Goal: Task Accomplishment & Management: Complete application form

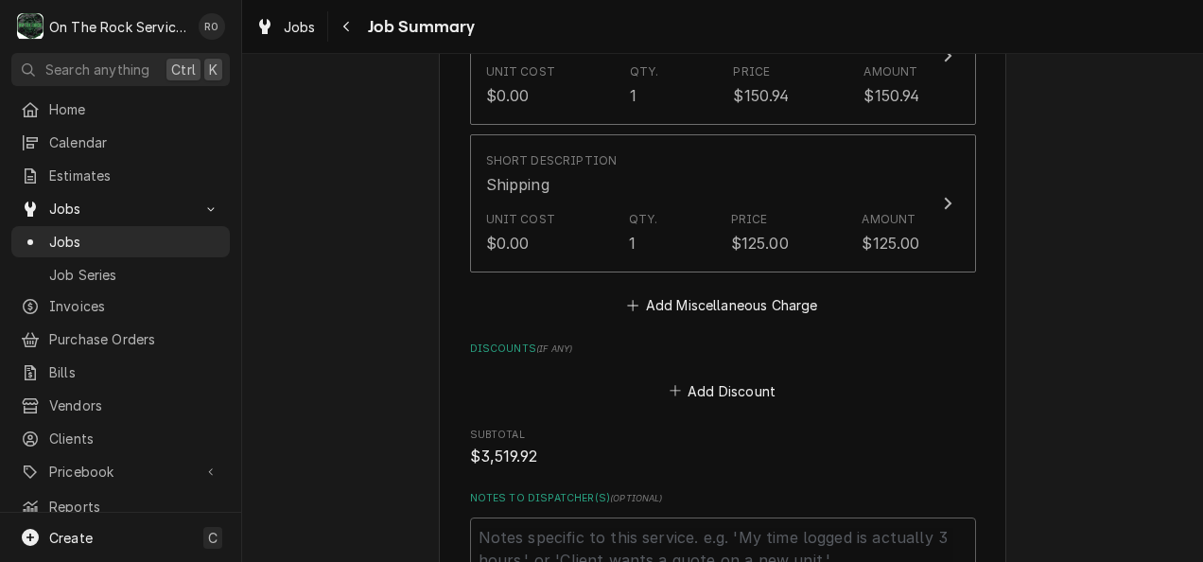
scroll to position [4404, 0]
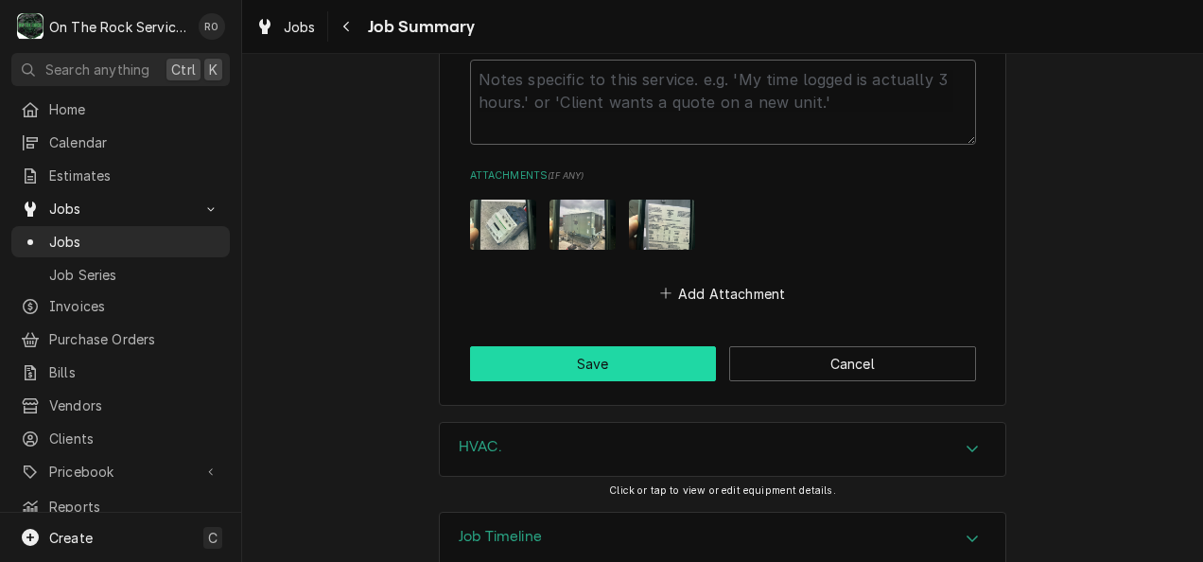
click at [662, 346] on button "Save" at bounding box center [593, 363] width 247 height 35
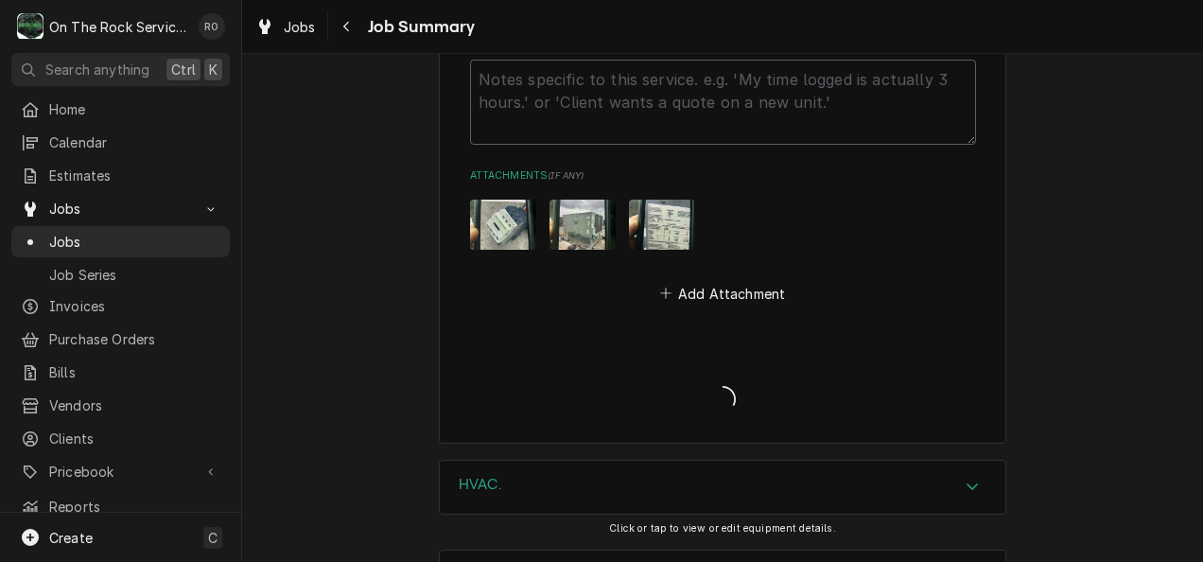
type textarea "x"
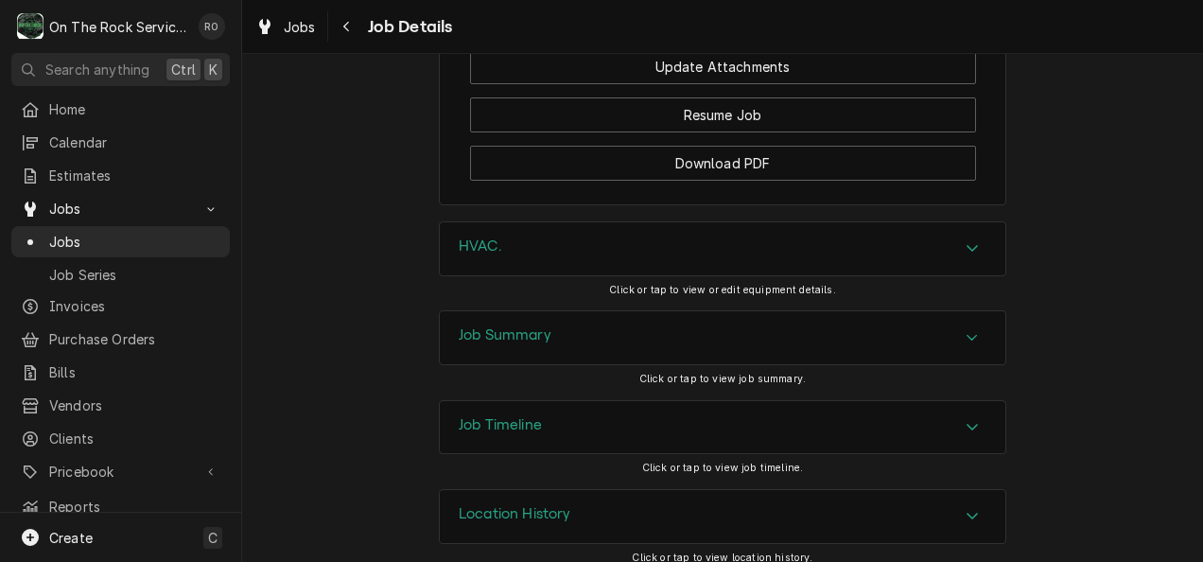
scroll to position [2411, 0]
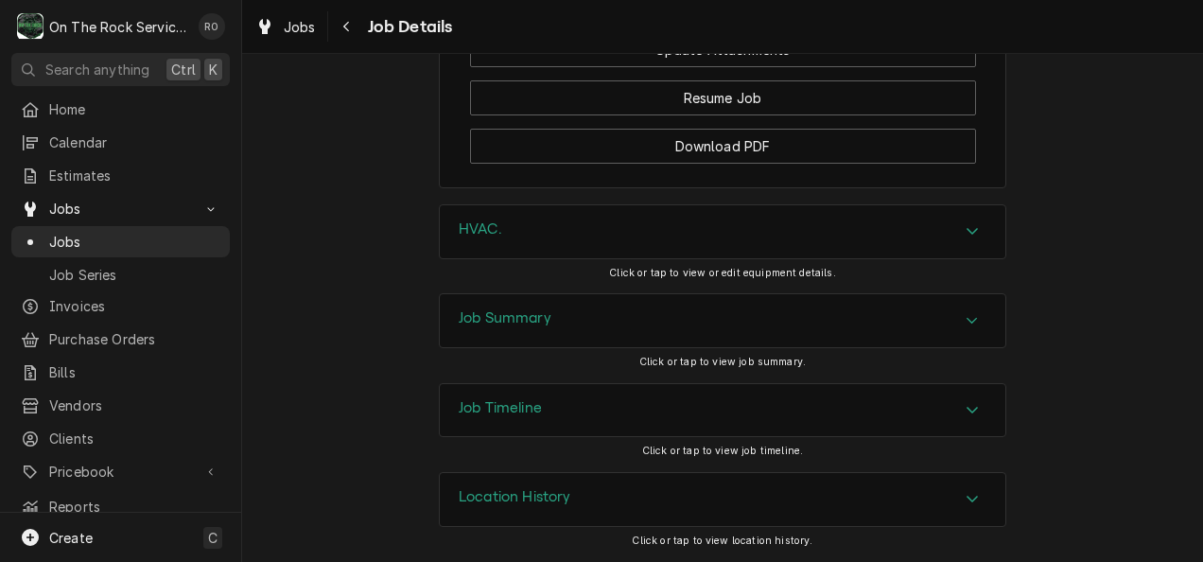
click at [965, 230] on icon "Accordion Header" at bounding box center [971, 230] width 13 height 15
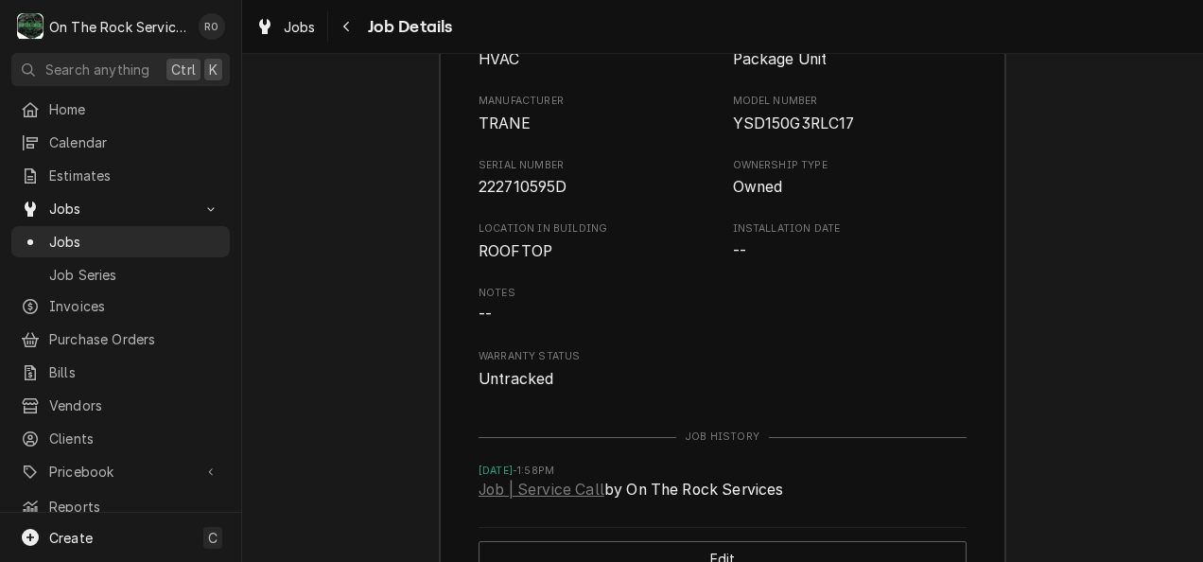
click at [1106, 457] on div "HVAC. Equipment Category HVAC Equipment Type Package Unit Manufacturer TRANE Mo…" at bounding box center [722, 283] width 961 height 655
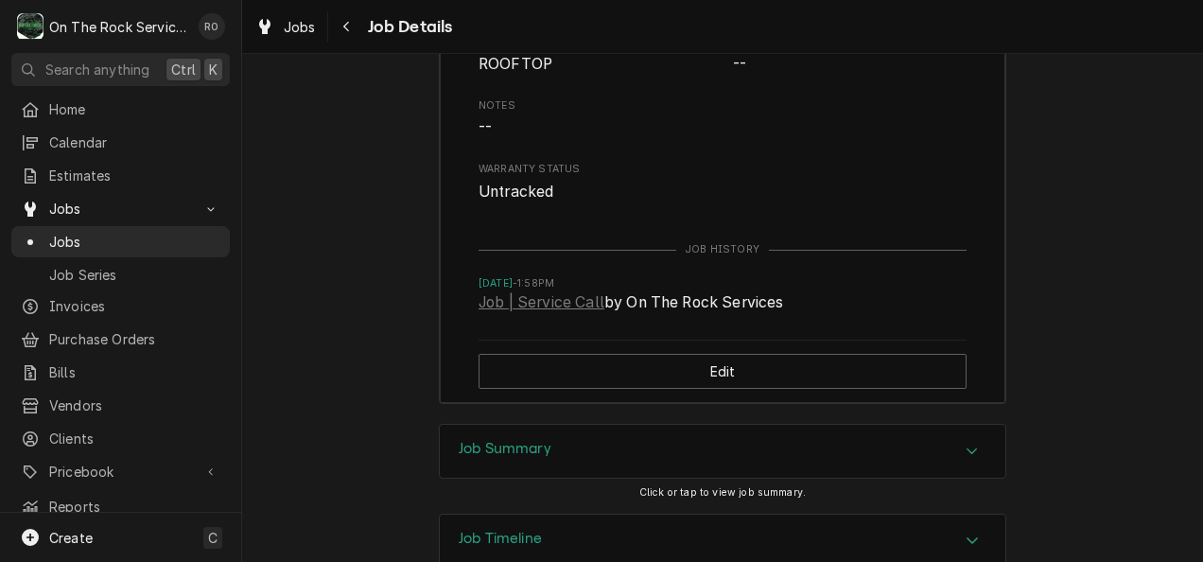
click at [965, 459] on icon "Accordion Header" at bounding box center [971, 450] width 13 height 15
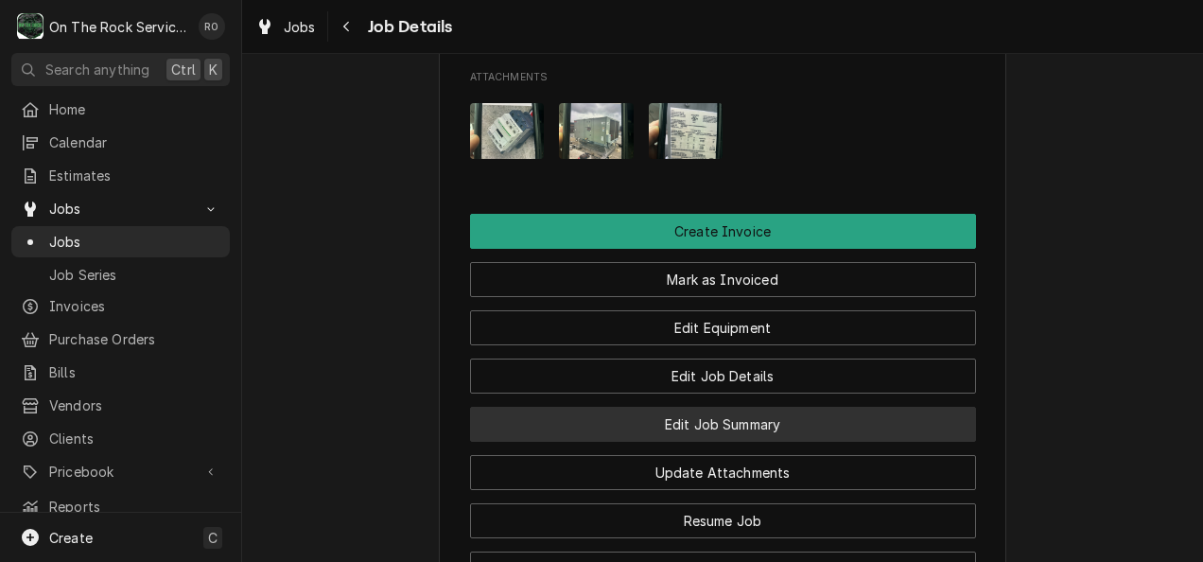
scroll to position [1964, 0]
click at [760, 441] on button "Edit Job Summary" at bounding box center [723, 424] width 506 height 35
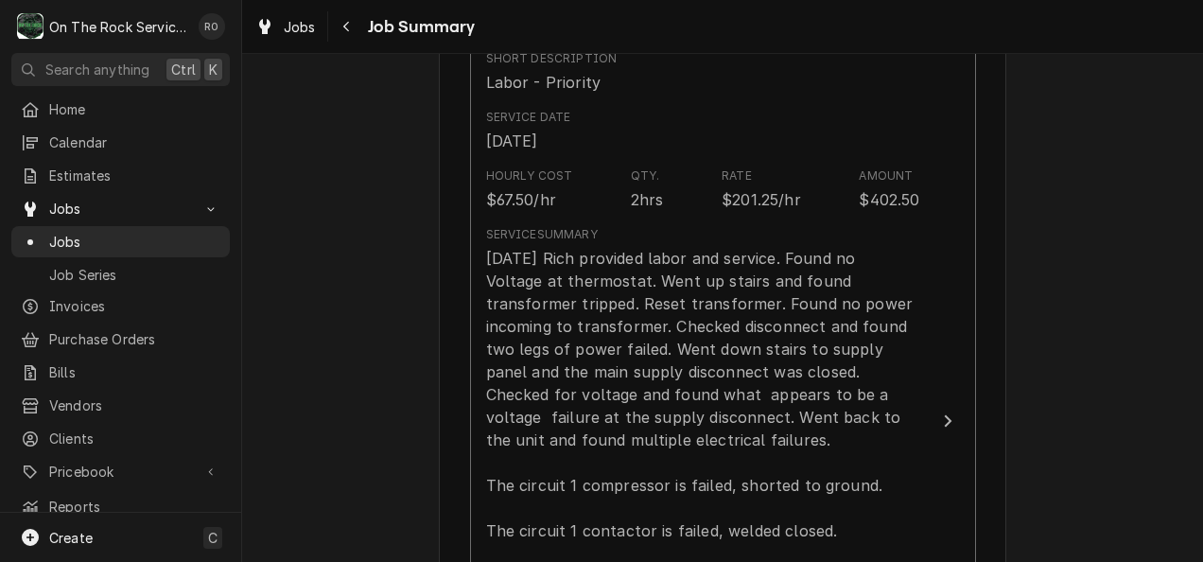
scroll to position [774, 0]
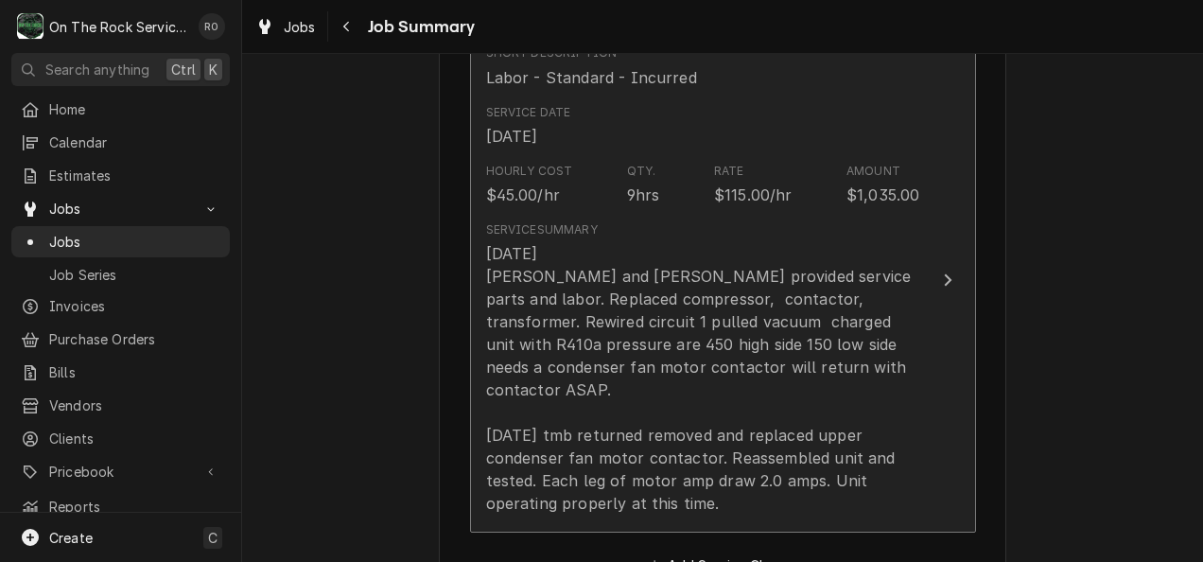
click at [865, 337] on div "[DATE] [PERSON_NAME] and [PERSON_NAME] provided service parts and labor. Replac…" at bounding box center [703, 378] width 434 height 272
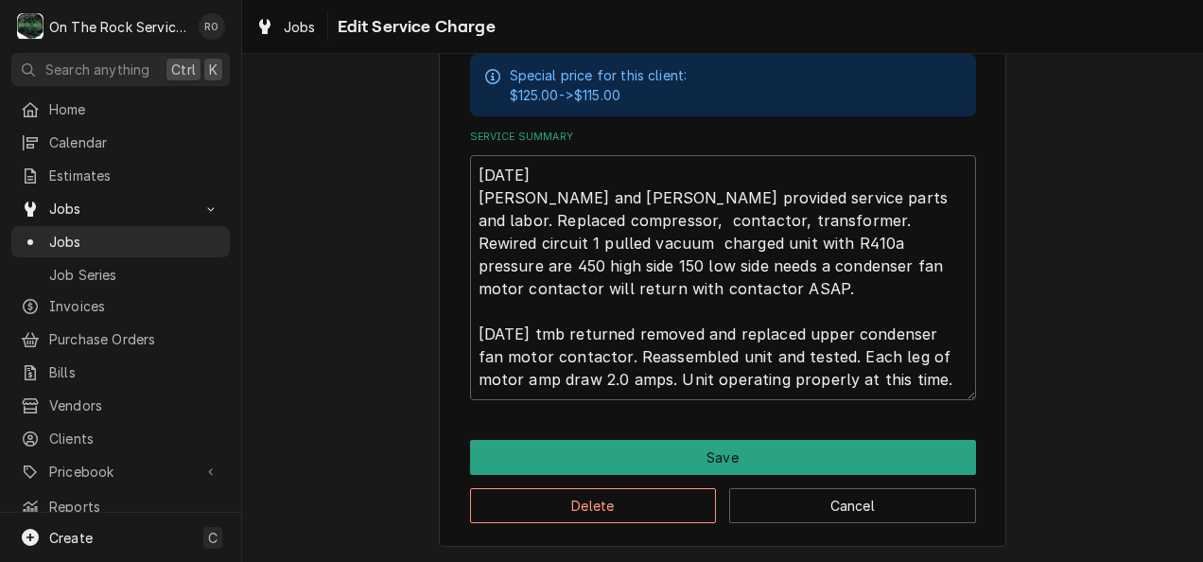
scroll to position [664, 0]
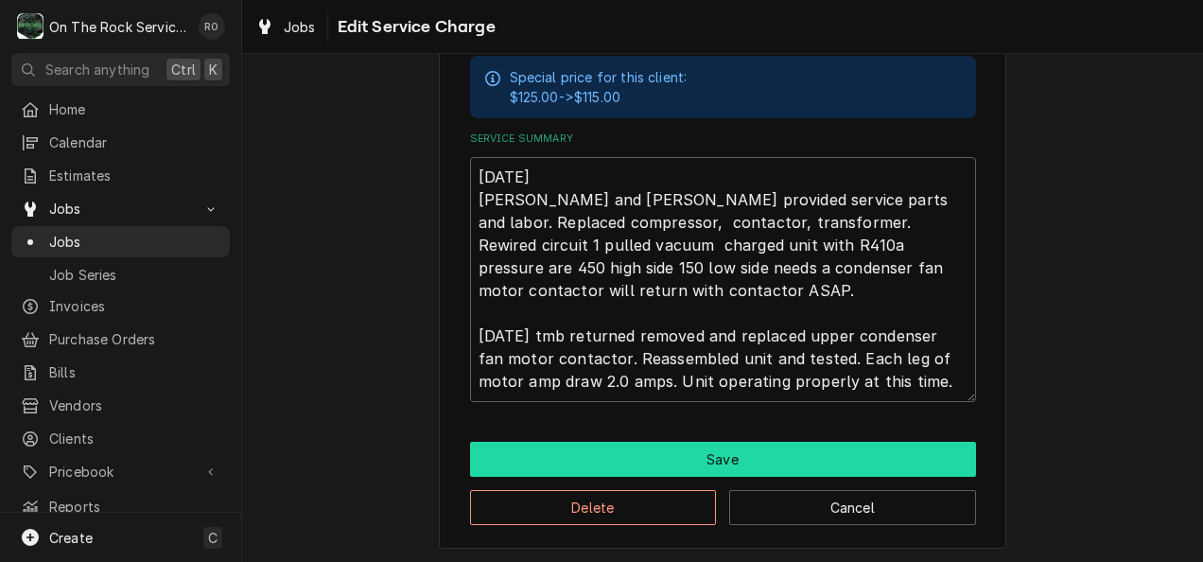
click at [628, 455] on button "Save" at bounding box center [723, 459] width 506 height 35
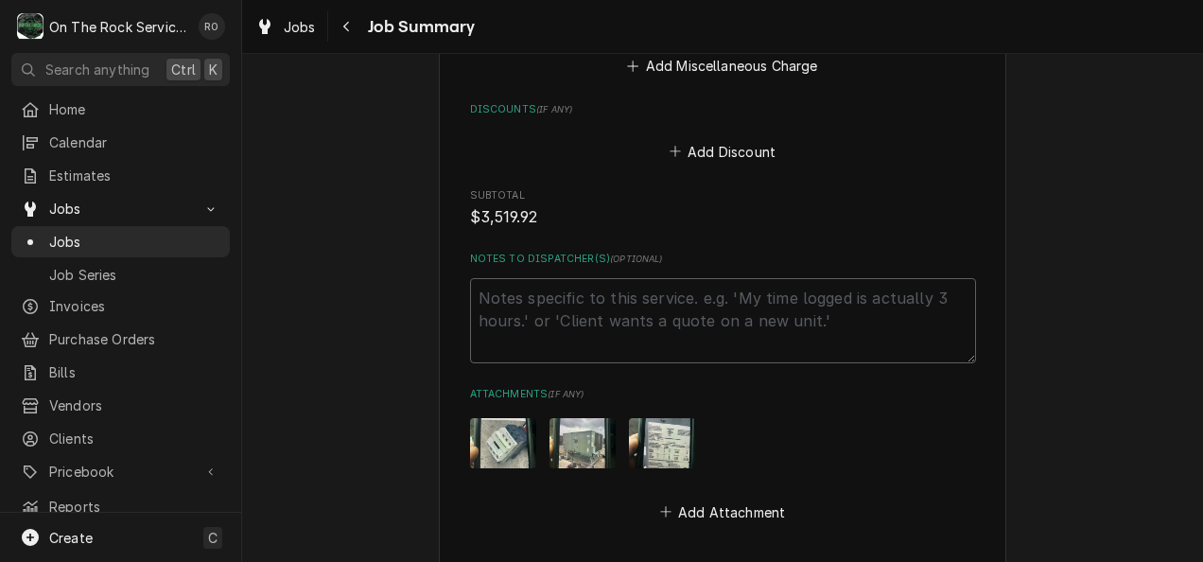
scroll to position [4404, 0]
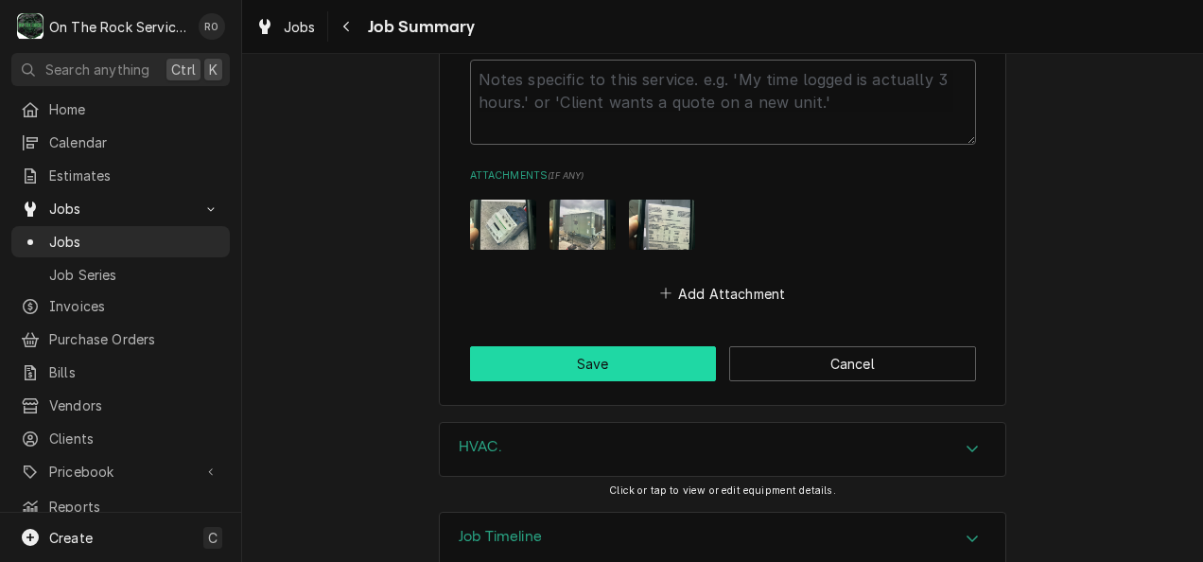
click at [503, 346] on button "Save" at bounding box center [593, 363] width 247 height 35
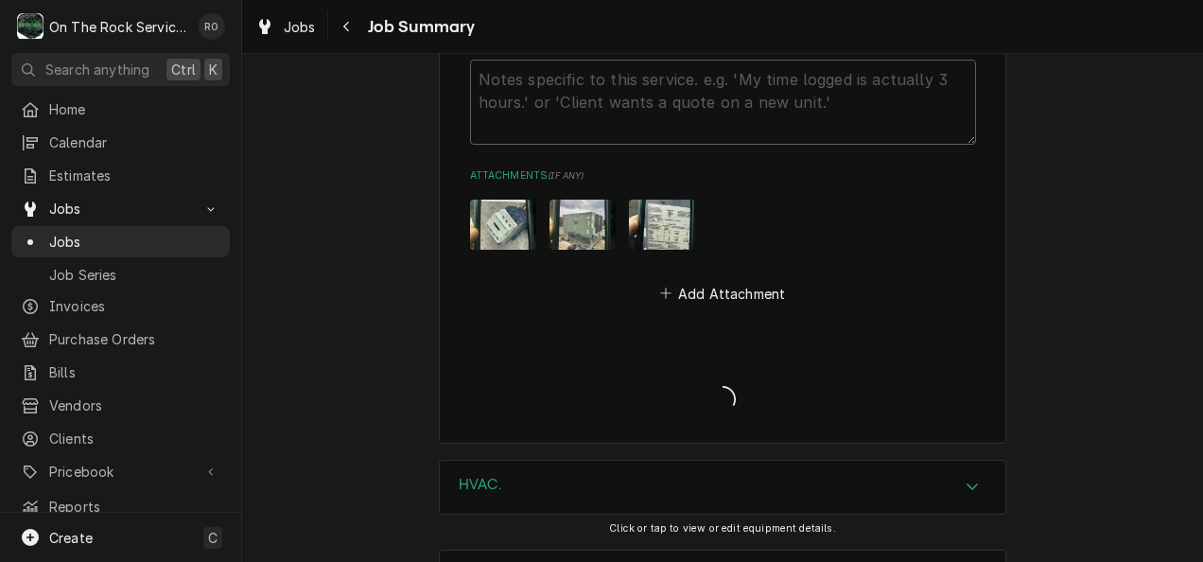
type textarea "x"
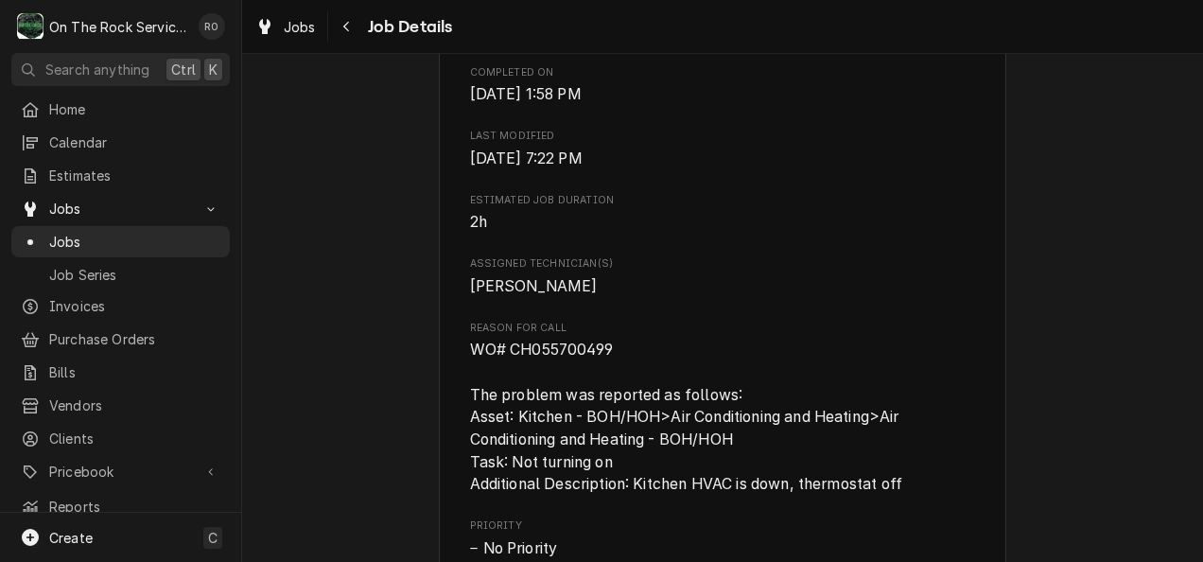
scroll to position [746, 0]
drag, startPoint x: 503, startPoint y: 368, endPoint x: 611, endPoint y: 384, distance: 109.0
click at [611, 384] on span "WO# CH055700499 The problem was reported as follows: Asset: Kitchen - BOH/HOH>A…" at bounding box center [723, 416] width 506 height 156
copy span "CH055700499"
click at [653, 211] on div "Roopairs Job ID JOB-940 Date Received Aug 2, 2025 Service Type Job | Service Ca…" at bounding box center [723, 450] width 506 height 1884
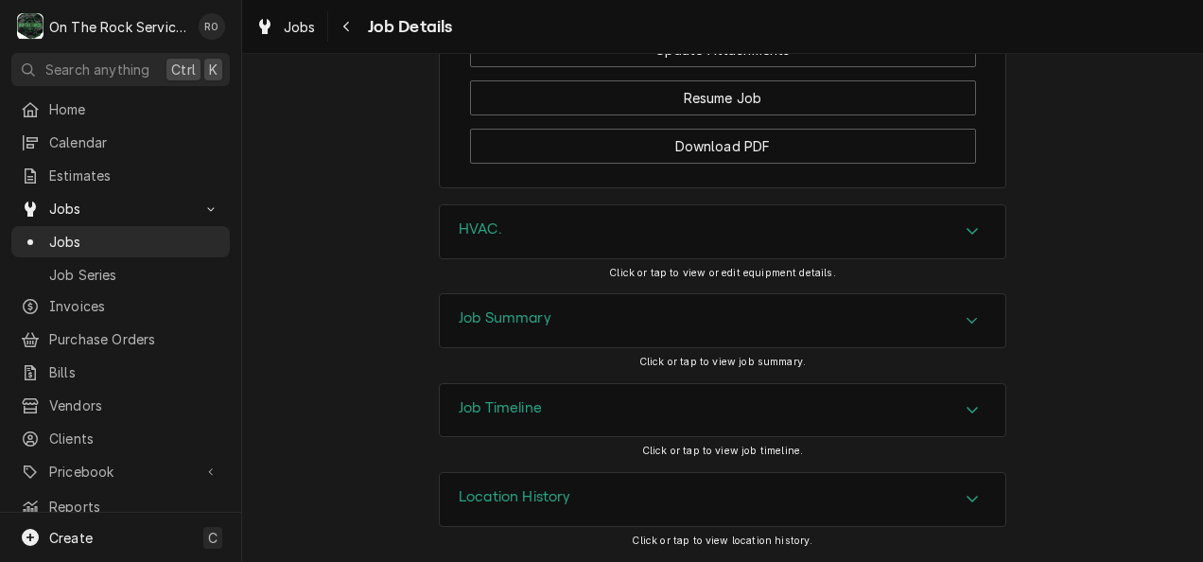
scroll to position [2409, 0]
click at [639, 321] on div "Job Summary" at bounding box center [722, 320] width 565 height 53
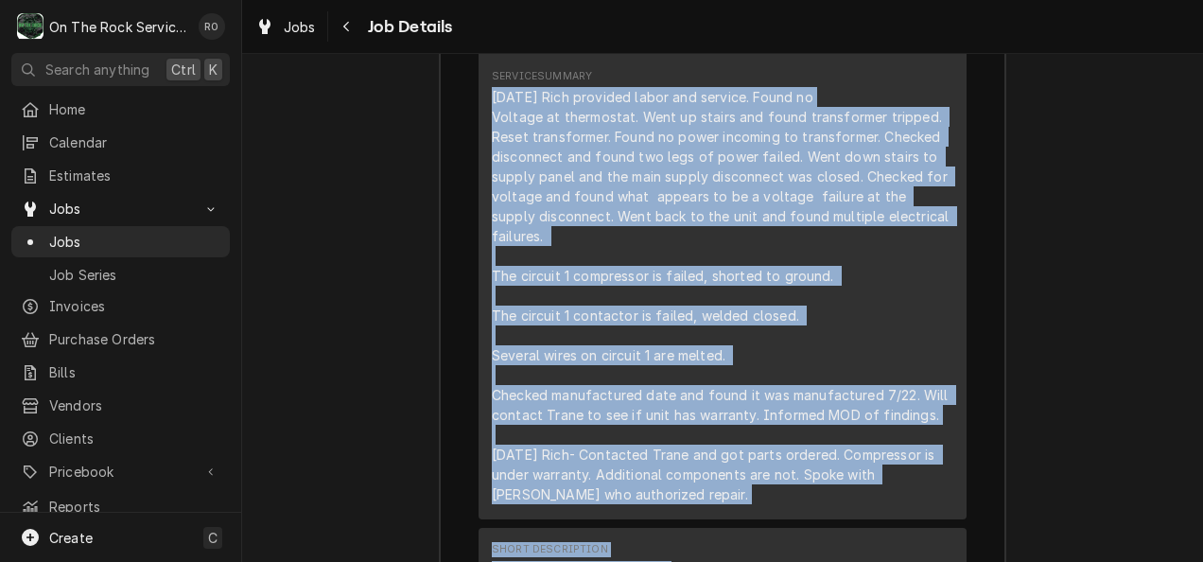
scroll to position [3409, 0]
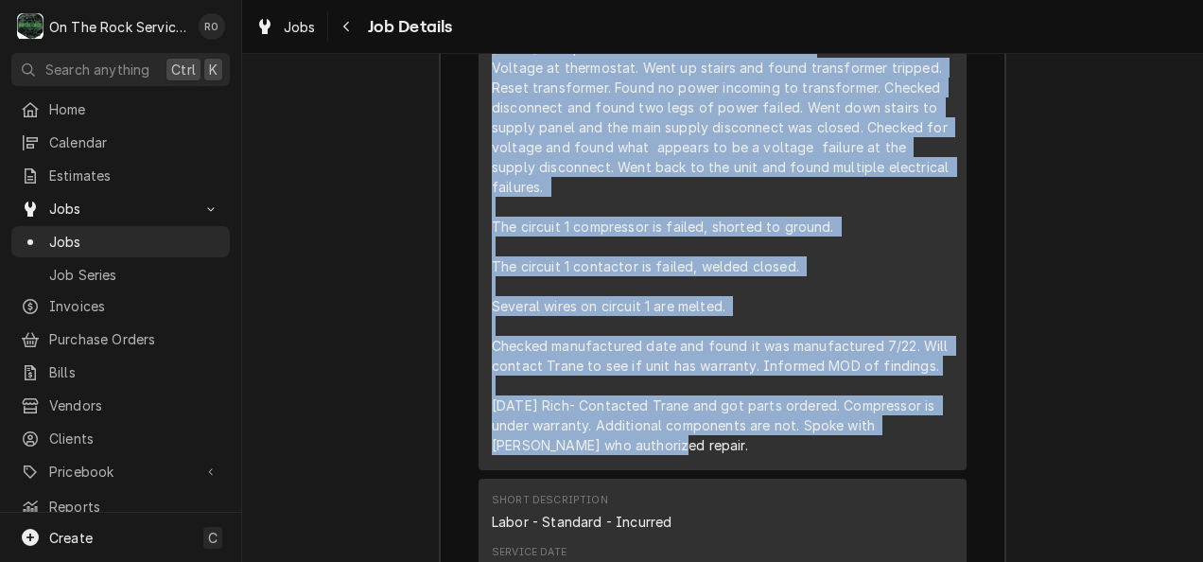
drag, startPoint x: 475, startPoint y: 239, endPoint x: 813, endPoint y: 456, distance: 401.8
click at [813, 456] on div "Short Description Labor - Priority Service Date Aug 2, 2025 Hourly Cost $67.50/…" at bounding box center [722, 160] width 488 height 619
copy div "8/2/25 Rich provided labor and service. Found no Voltage at thermostat. Went up…"
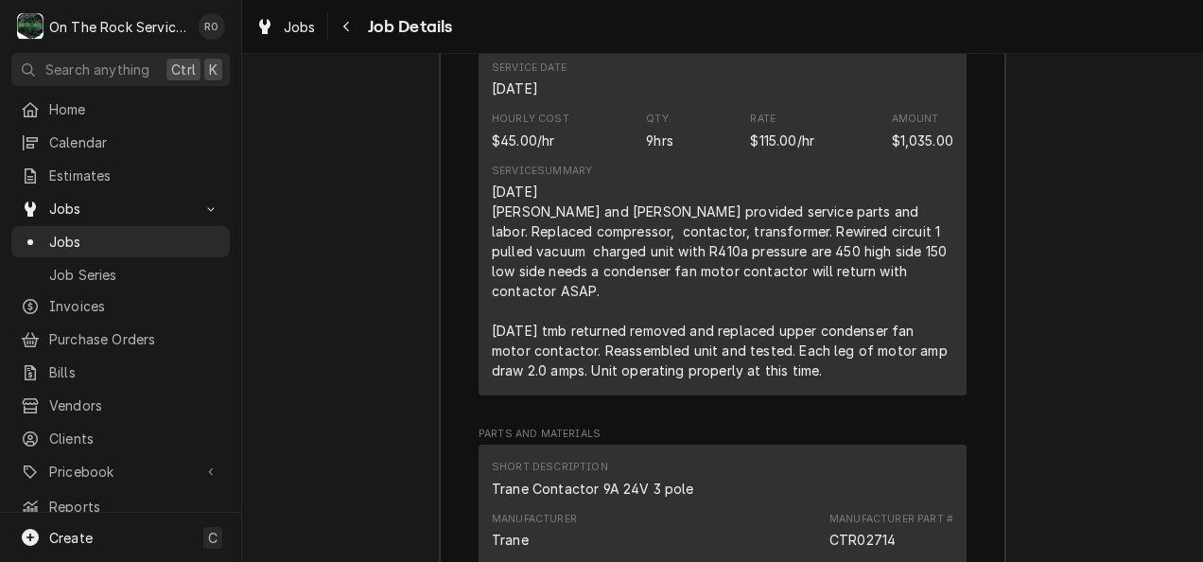
scroll to position [3950, 0]
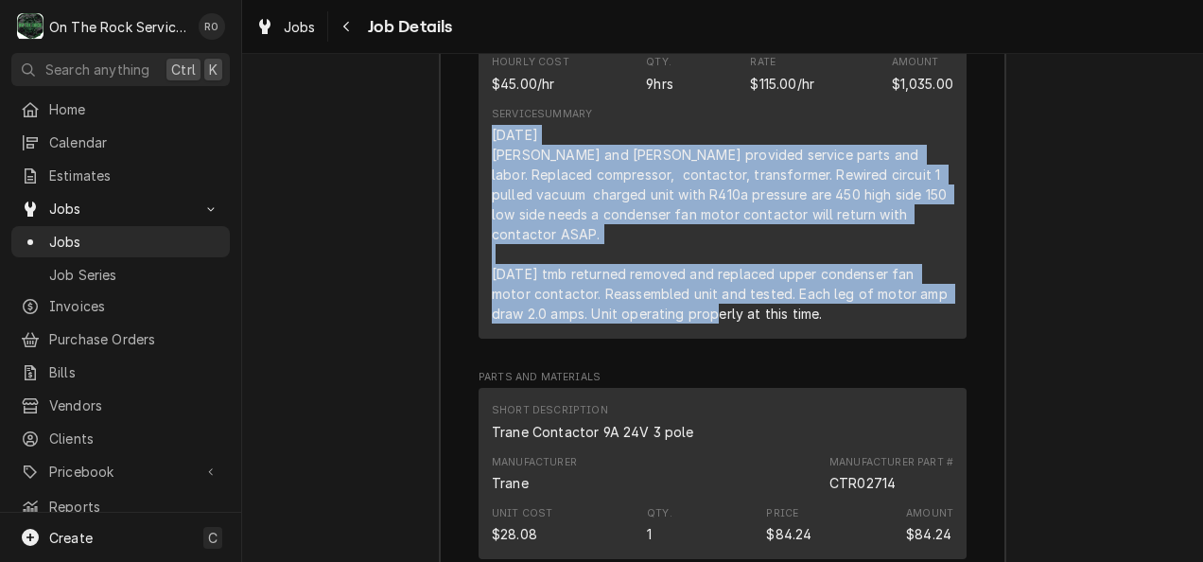
drag, startPoint x: 484, startPoint y: 140, endPoint x: 806, endPoint y: 306, distance: 362.8
click at [806, 306] on div "8/7/25 Ray and Izzy provided service parts and labor. Replaced compressor, cont…" at bounding box center [722, 224] width 461 height 199
copy div "8/7/25 Ray and Izzy provided service parts and labor. Replaced compressor, cont…"
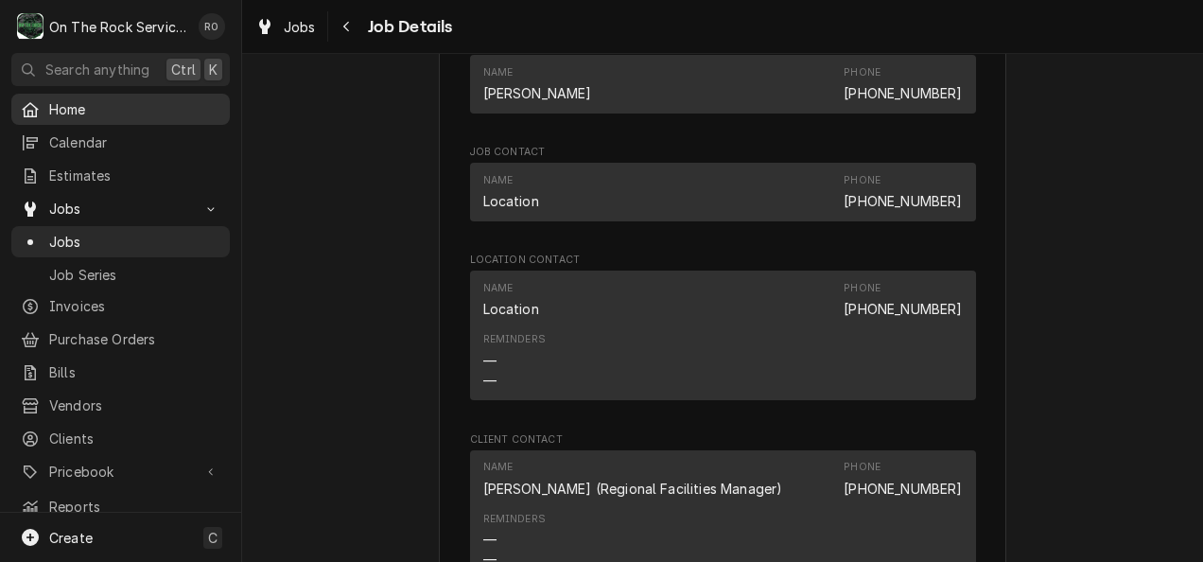
scroll to position [1386, 0]
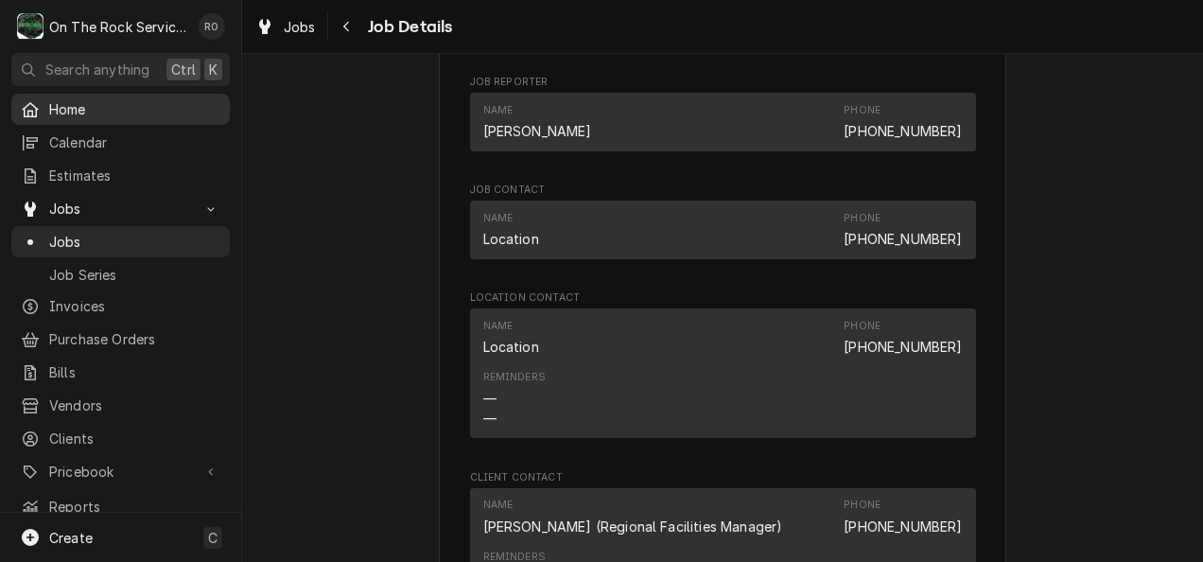
click at [100, 106] on span "Home" at bounding box center [134, 109] width 171 height 20
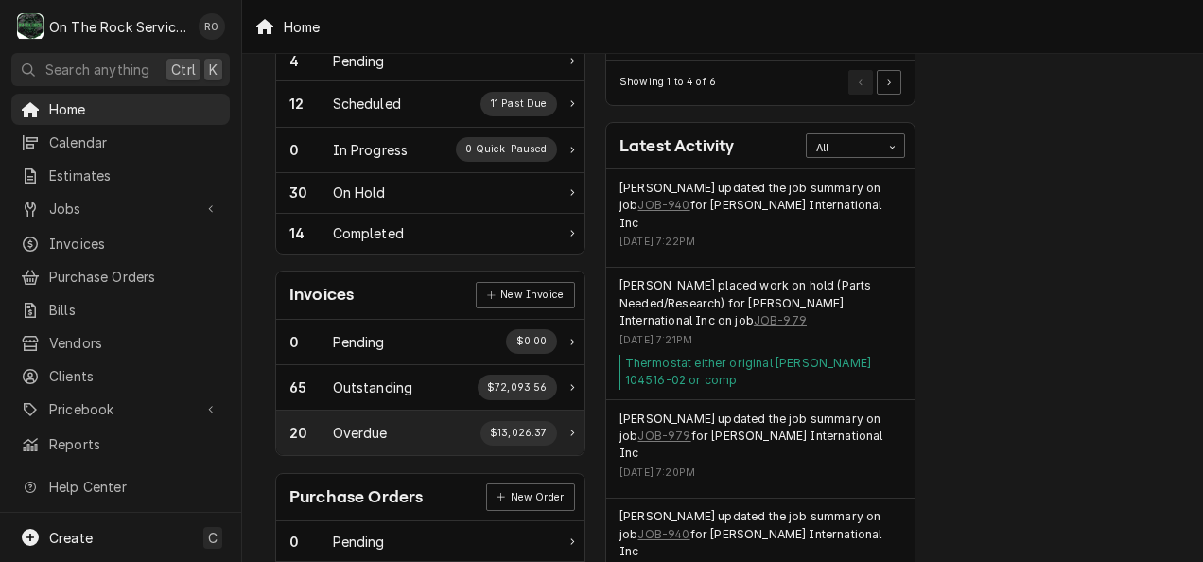
scroll to position [355, 0]
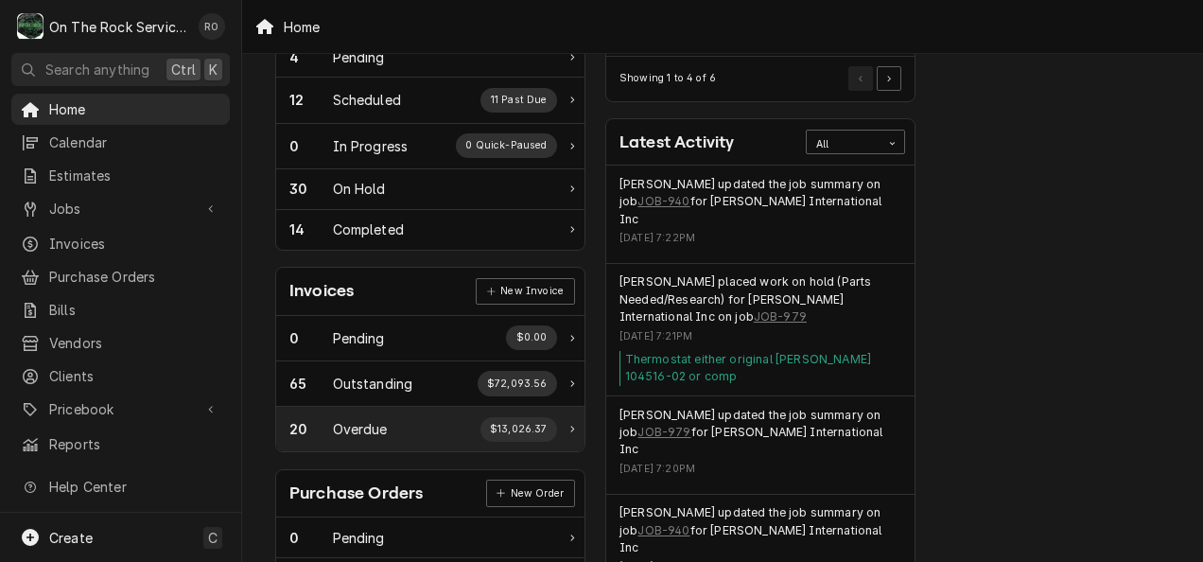
click at [378, 425] on div "Overdue" at bounding box center [360, 429] width 55 height 20
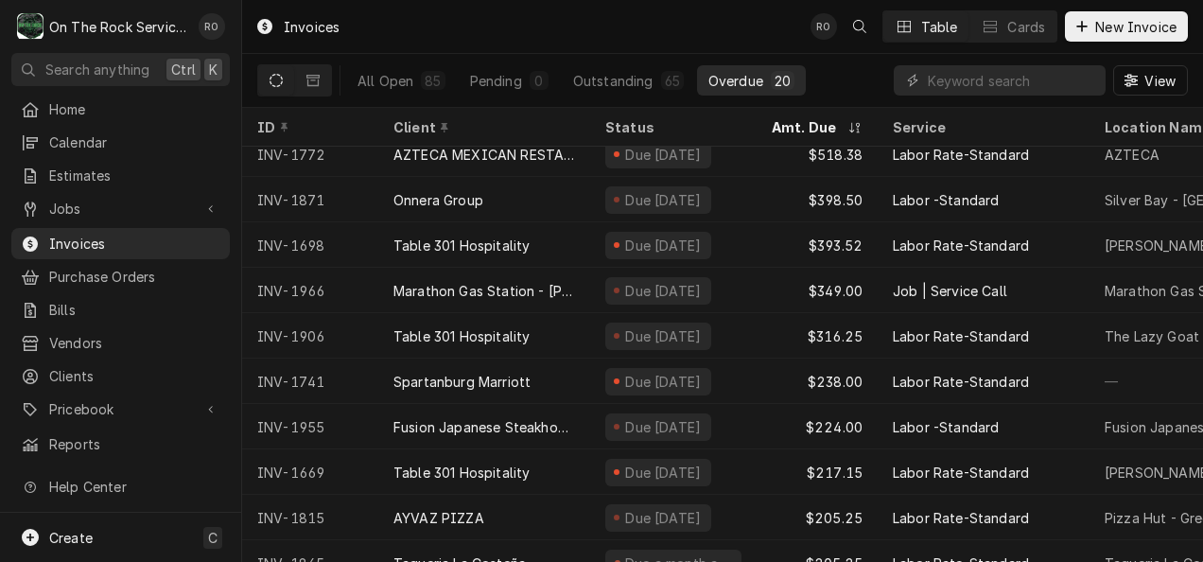
scroll to position [373, 0]
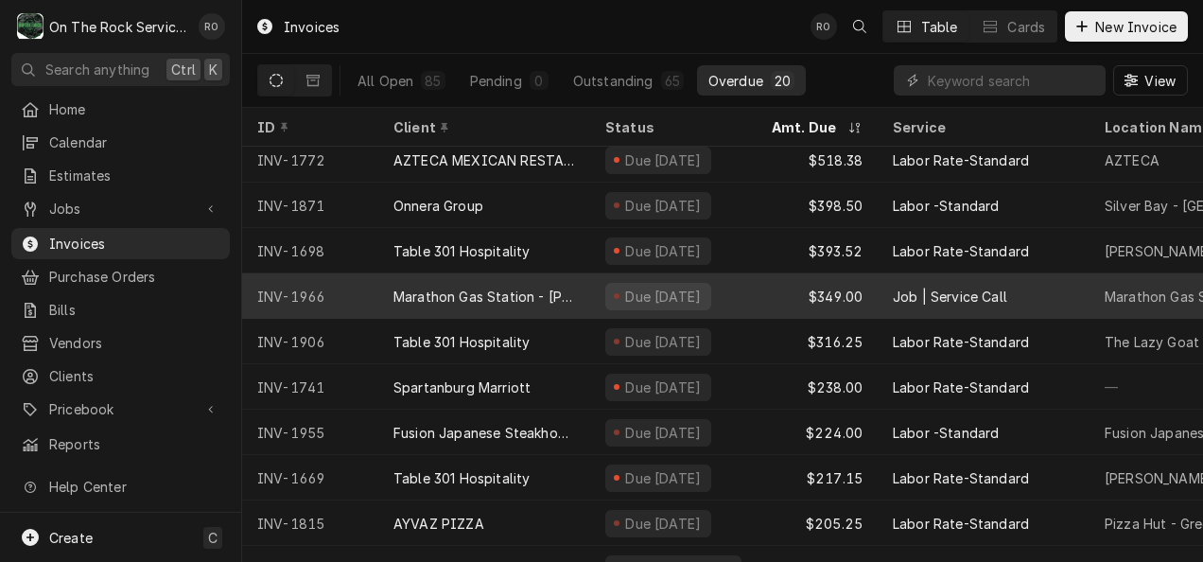
click at [560, 294] on div "Marathon Gas Station - Landrum" at bounding box center [484, 296] width 182 height 20
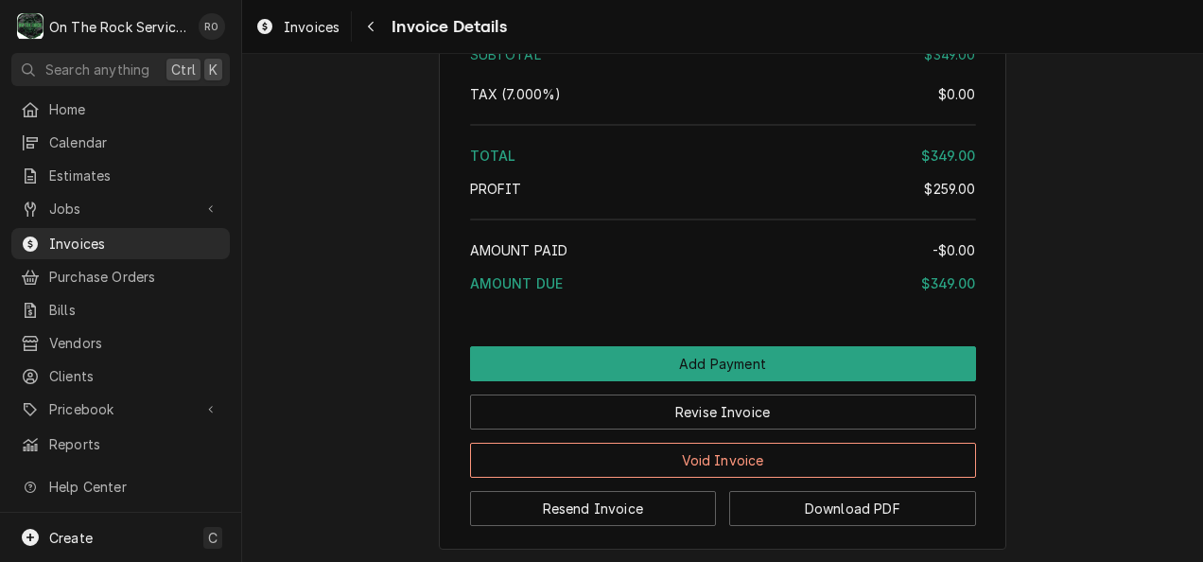
scroll to position [2375, 0]
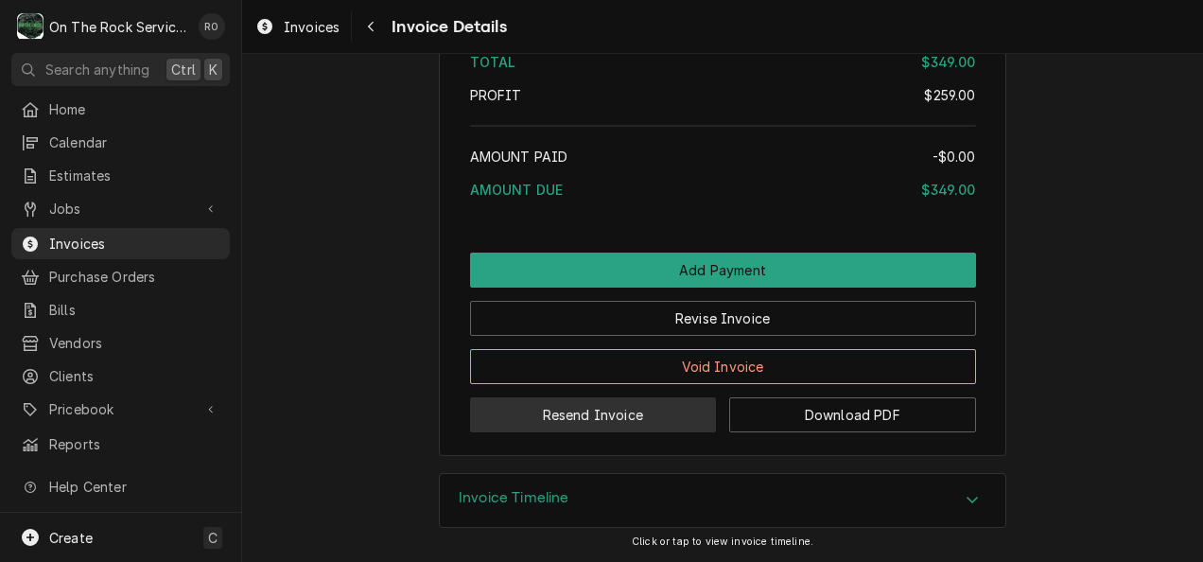
click at [607, 425] on button "Resend Invoice" at bounding box center [593, 414] width 247 height 35
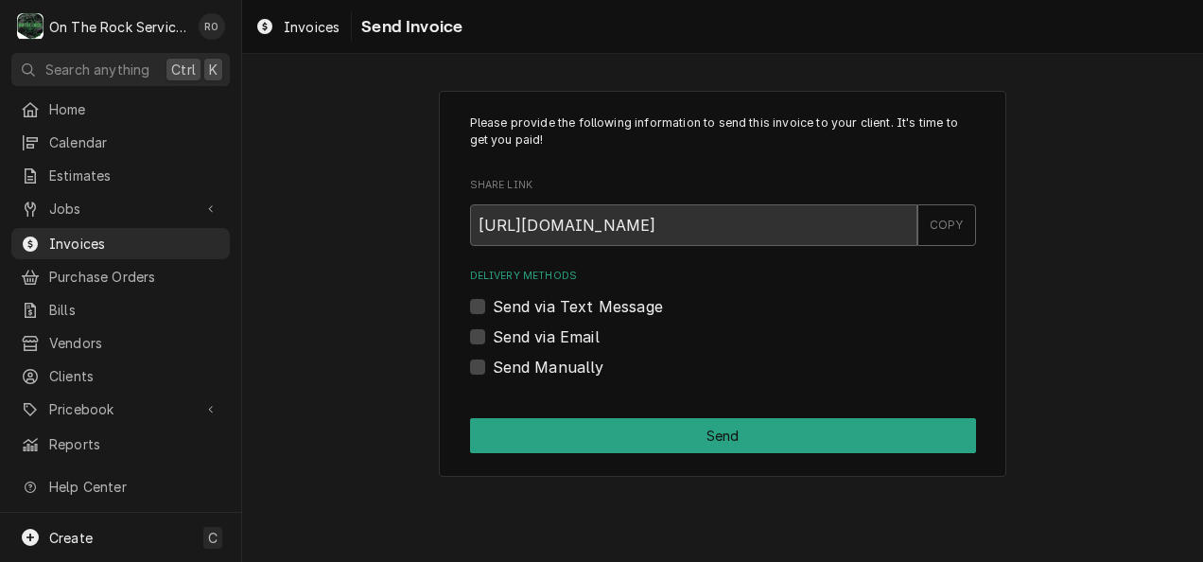
click at [493, 339] on label "Send via Email" at bounding box center [546, 336] width 107 height 23
click at [493, 339] on input "Send via Email" at bounding box center [746, 346] width 506 height 42
checkbox input "true"
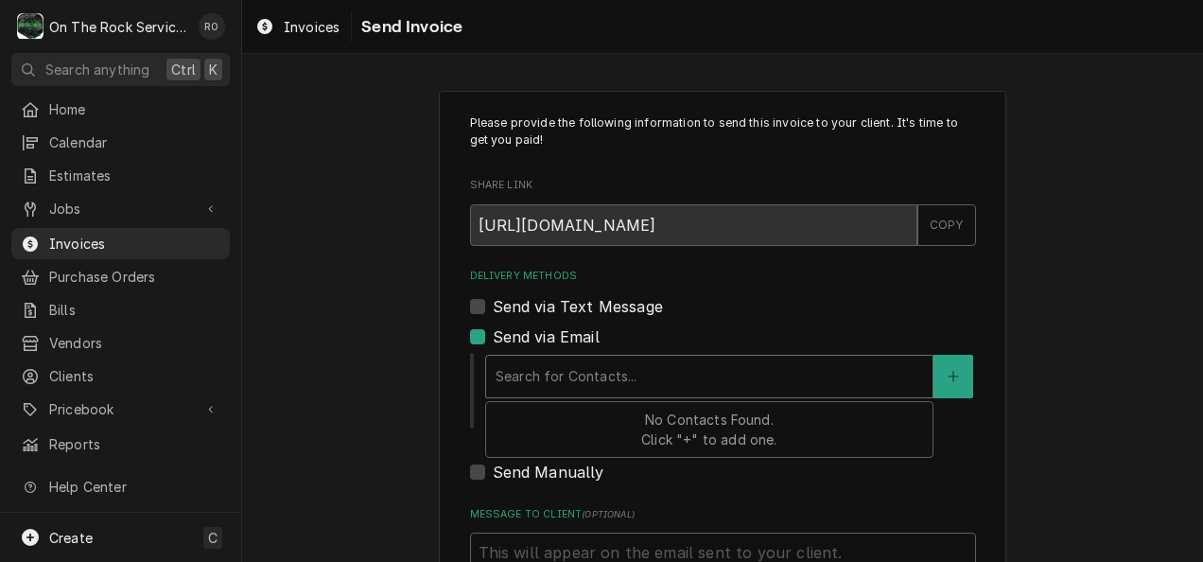
click at [530, 376] on div "Delivery Methods" at bounding box center [708, 376] width 427 height 34
click at [493, 302] on label "Send via Text Message" at bounding box center [578, 306] width 170 height 23
click at [493, 302] on input "Send via Text Message" at bounding box center [746, 316] width 506 height 42
checkbox input "true"
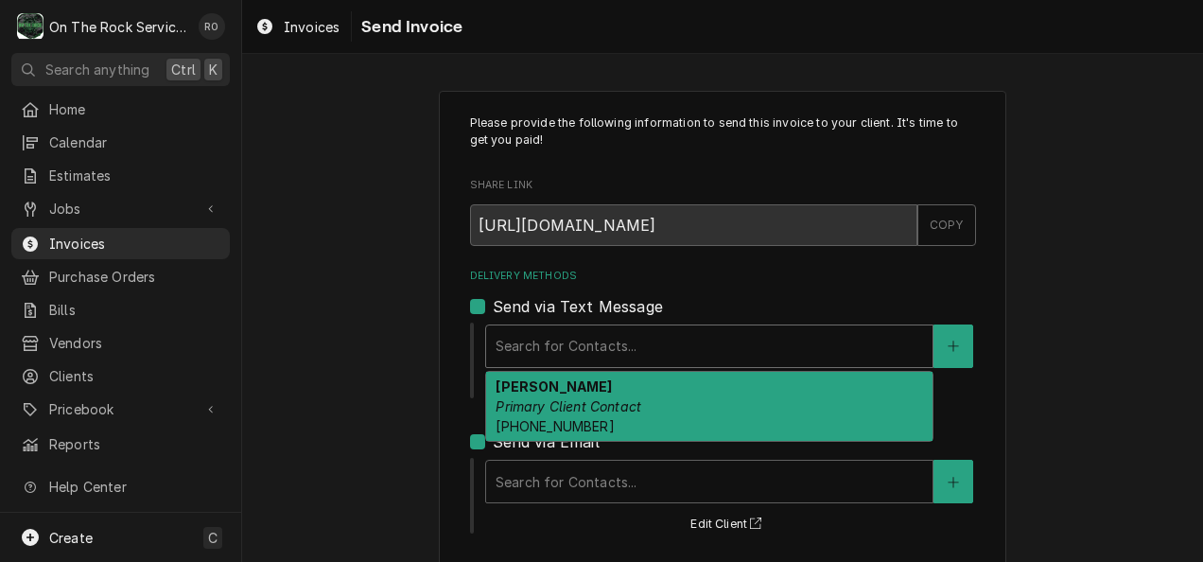
click at [501, 343] on div "Delivery Methods" at bounding box center [708, 346] width 427 height 34
click at [514, 392] on strong "Shakti Basnet" at bounding box center [553, 386] width 116 height 16
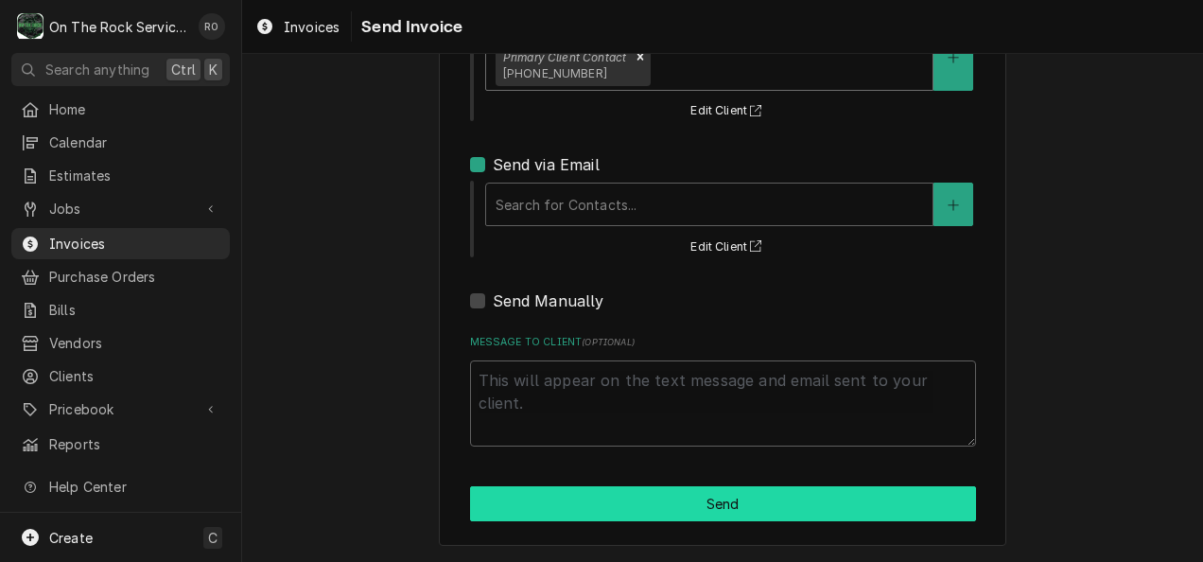
click at [550, 510] on button "Send" at bounding box center [723, 503] width 506 height 35
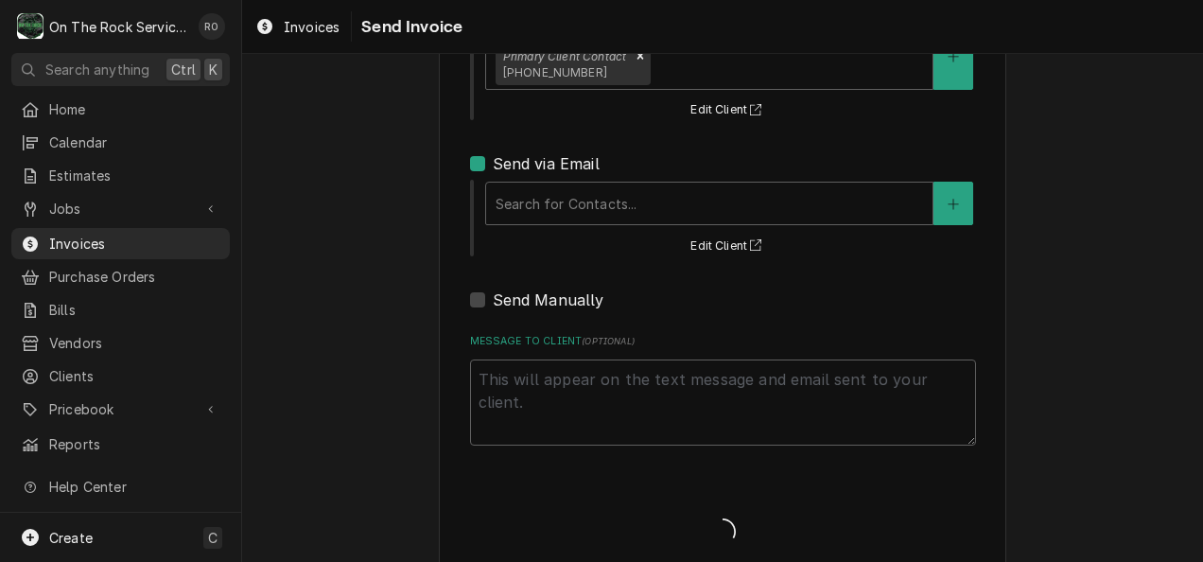
type textarea "x"
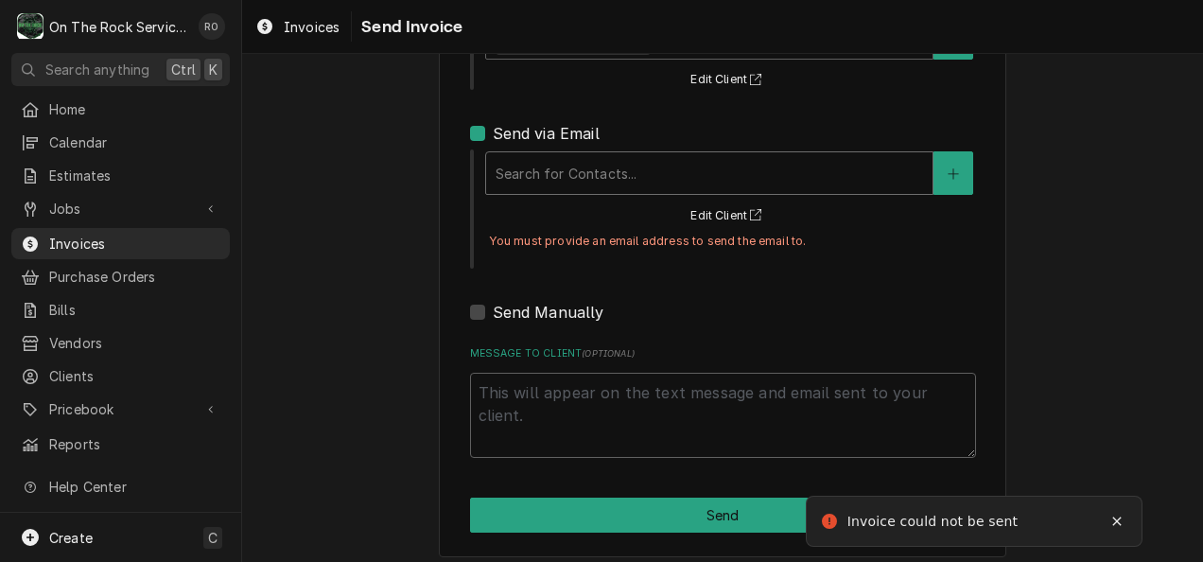
click at [579, 163] on div "Delivery Methods" at bounding box center [708, 173] width 427 height 34
click at [481, 132] on div "Send via Email" at bounding box center [723, 133] width 506 height 23
click at [493, 130] on label "Send via Email" at bounding box center [546, 133] width 107 height 23
click at [493, 130] on input "Send via Email" at bounding box center [746, 143] width 506 height 42
checkbox input "false"
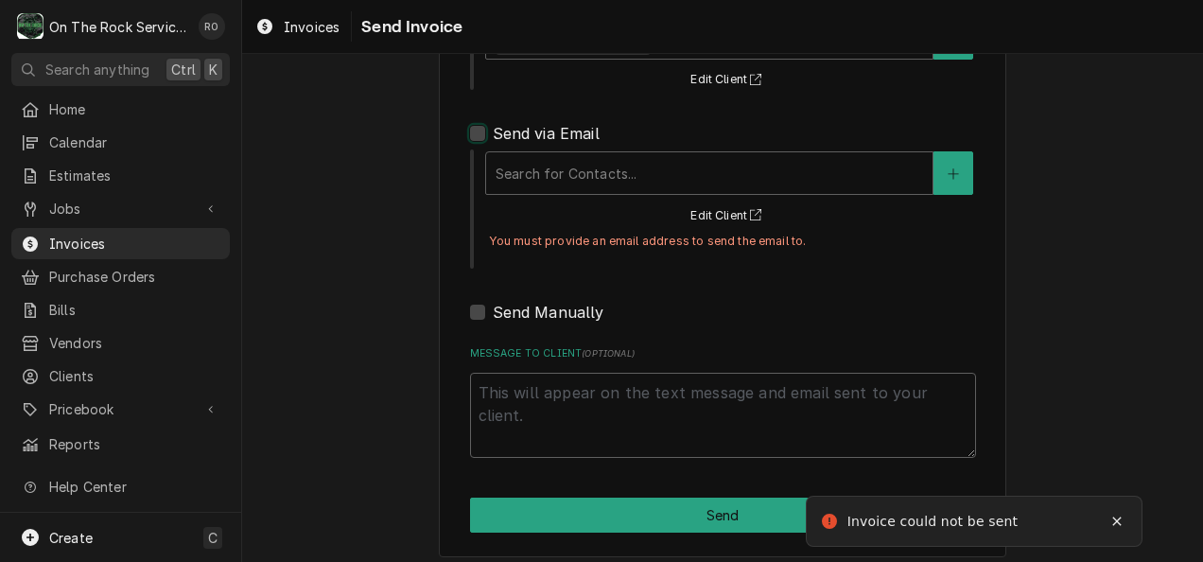
scroll to position [196, 0]
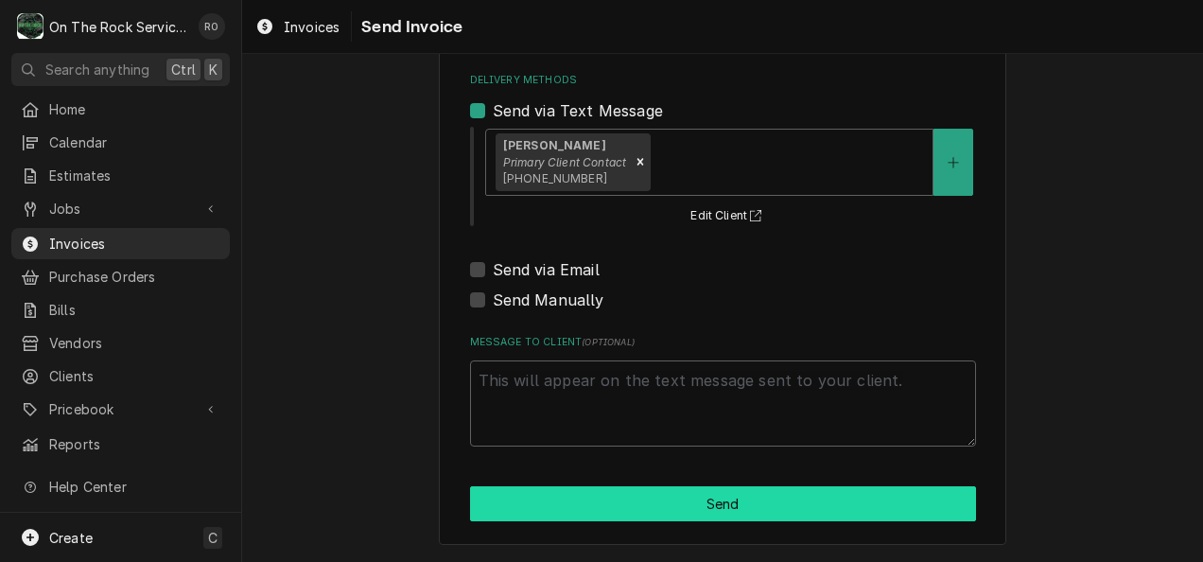
click at [605, 488] on button "Send" at bounding box center [723, 503] width 506 height 35
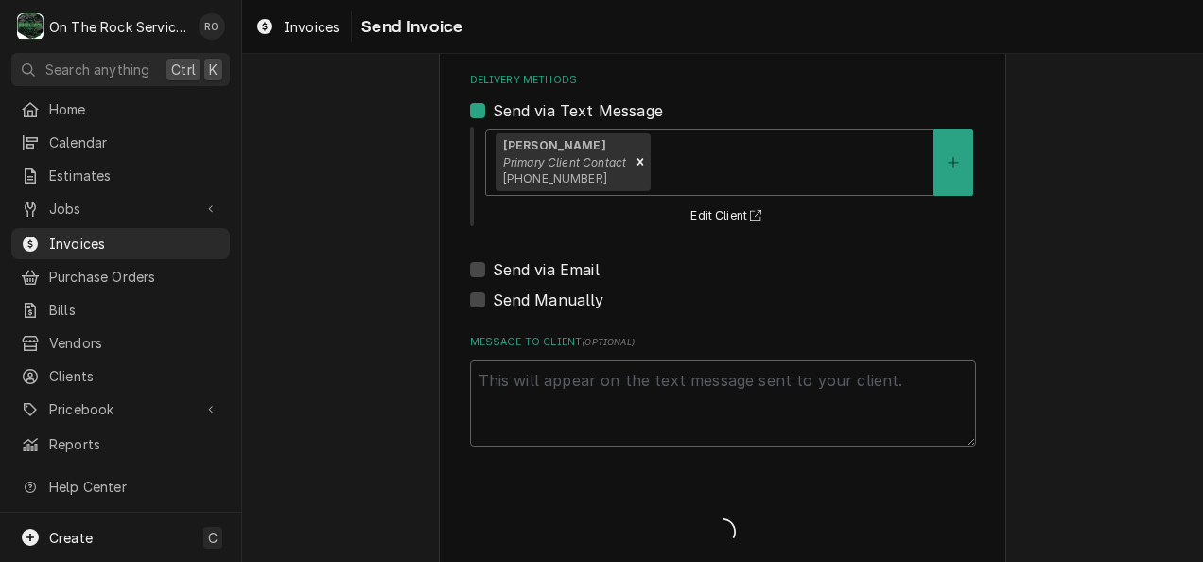
type textarea "x"
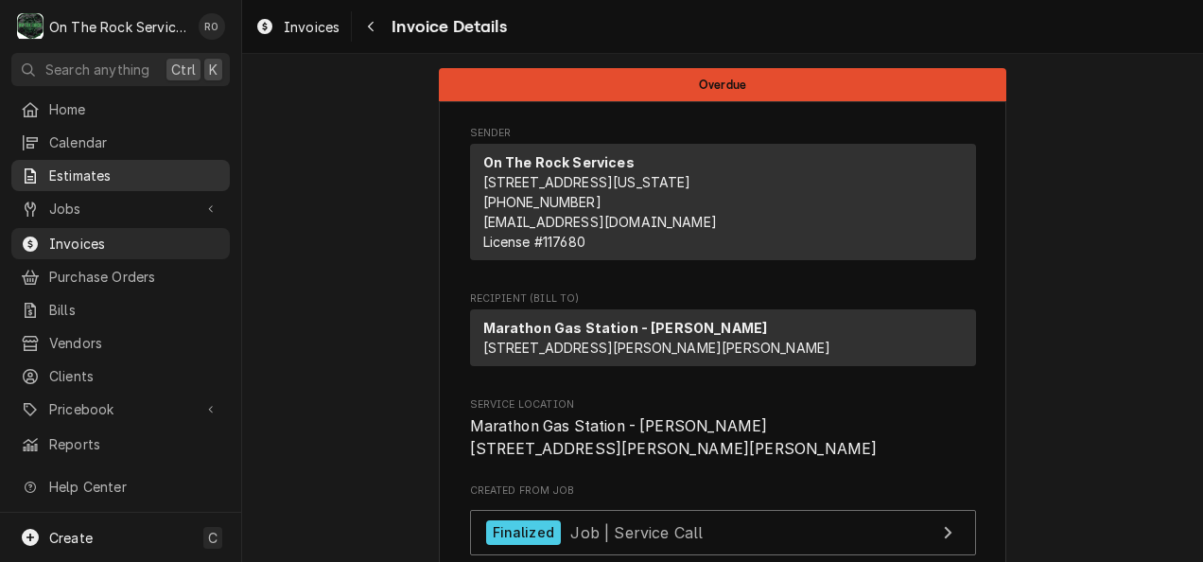
click at [91, 180] on div "Estimates" at bounding box center [120, 176] width 211 height 24
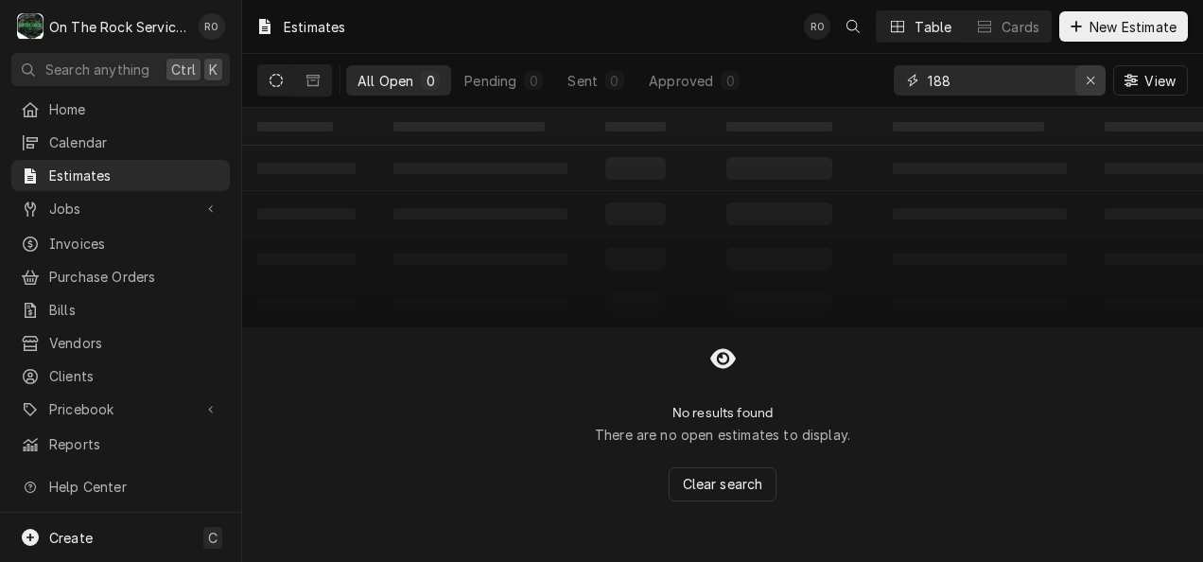
click at [1083, 72] on div "Erase input" at bounding box center [1090, 80] width 19 height 19
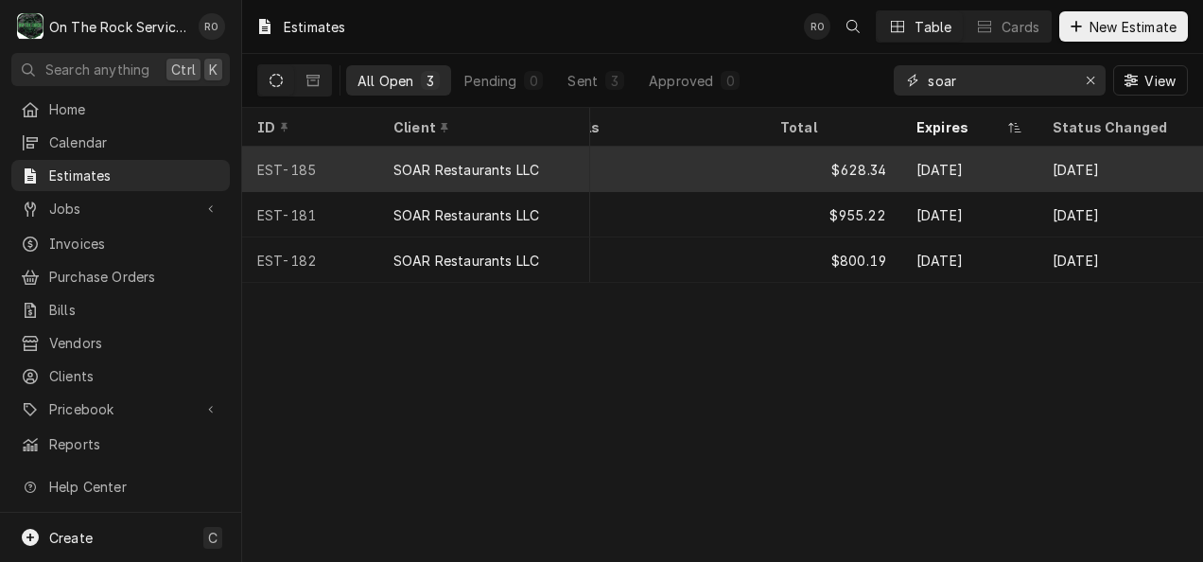
scroll to position [0, 1308]
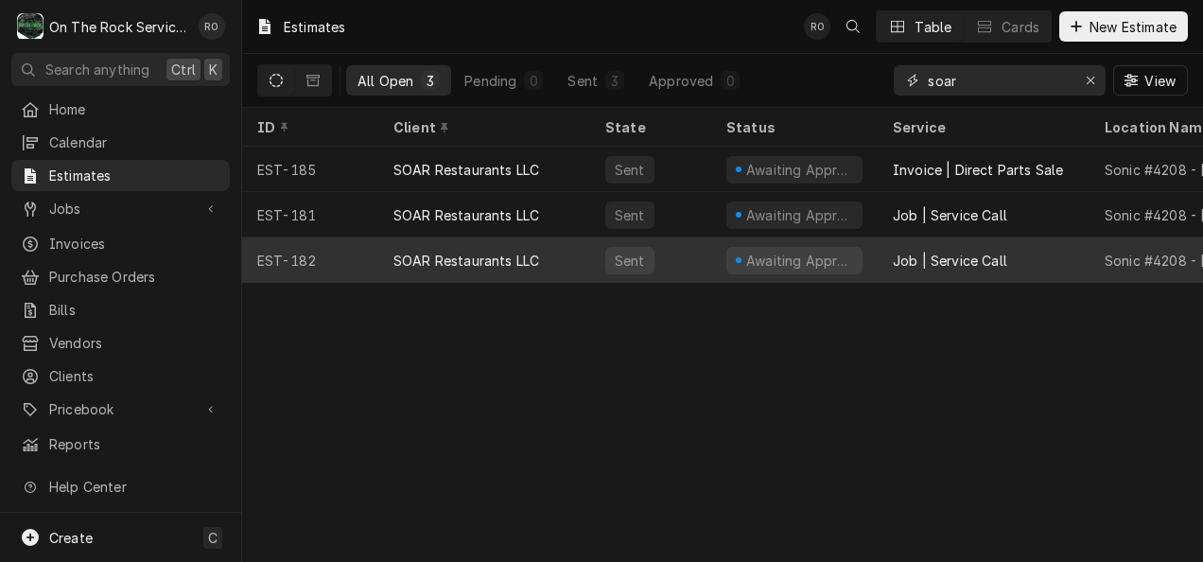
type input "soar"
click at [1012, 246] on div "Job | Service Call" at bounding box center [983, 259] width 212 height 45
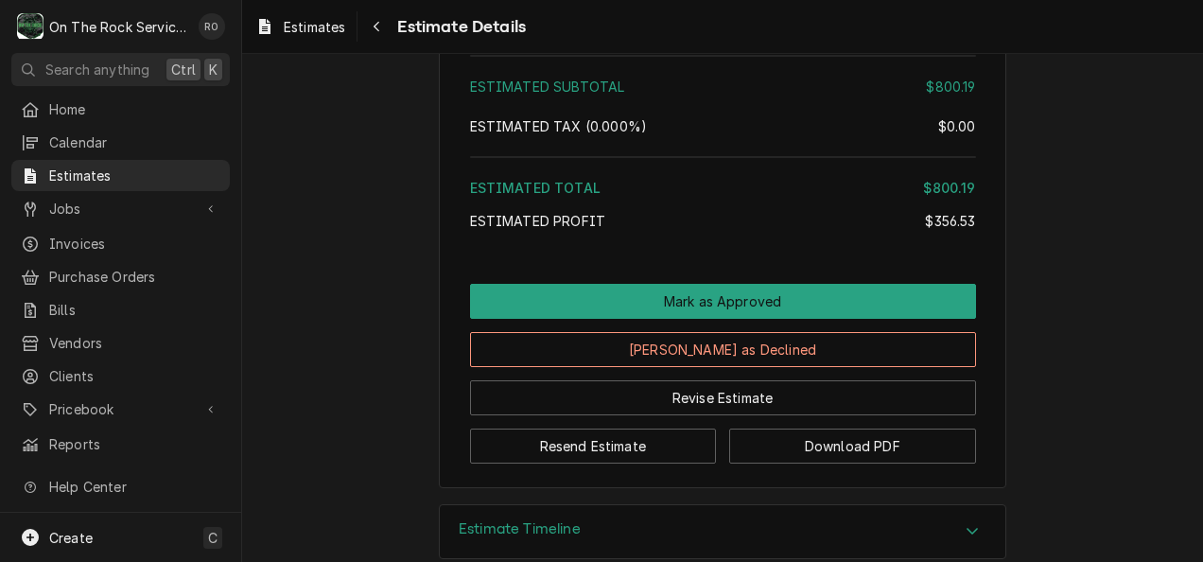
scroll to position [3132, 0]
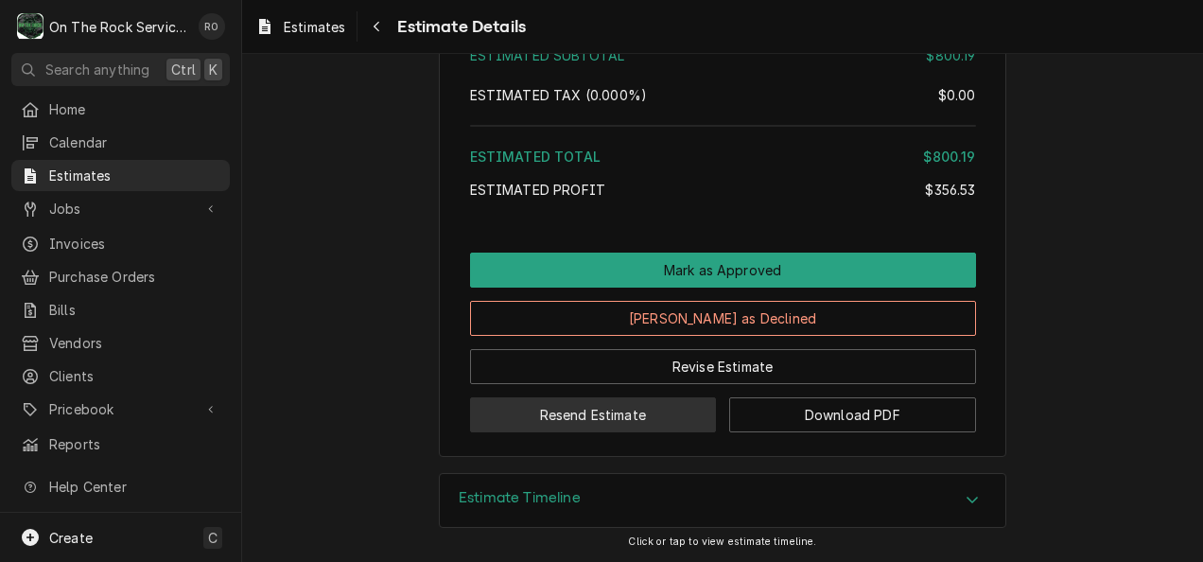
click at [631, 427] on button "Resend Estimate" at bounding box center [593, 414] width 247 height 35
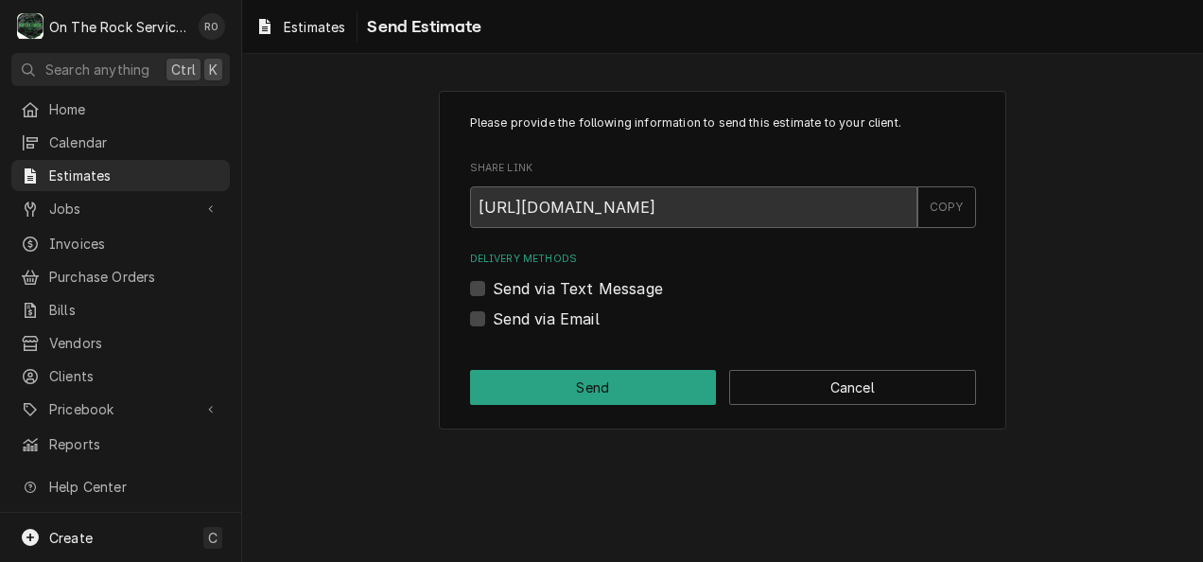
click at [569, 316] on label "Send via Email" at bounding box center [546, 318] width 107 height 23
click at [569, 316] on input "Send via Email" at bounding box center [746, 328] width 506 height 42
checkbox input "true"
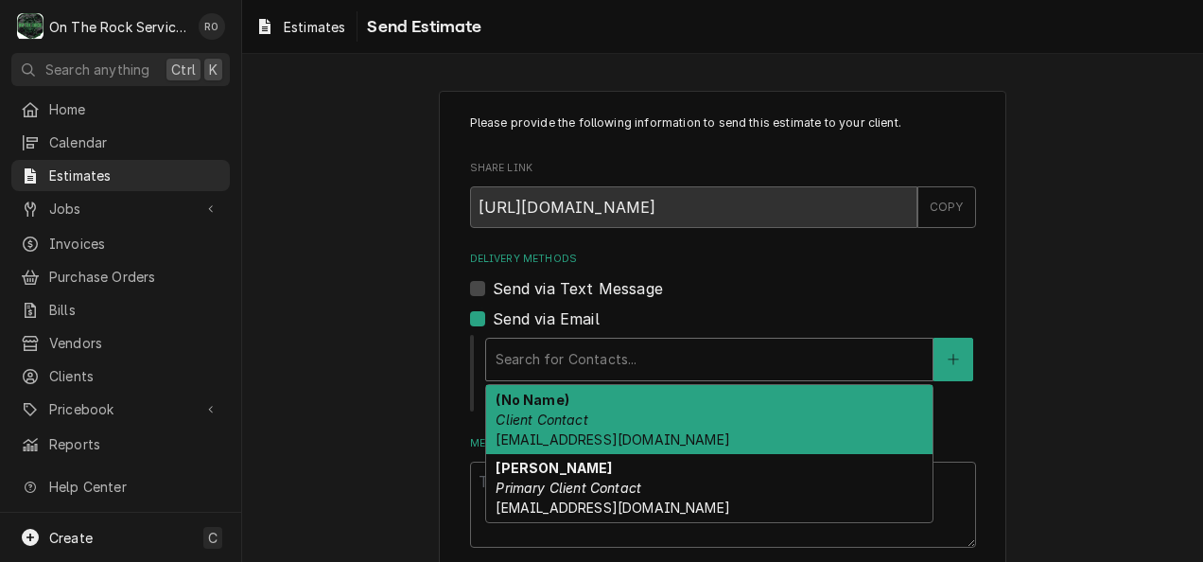
click at [573, 338] on div "Search for Contacts..." at bounding box center [709, 359] width 448 height 43
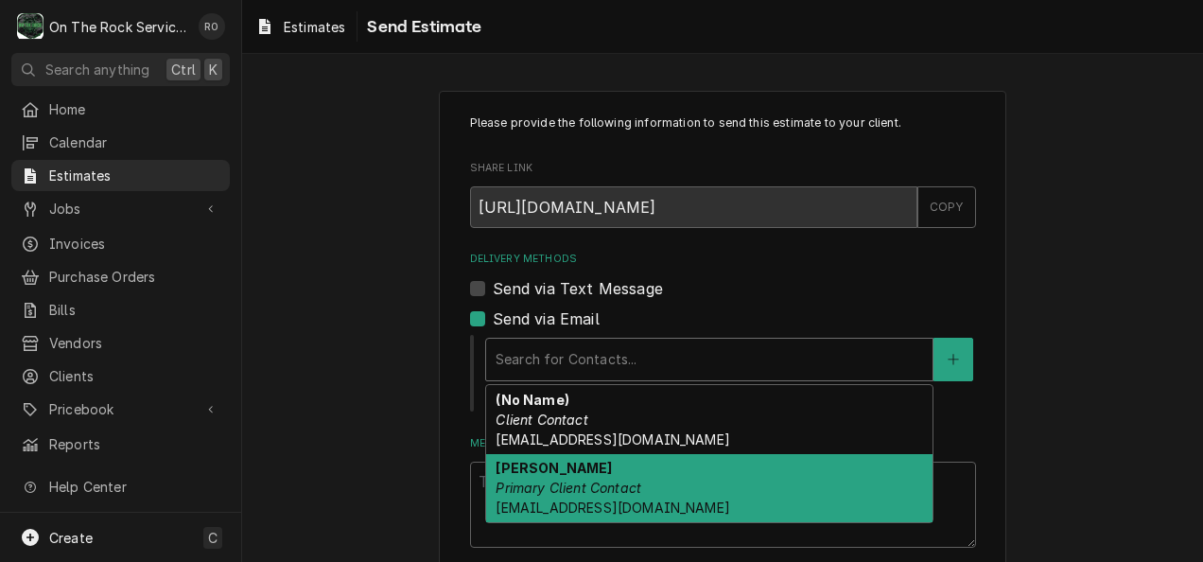
click at [601, 480] on em "Primary Client Contact" at bounding box center [568, 487] width 146 height 16
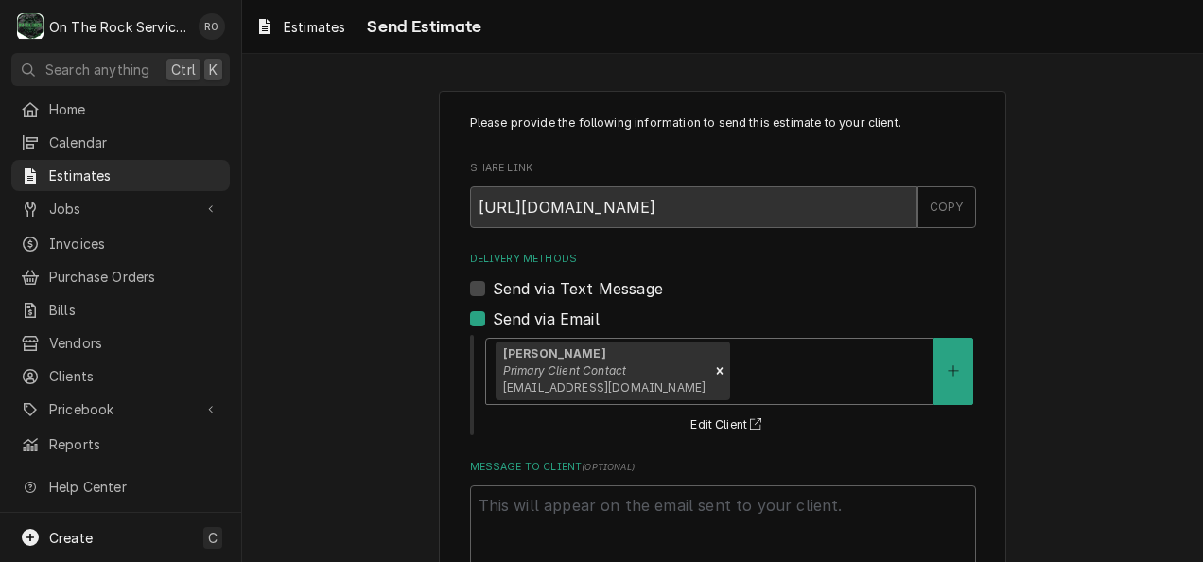
scroll to position [125, 0]
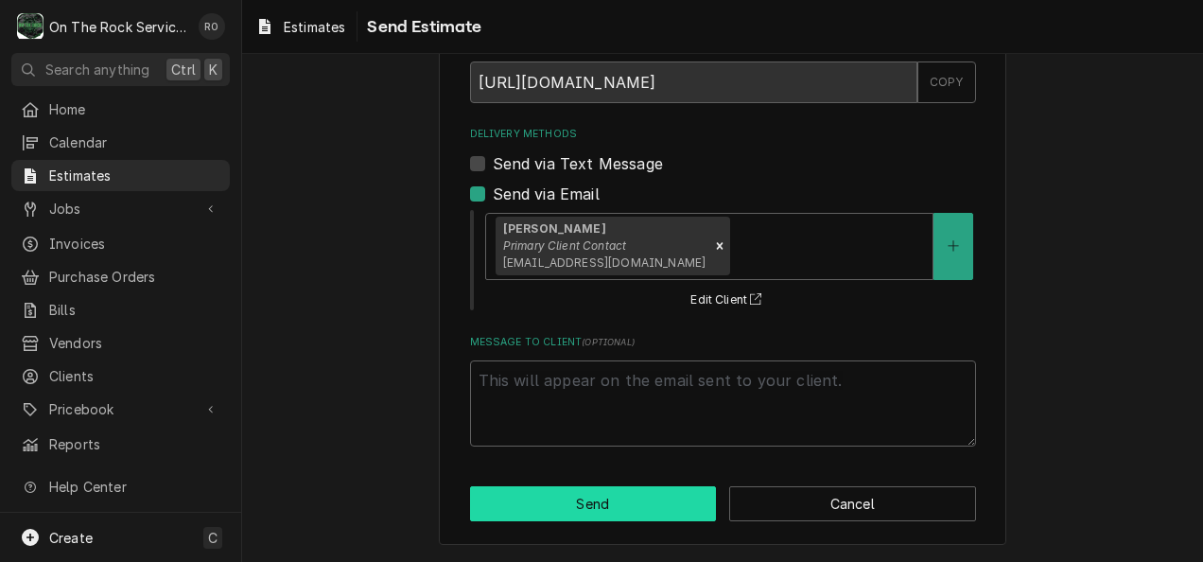
click at [602, 500] on button "Send" at bounding box center [593, 503] width 247 height 35
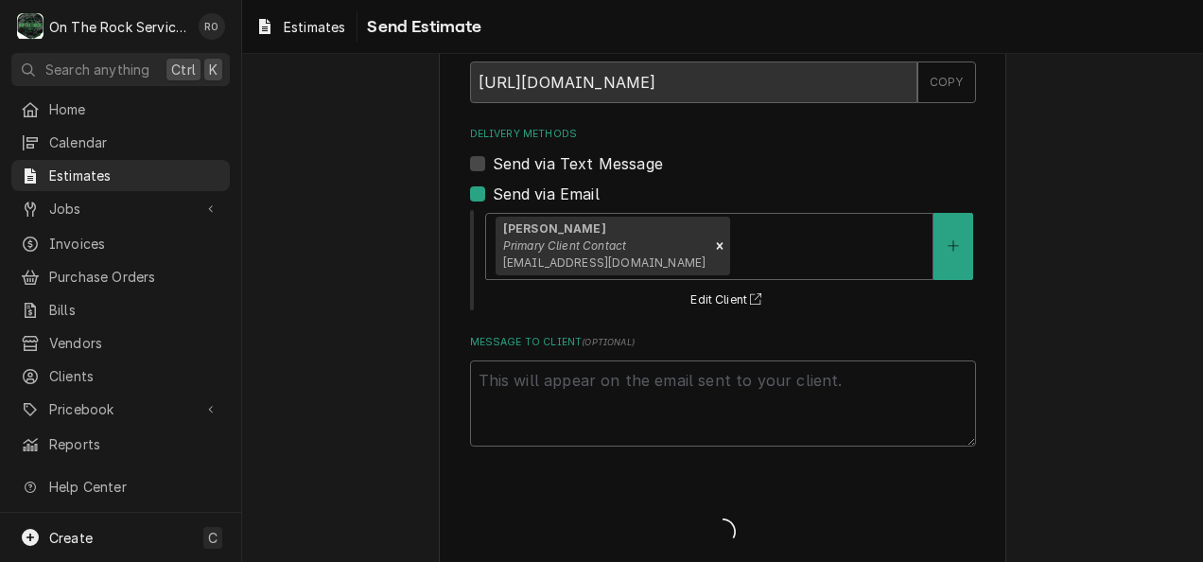
type textarea "x"
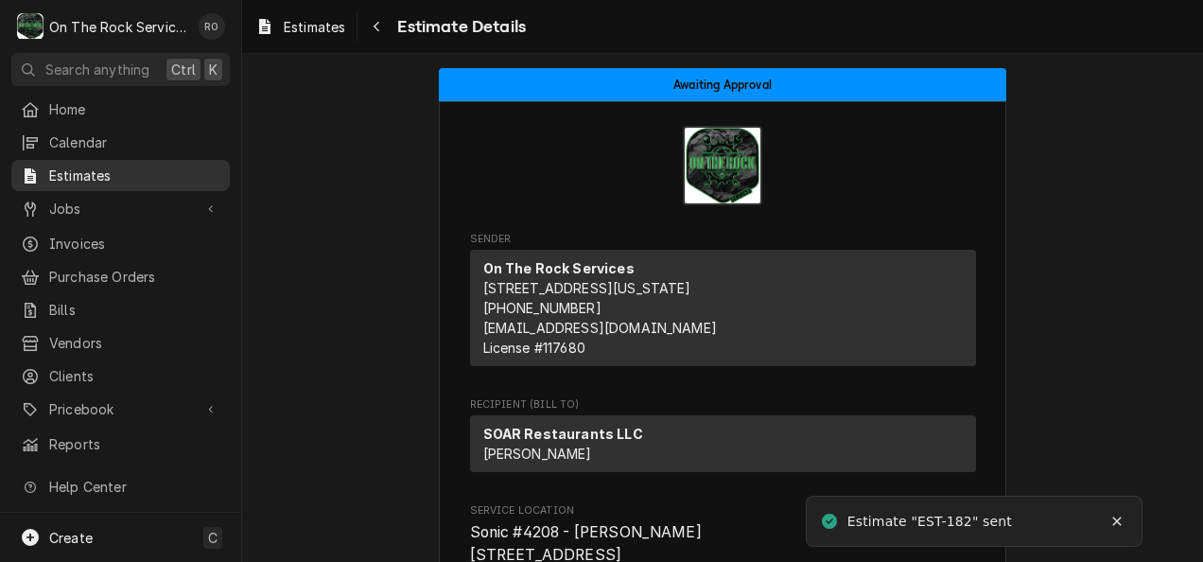
click at [95, 170] on span "Estimates" at bounding box center [134, 175] width 171 height 20
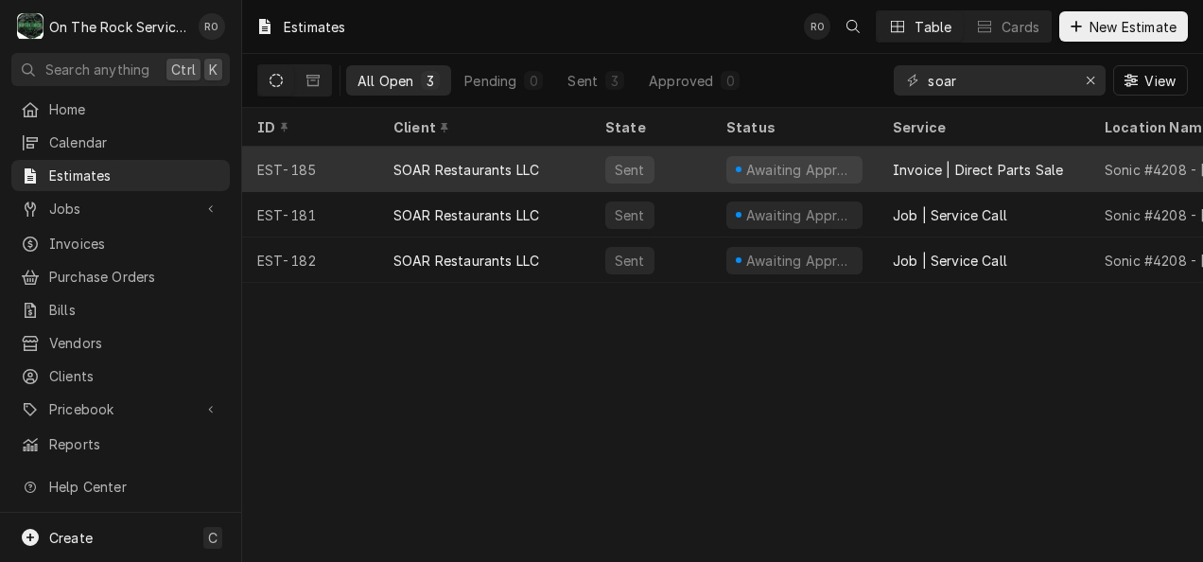
click at [894, 165] on div "Invoice | Direct Parts Sale" at bounding box center [977, 170] width 170 height 20
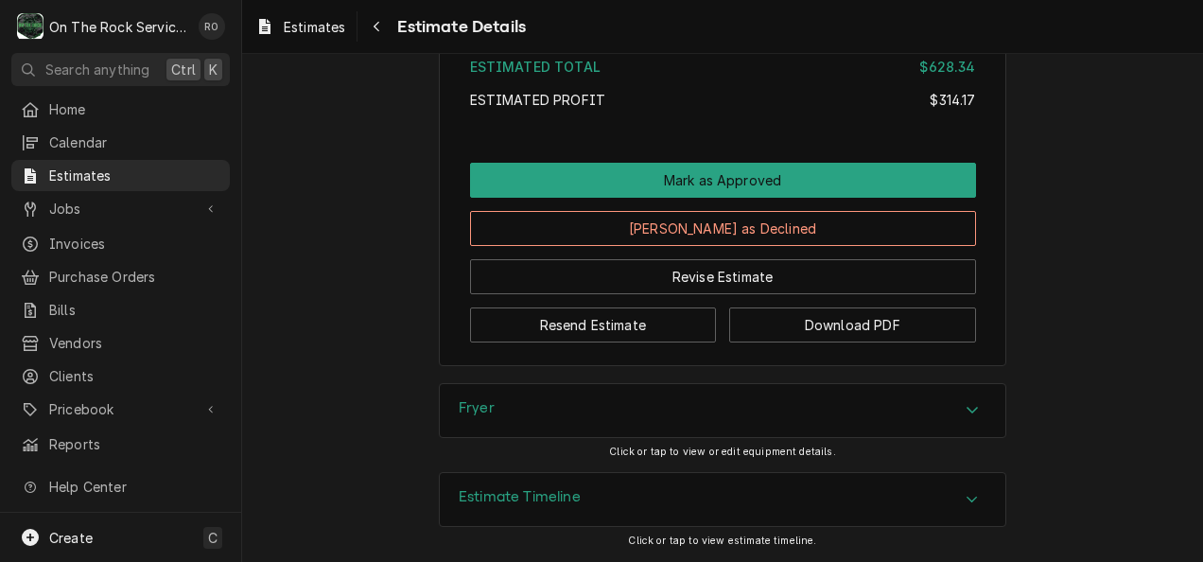
scroll to position [3148, 0]
click at [617, 340] on button "Resend Estimate" at bounding box center [593, 324] width 247 height 35
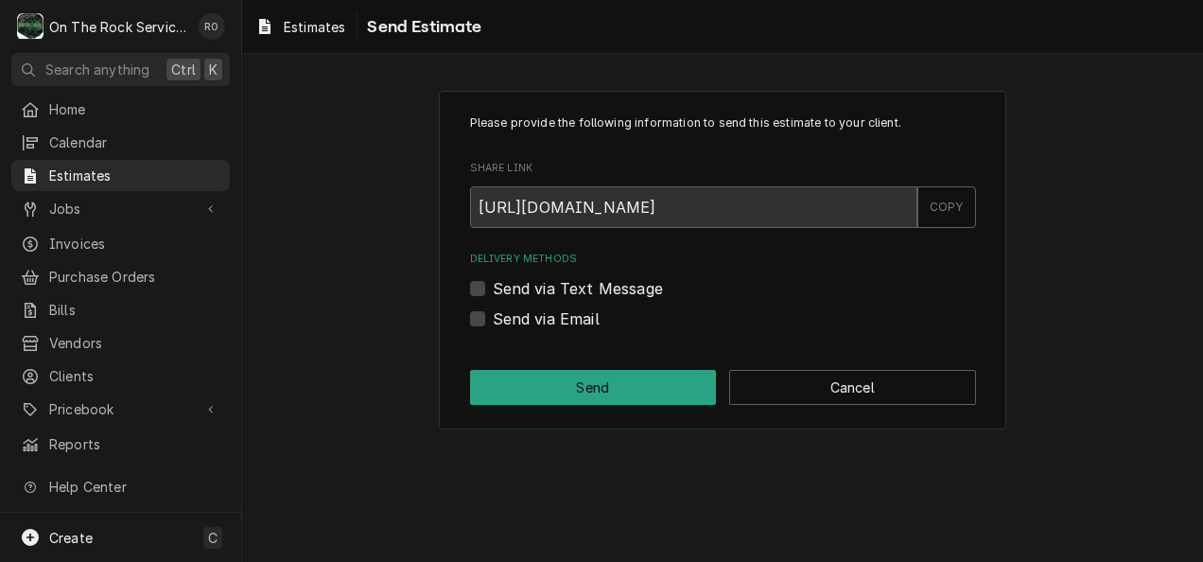
click at [521, 321] on label "Send via Email" at bounding box center [546, 318] width 107 height 23
click at [521, 321] on input "Send via Email" at bounding box center [746, 328] width 506 height 42
checkbox input "true"
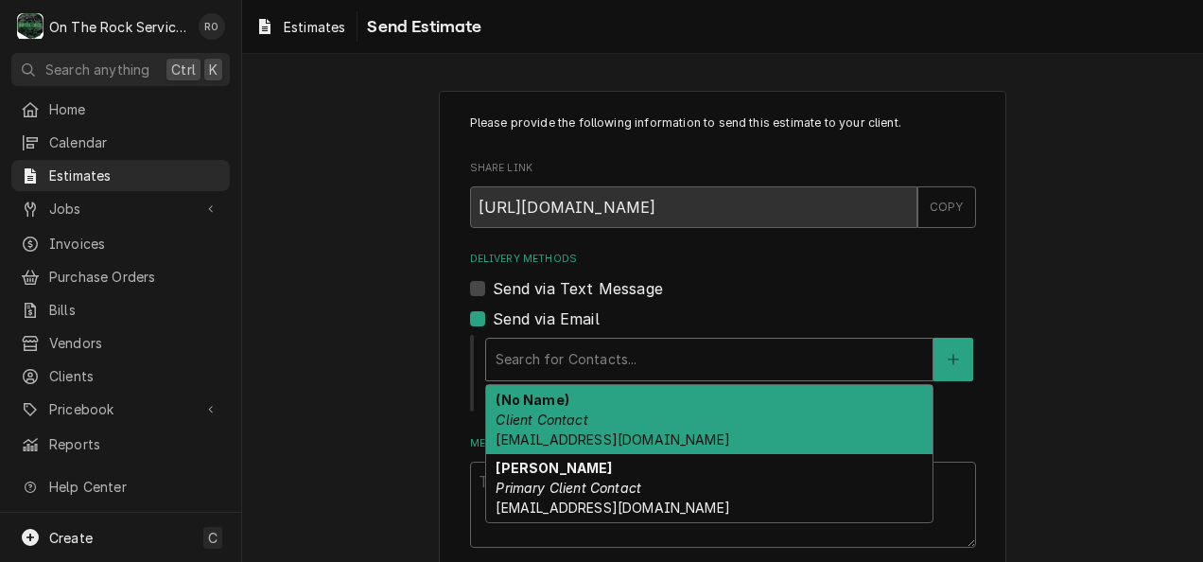
click at [526, 352] on div "Delivery Methods" at bounding box center [708, 359] width 427 height 34
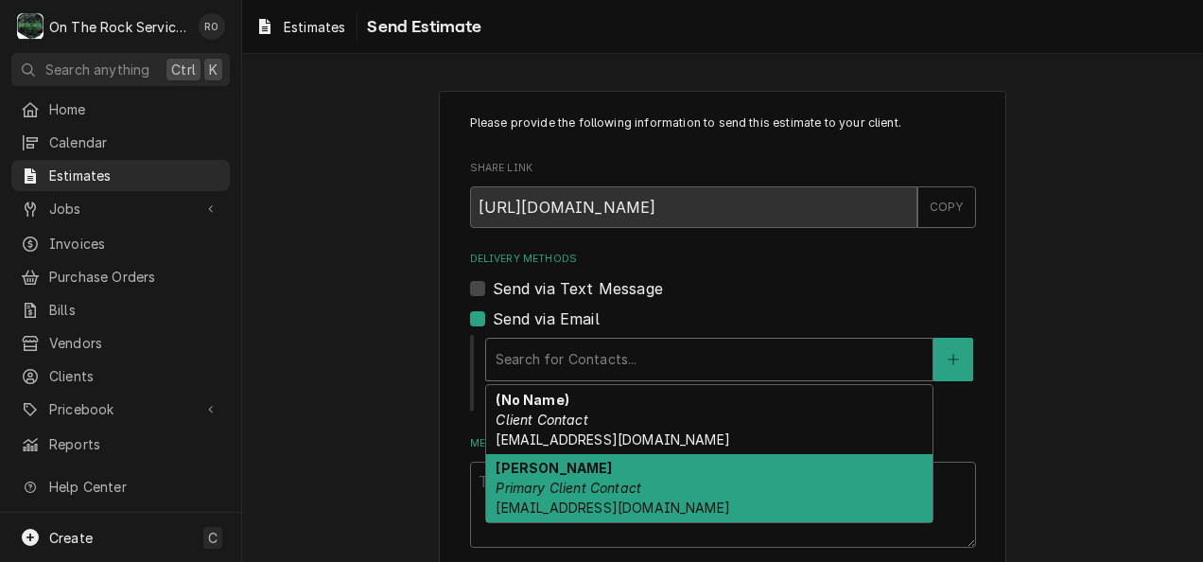
click at [526, 499] on div "[PERSON_NAME] Primary Client Contact [EMAIL_ADDRESS][DOMAIN_NAME]" at bounding box center [709, 488] width 446 height 69
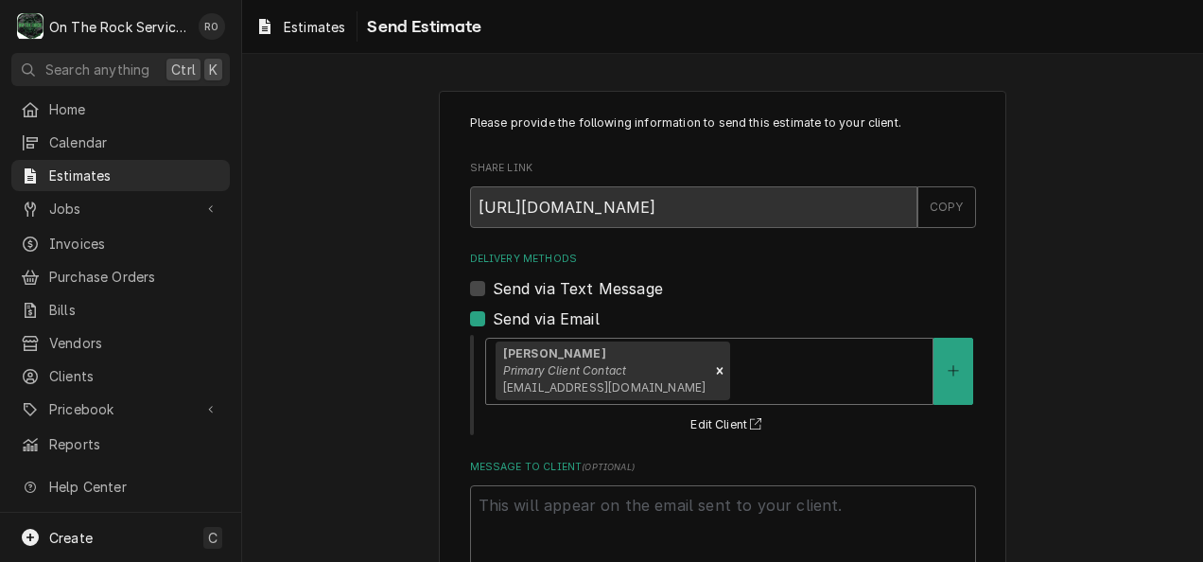
scroll to position [125, 0]
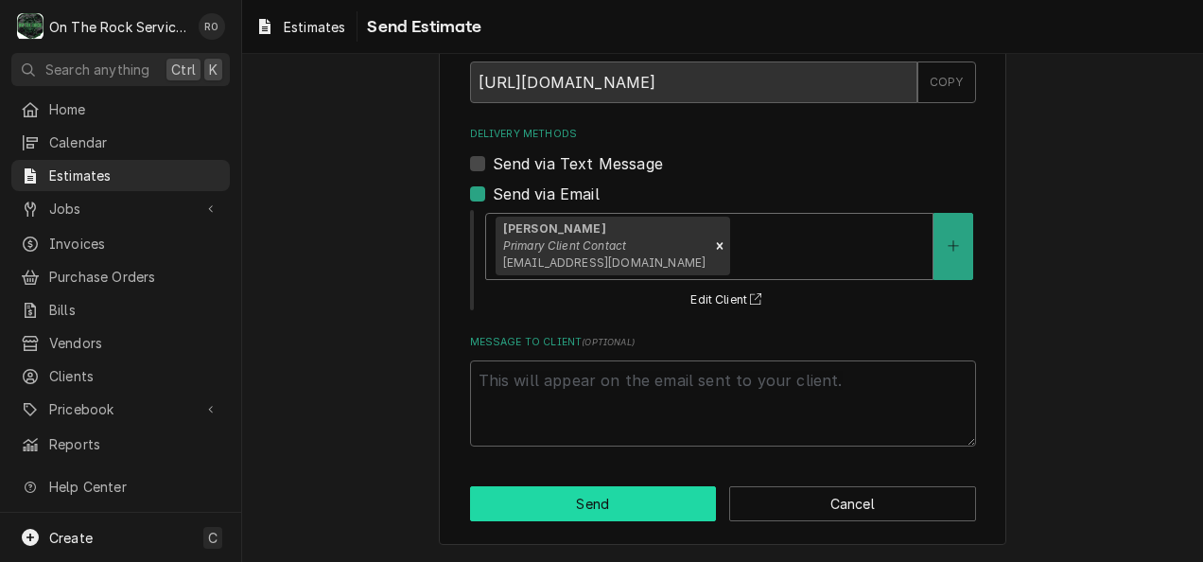
click at [524, 512] on button "Send" at bounding box center [593, 503] width 247 height 35
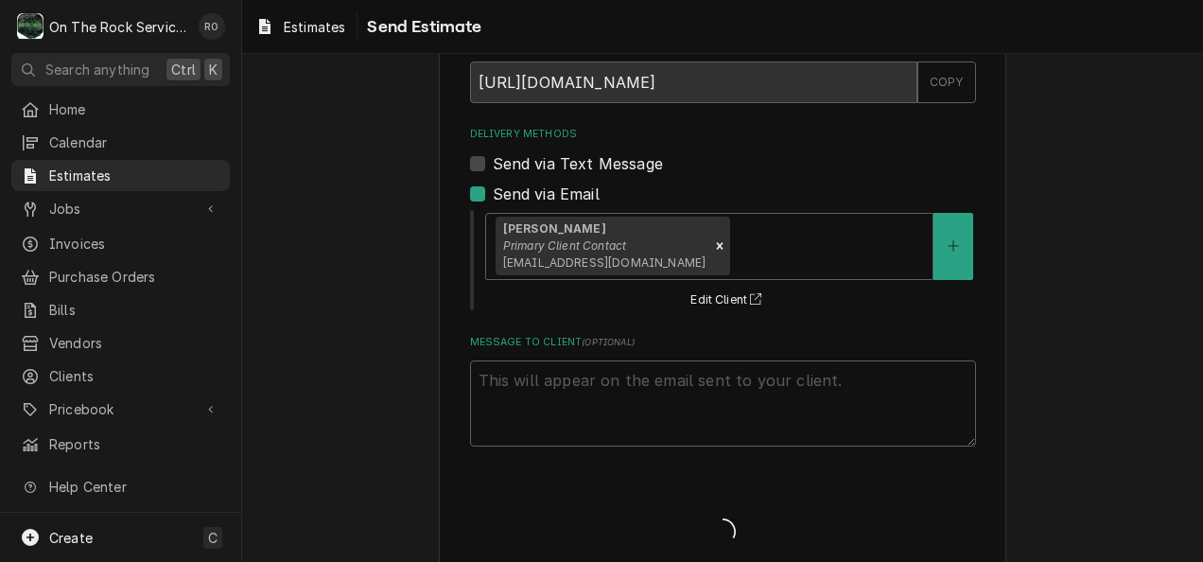
type textarea "x"
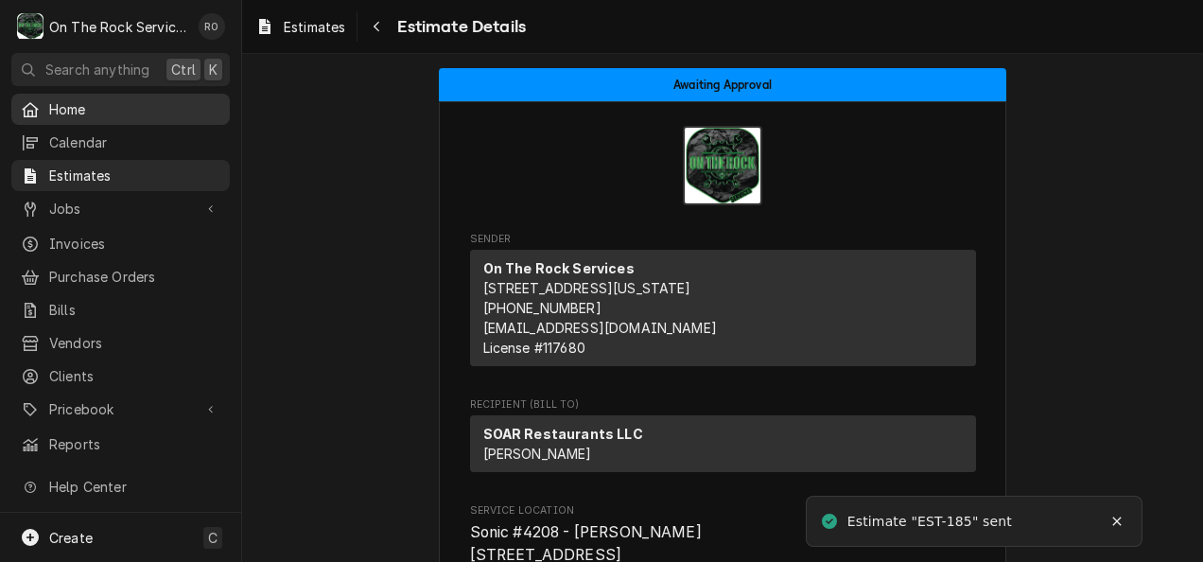
click at [139, 109] on span "Home" at bounding box center [134, 109] width 171 height 20
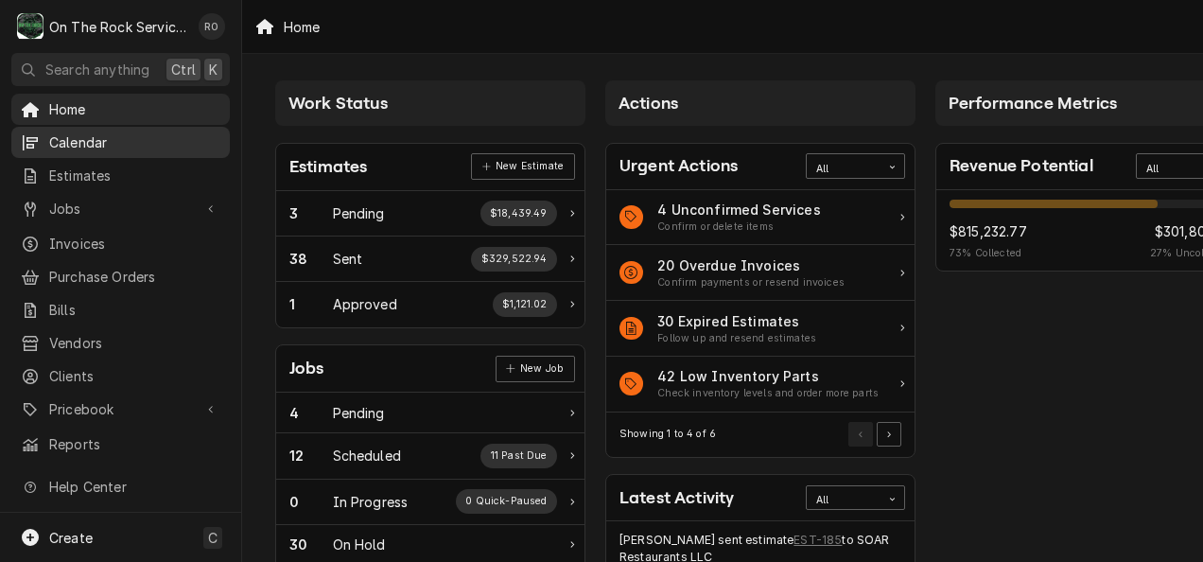
click at [115, 133] on span "Calendar" at bounding box center [134, 142] width 171 height 20
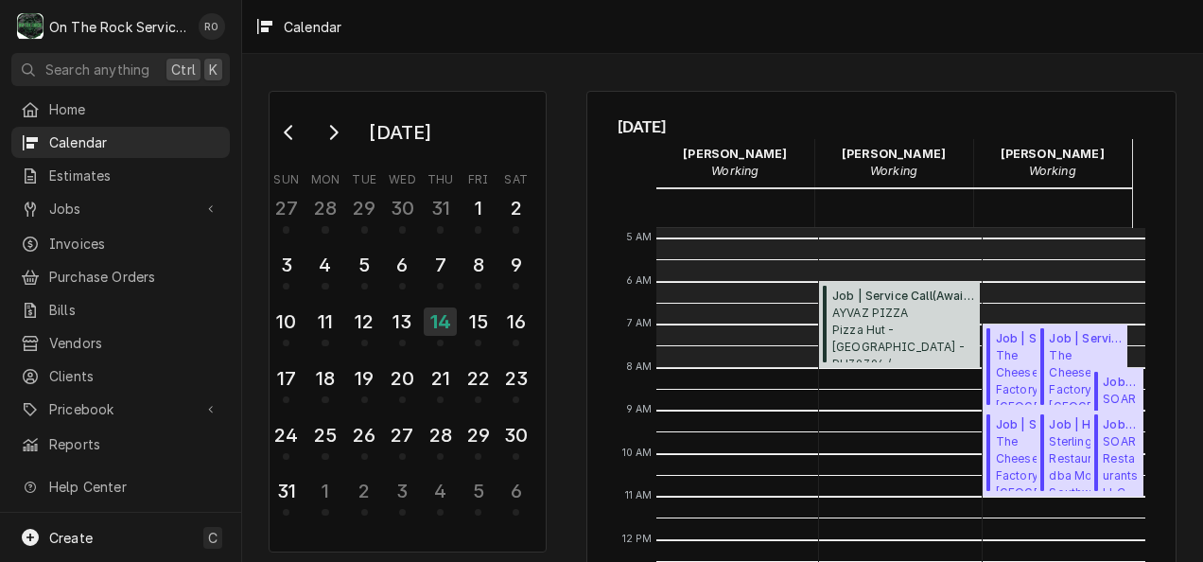
scroll to position [206, 0]
click at [920, 327] on span "AYVAZ PIZZA Pizza Hut -Elberton - PH39394 / 585 Heard St, Elberton, GA 30635" at bounding box center [903, 333] width 142 height 58
click at [62, 200] on span "Jobs" at bounding box center [120, 209] width 143 height 20
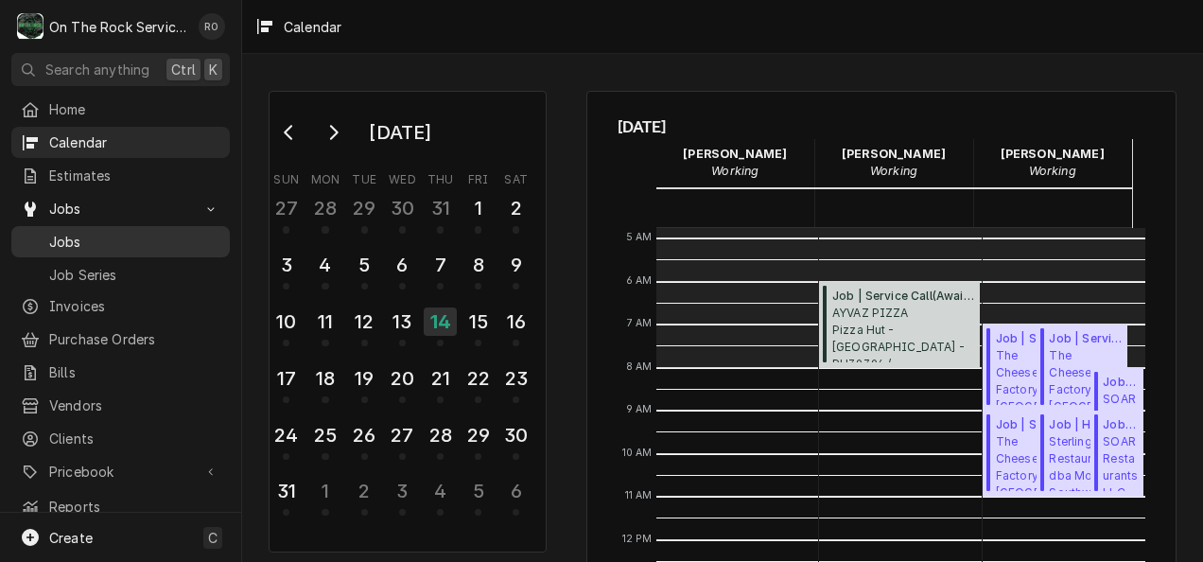
click at [51, 248] on link "Jobs" at bounding box center [120, 241] width 218 height 31
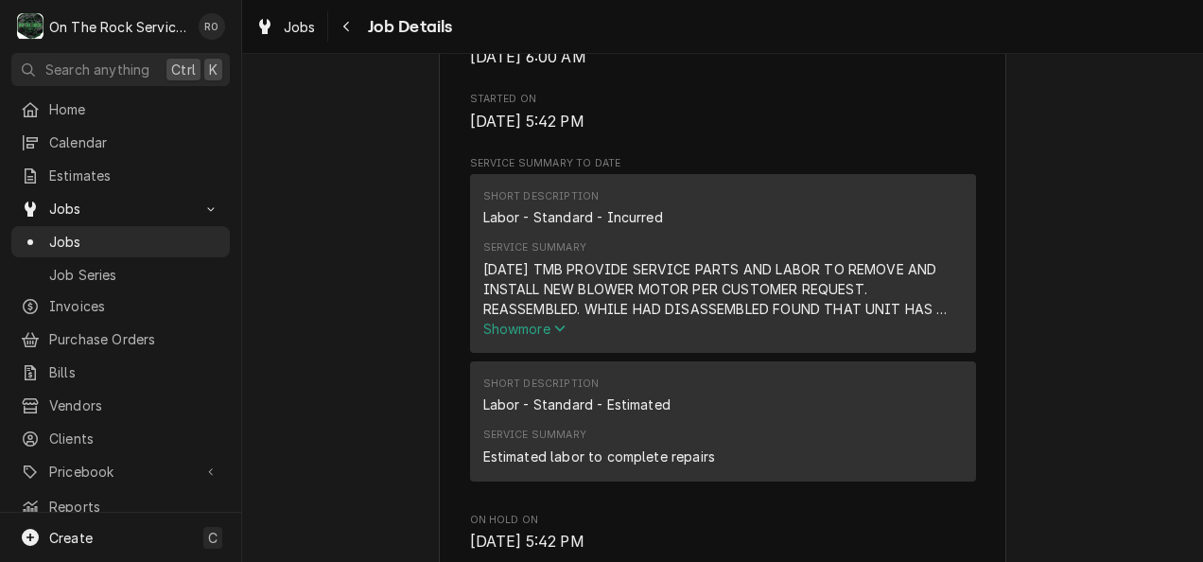
scroll to position [734, 0]
click at [542, 339] on span "Show more" at bounding box center [524, 331] width 83 height 16
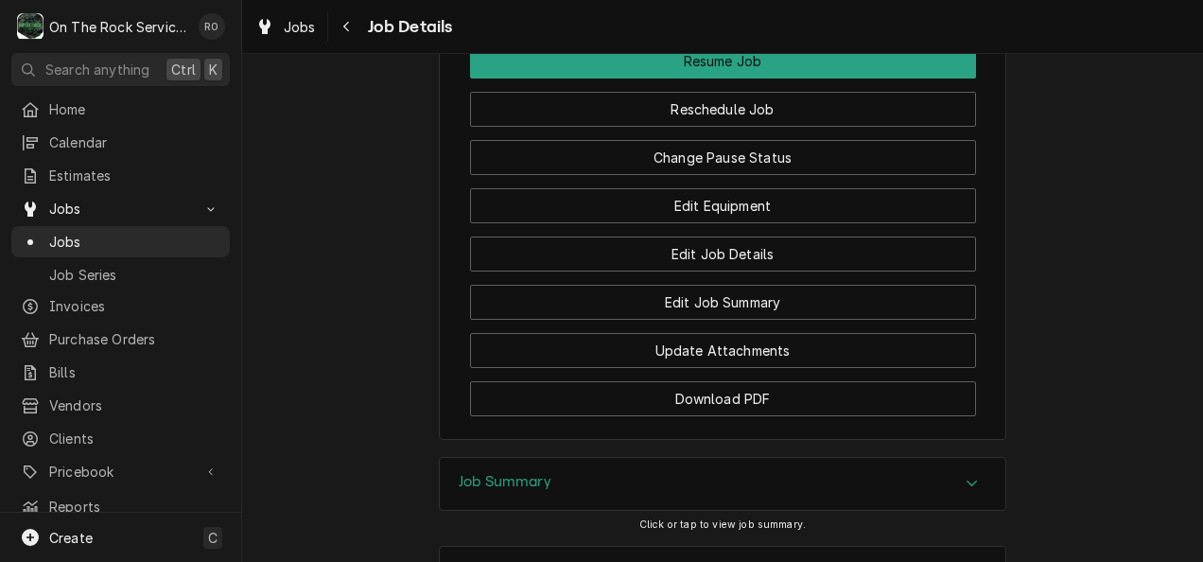
scroll to position [2679, 0]
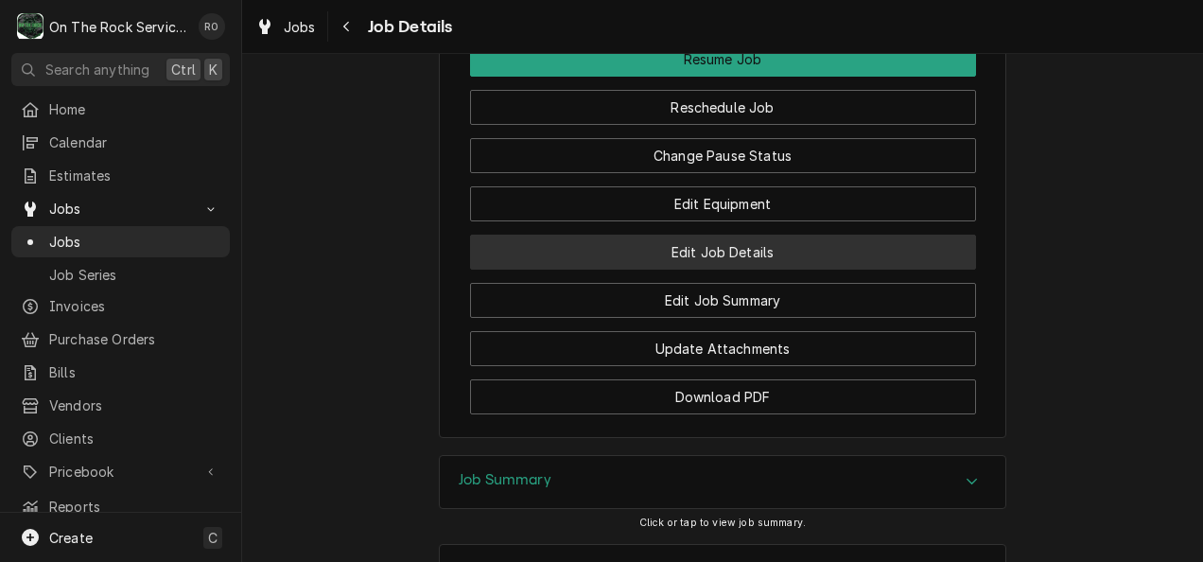
click at [824, 269] on button "Edit Job Details" at bounding box center [723, 251] width 506 height 35
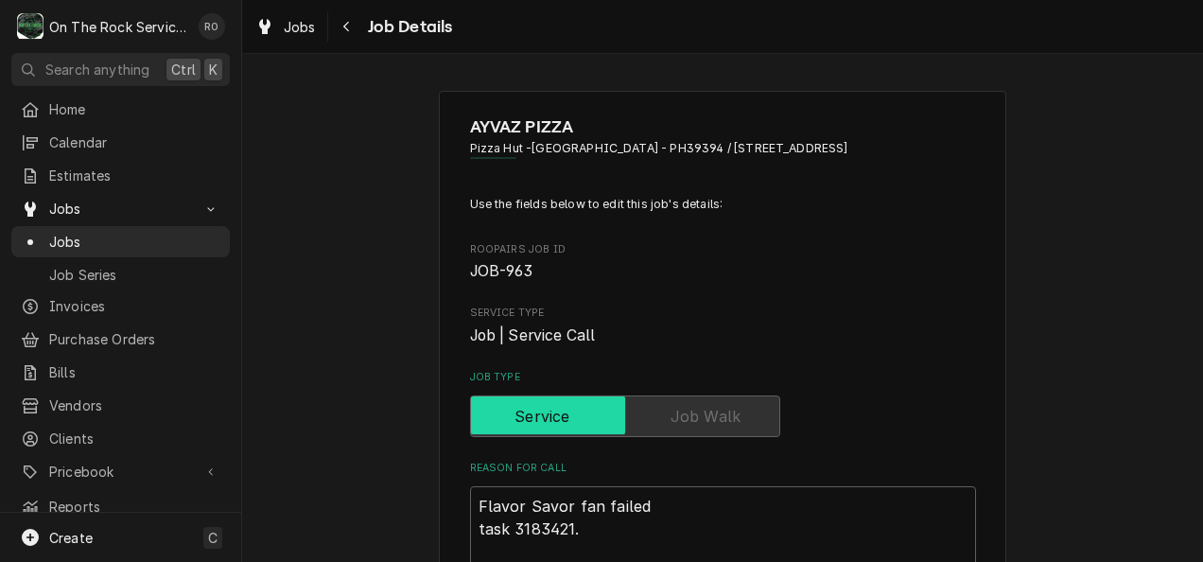
type textarea "x"
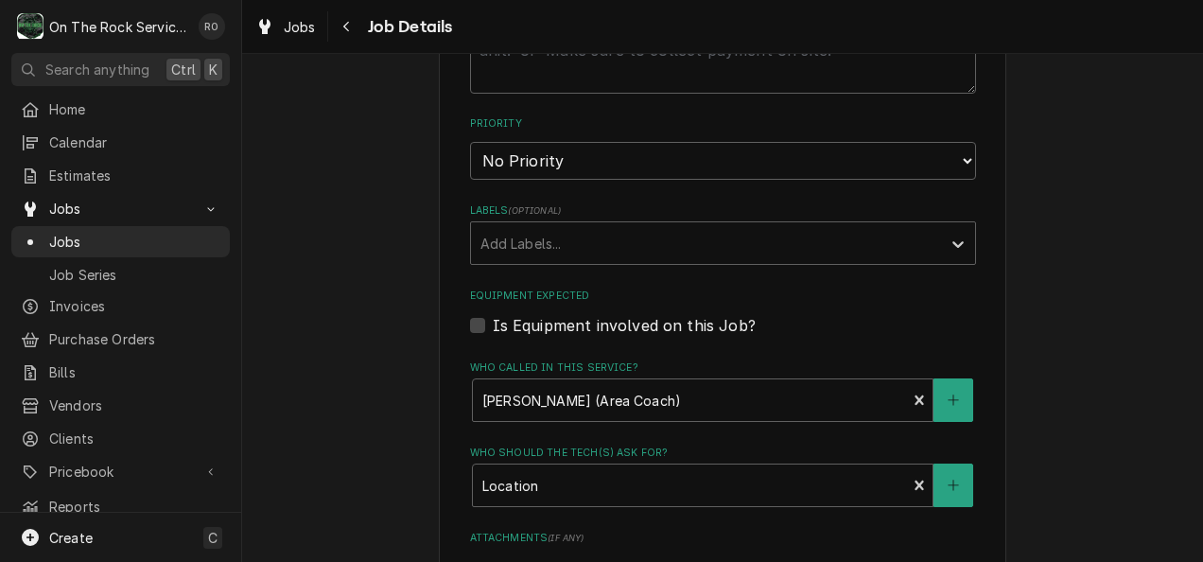
scroll to position [544, 0]
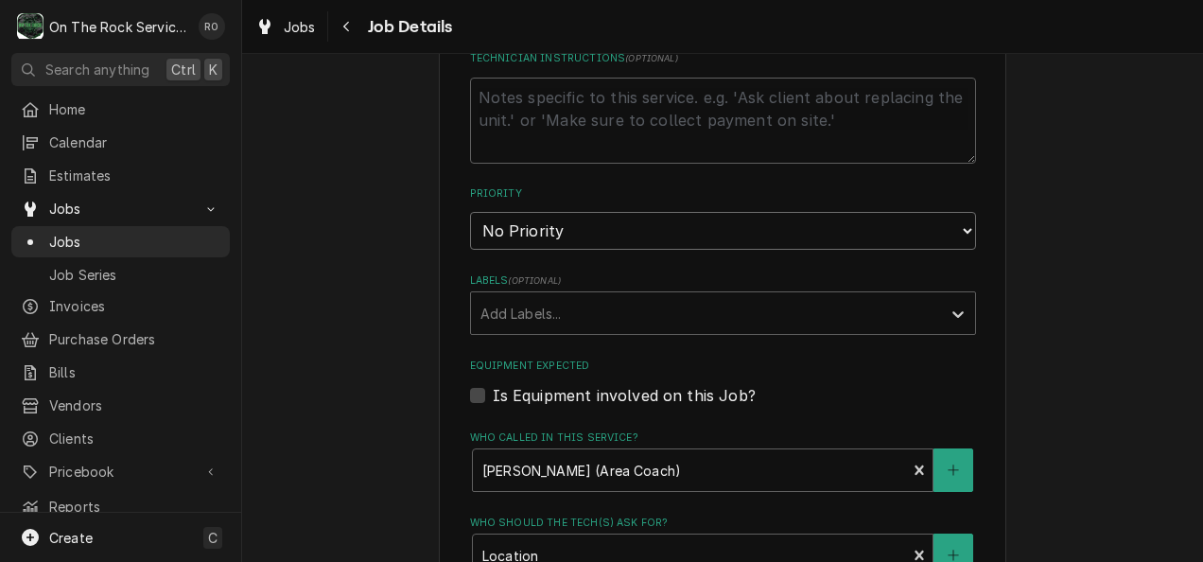
click at [859, 219] on select "No Priority Urgent High Medium Low" at bounding box center [723, 231] width 506 height 38
click at [996, 195] on div "AYVAZ PIZZA Pizza Hut -Elberton - PH39394 / 585 Heard St, Elberton, GA 30635 Us…" at bounding box center [722, 287] width 567 height 1481
click at [925, 213] on select "No Priority Urgent High Medium Low" at bounding box center [723, 231] width 506 height 38
select select "1"
click at [470, 212] on select "No Priority Urgent High Medium Low" at bounding box center [723, 231] width 506 height 38
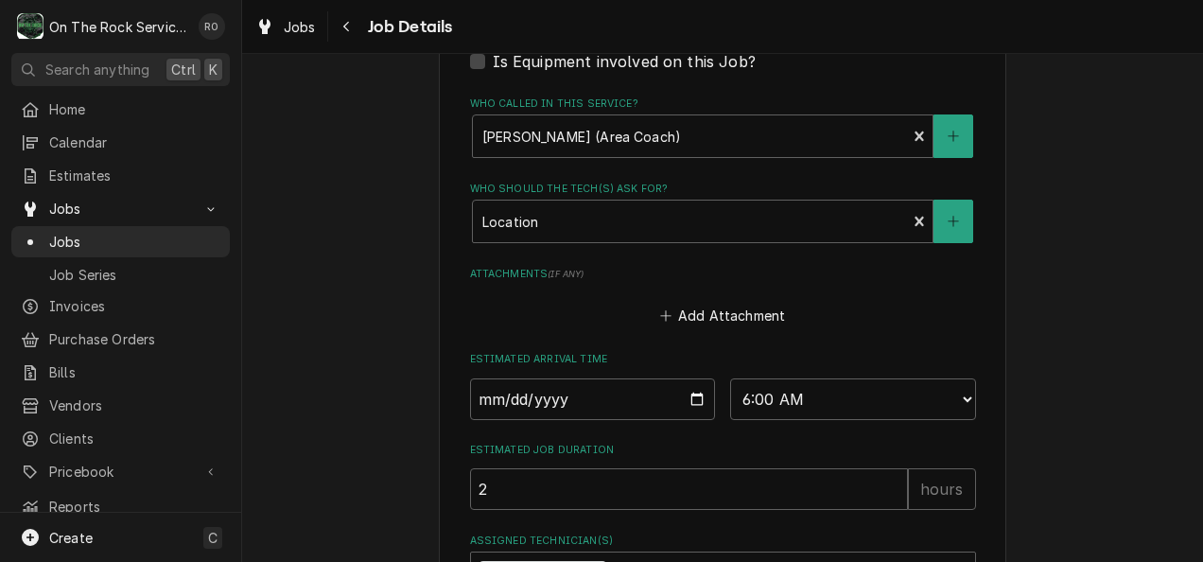
scroll to position [1027, 0]
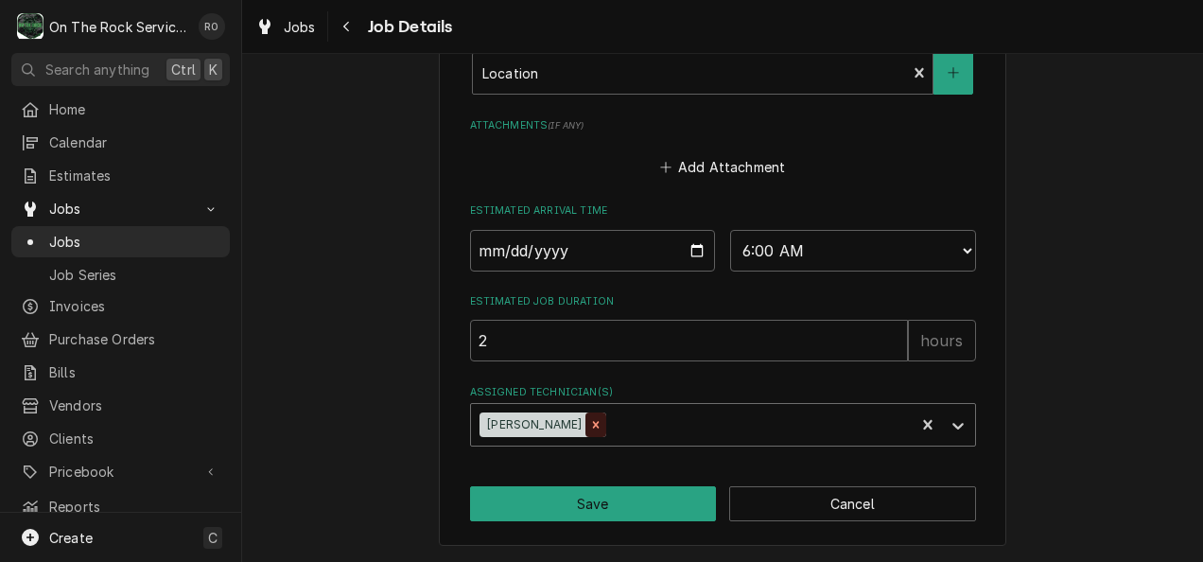
click at [593, 424] on icon "Remove Rich Ortega" at bounding box center [596, 425] width 7 height 7
type textarea "x"
click at [609, 250] on input "2025-08-14" at bounding box center [593, 251] width 246 height 42
click at [681, 248] on input "2025-08-14" at bounding box center [593, 251] width 246 height 42
type input "2025-08-15"
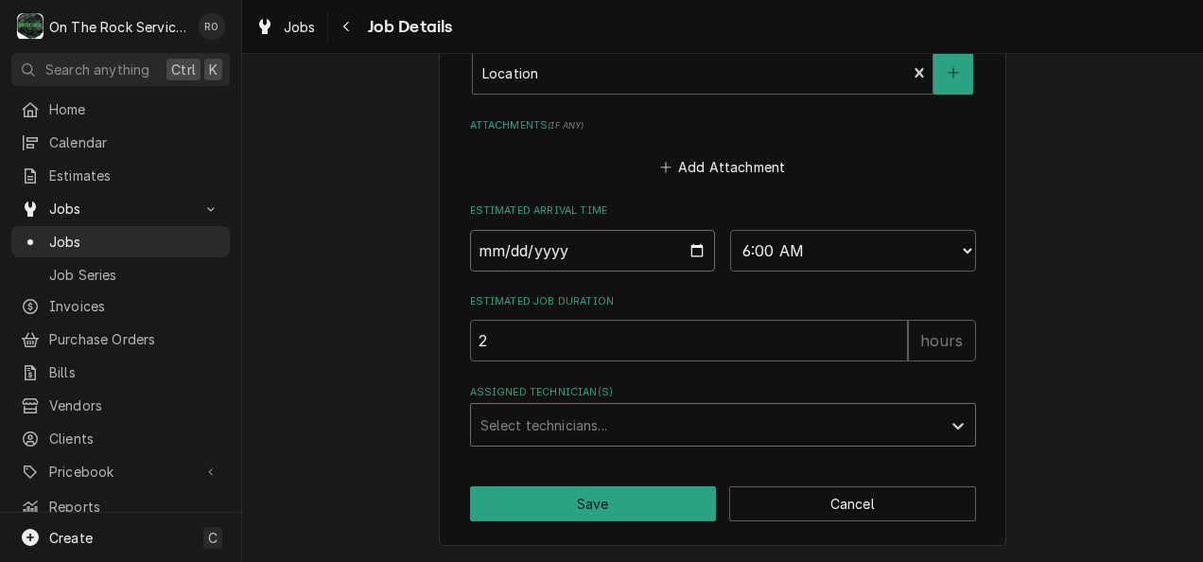
type textarea "x"
click at [910, 251] on select "AM / PM 6:00 AM 6:15 AM 6:30 AM 6:45 AM 7:00 AM 7:15 AM 7:30 AM 7:45 AM 8:00 AM…" at bounding box center [853, 251] width 246 height 42
select select "07:00:00"
click at [730, 230] on select "AM / PM 6:00 AM 6:15 AM 6:30 AM 6:45 AM 7:00 AM 7:15 AM 7:30 AM 7:45 AM 8:00 AM…" at bounding box center [853, 251] width 246 height 42
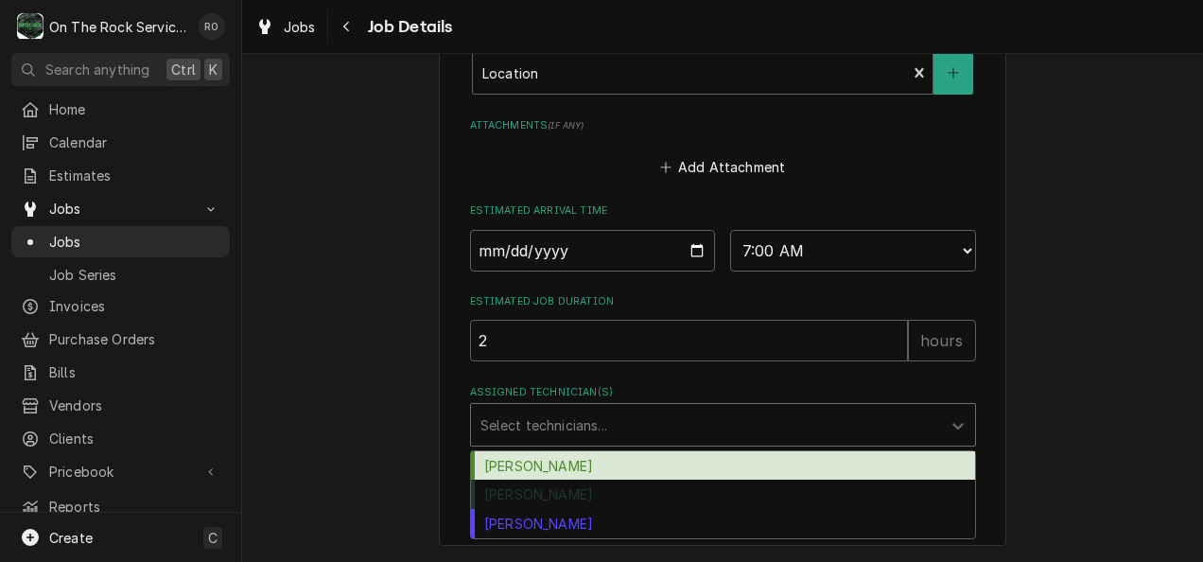
click at [694, 424] on div "Assigned Technician(s)" at bounding box center [705, 424] width 451 height 34
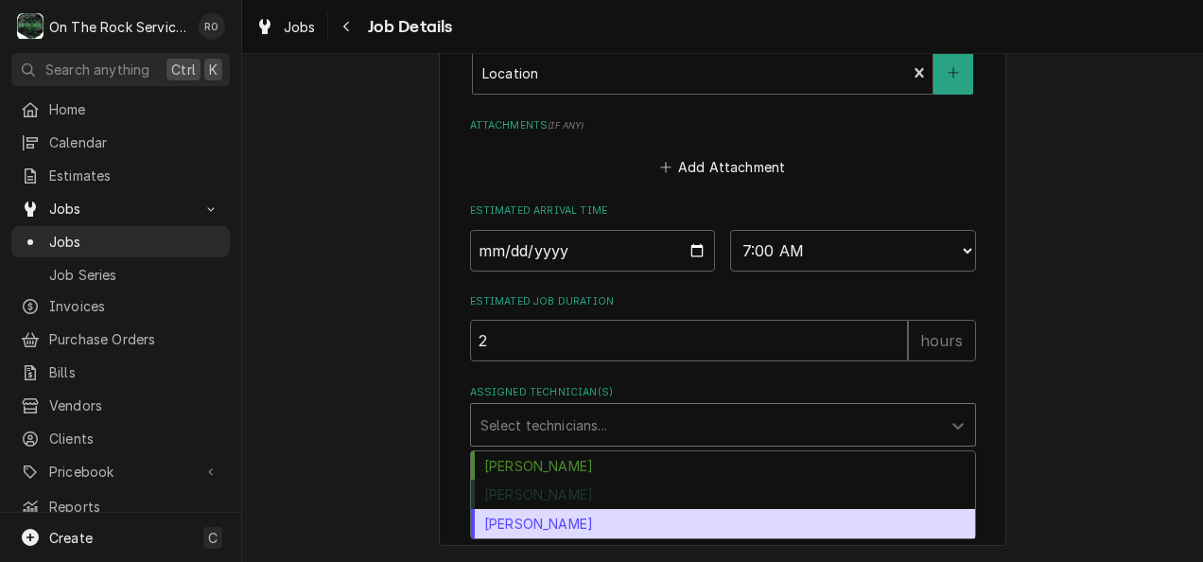
click at [641, 513] on div "[PERSON_NAME]" at bounding box center [723, 523] width 504 height 29
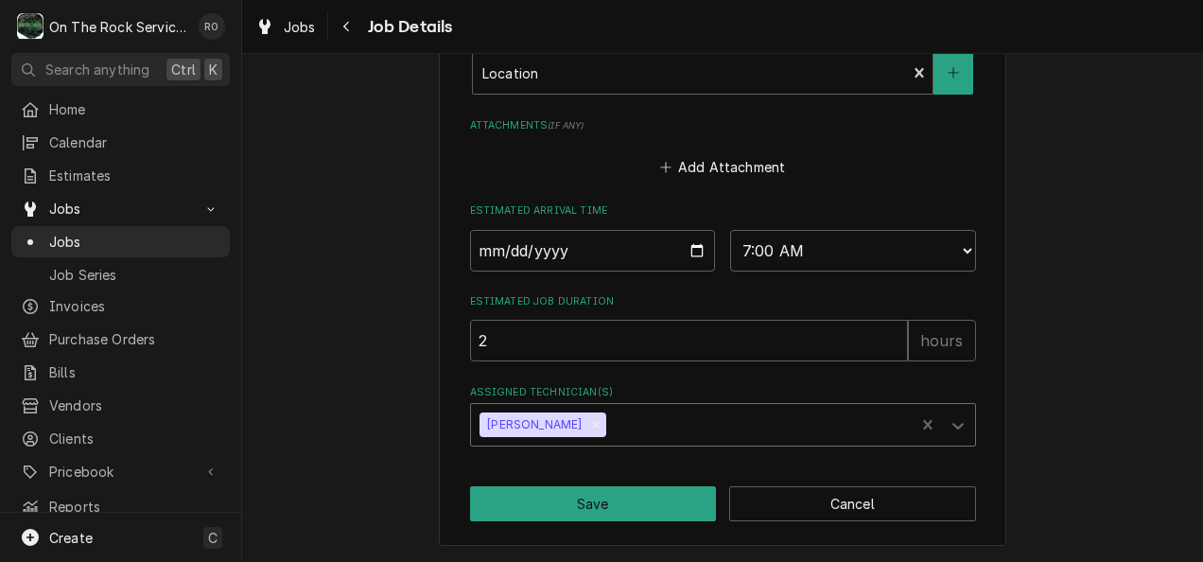
type textarea "x"
click at [848, 251] on select "AM / PM 6:00 AM 6:15 AM 6:30 AM 6:45 AM 7:00 AM 7:15 AM 7:30 AM 7:45 AM 8:00 AM…" at bounding box center [853, 251] width 246 height 42
select select "09:00:00"
click at [730, 230] on select "AM / PM 6:00 AM 6:15 AM 6:30 AM 6:45 AM 7:00 AM 7:15 AM 7:30 AM 7:45 AM 8:00 AM…" at bounding box center [853, 251] width 246 height 42
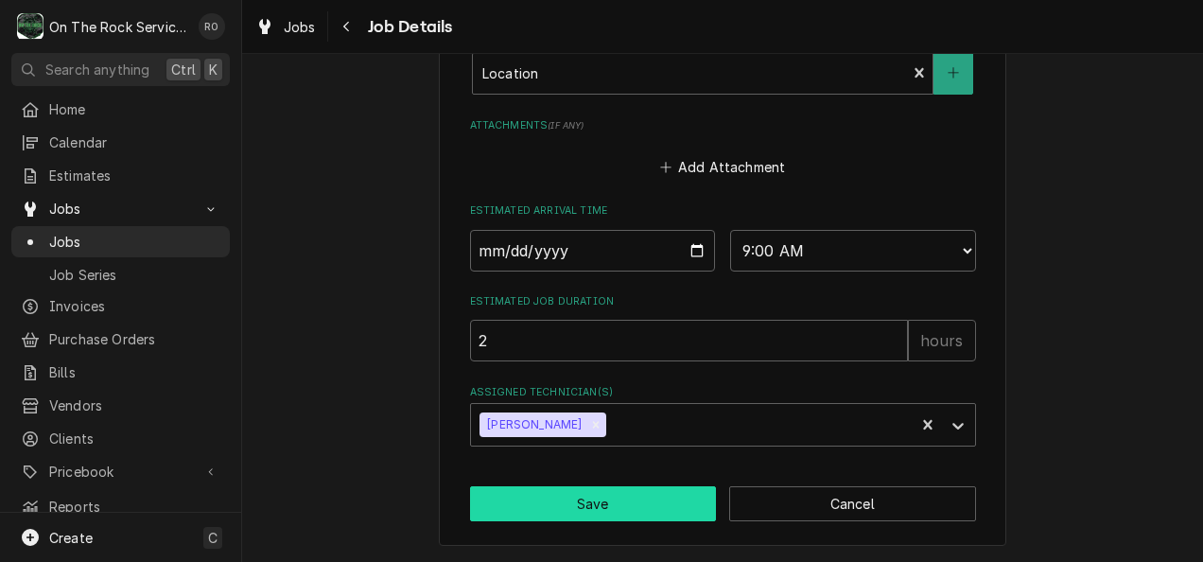
click at [637, 511] on button "Save" at bounding box center [593, 503] width 247 height 35
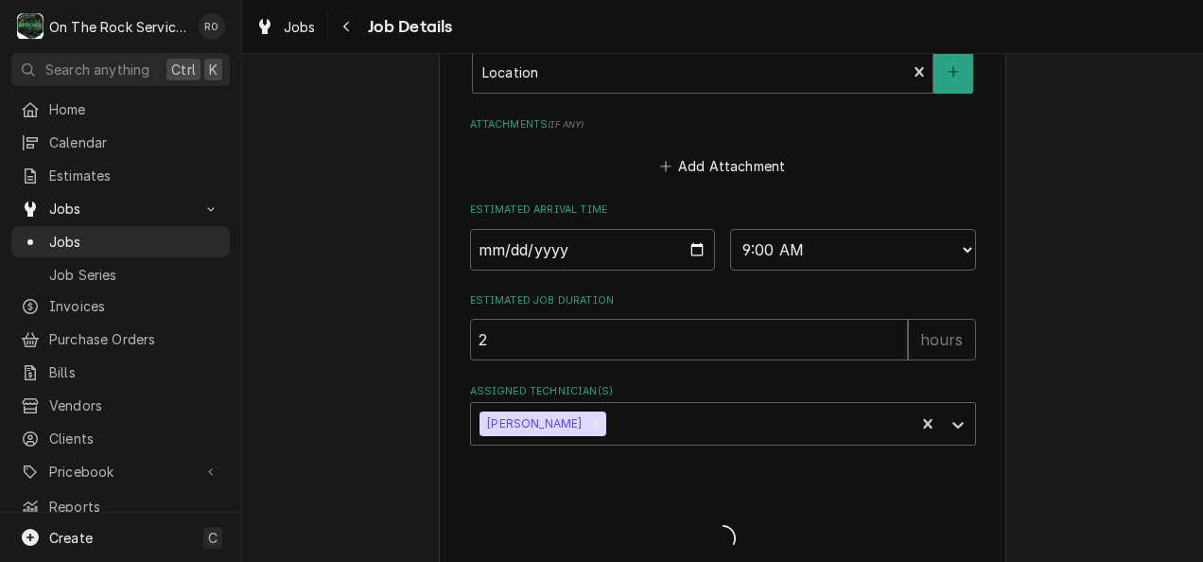
type textarea "x"
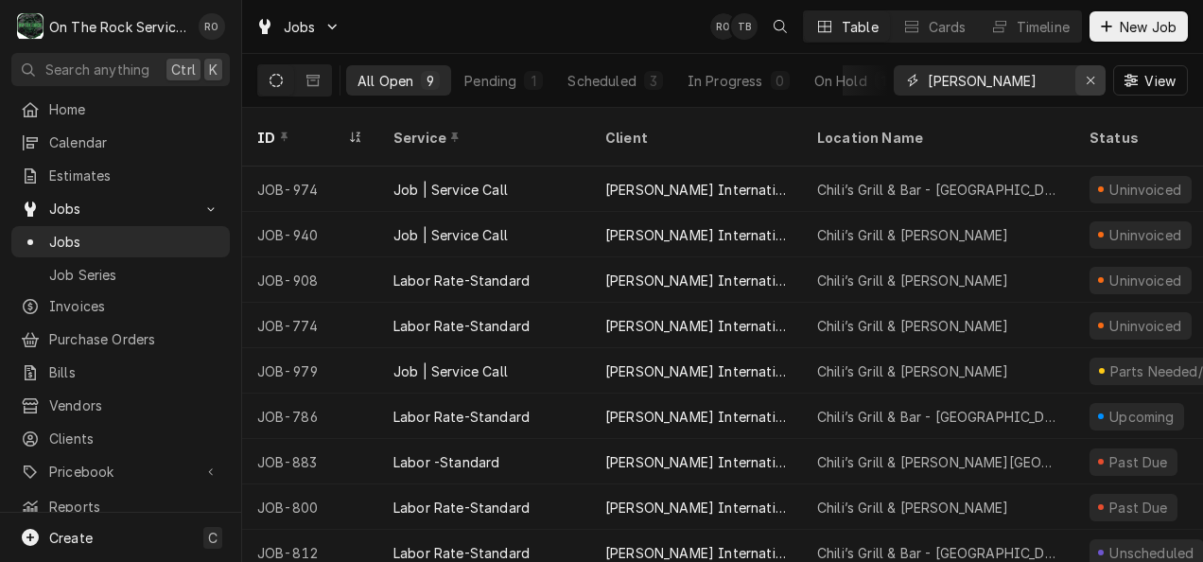
click at [1091, 85] on icon "Erase input" at bounding box center [1090, 80] width 10 height 13
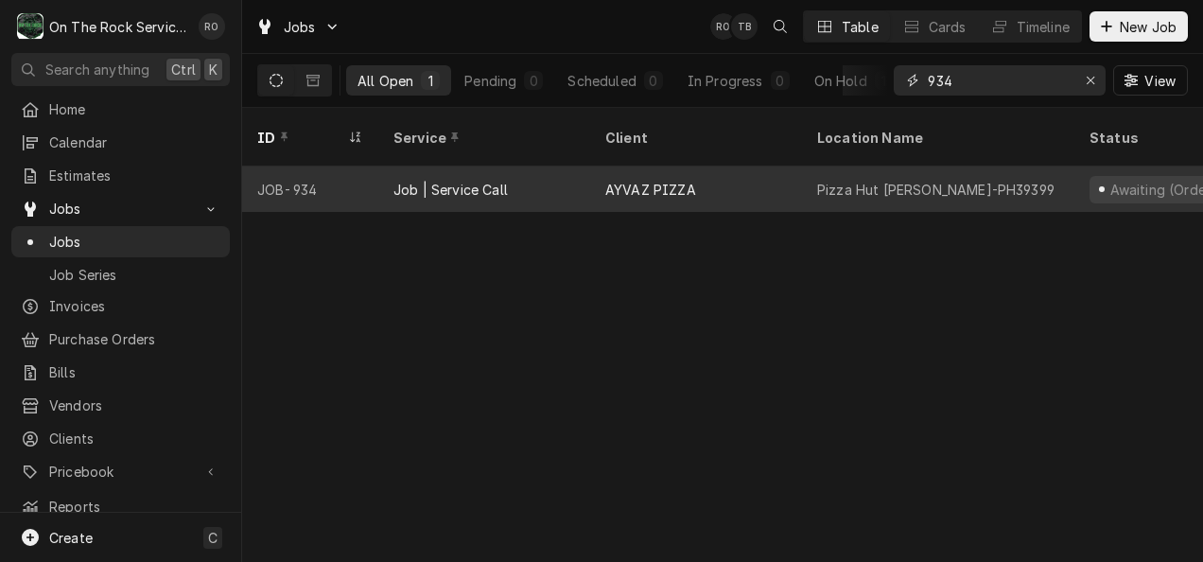
type input "934"
click at [749, 166] on div "AYVAZ PIZZA" at bounding box center [696, 188] width 212 height 45
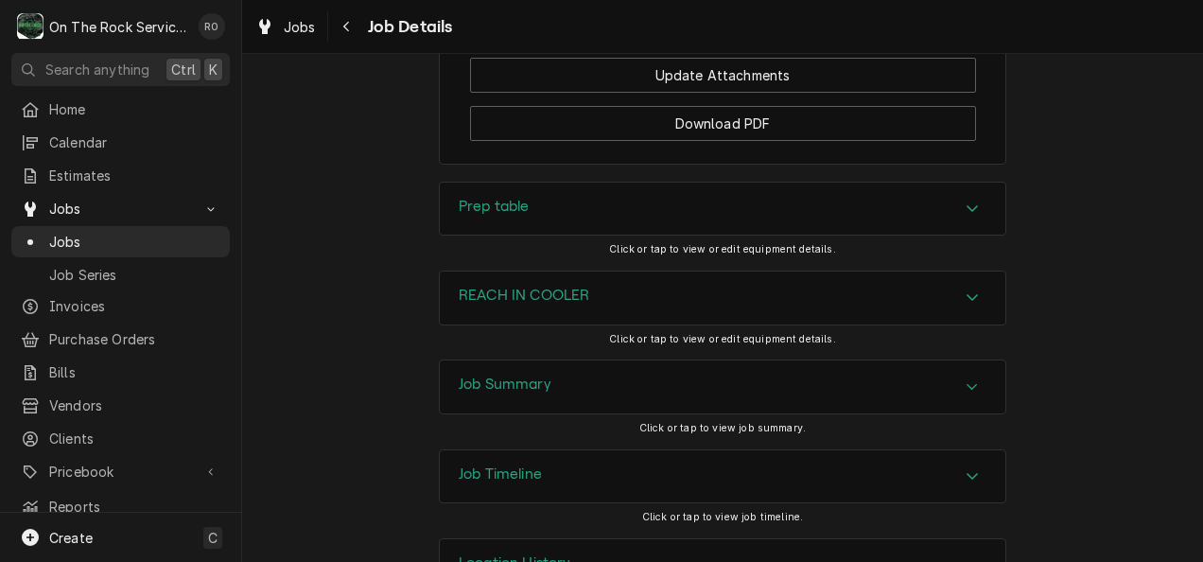
scroll to position [2901, 0]
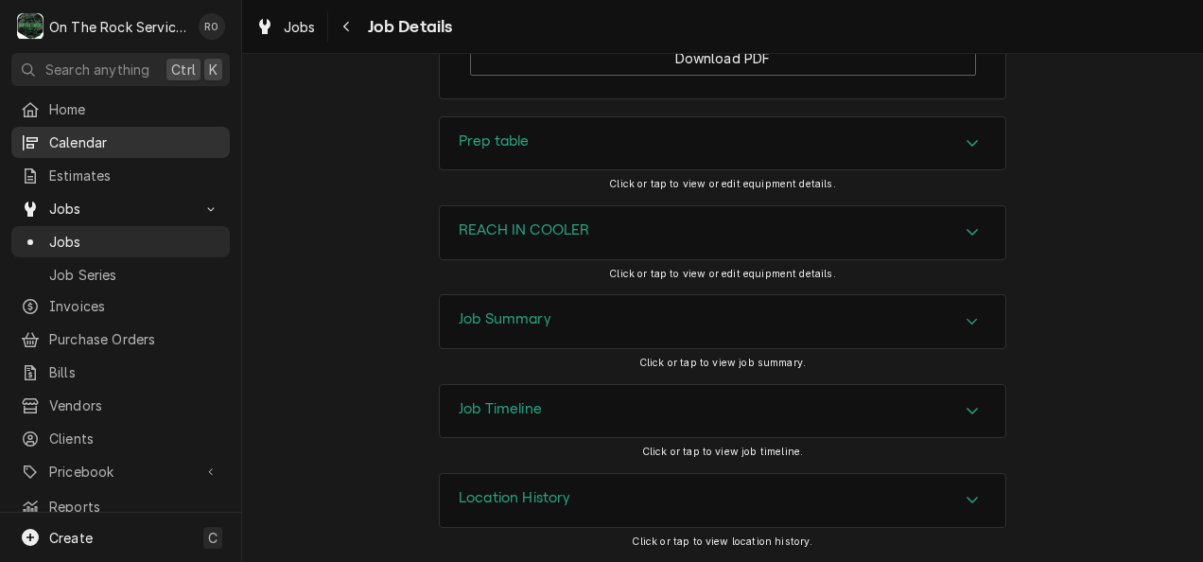
click at [111, 136] on span "Calendar" at bounding box center [134, 142] width 171 height 20
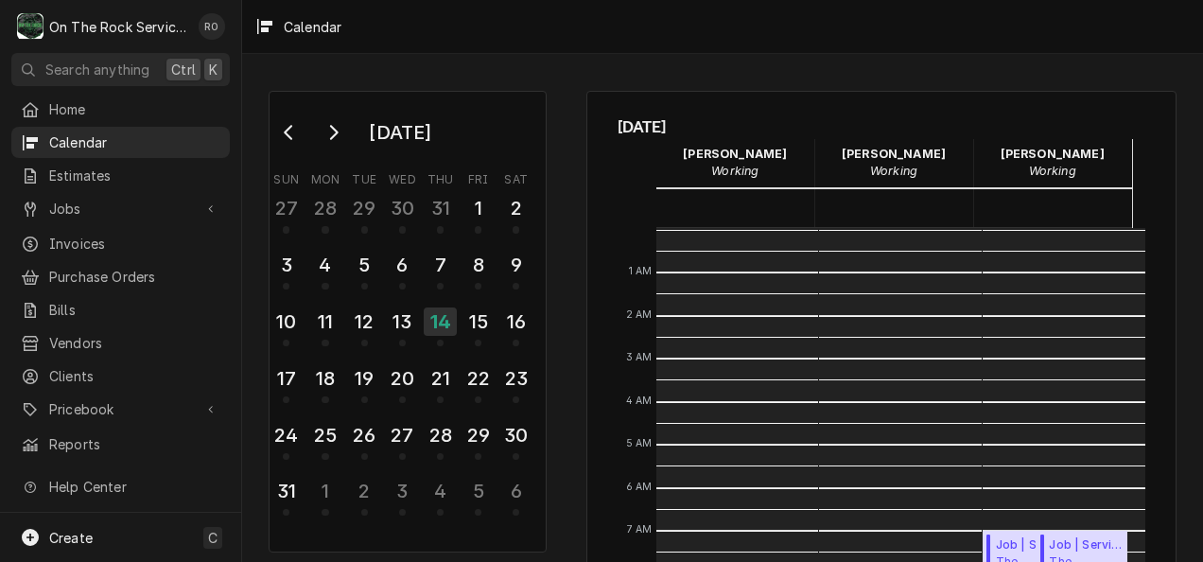
scroll to position [344, 0]
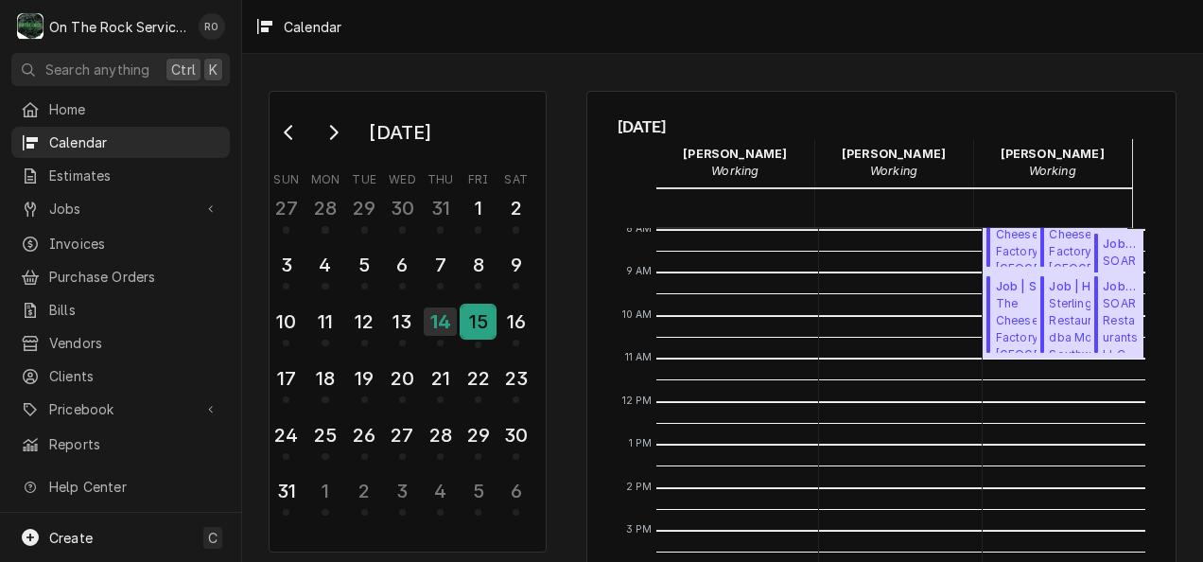
click at [477, 321] on div "15" at bounding box center [477, 321] width 33 height 32
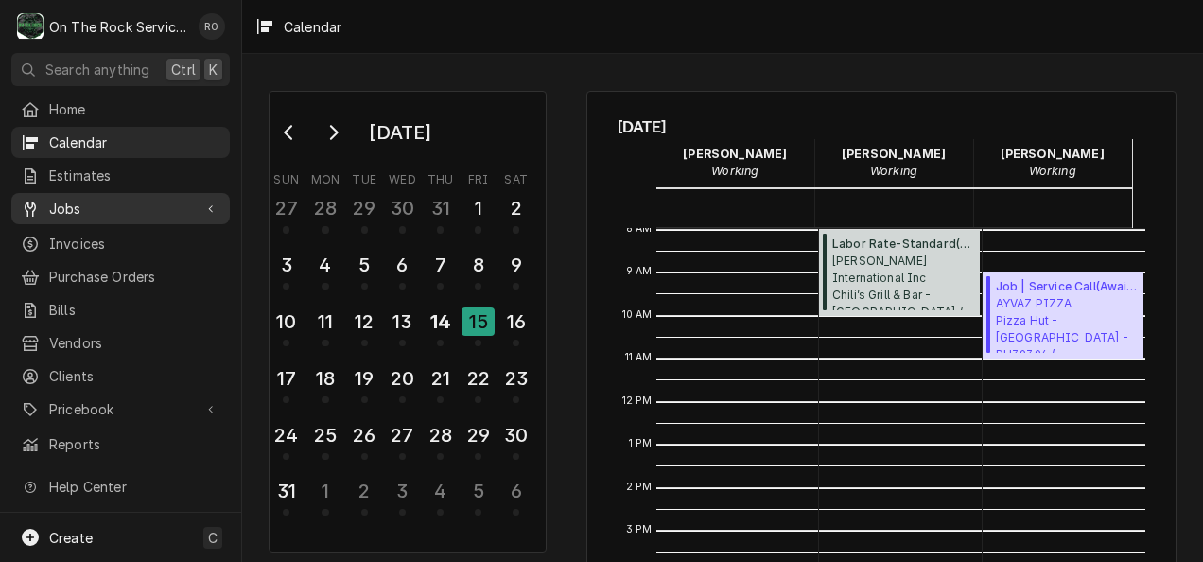
click at [78, 208] on span "Jobs" at bounding box center [120, 209] width 143 height 20
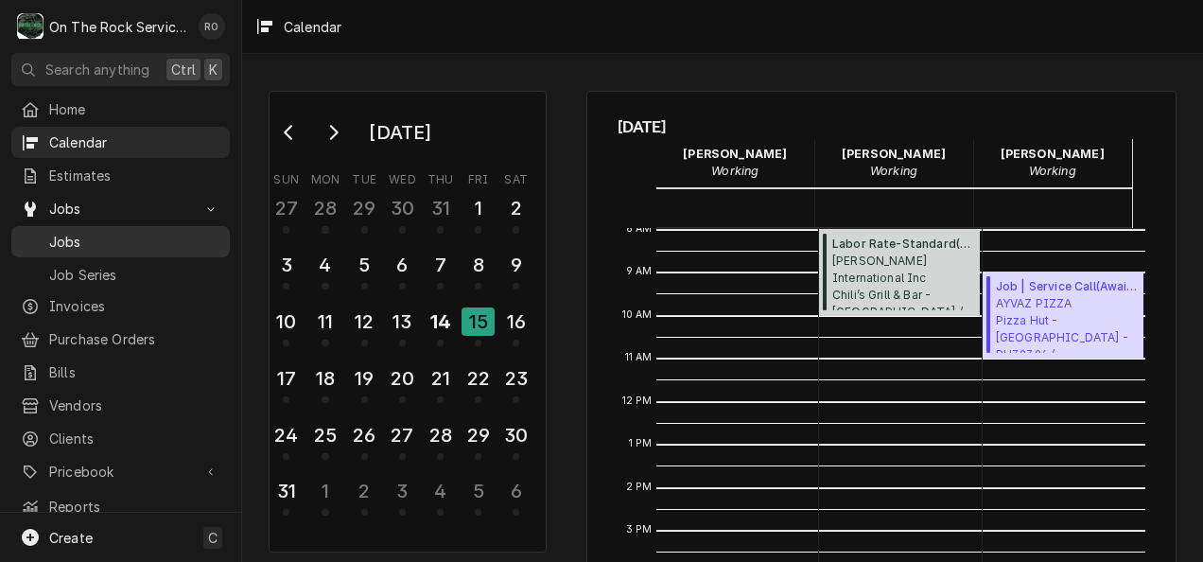
click at [80, 236] on span "Jobs" at bounding box center [134, 242] width 171 height 20
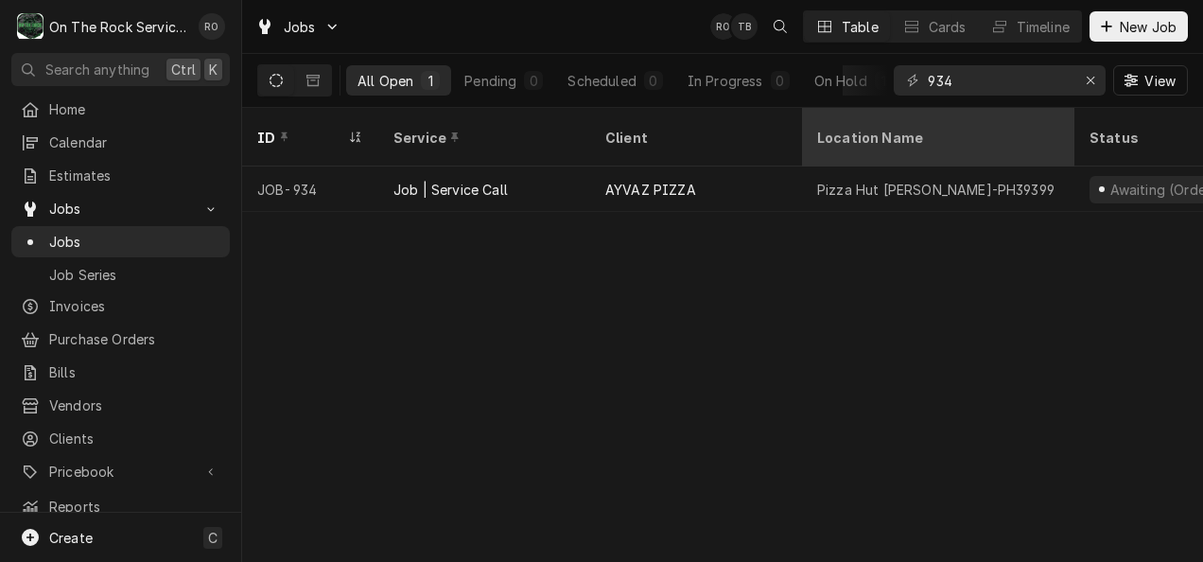
click at [1048, 113] on div "Location Name" at bounding box center [938, 137] width 265 height 51
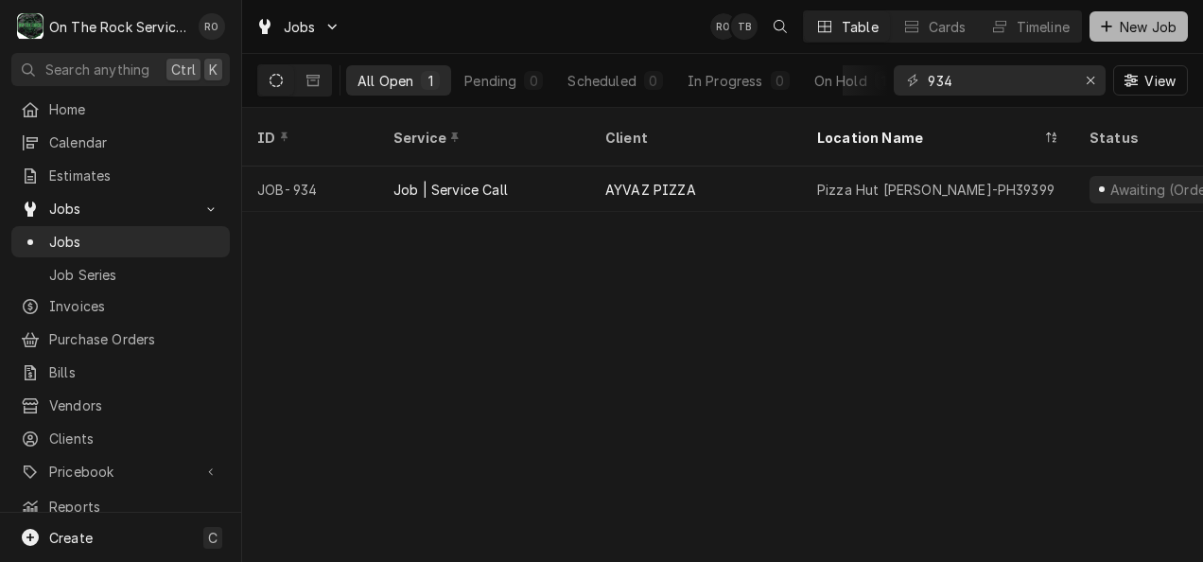
click at [1167, 30] on span "New Job" at bounding box center [1148, 27] width 64 height 20
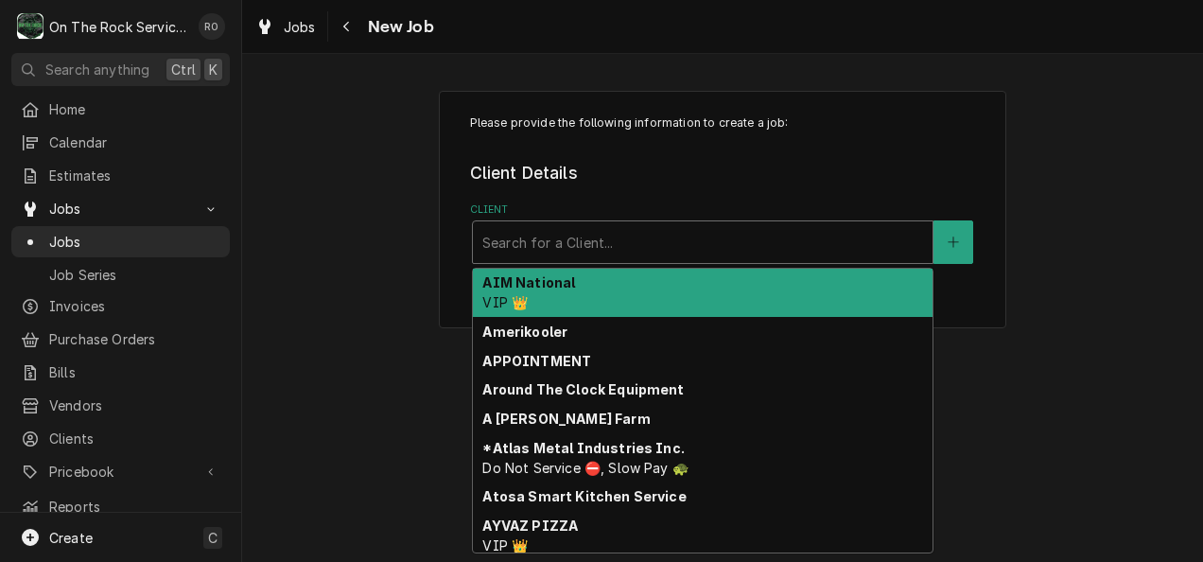
click at [611, 244] on div "Client" at bounding box center [702, 242] width 441 height 34
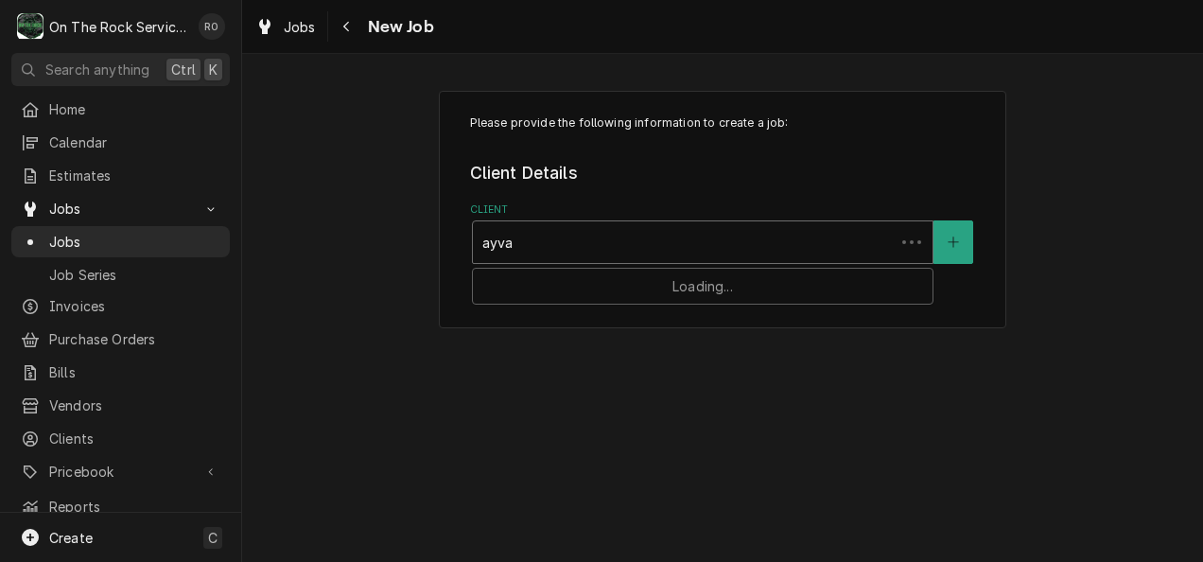
type input "ayvaz"
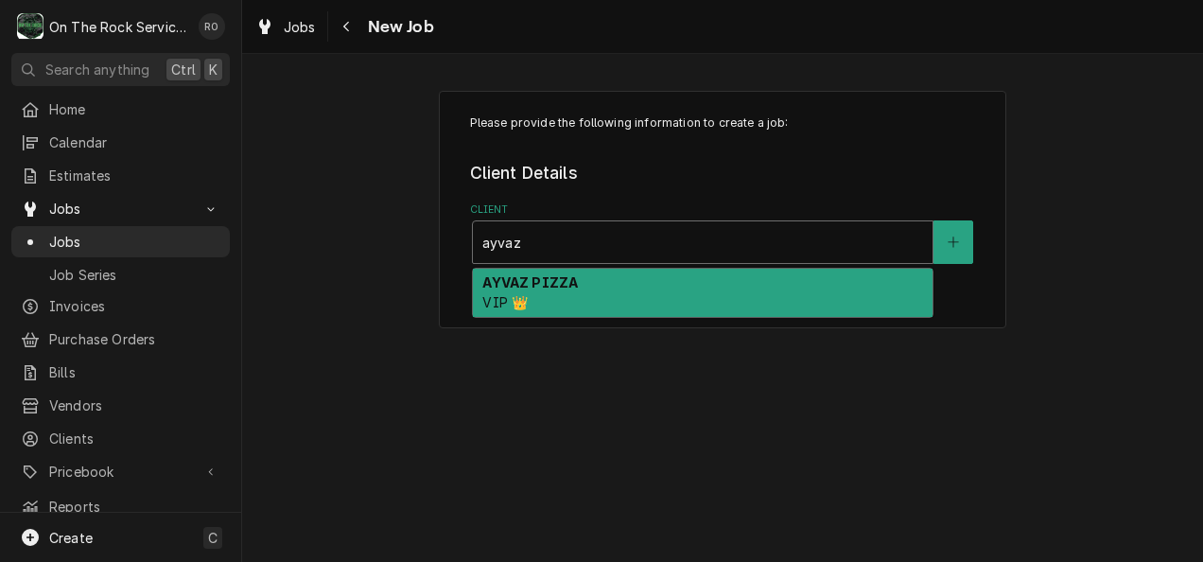
click at [644, 284] on div "AYVAZ PIZZA VIP 👑" at bounding box center [702, 293] width 459 height 49
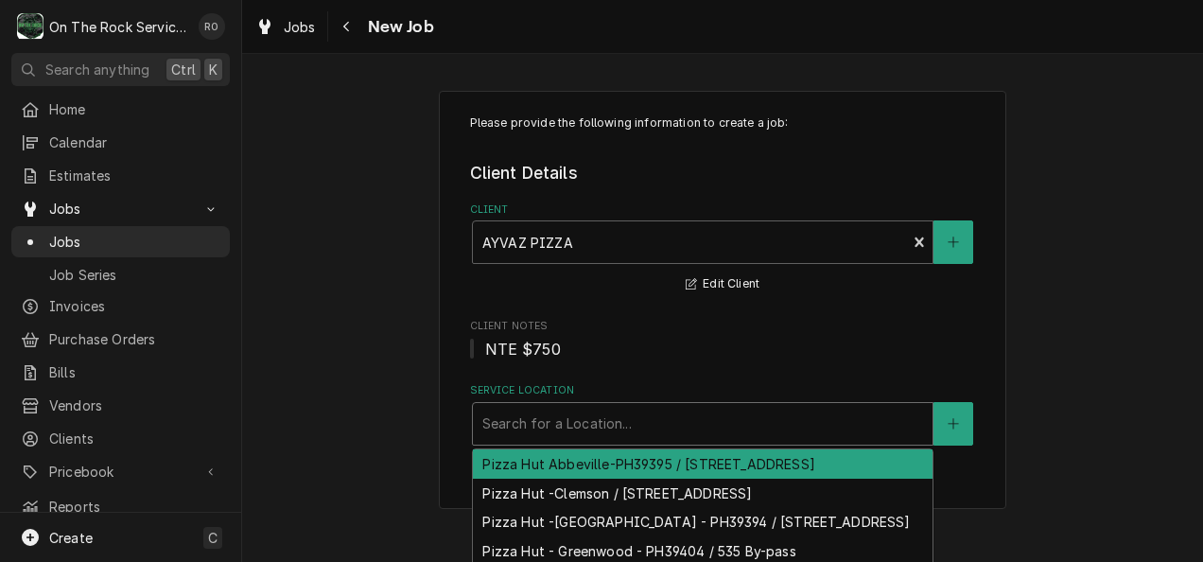
click at [737, 415] on div "Service Location" at bounding box center [702, 424] width 441 height 34
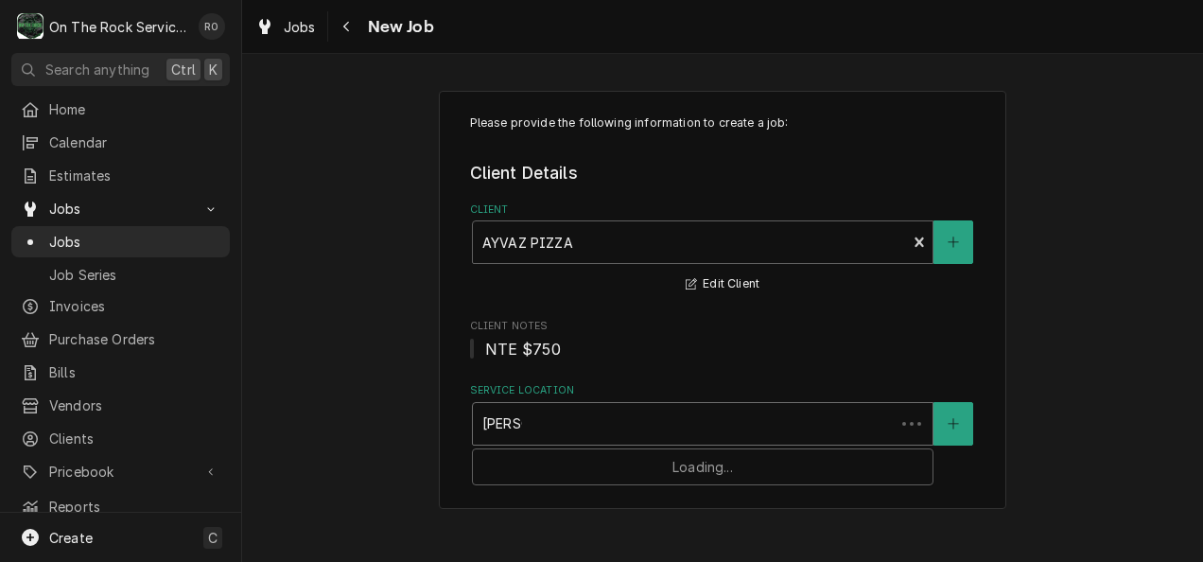
type input "lavoni"
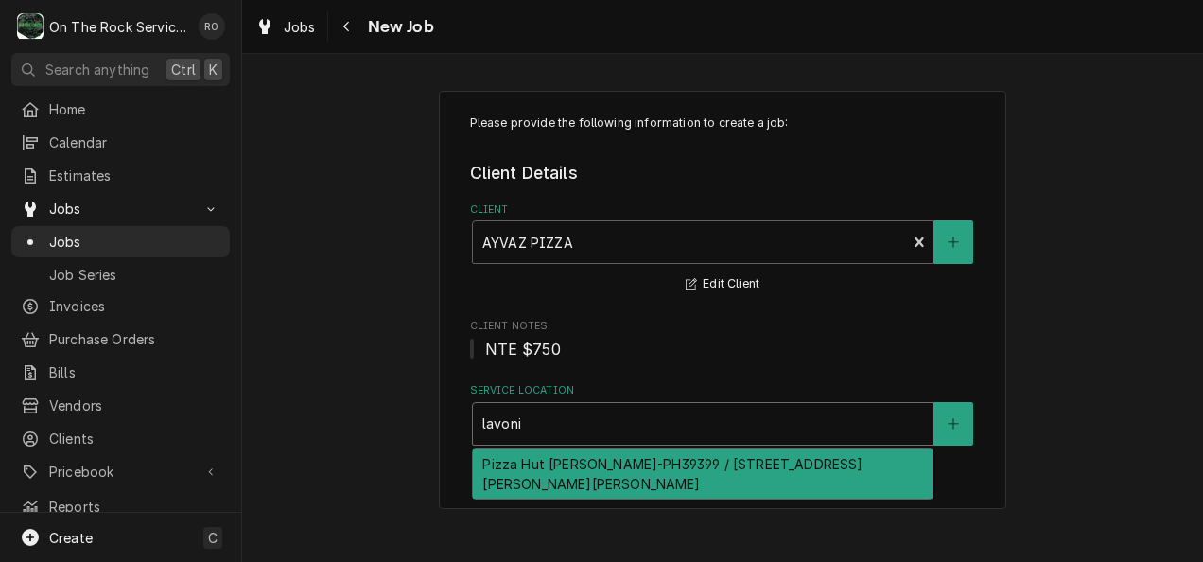
click at [732, 459] on div "Pizza Hut Lavonia-PH39399 / 14249 Jones St, Lavonia, GA 30553" at bounding box center [702, 473] width 459 height 49
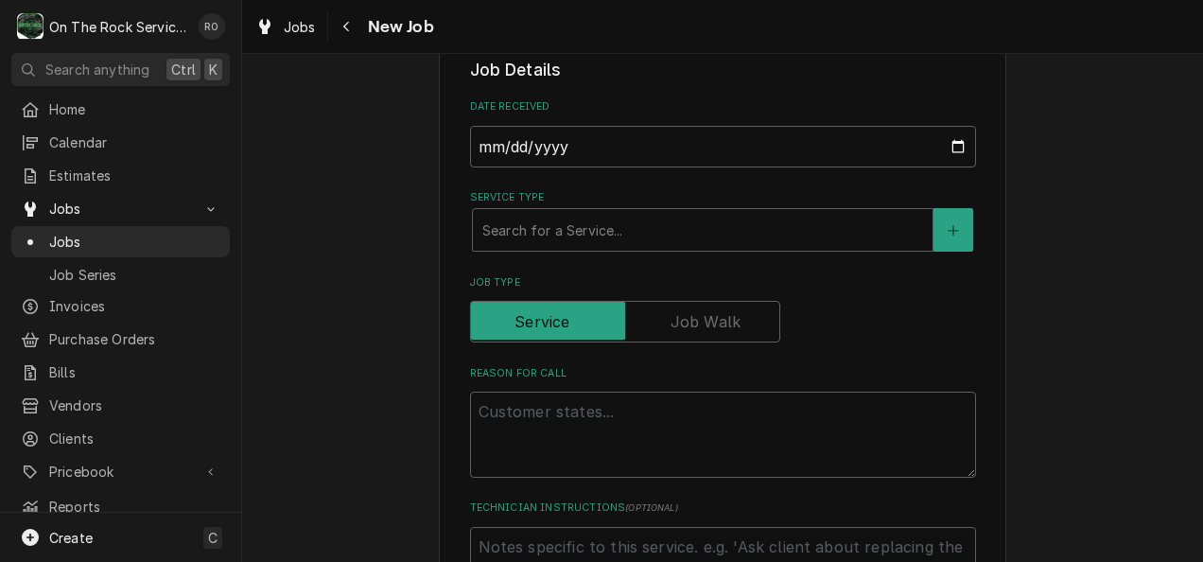
scroll to position [468, 0]
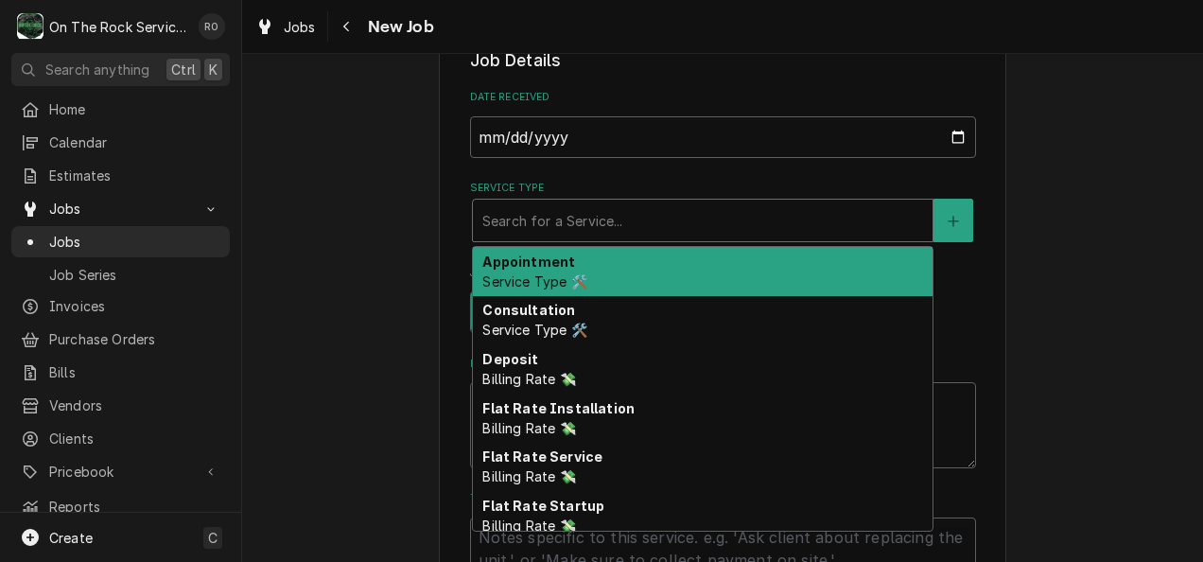
click at [715, 215] on div "Service Type" at bounding box center [702, 220] width 441 height 34
type textarea "x"
type input "j"
type textarea "x"
type input "je"
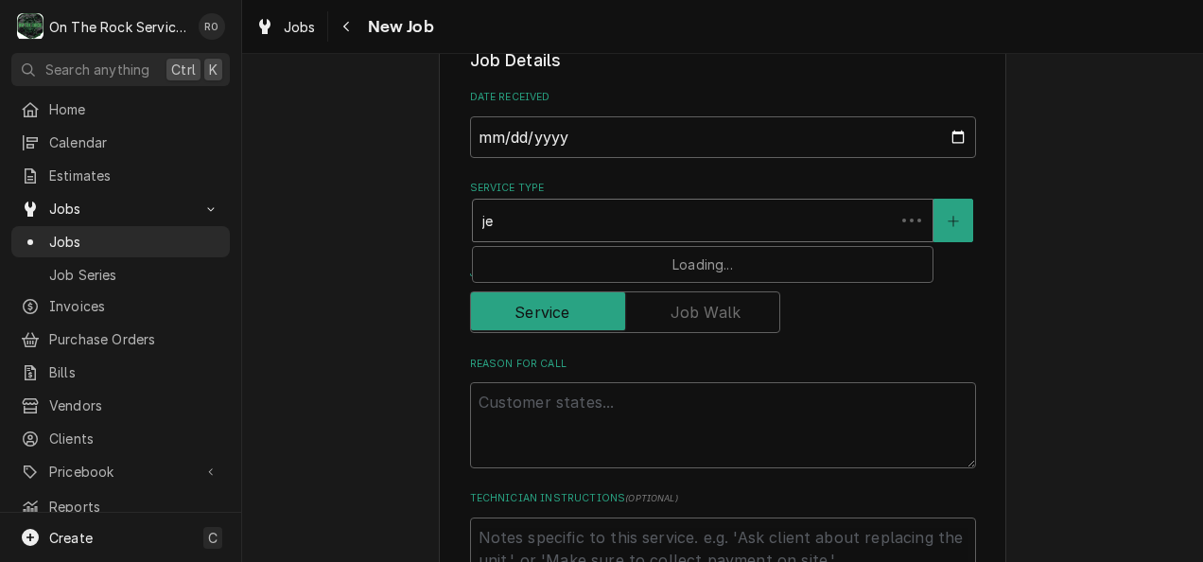
type textarea "x"
type input "j"
type textarea "x"
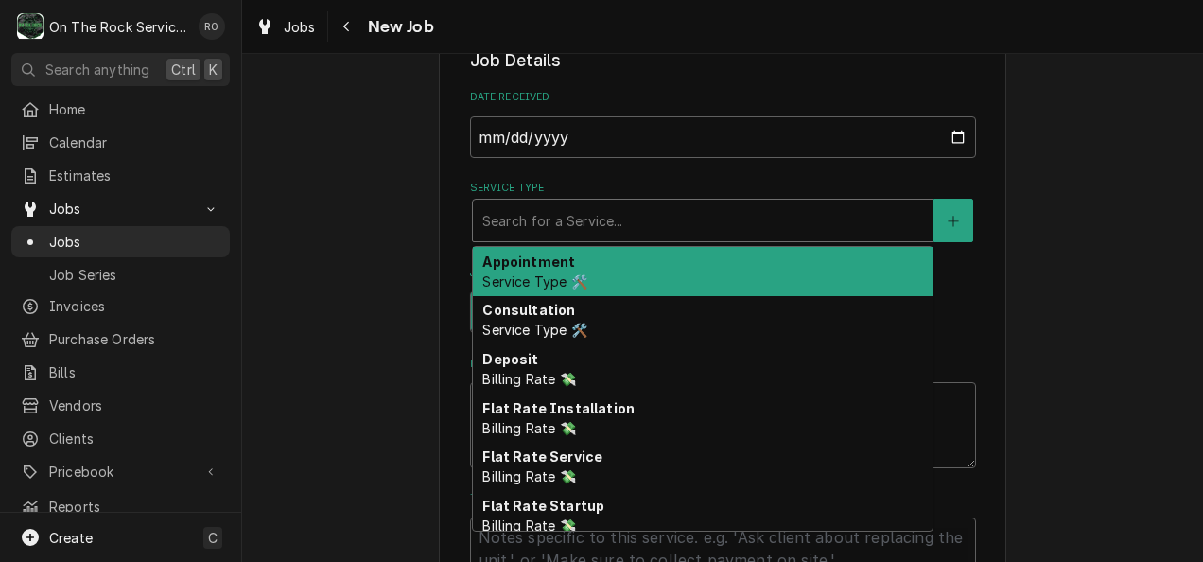
type textarea "x"
type input "s"
type textarea "x"
type input "se"
type textarea "x"
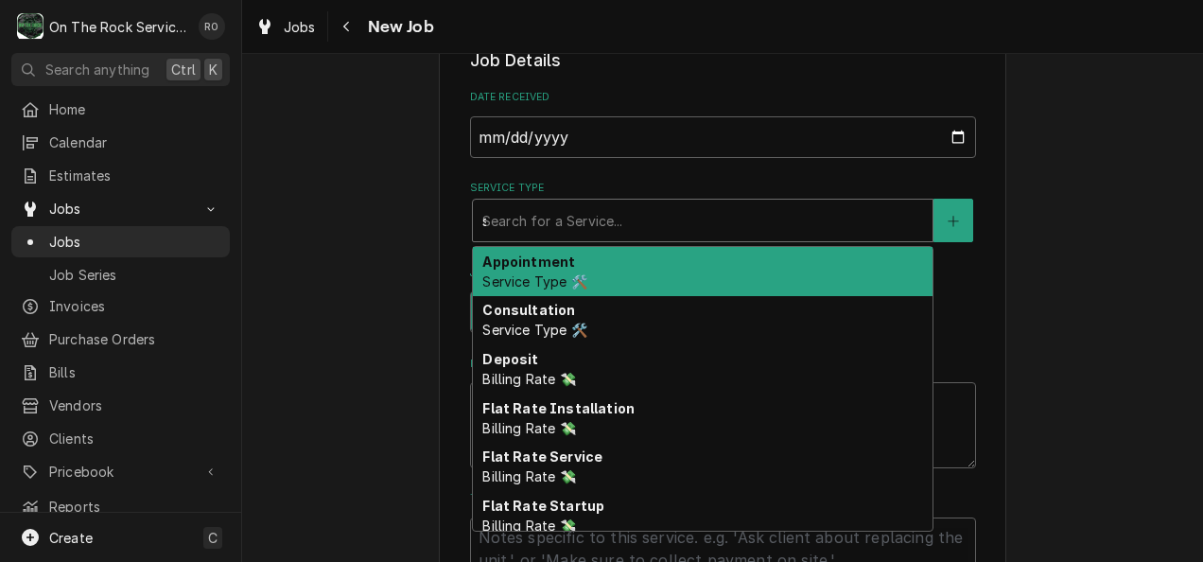
type input "ser"
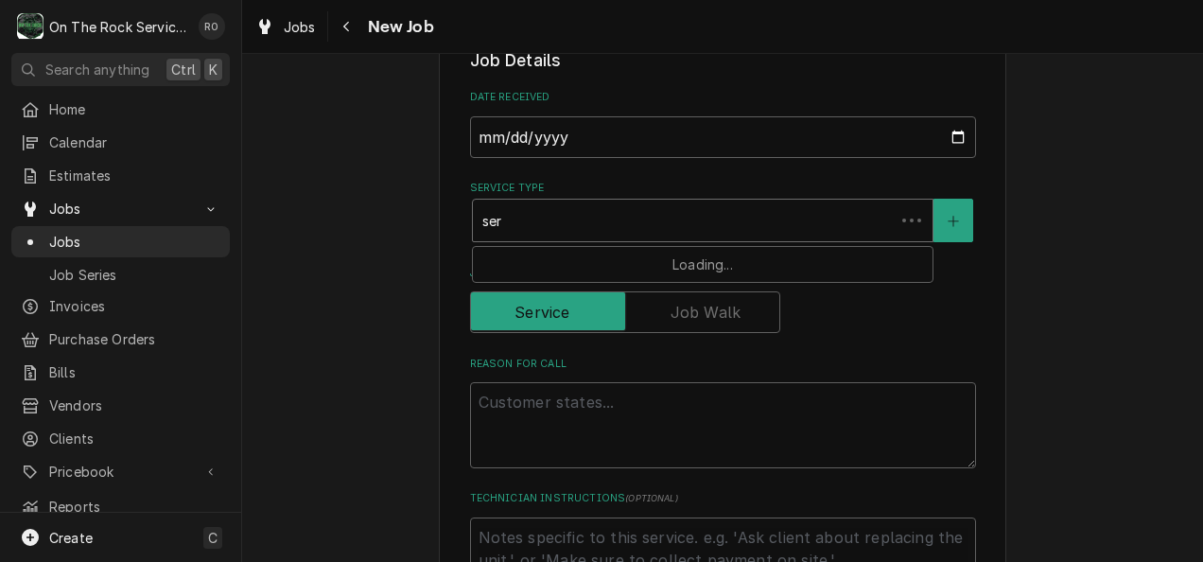
type textarea "x"
type input "serv"
type textarea "x"
type input "servic"
type textarea "x"
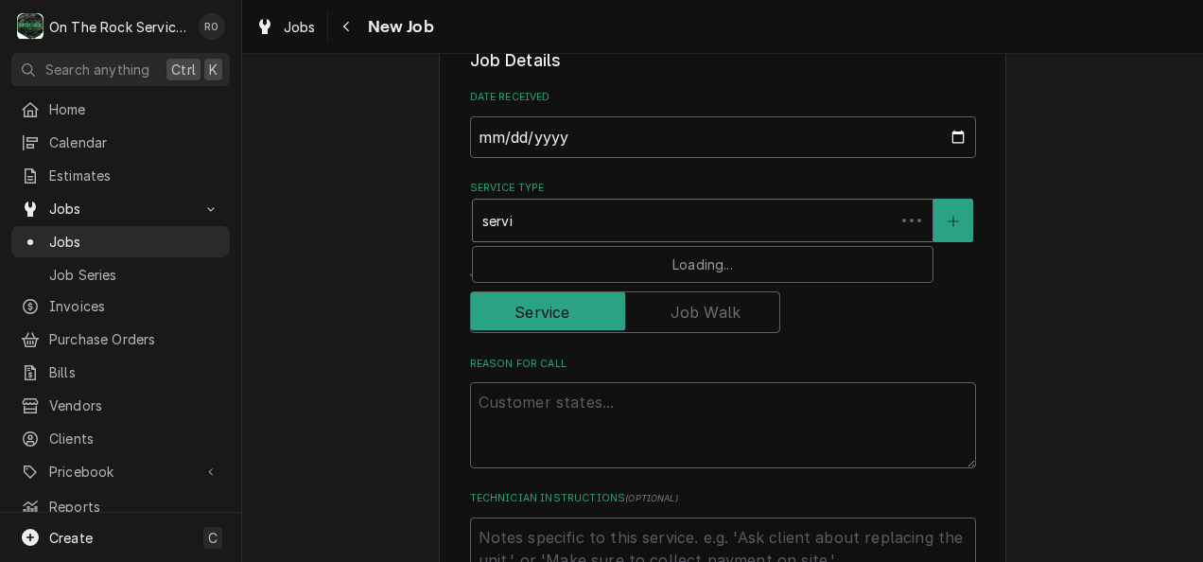
type input "service"
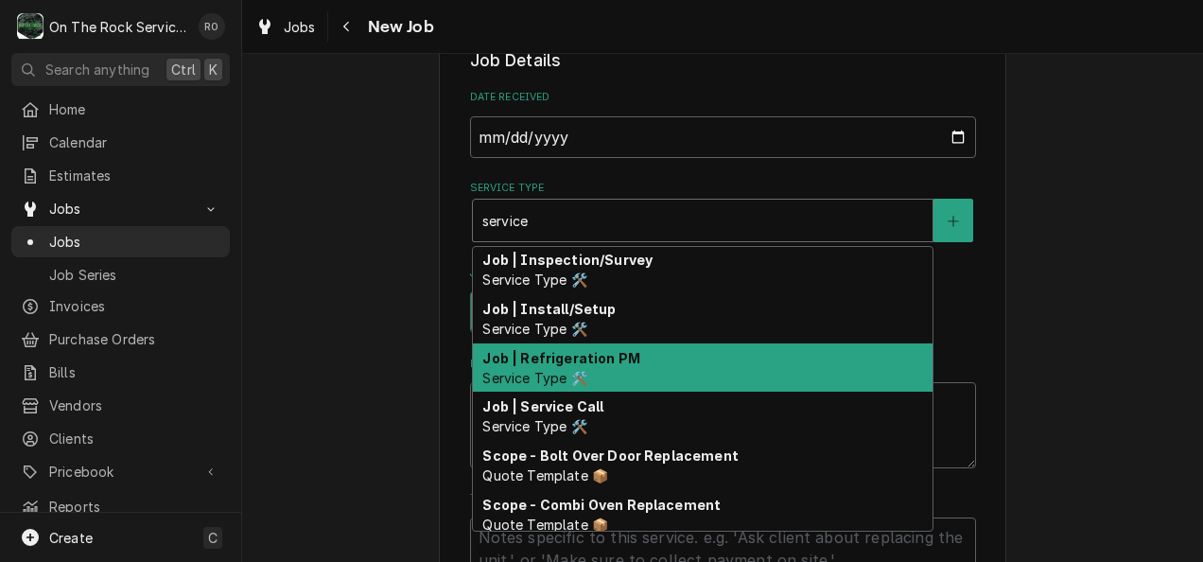
scroll to position [442, 0]
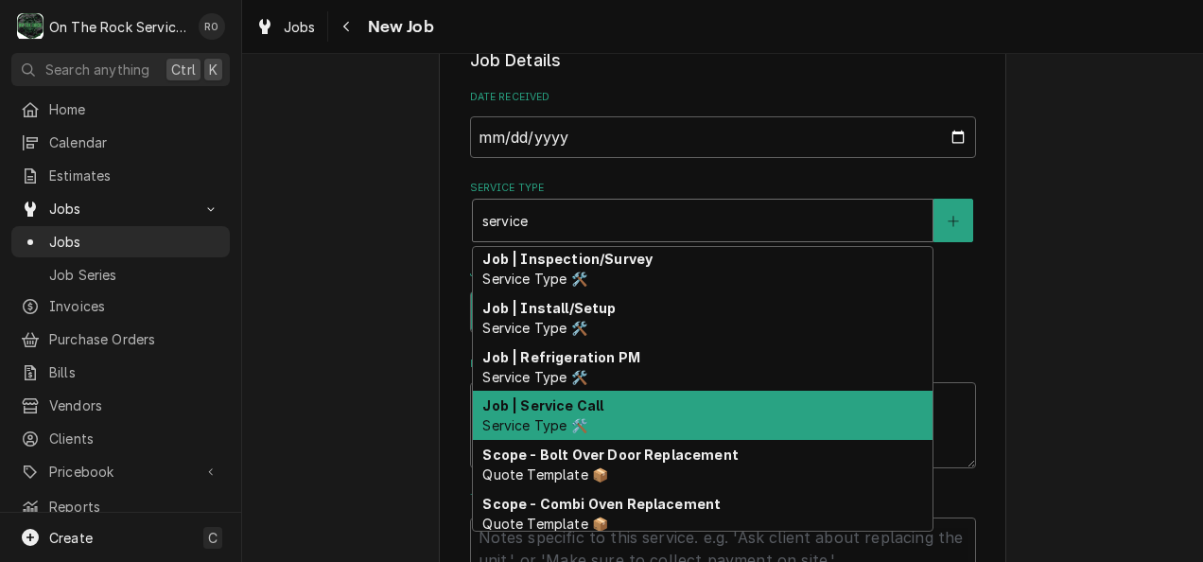
click at [709, 421] on div "Job | Service Call Service Type 🛠️" at bounding box center [702, 414] width 459 height 49
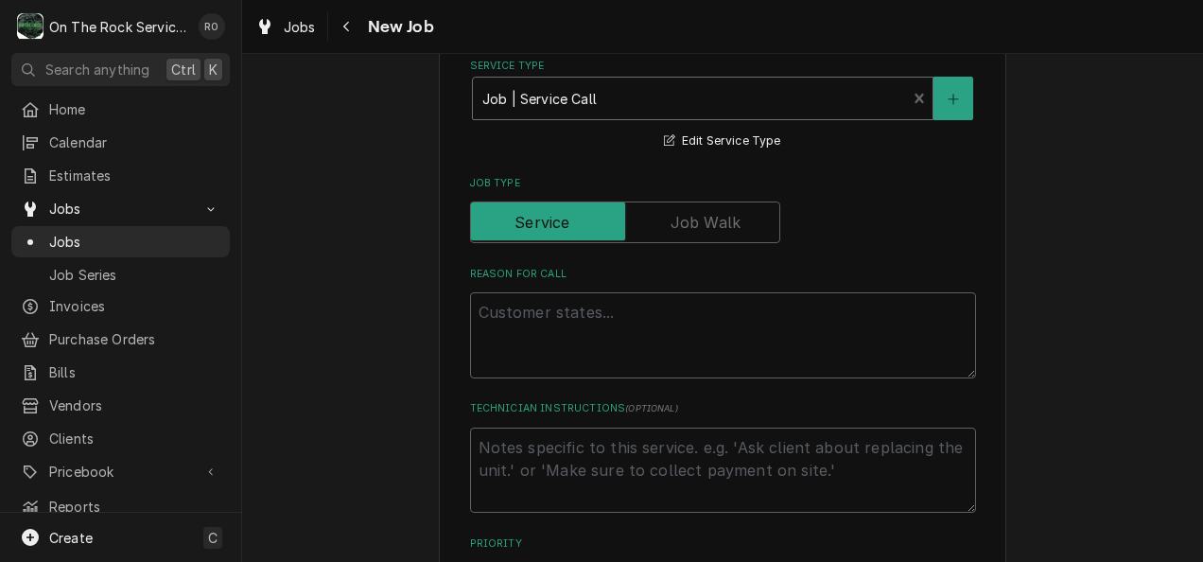
scroll to position [591, 0]
click at [669, 347] on textarea "Reason For Call" at bounding box center [723, 334] width 506 height 86
paste textarea "3195712"
type textarea "x"
type textarea "3195712"
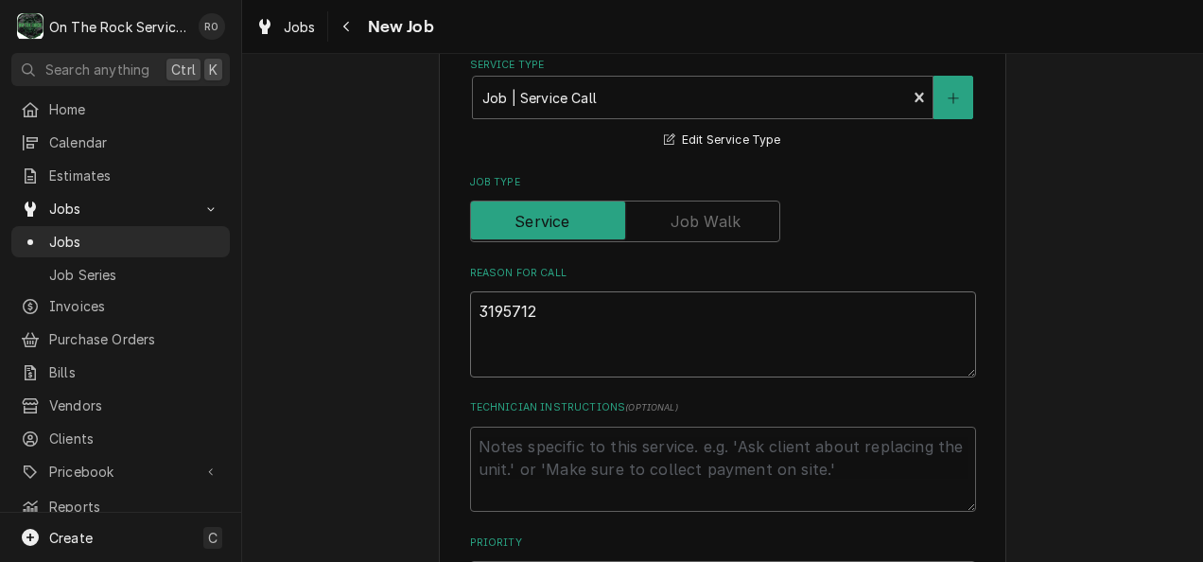
click at [470, 308] on textarea "3195712" at bounding box center [723, 334] width 506 height 86
type textarea "x"
type textarea "T3195712"
type textarea "x"
type textarea "Tas3195712"
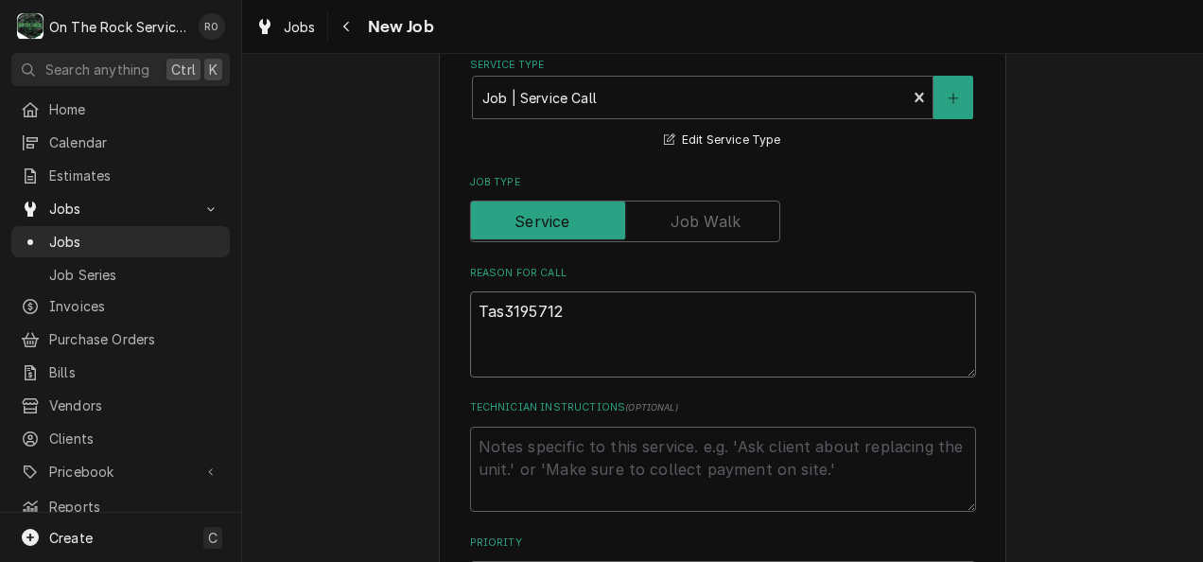
type textarea "x"
type textarea "Task3195712"
type textarea "x"
type textarea "Task 3195712"
click at [609, 318] on textarea "Task 3195712" at bounding box center [723, 334] width 506 height 86
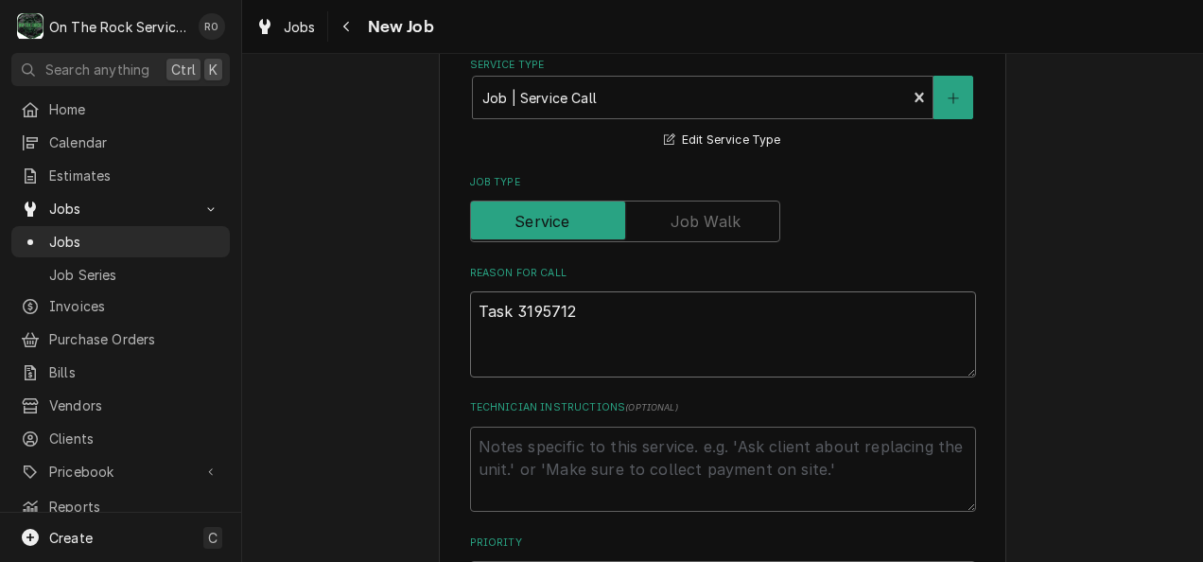
type textarea "x"
type textarea "Task 3195712"
type textarea "x"
type textarea "Task 3195712 I"
type textarea "x"
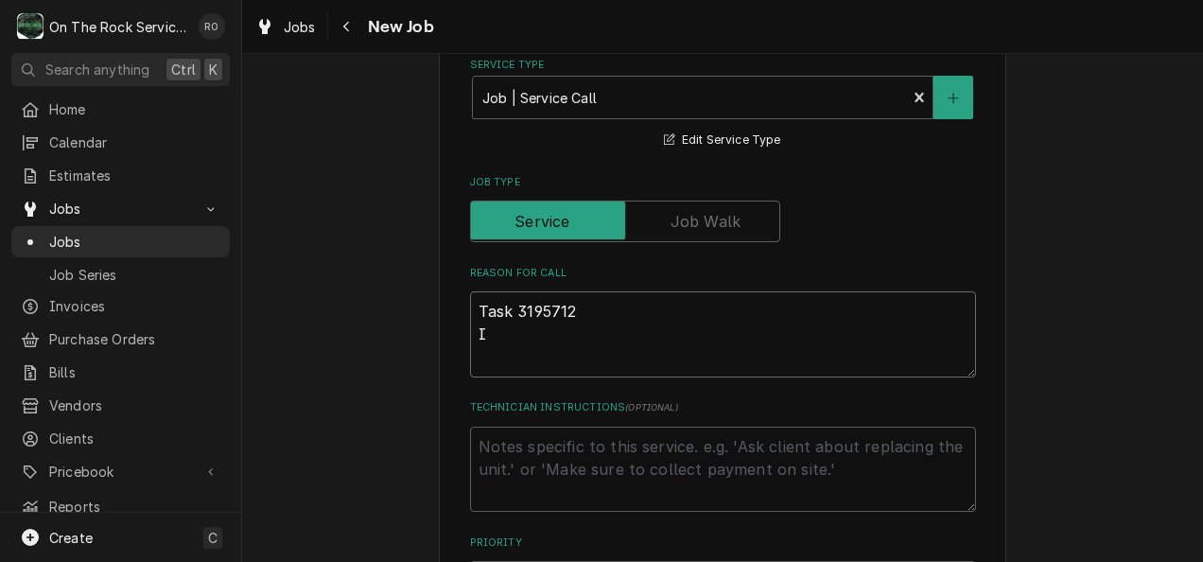
type textarea "Task 3195712 Ic"
type textarea "x"
type textarea "Task 3195712 Ice"
type textarea "x"
type textarea "Task 3195712 Ice"
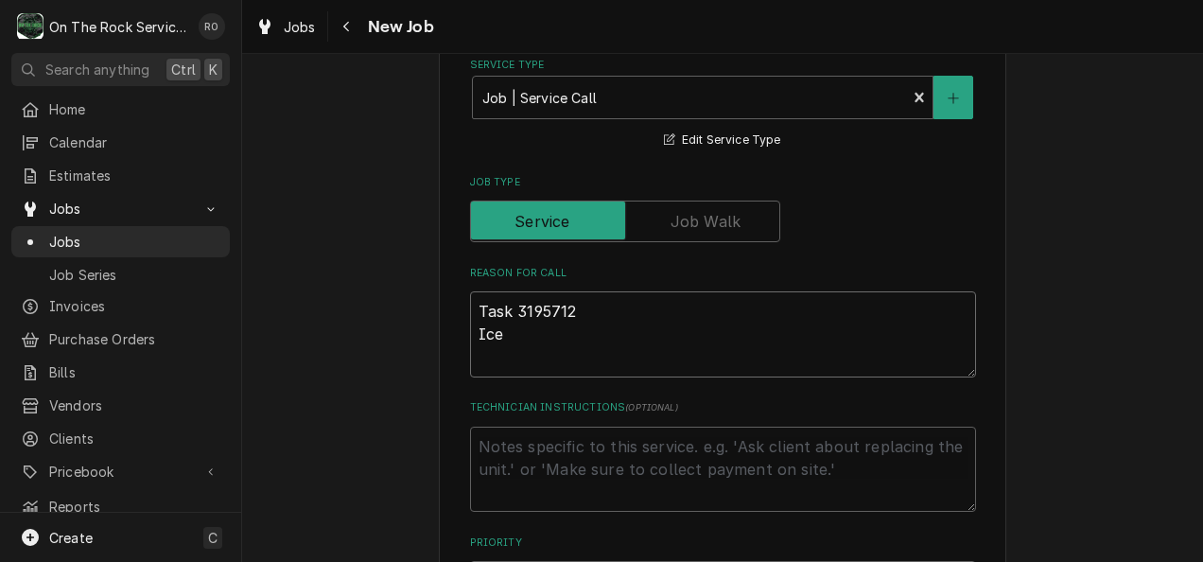
type textarea "x"
type textarea "Task 3195712 Ice m"
type textarea "x"
type textarea "Task 3195712 Ice ma"
type textarea "x"
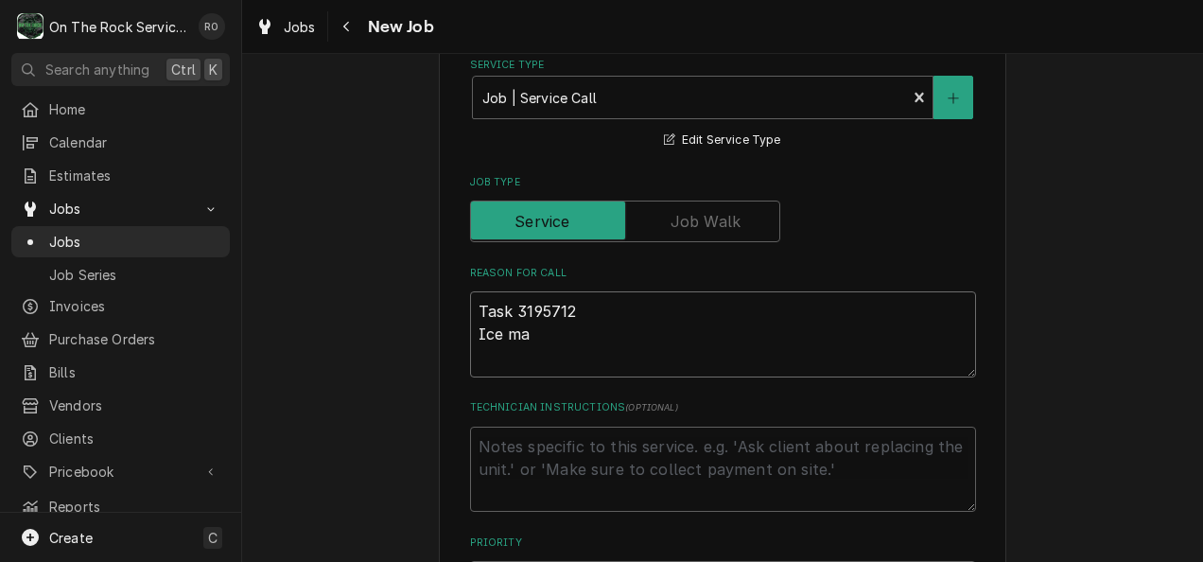
type textarea "Task 3195712 Ice mak"
type textarea "x"
type textarea "Task 3195712 Ice make"
type textarea "x"
type textarea "Task 3195712 Ice maker"
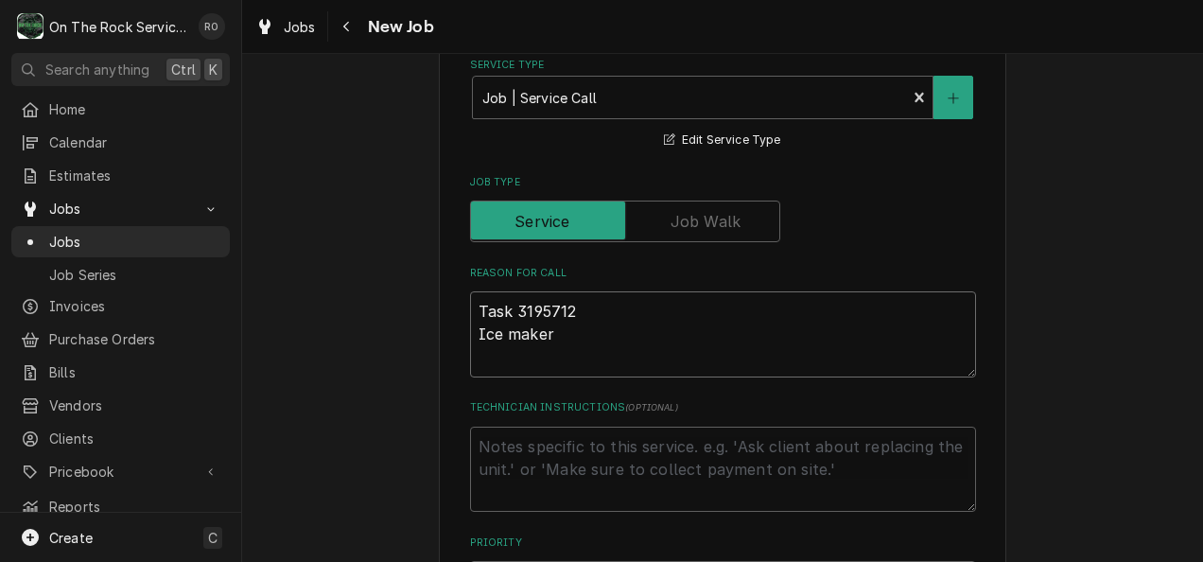
type textarea "x"
type textarea "Task 3195712 Ice maker"
type textarea "x"
type textarea "Task 3195712 Ice maker n"
type textarea "x"
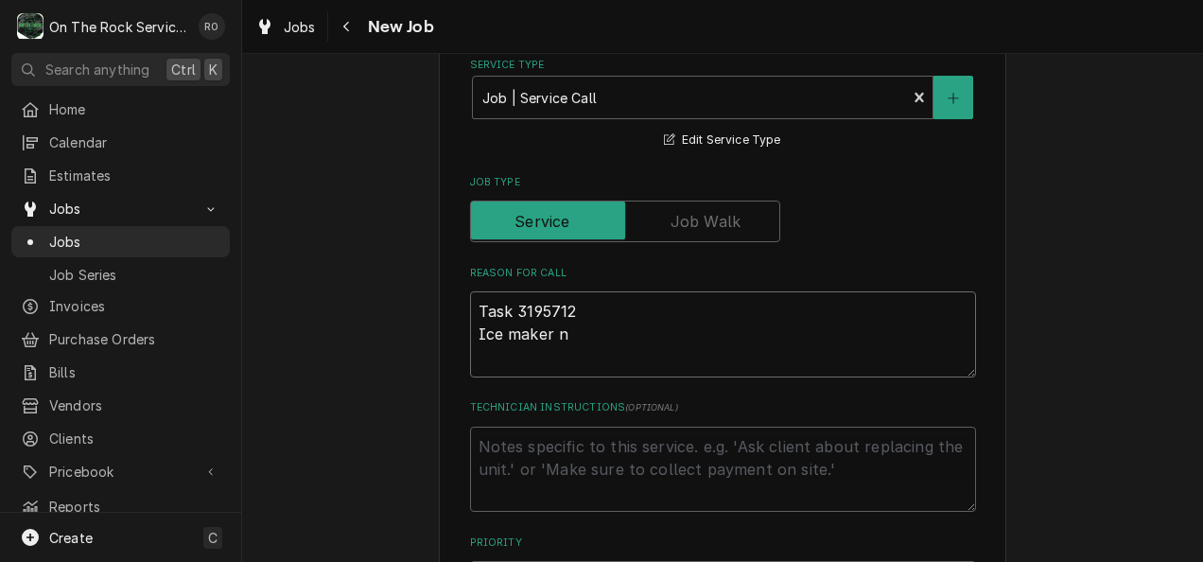
type textarea "Task 3195712 Ice maker no"
type textarea "x"
type textarea "Task 3195712 Ice maker not"
type textarea "x"
type textarea "Task 3195712 Ice maker not m"
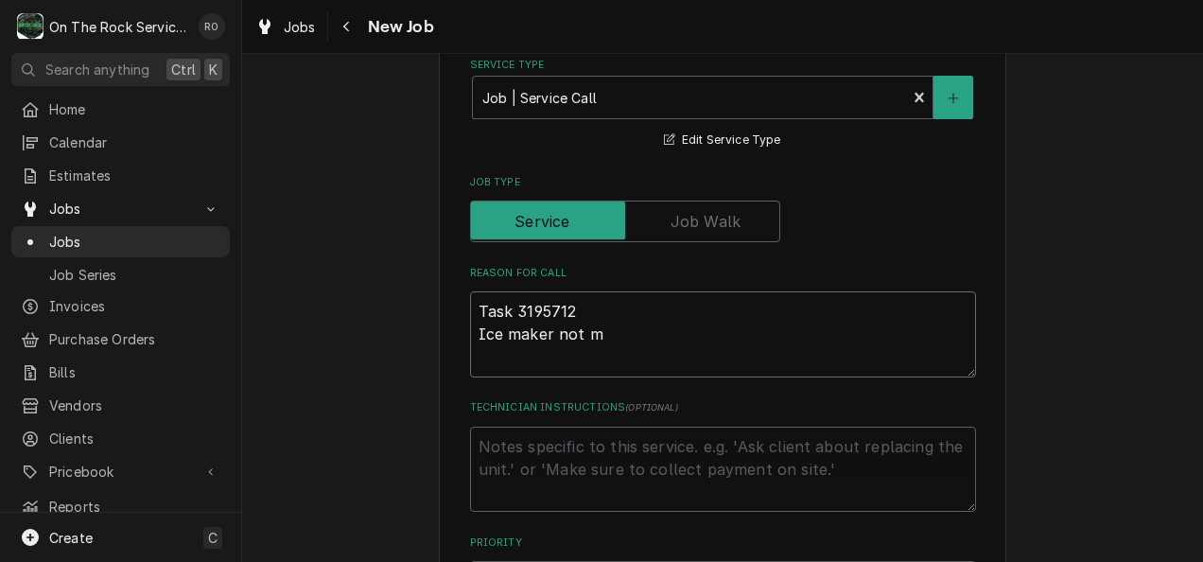
type textarea "x"
type textarea "Task 3195712 Ice maker not ma"
type textarea "x"
type textarea "Task 3195712 Ice maker not mak"
type textarea "x"
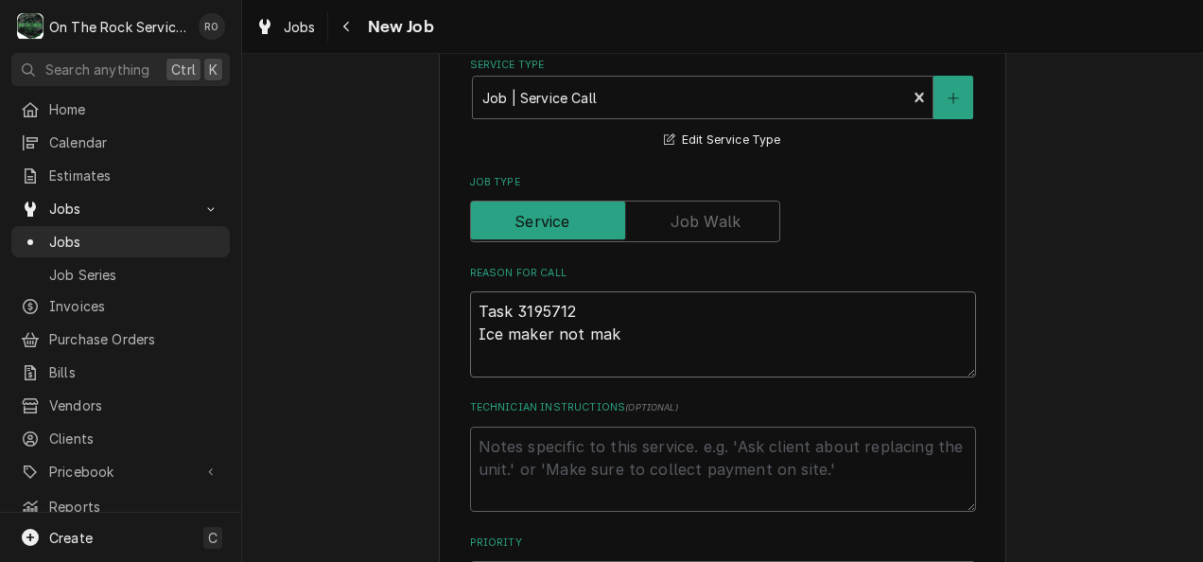
type textarea "Task 3195712 Ice maker not maki"
type textarea "x"
type textarea "Task 3195712 Ice maker not makin"
type textarea "x"
type textarea "Task 3195712 Ice maker not making"
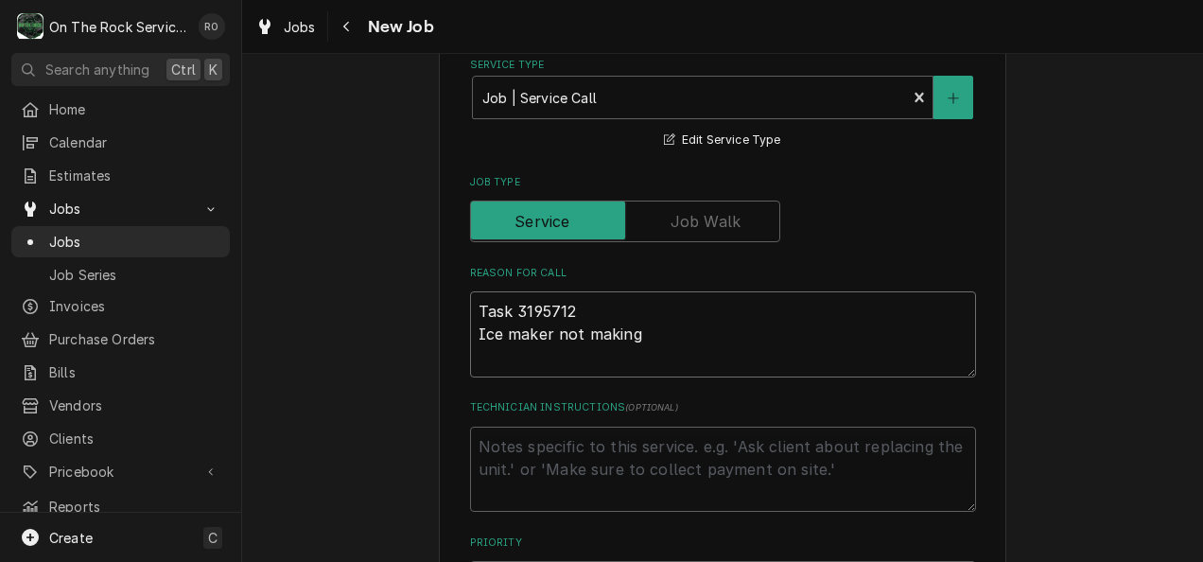
type textarea "x"
type textarea "Task 3195712 Ice maker not making"
type textarea "x"
type textarea "Task 3195712 Ice maker not making i"
type textarea "x"
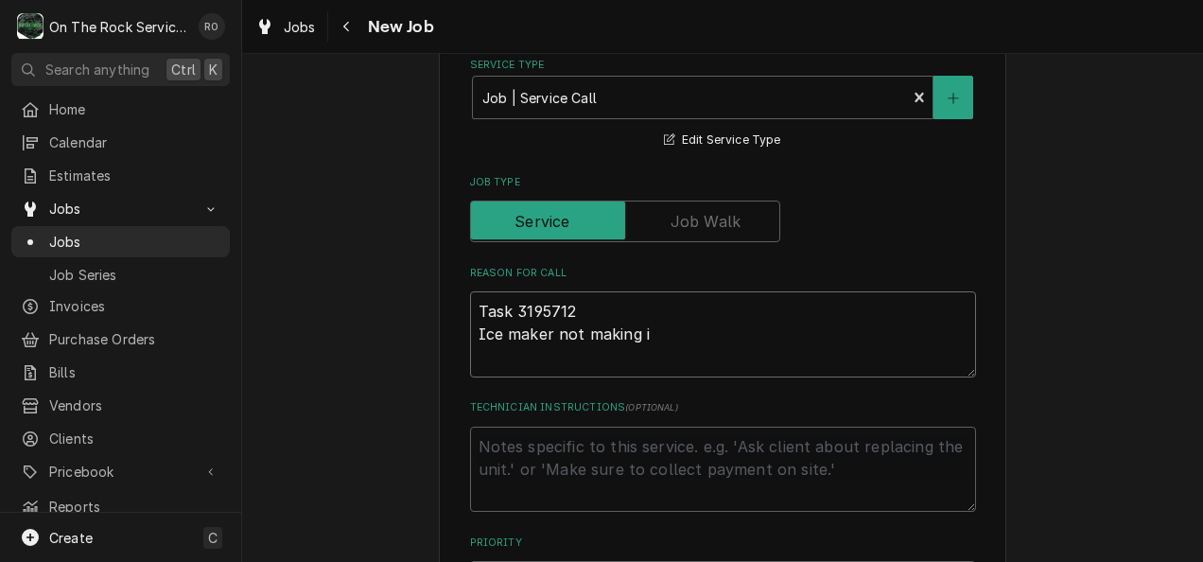
type textarea "Task 3195712 Ice maker not making ic"
type textarea "x"
type textarea "Task 3195712 Ice maker not making ice"
type textarea "x"
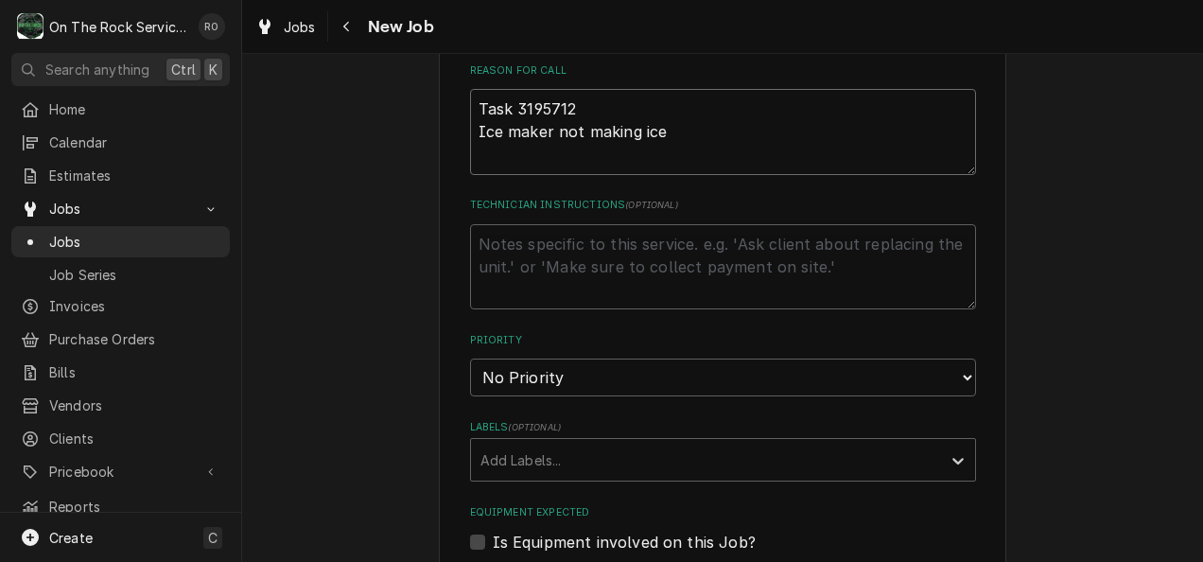
scroll to position [830, 0]
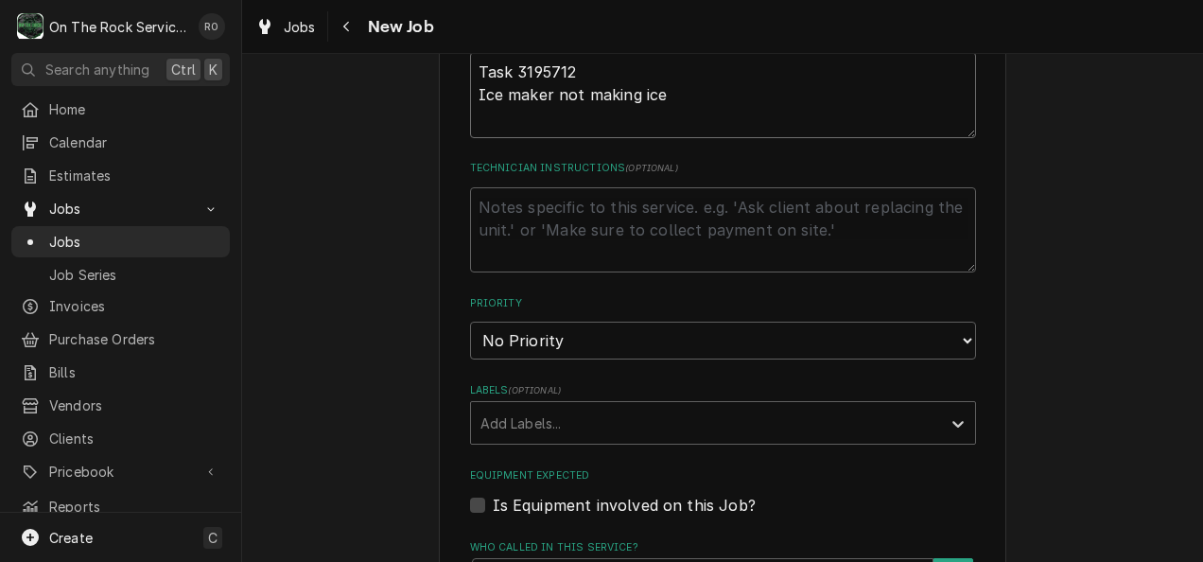
type textarea "Task 3195712 Ice maker not making ice"
click at [959, 344] on select "No Priority Urgent High Medium Low" at bounding box center [723, 340] width 506 height 38
select select "1"
click at [470, 322] on select "No Priority Urgent High Medium Low" at bounding box center [723, 340] width 506 height 38
type textarea "x"
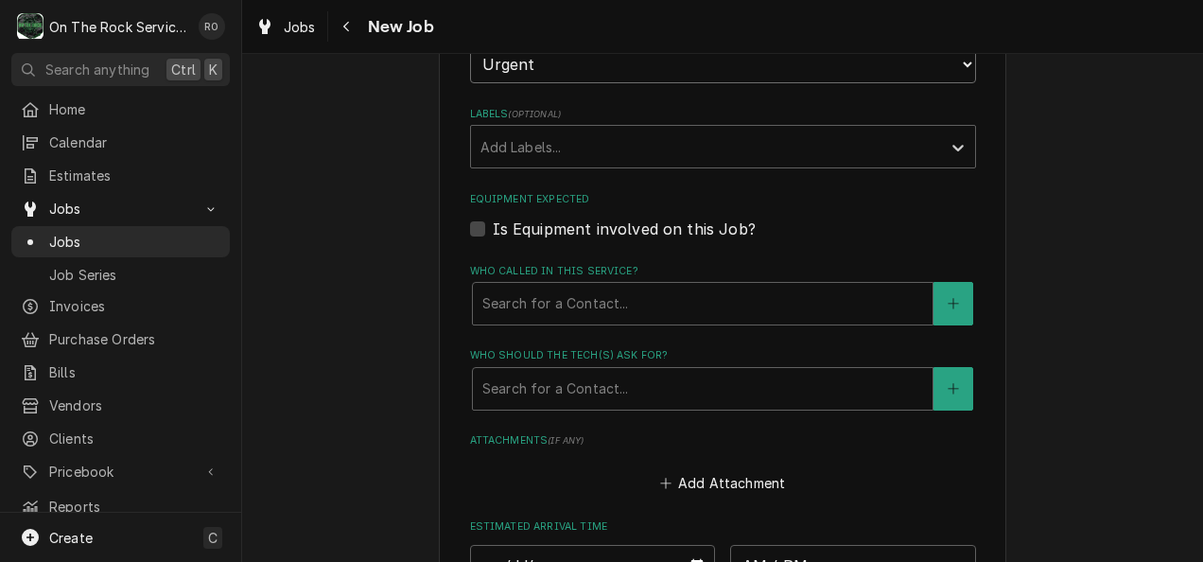
scroll to position [1107, 0]
click at [493, 229] on label "Is Equipment involved on this Job?" at bounding box center [624, 228] width 263 height 23
click at [493, 229] on input "Equipment Expected" at bounding box center [746, 238] width 506 height 42
checkbox input "true"
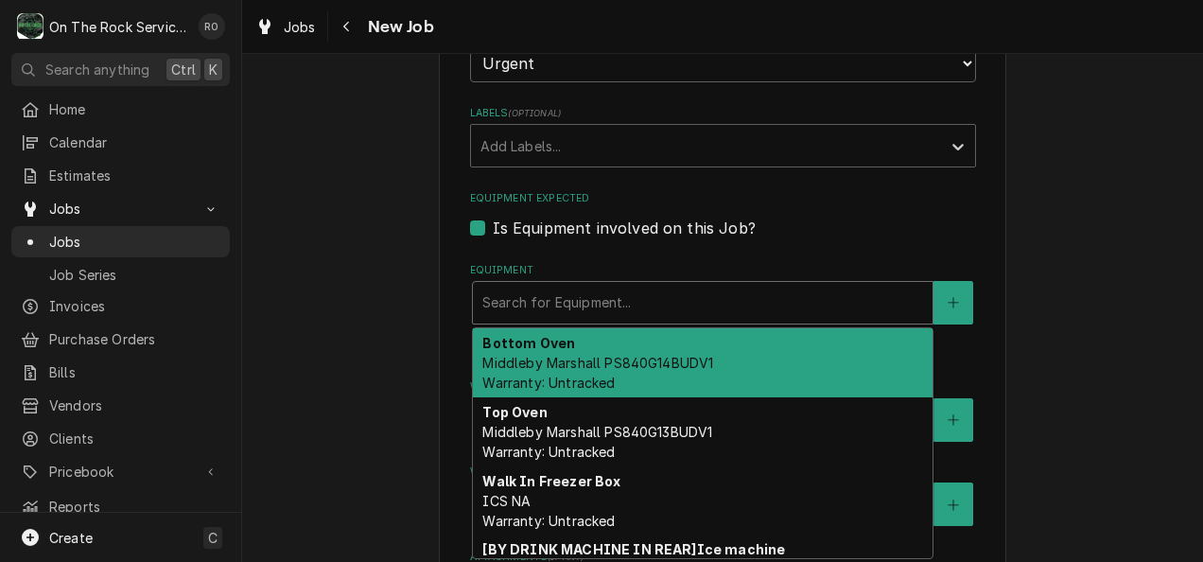
click at [545, 287] on div "Equipment" at bounding box center [702, 303] width 441 height 34
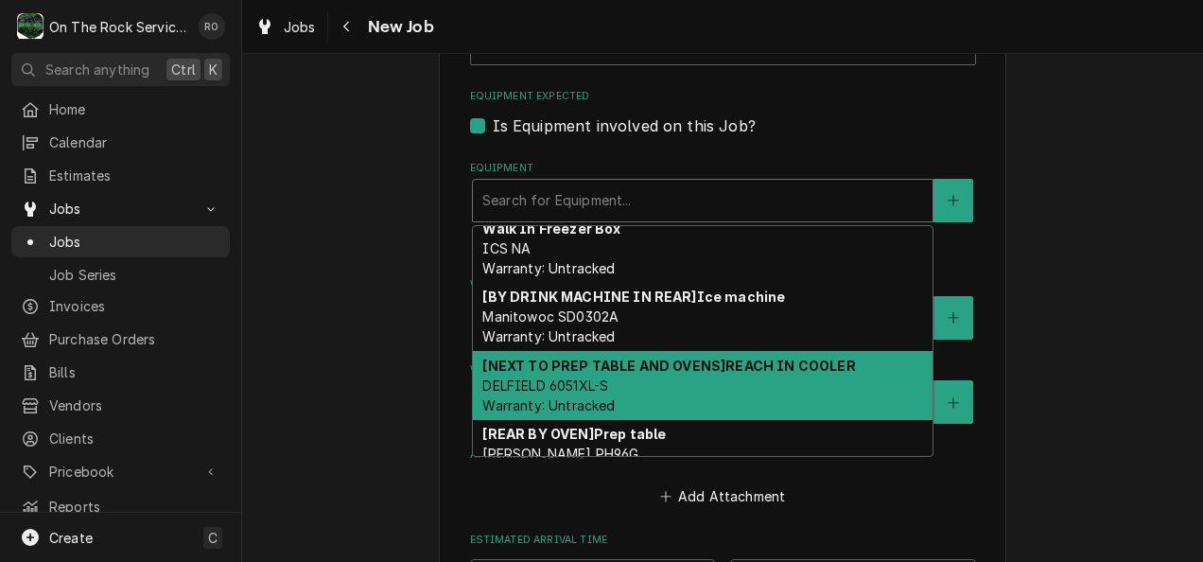
scroll to position [151, 0]
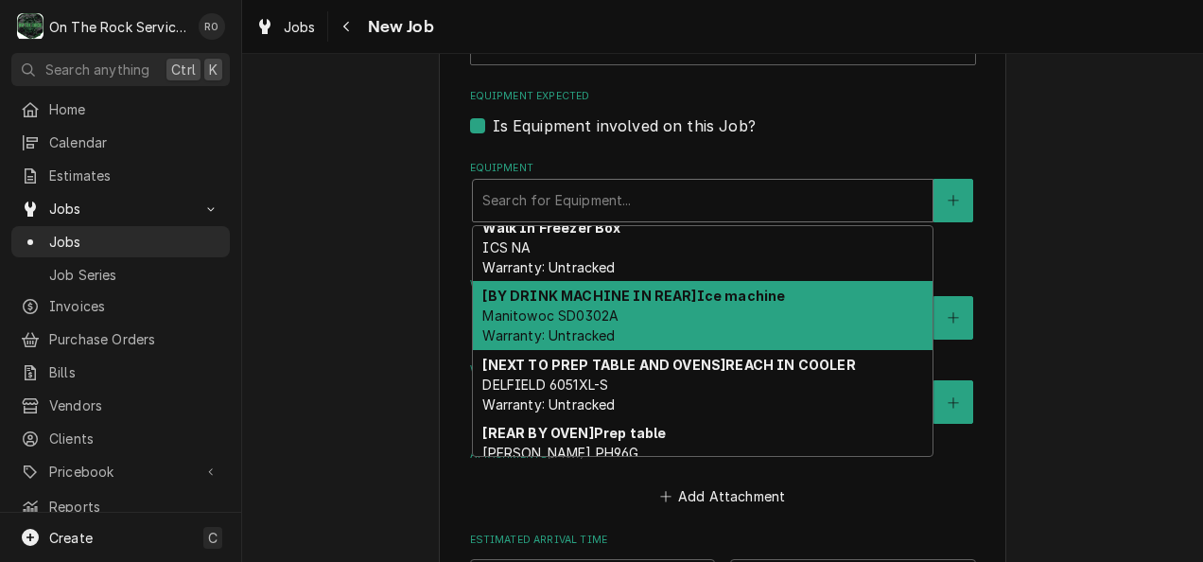
click at [594, 311] on span "Manitowoc SD0302A Warranty: Untracked" at bounding box center [550, 325] width 136 height 36
type textarea "x"
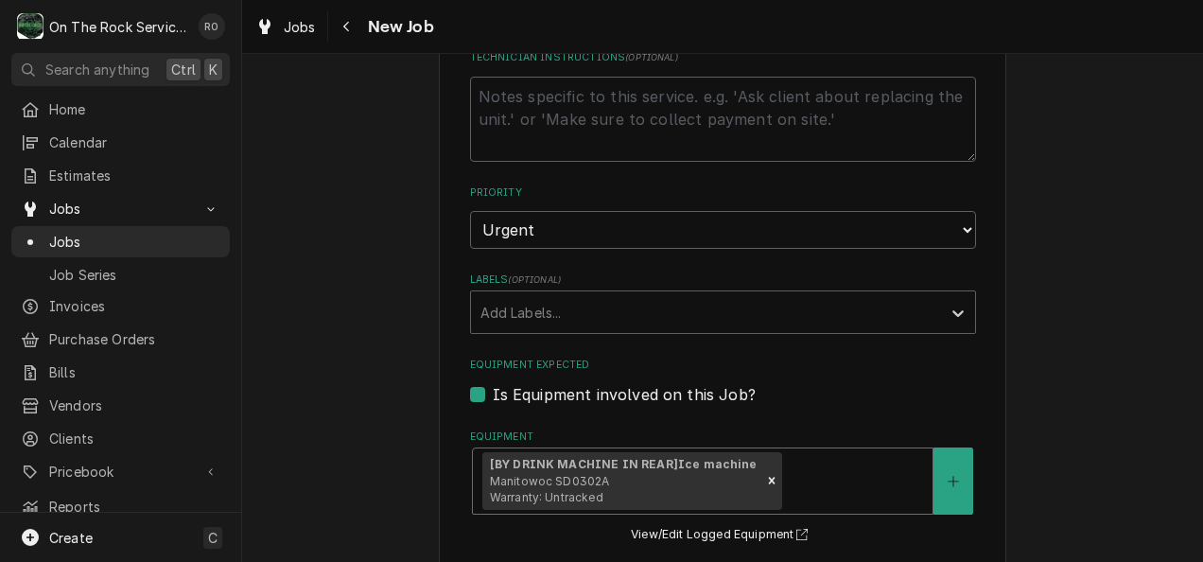
scroll to position [962, 0]
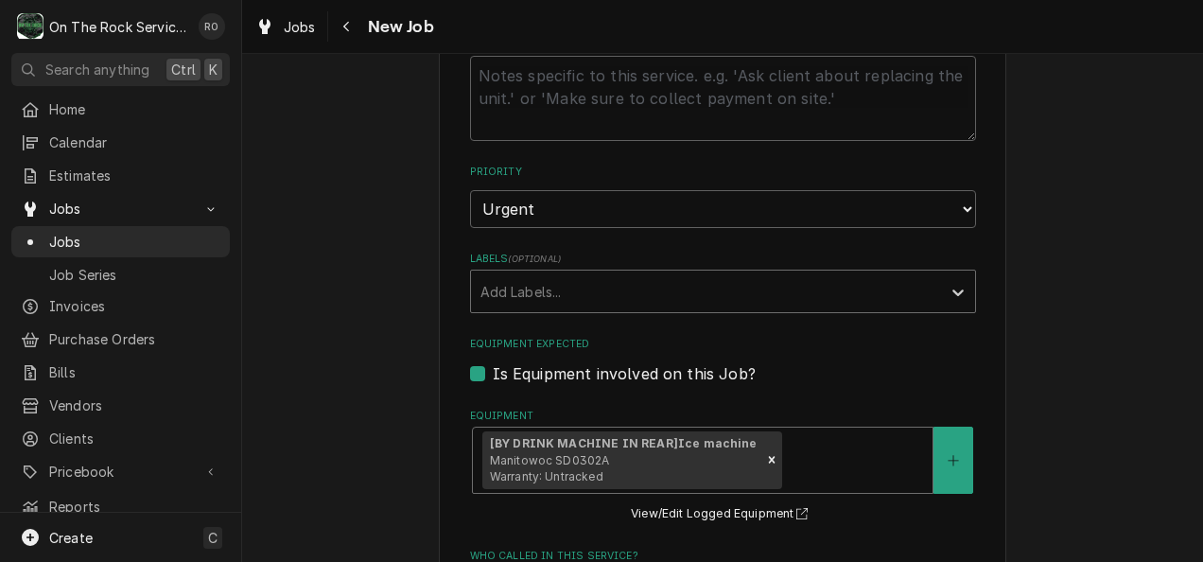
click at [905, 303] on div "Labels" at bounding box center [705, 291] width 451 height 34
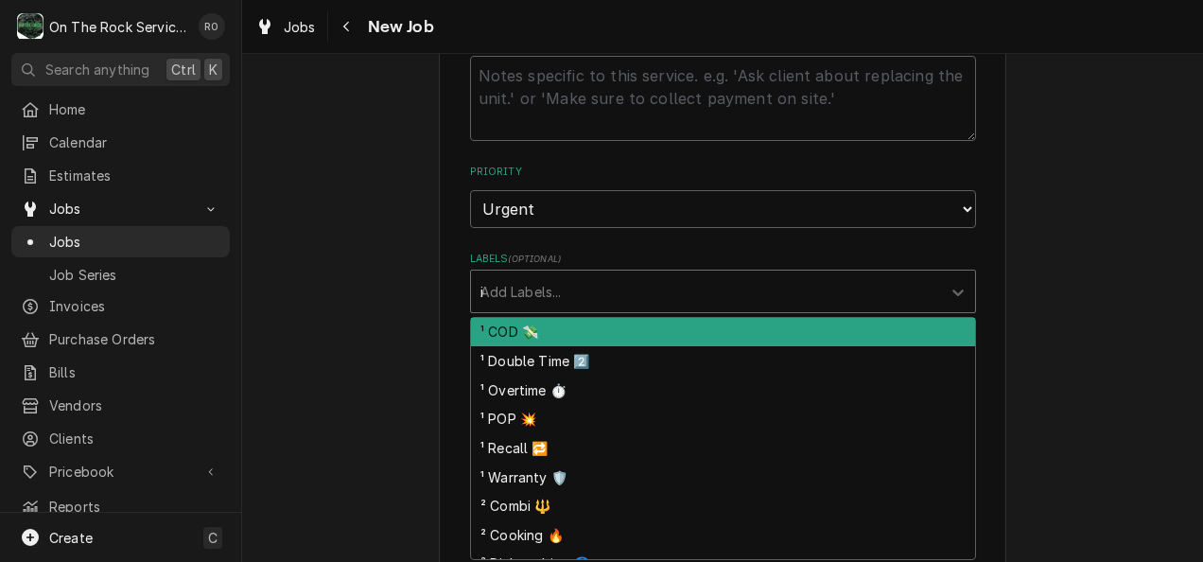
type input "ice"
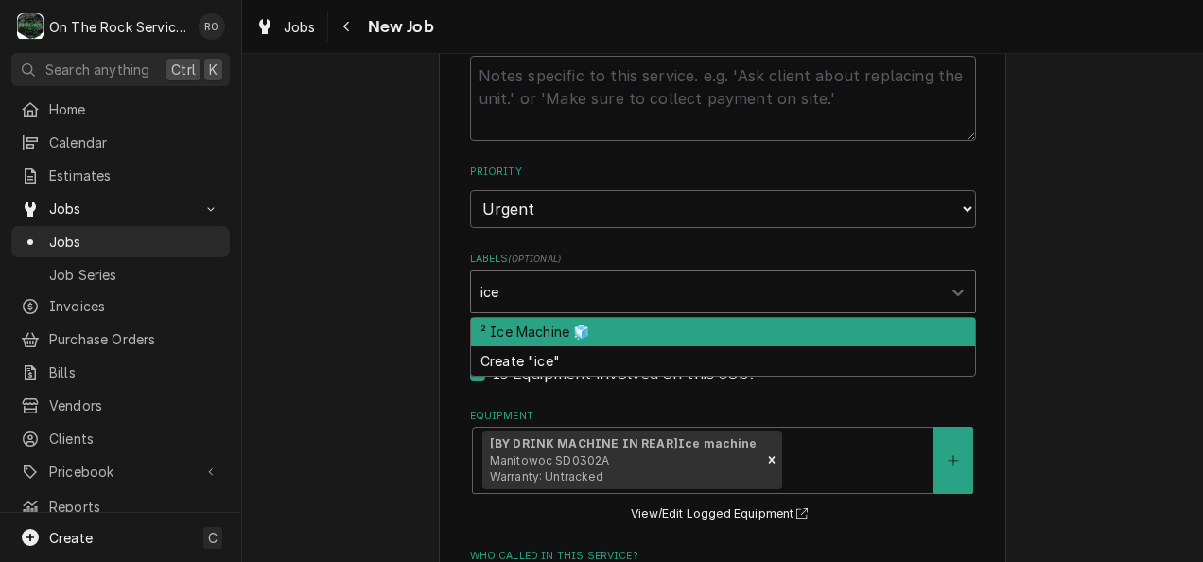
click at [844, 323] on div "² Ice Machine 🧊" at bounding box center [723, 332] width 504 height 29
type textarea "x"
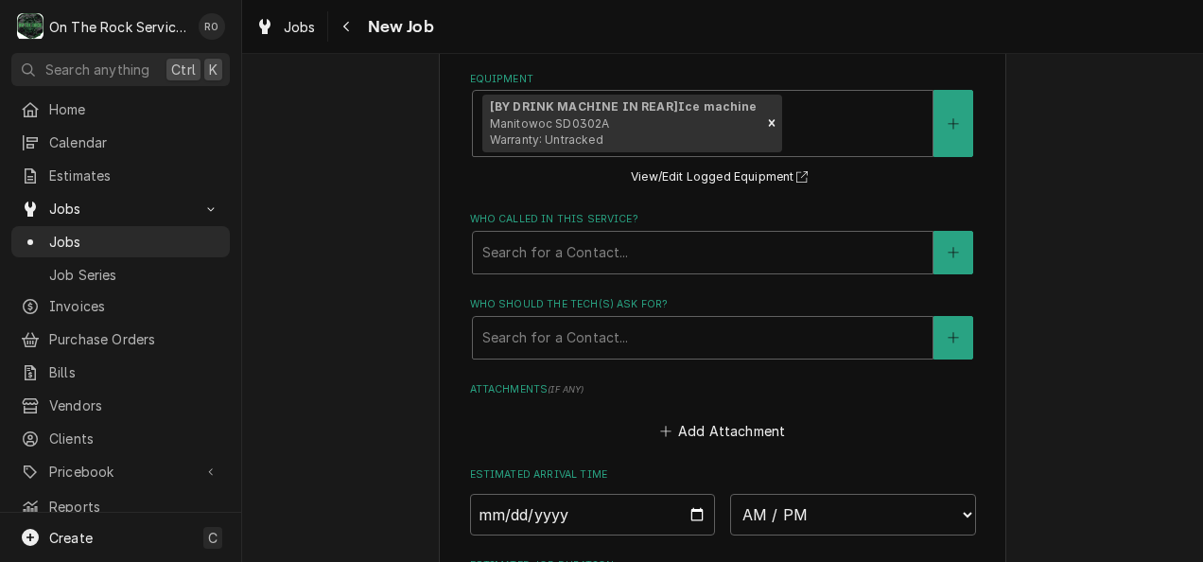
scroll to position [1299, 0]
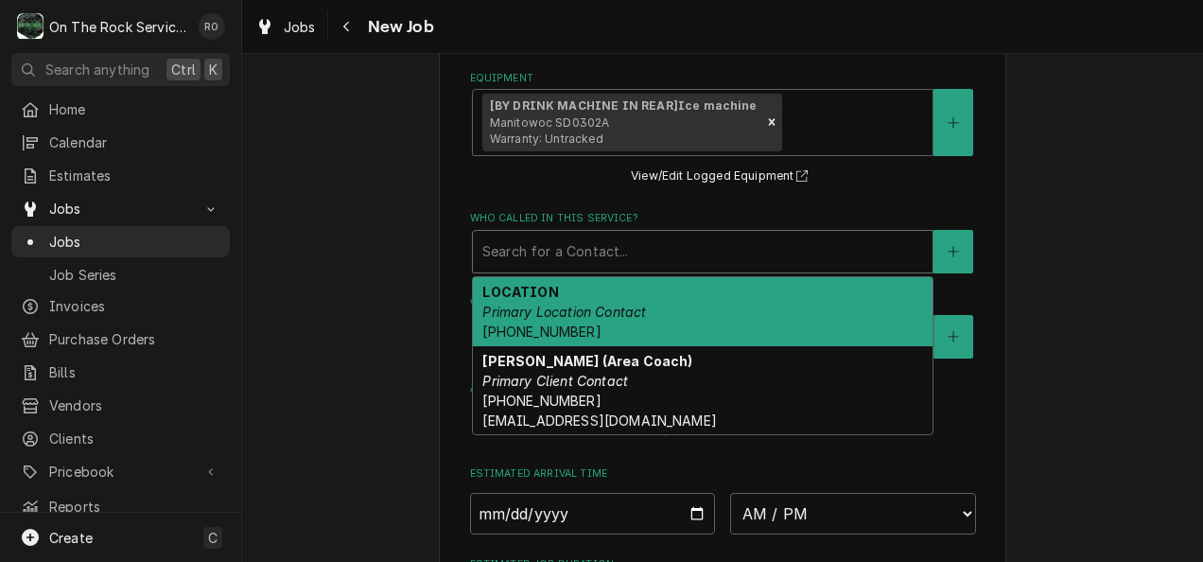
click at [685, 242] on div "Who called in this service?" at bounding box center [702, 251] width 441 height 34
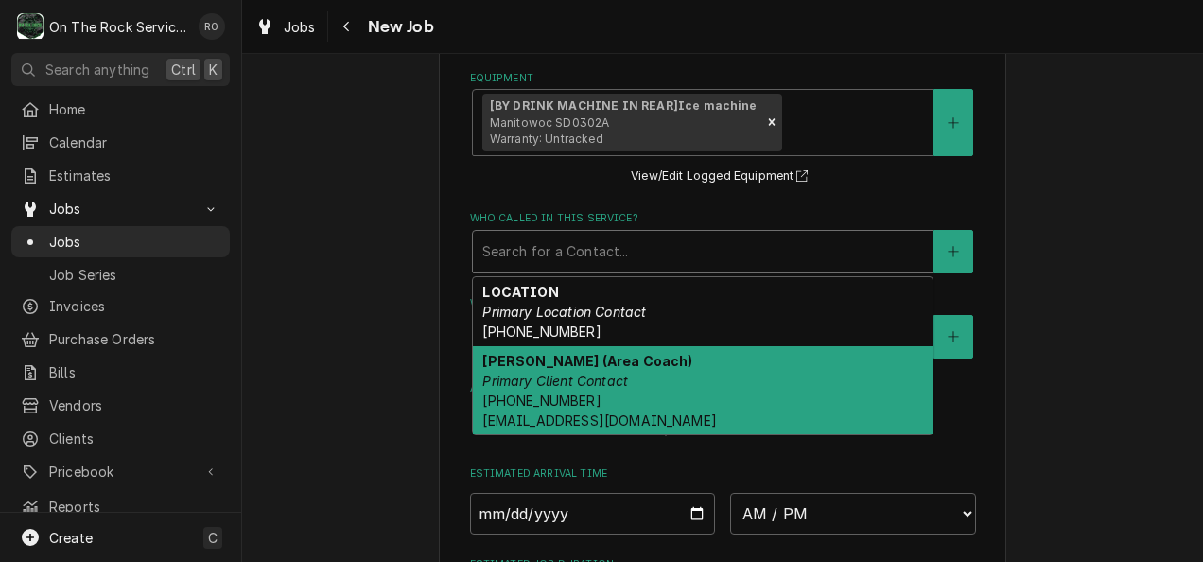
click at [657, 363] on strong "Russel Kowalczyk (Area Coach)" at bounding box center [587, 361] width 210 height 16
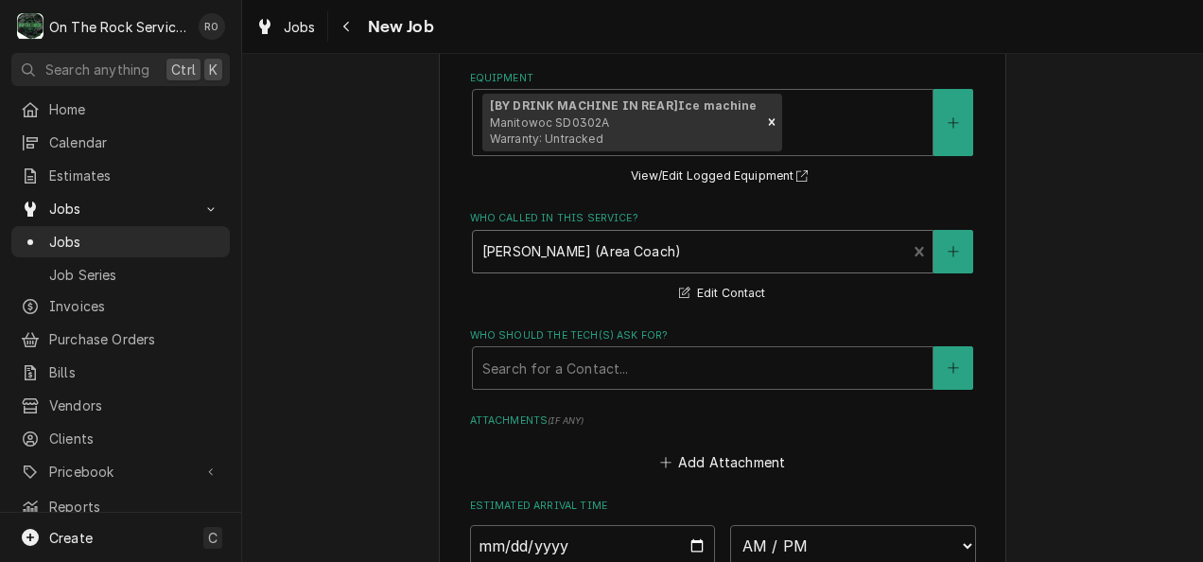
click at [657, 363] on div "Who should the tech(s) ask for?" at bounding box center [702, 368] width 441 height 34
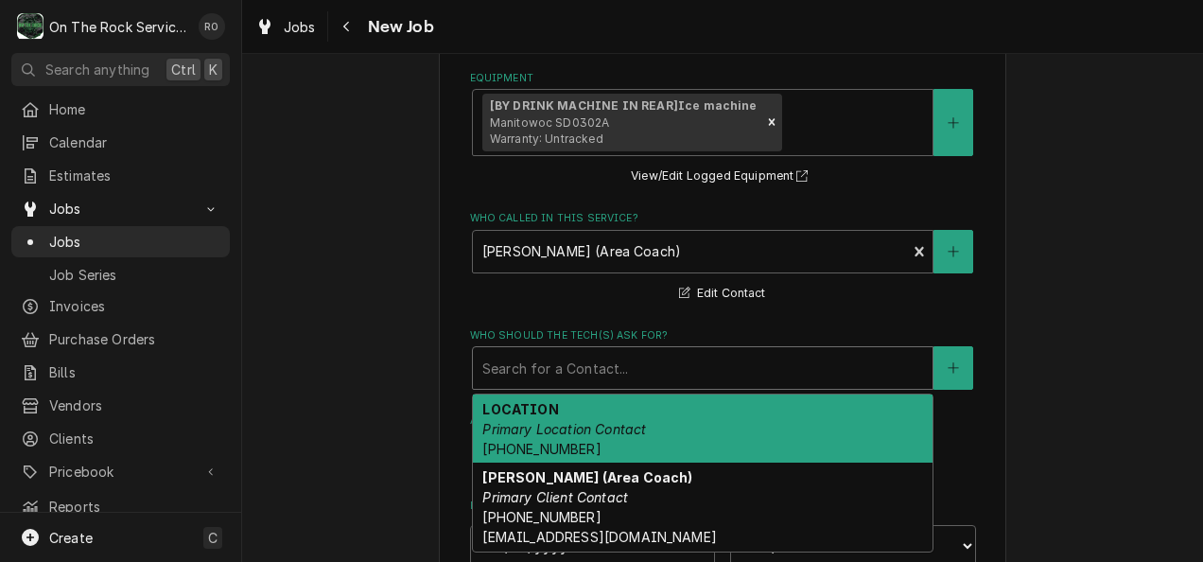
click at [656, 425] on div "LOCATION Primary Location Contact (706) 356-2345" at bounding box center [702, 428] width 459 height 69
type textarea "x"
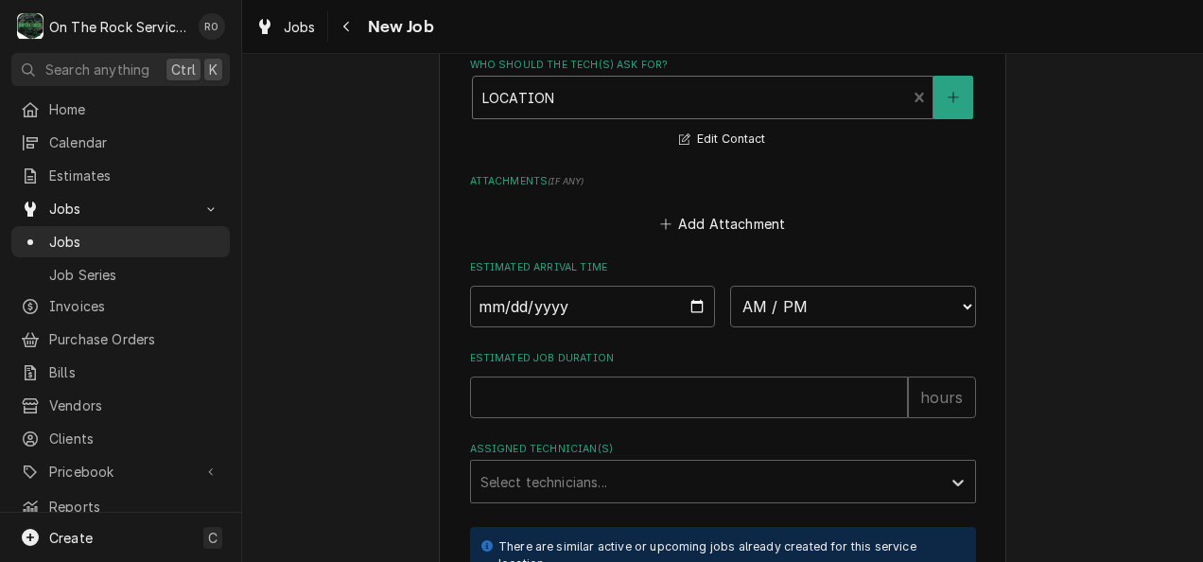
scroll to position [1570, 0]
click at [684, 308] on input "Date" at bounding box center [593, 306] width 246 height 42
type input "2025-08-15"
type textarea "x"
click at [892, 304] on select "AM / PM 6:00 AM 6:15 AM 6:30 AM 6:45 AM 7:00 AM 7:15 AM 7:30 AM 7:45 AM 8:00 AM…" at bounding box center [853, 306] width 246 height 42
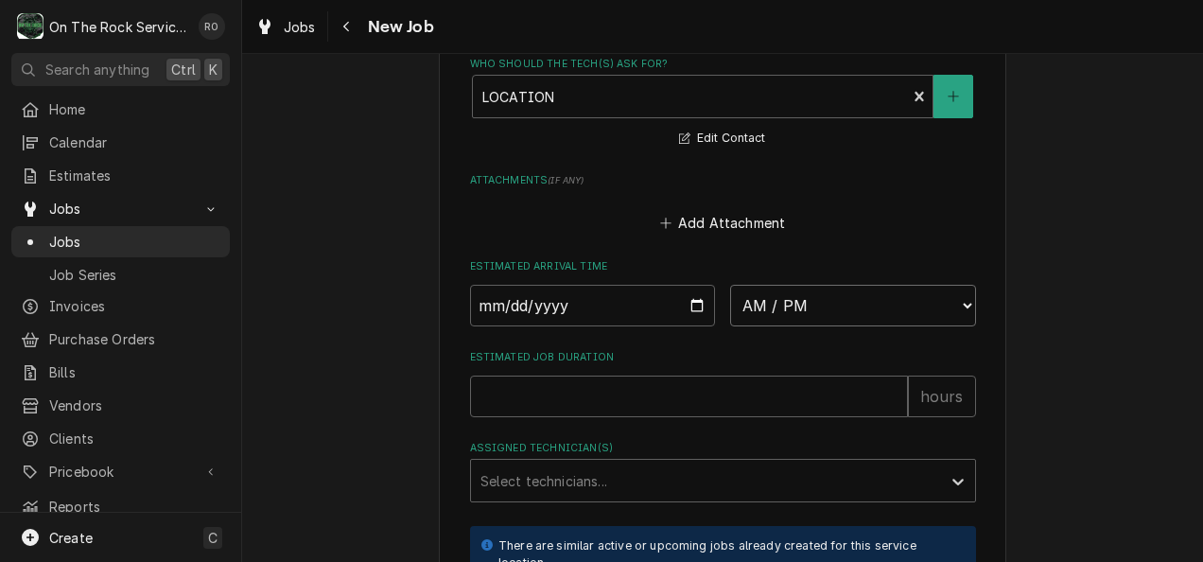
select select "09:00:00"
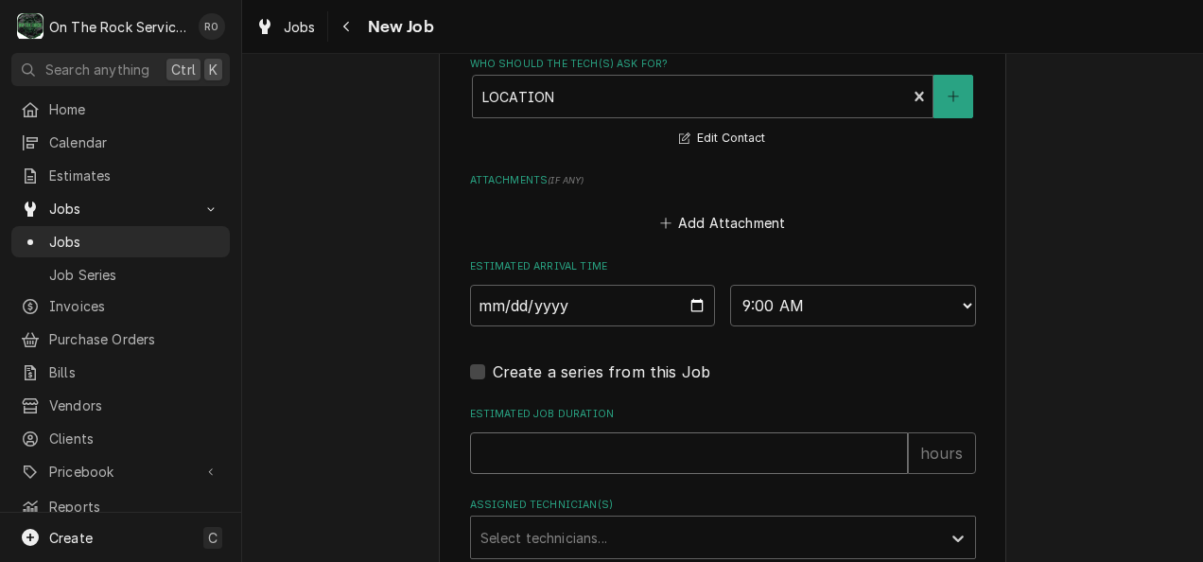
click at [628, 454] on input "Estimated Job Duration" at bounding box center [689, 453] width 438 height 42
type textarea "x"
type input "2"
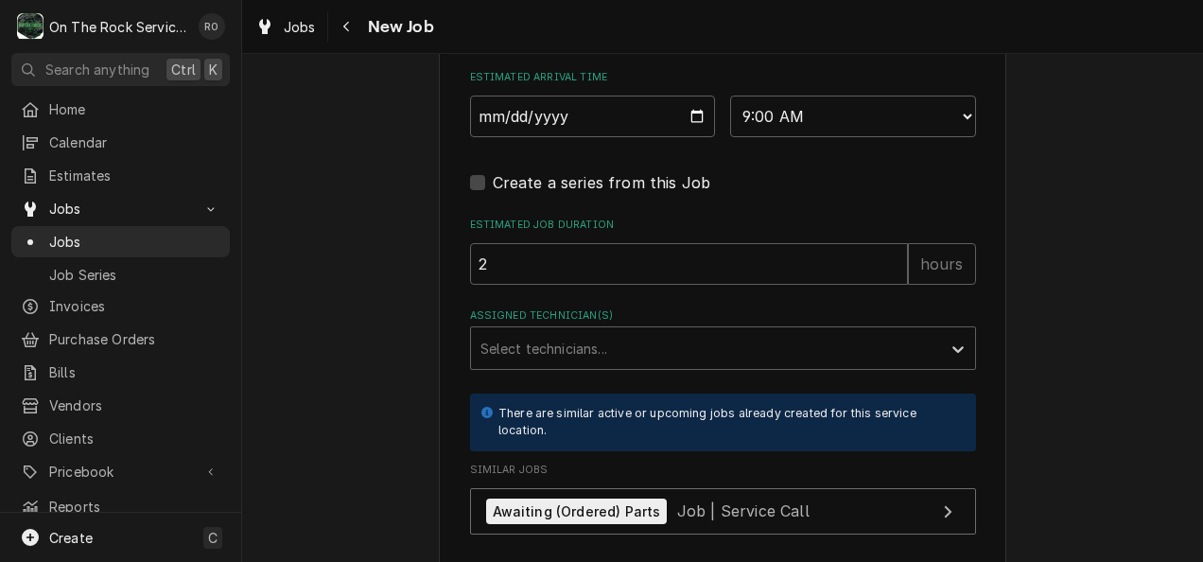
scroll to position [1760, 0]
click at [605, 355] on div "Assigned Technician(s)" at bounding box center [705, 347] width 451 height 34
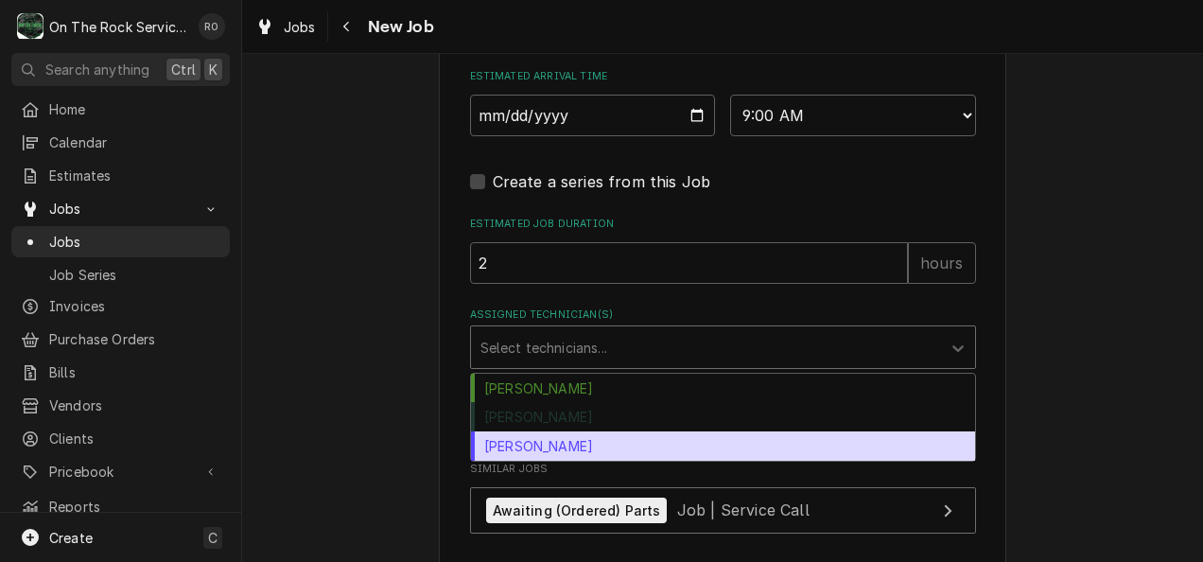
click at [590, 448] on div "Todd Brady" at bounding box center [723, 445] width 504 height 29
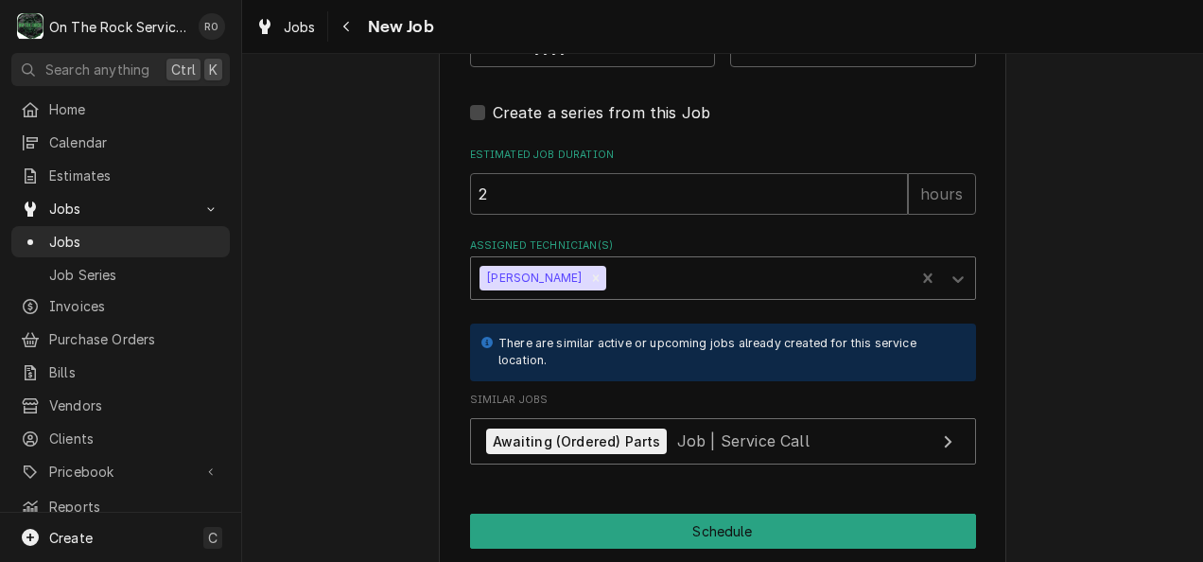
scroll to position [1910, 0]
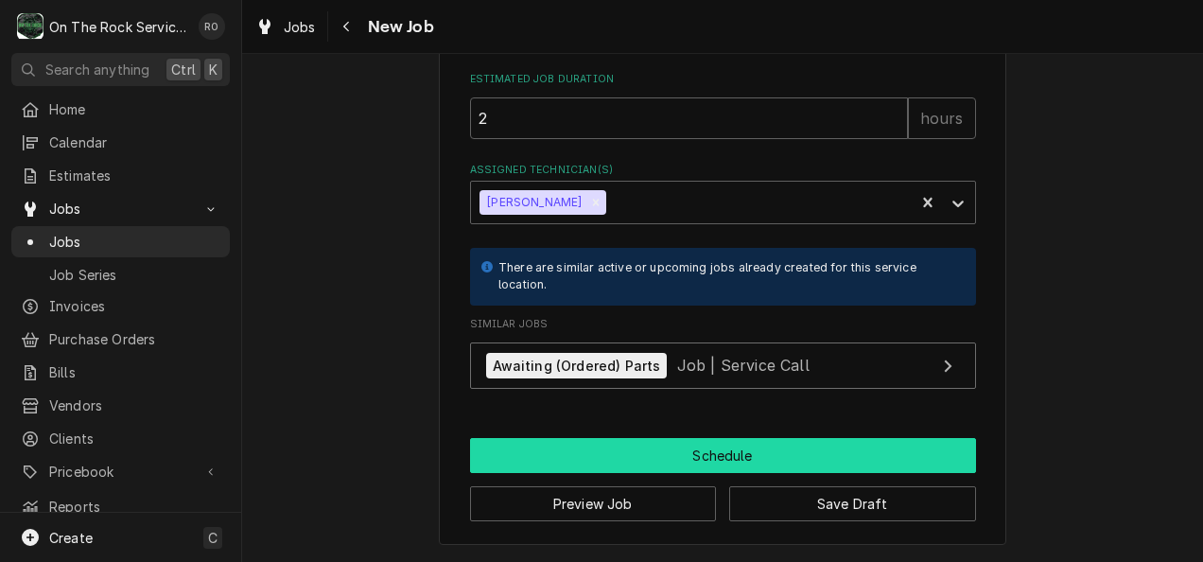
click at [906, 450] on button "Schedule" at bounding box center [723, 455] width 506 height 35
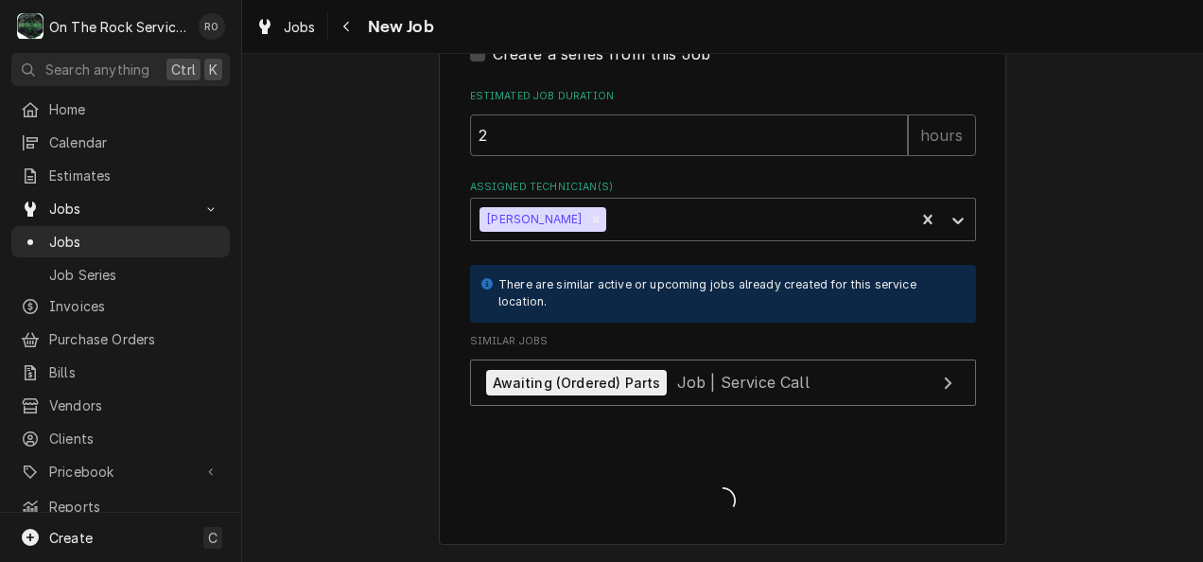
type textarea "x"
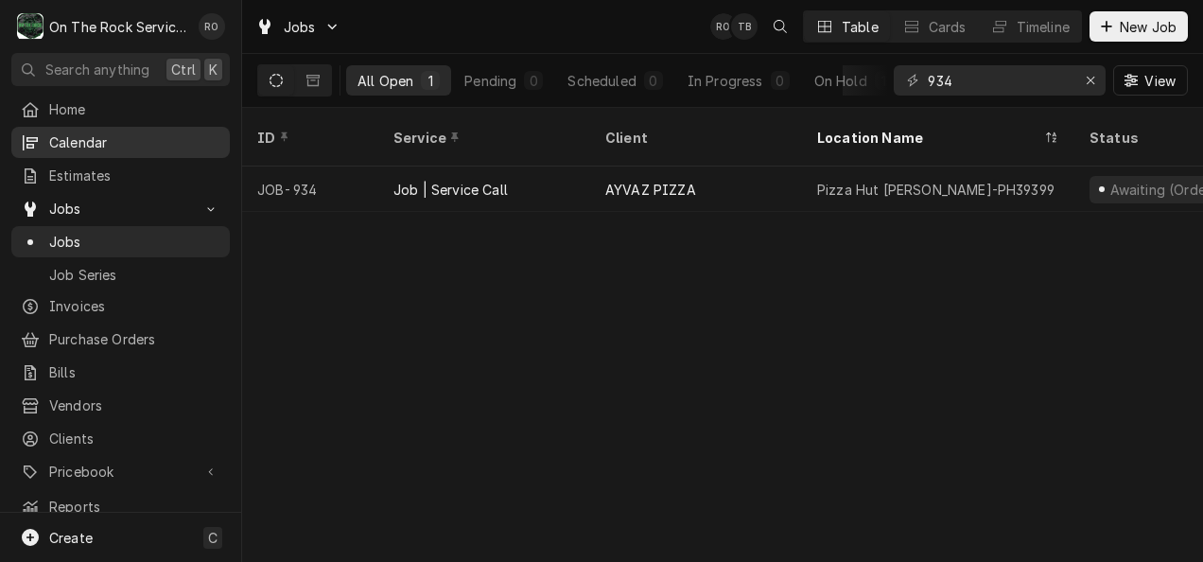
click at [103, 132] on span "Calendar" at bounding box center [134, 142] width 171 height 20
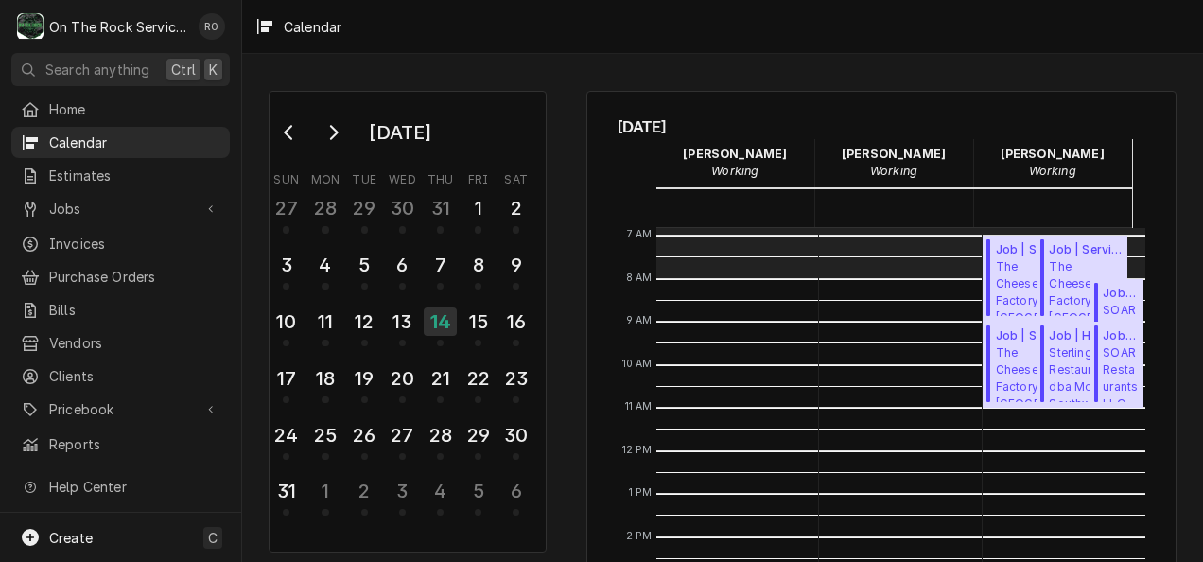
scroll to position [187, 0]
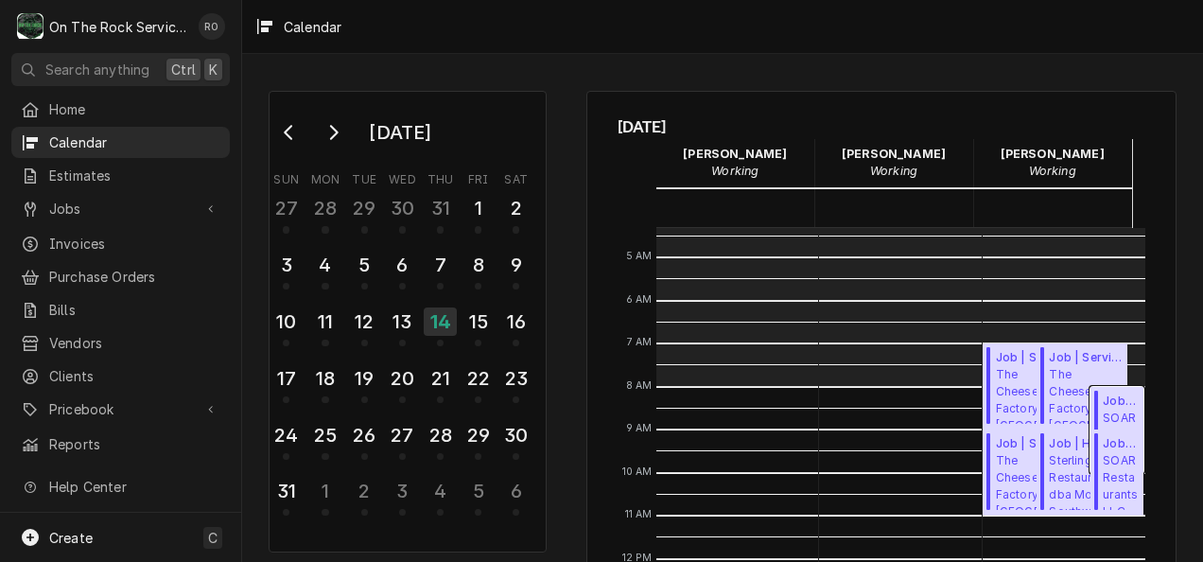
click at [1102, 409] on span "SOAR Restaurants LLC SONIC DRIVE-IN / 3980 GA 17Alt, Eastanollee, GA 30538" at bounding box center [1119, 438] width 35 height 58
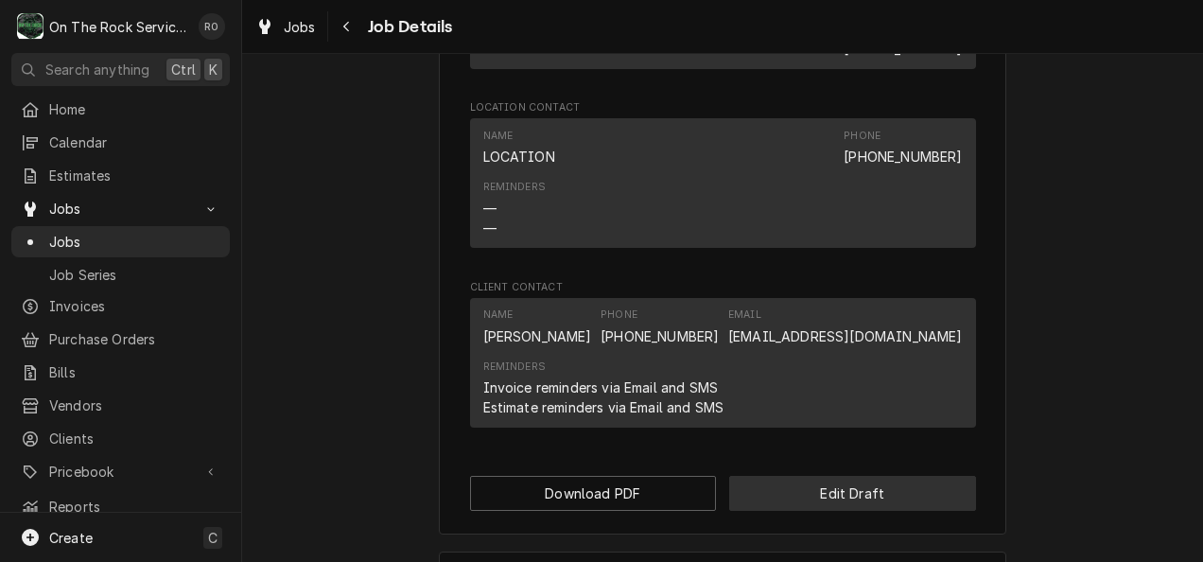
scroll to position [1284, 0]
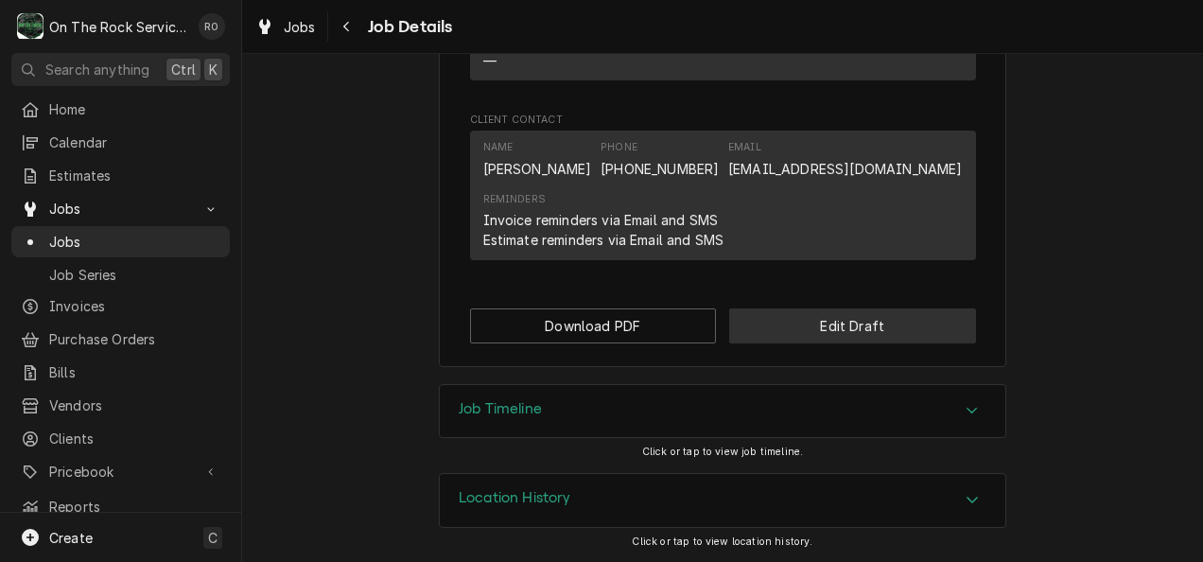
click at [870, 320] on button "Edit Draft" at bounding box center [852, 325] width 247 height 35
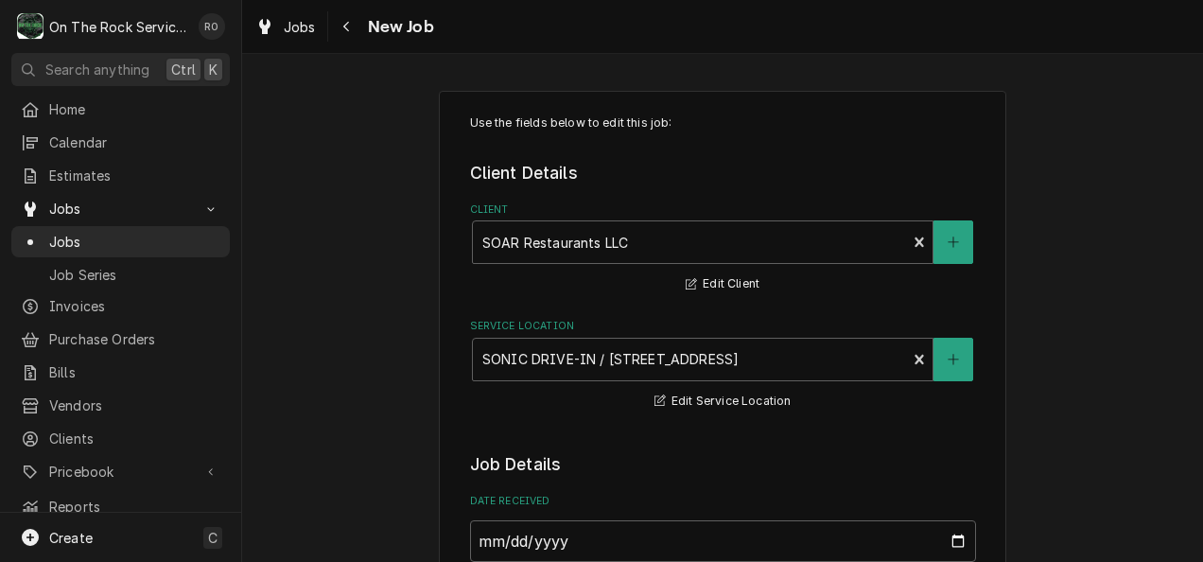
type textarea "x"
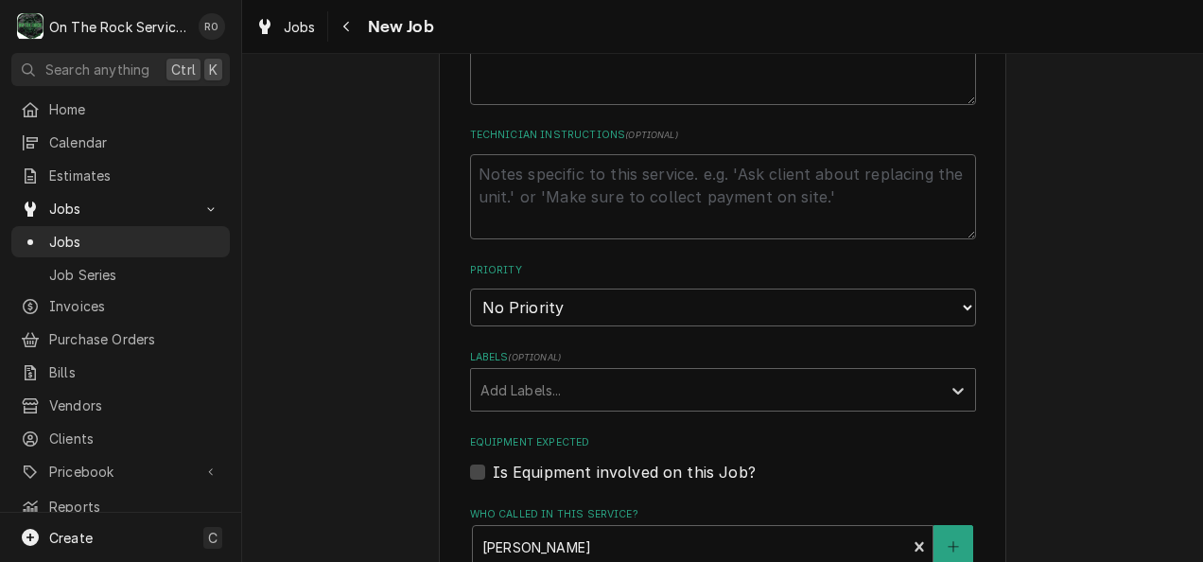
scroll to position [800, 0]
click at [935, 310] on select "No Priority Urgent High Medium Low" at bounding box center [723, 306] width 506 height 38
select select "2"
click at [470, 288] on select "No Priority Urgent High Medium Low" at bounding box center [723, 306] width 506 height 38
type textarea "x"
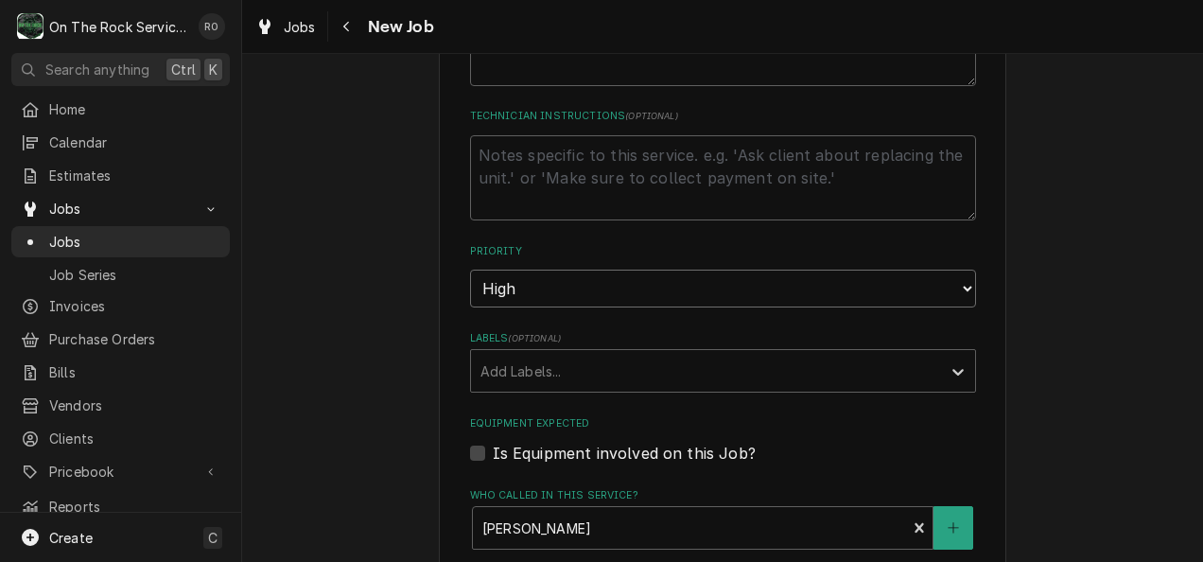
scroll to position [819, 0]
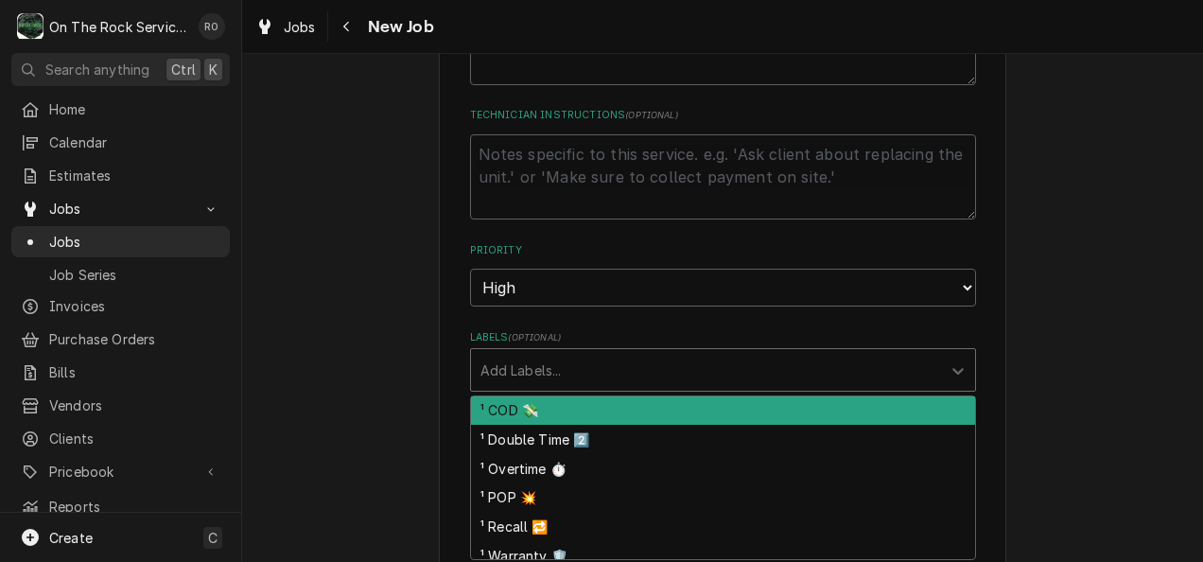
click at [880, 352] on div "Add Labels..." at bounding box center [706, 370] width 470 height 42
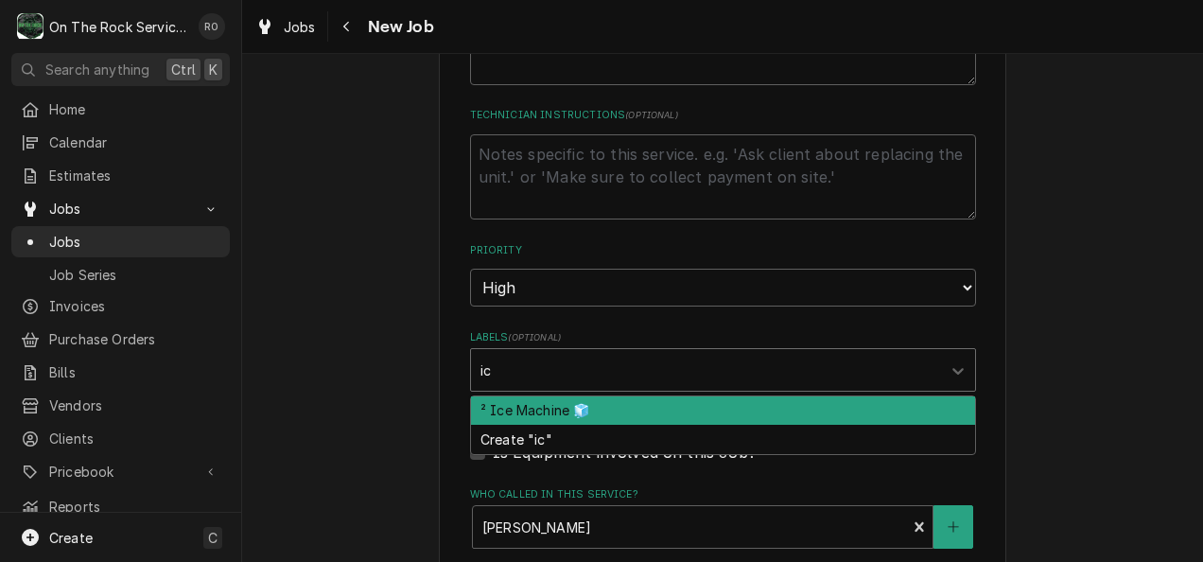
type input "i"
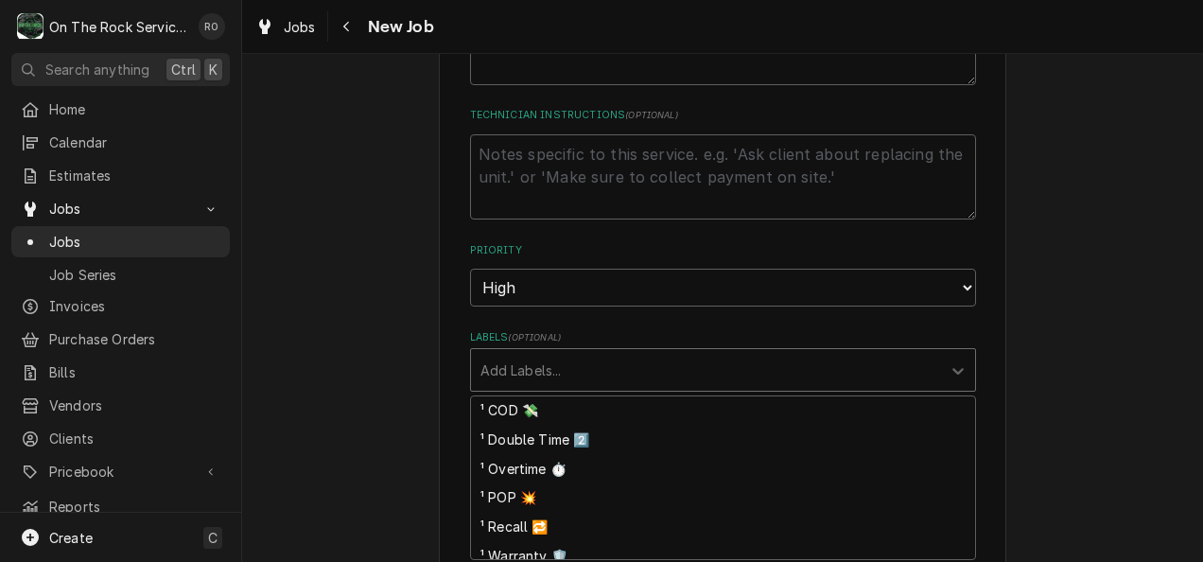
type textarea "x"
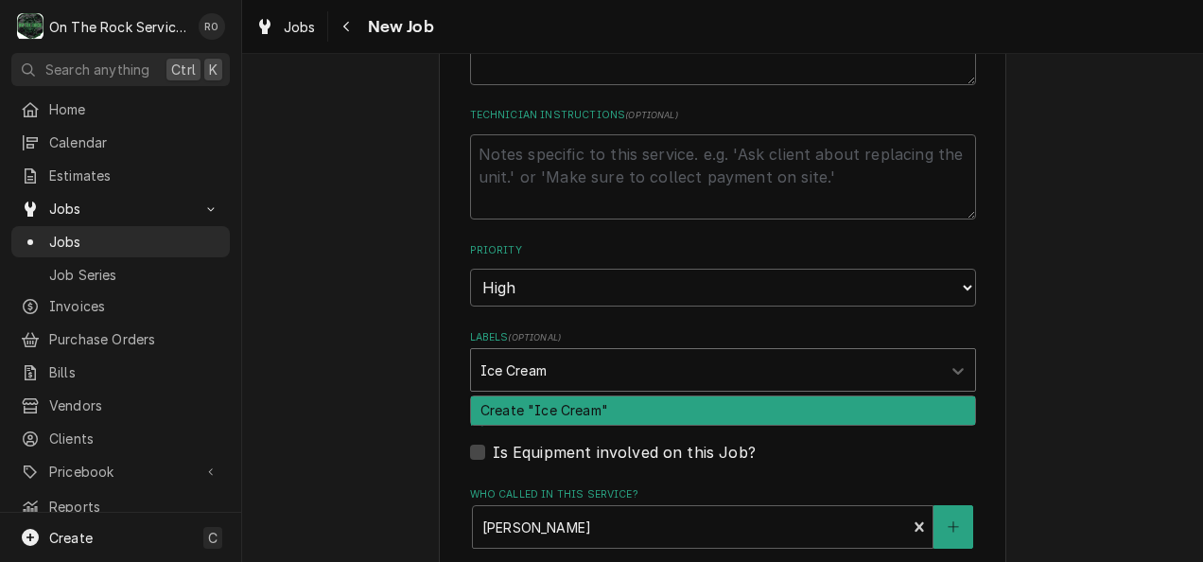
type input "Ice Cream"
click at [831, 402] on div "Create "Ice Cream "" at bounding box center [723, 410] width 504 height 29
type textarea "x"
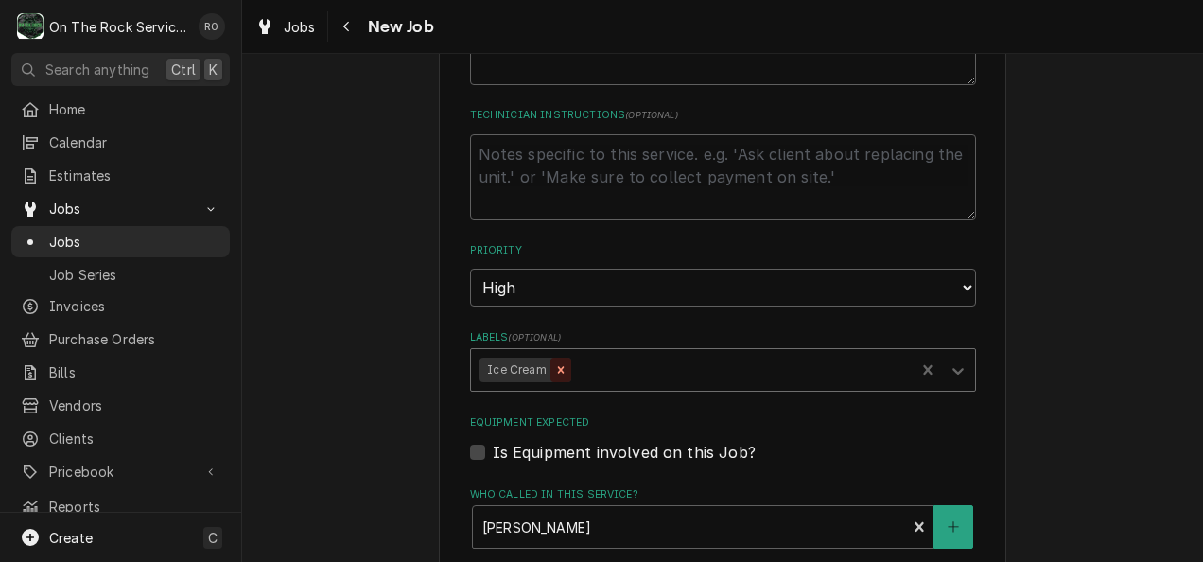
click at [554, 370] on icon "Remove Ice Cream" at bounding box center [560, 369] width 13 height 13
type textarea "x"
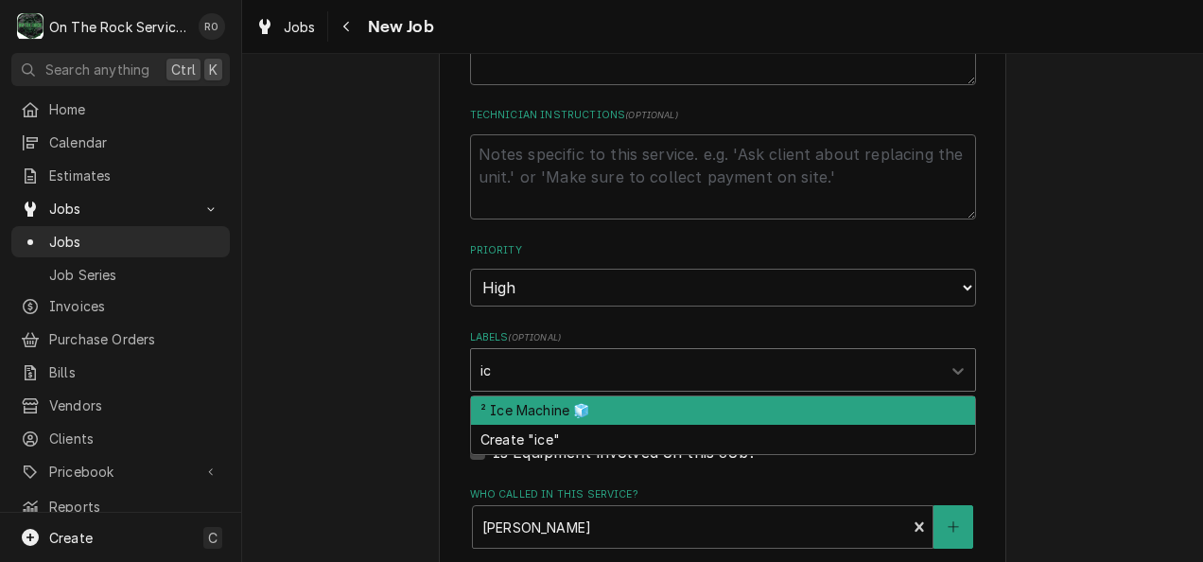
type input "i"
type input "Ice Cream"
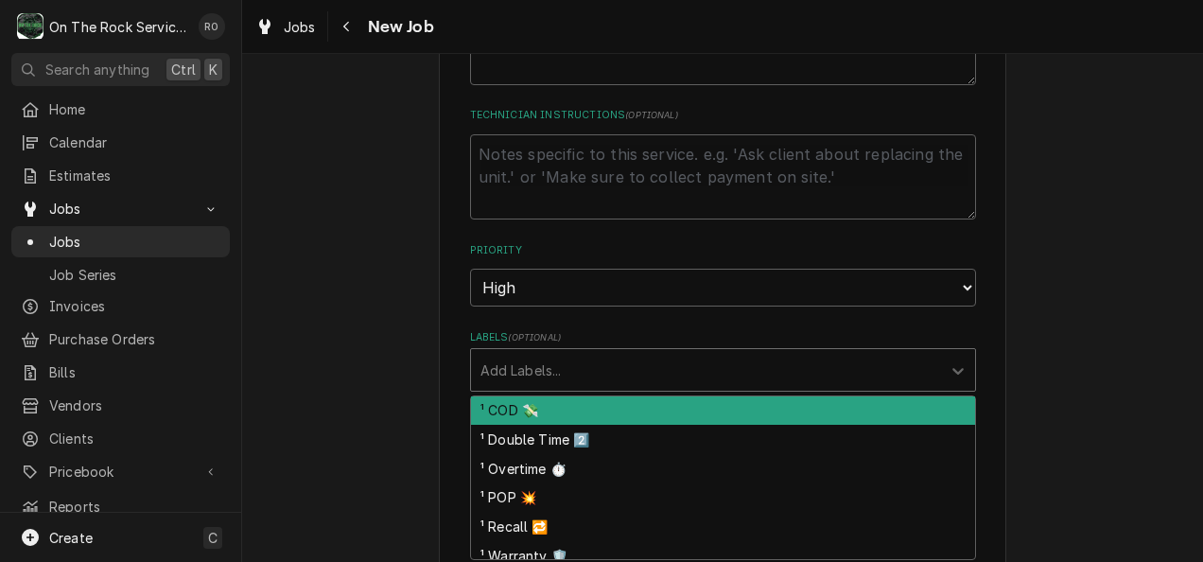
drag, startPoint x: 597, startPoint y: 363, endPoint x: 534, endPoint y: 369, distance: 62.7
click at [534, 369] on div "Labels" at bounding box center [705, 370] width 451 height 34
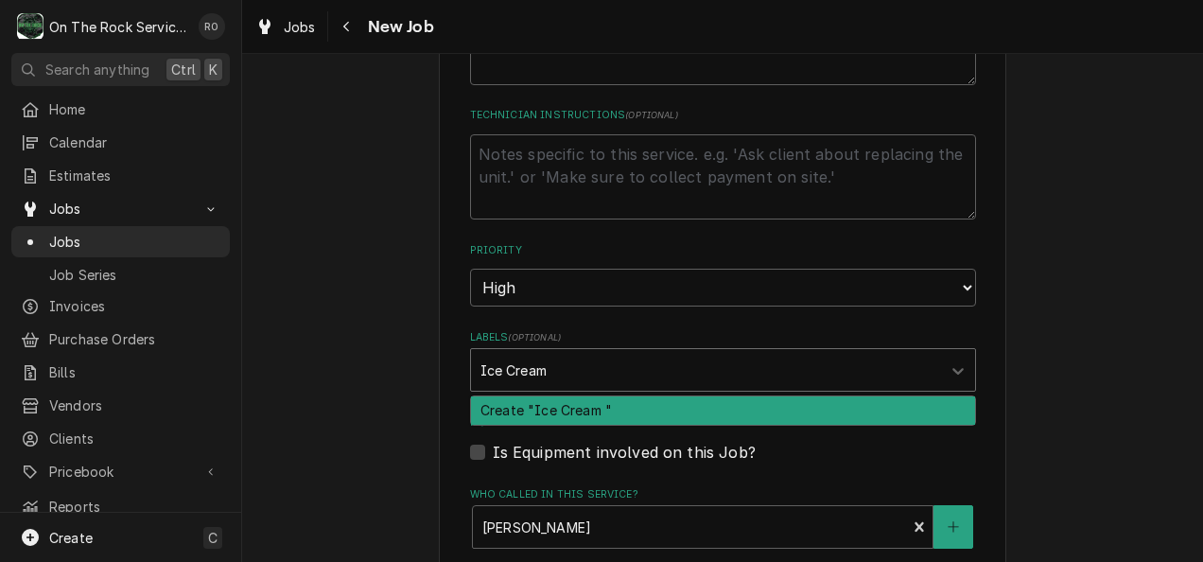
type input "Ice Cream 🍦"
click at [584, 398] on div "Create "Ice Cream 🍦"" at bounding box center [723, 410] width 504 height 29
type textarea "x"
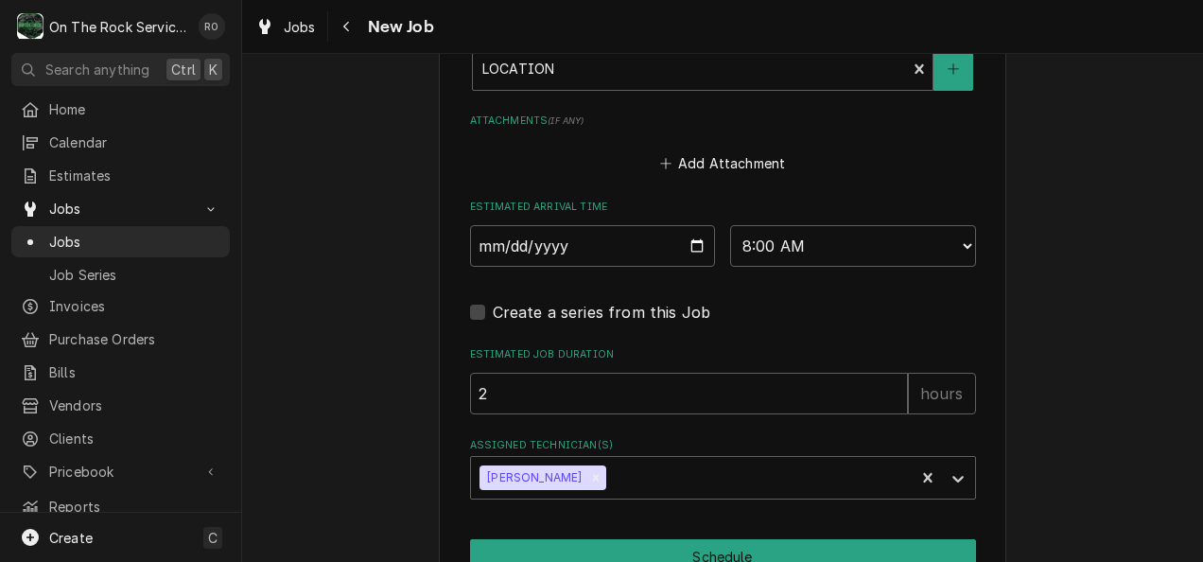
scroll to position [1516, 0]
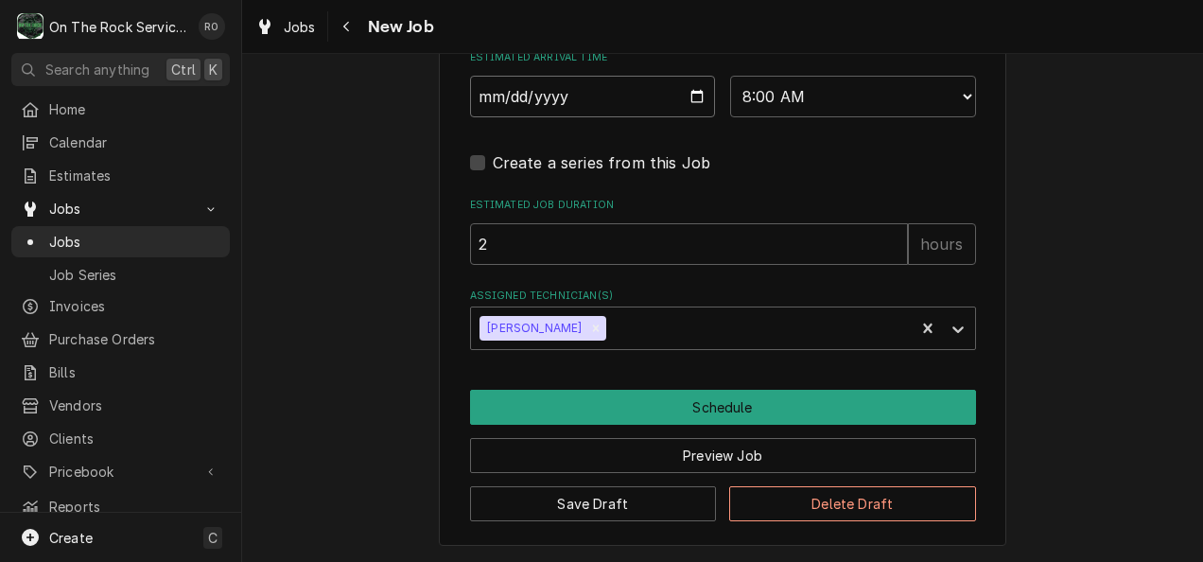
click at [689, 91] on input "2025-08-14" at bounding box center [593, 97] width 246 height 42
type textarea "x"
type input "2025-08-15"
type textarea "x"
click at [940, 95] on select "AM / PM 6:00 AM 6:15 AM 6:30 AM 6:45 AM 7:00 AM 7:15 AM 7:30 AM 7:45 AM 8:00 AM…" at bounding box center [853, 97] width 246 height 42
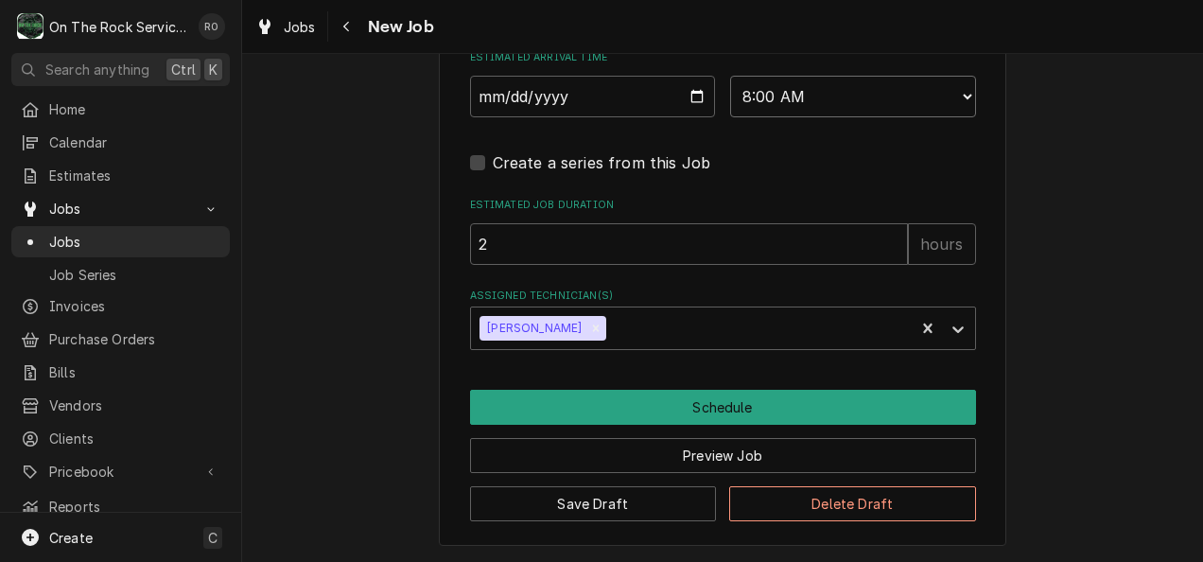
select select "10:00:00"
click at [730, 76] on select "AM / PM 6:00 AM 6:15 AM 6:30 AM 6:45 AM 7:00 AM 7:15 AM 7:30 AM 7:45 AM 8:00 AM…" at bounding box center [853, 97] width 246 height 42
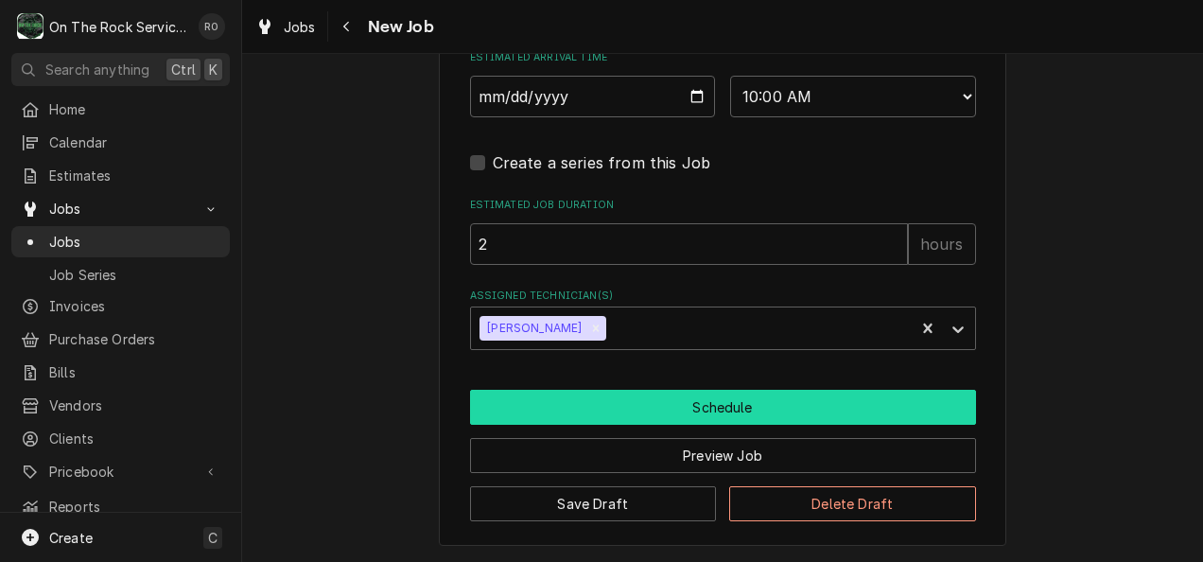
click at [856, 408] on button "Schedule" at bounding box center [723, 407] width 506 height 35
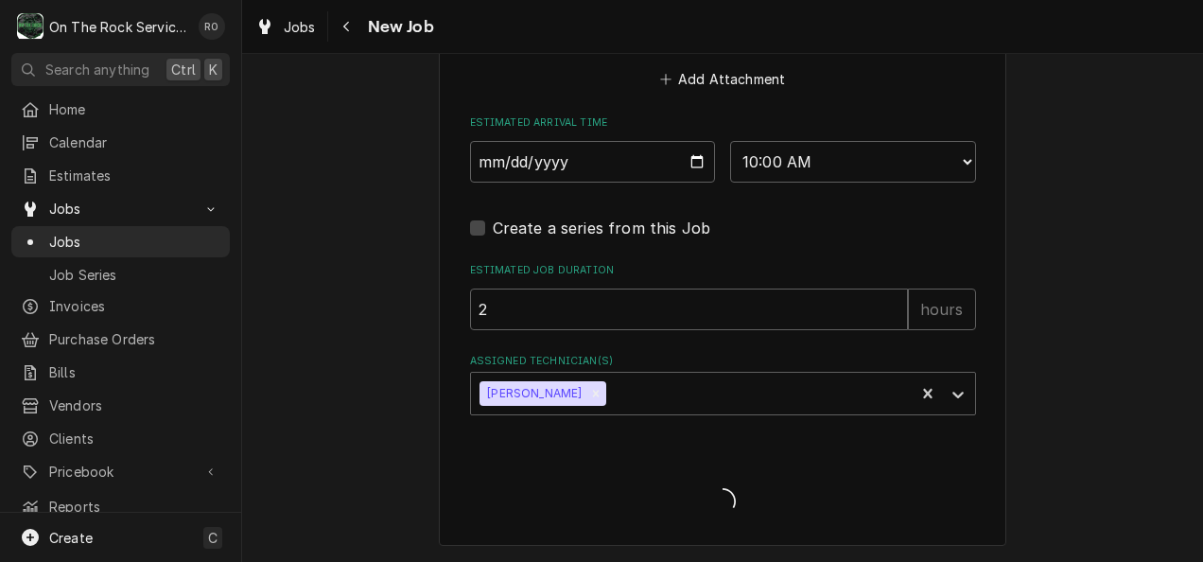
type textarea "x"
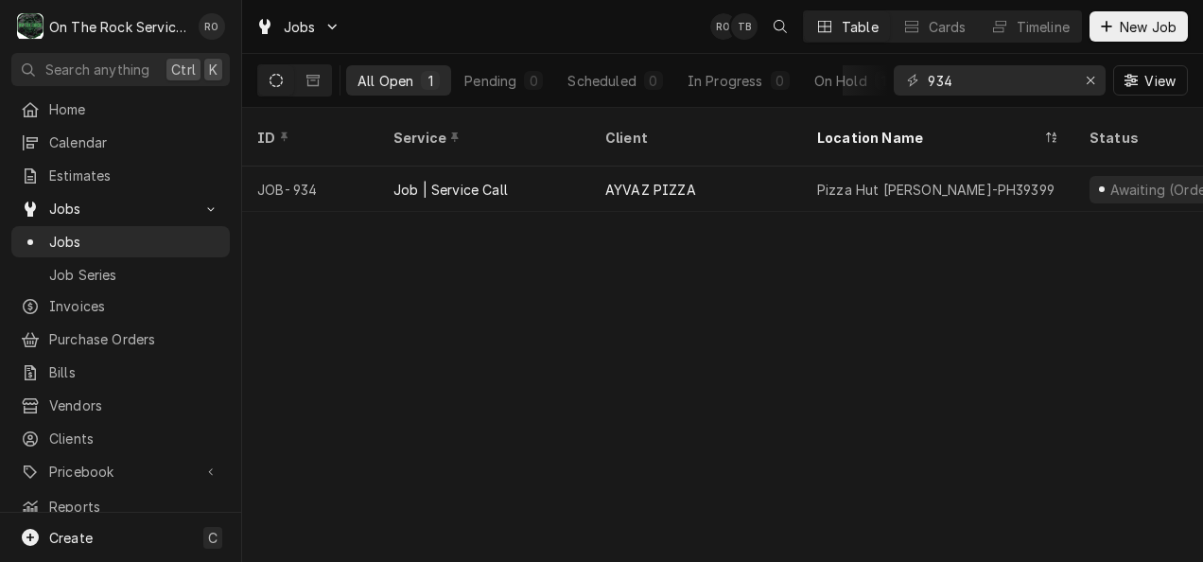
click at [118, 122] on div "Home Calendar Estimates Jobs Jobs Job Series Invoices Purchase Orders Bills Ven…" at bounding box center [120, 308] width 241 height 428
click at [118, 132] on span "Calendar" at bounding box center [134, 142] width 171 height 20
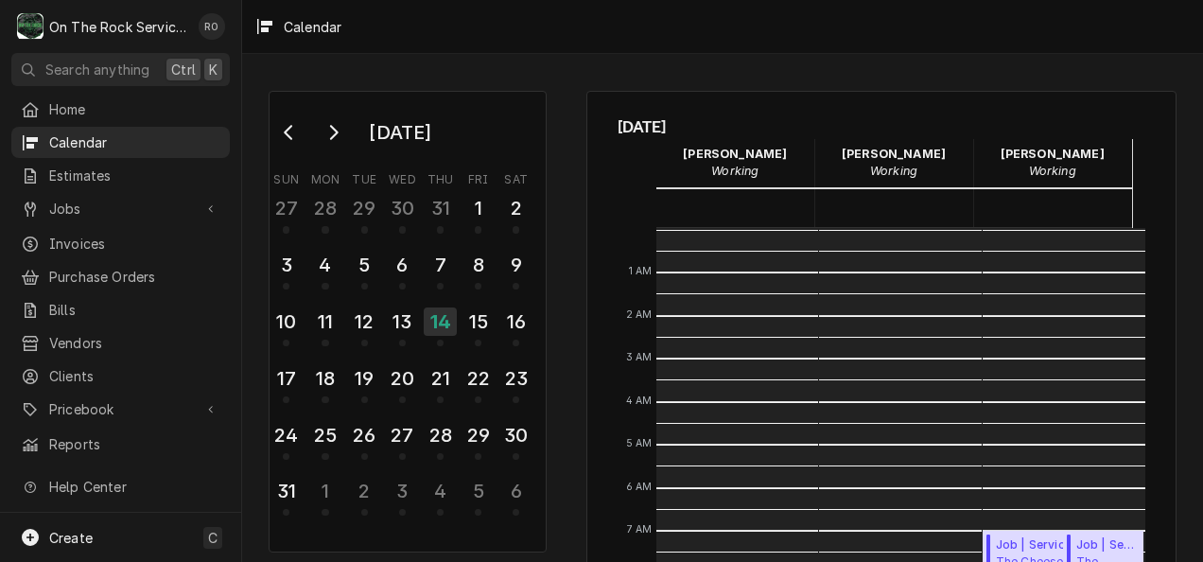
scroll to position [344, 0]
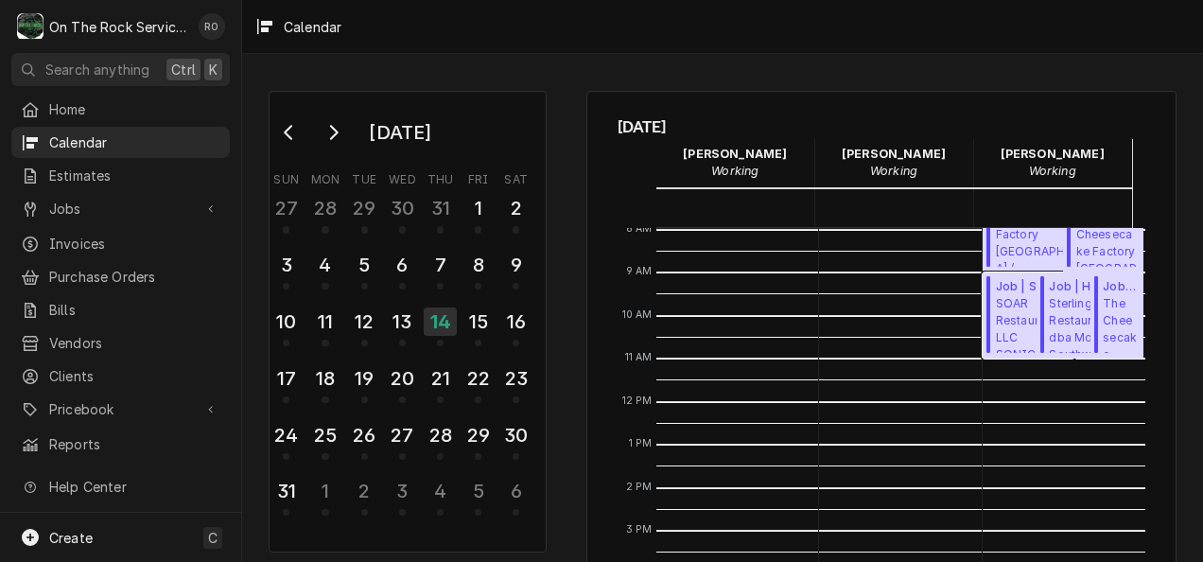
click at [982, 321] on div "Job | Service Call ( Draft ) SOAR Restaurants LLC SONIC DRIVE-IN / 3980 GA 17Al…" at bounding box center [1027, 315] width 91 height 86
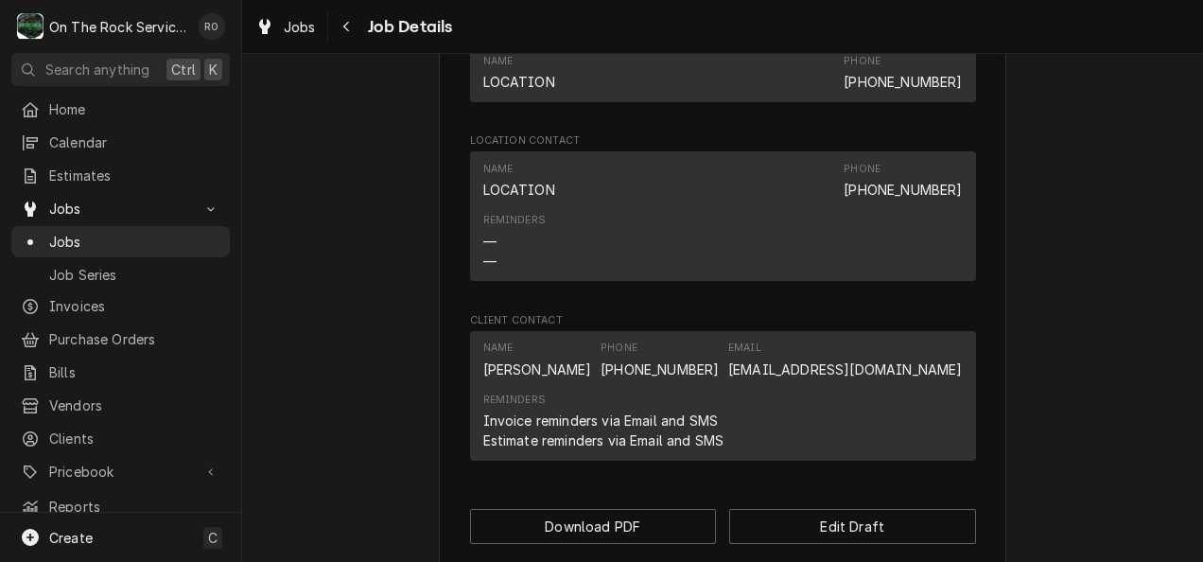
scroll to position [1284, 0]
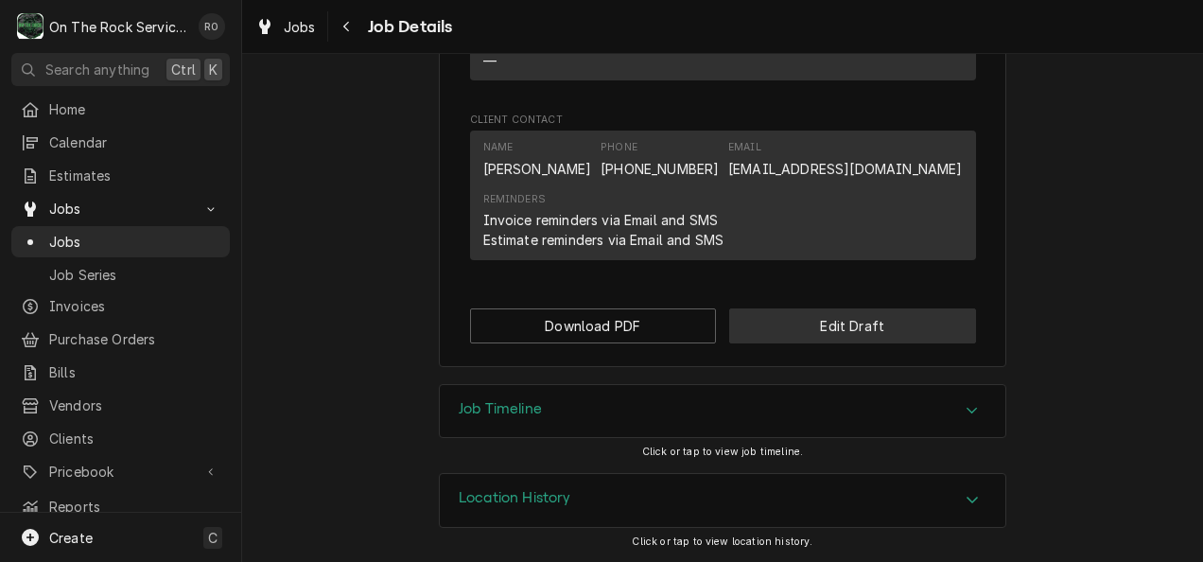
click at [866, 337] on button "Edit Draft" at bounding box center [852, 325] width 247 height 35
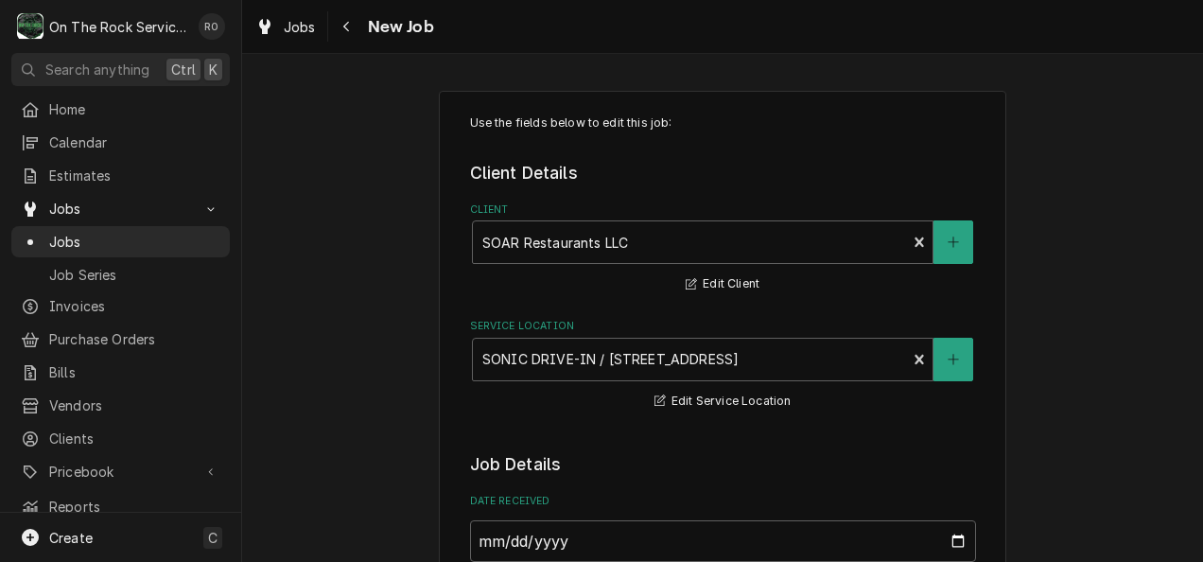
type textarea "x"
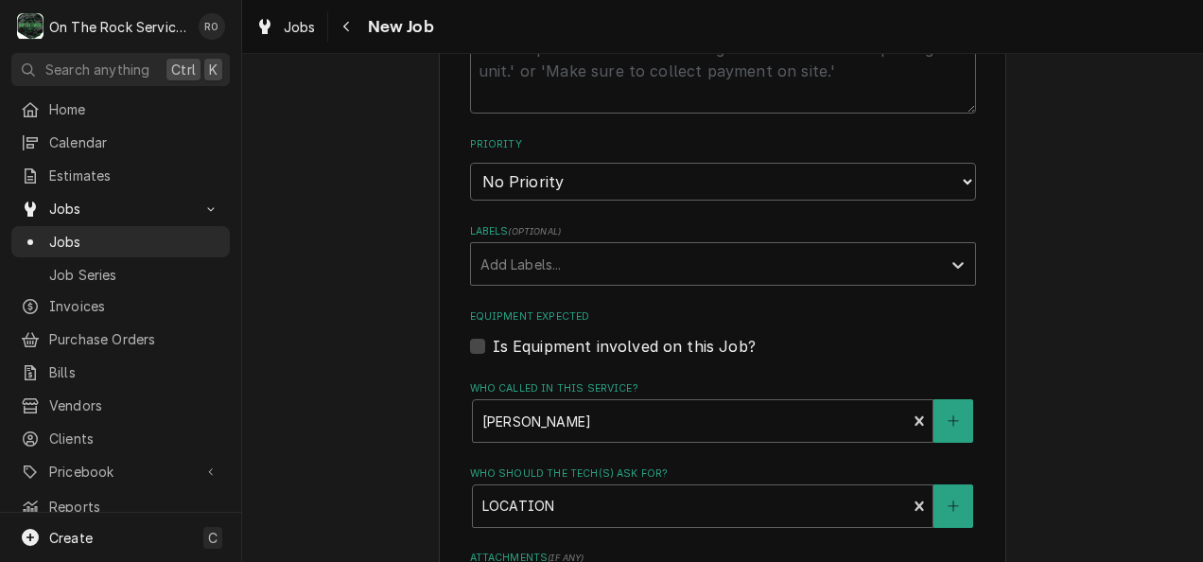
scroll to position [956, 0]
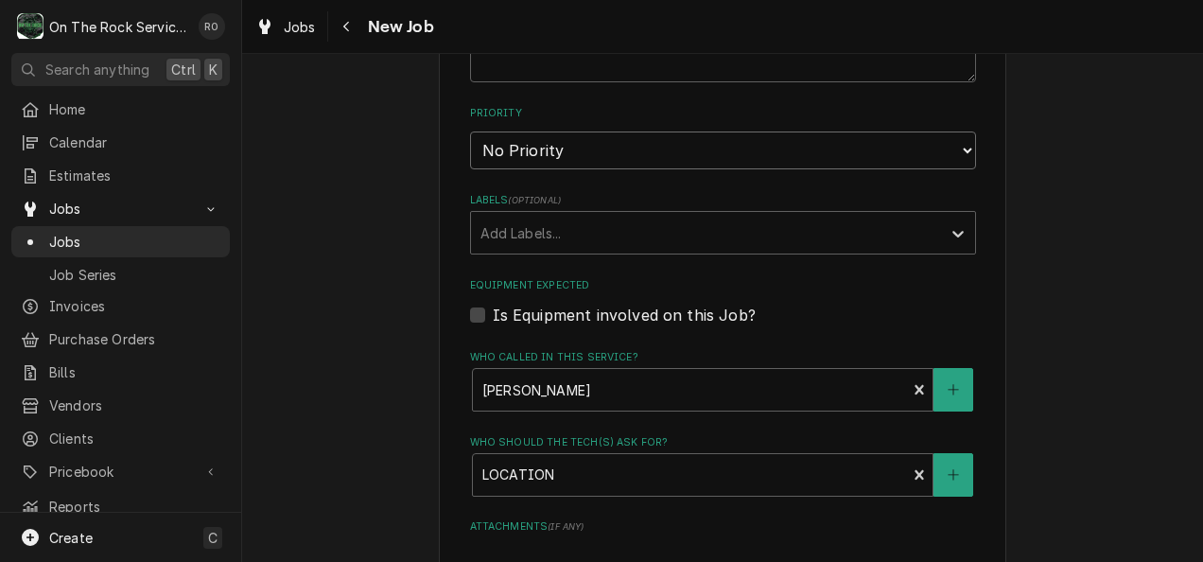
click at [662, 162] on select "No Priority Urgent High Medium Low" at bounding box center [723, 150] width 506 height 38
select select "2"
click at [470, 132] on select "No Priority Urgent High Medium Low" at bounding box center [723, 150] width 506 height 38
click at [639, 235] on div "Labels" at bounding box center [705, 233] width 451 height 34
type textarea "x"
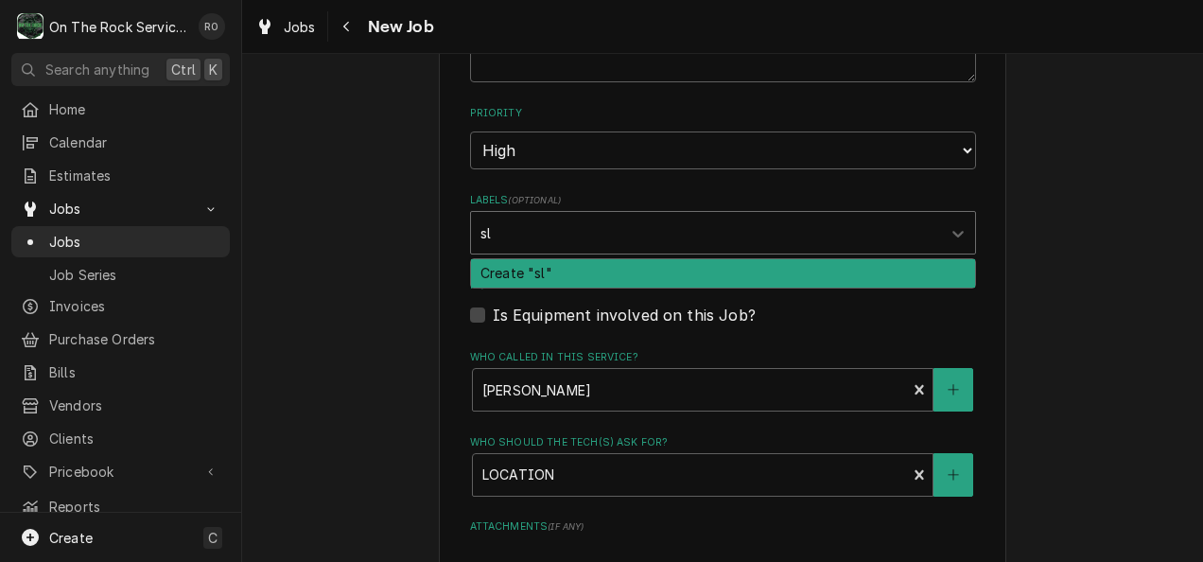
type input "s"
type input "Slushie"
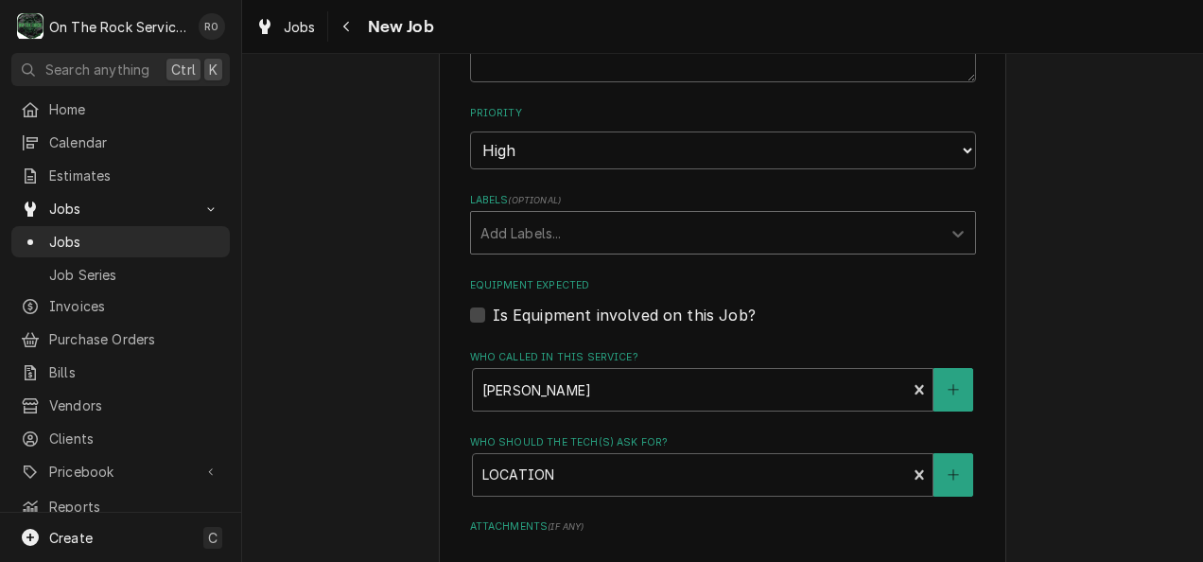
drag, startPoint x: 592, startPoint y: 221, endPoint x: 355, endPoint y: 223, distance: 236.4
click at [355, 223] on div "Use the fields below to edit this job: Client Details Client SOAR Restaurants L…" at bounding box center [722, 117] width 961 height 1999
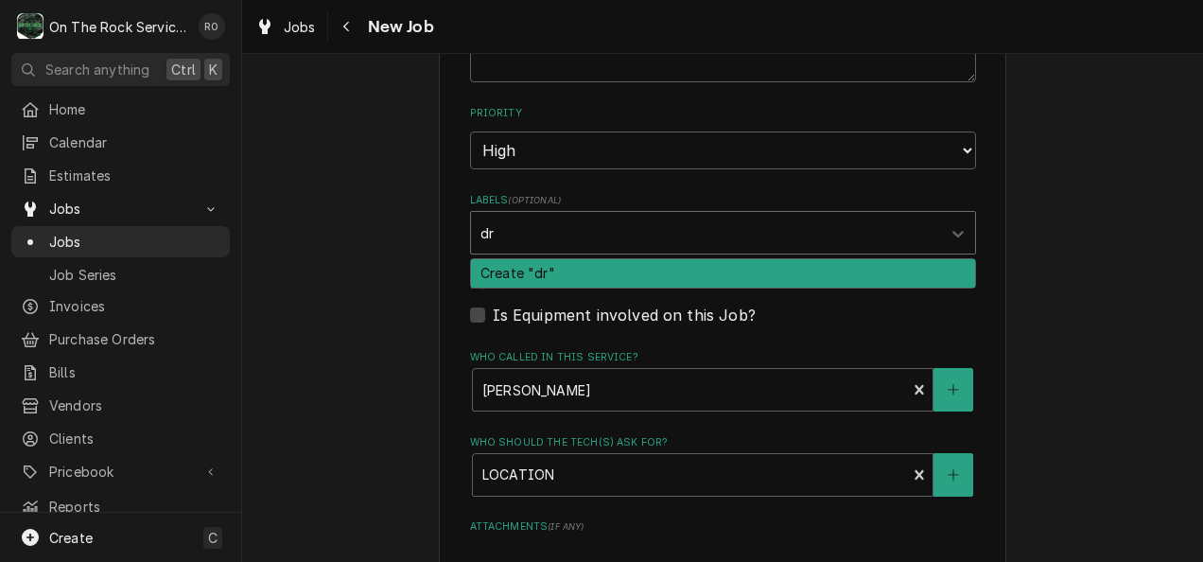
type input "d"
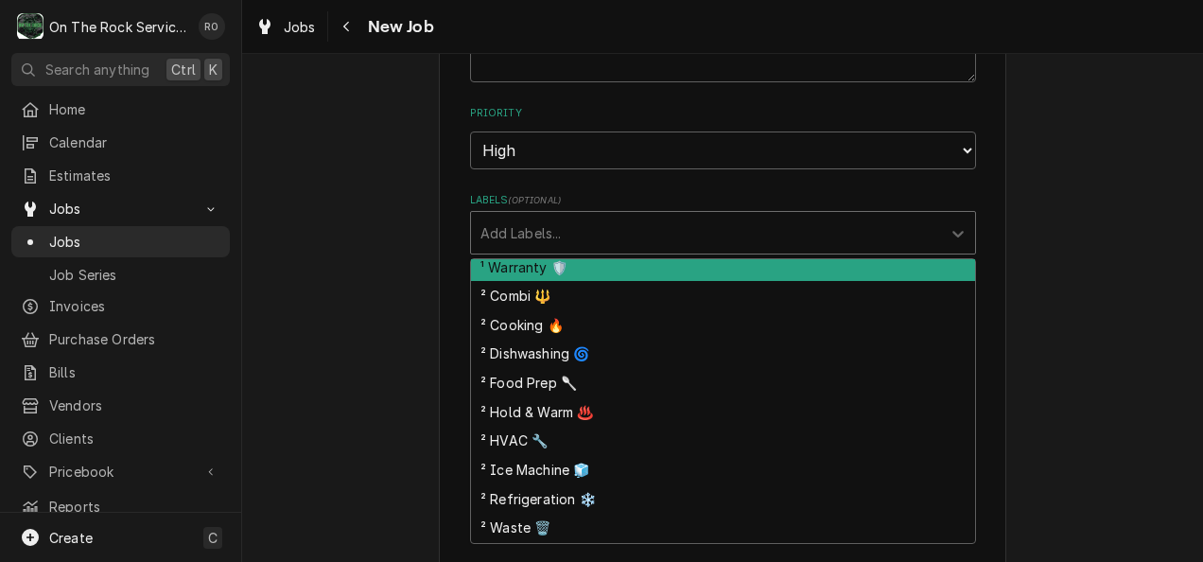
scroll to position [0, 0]
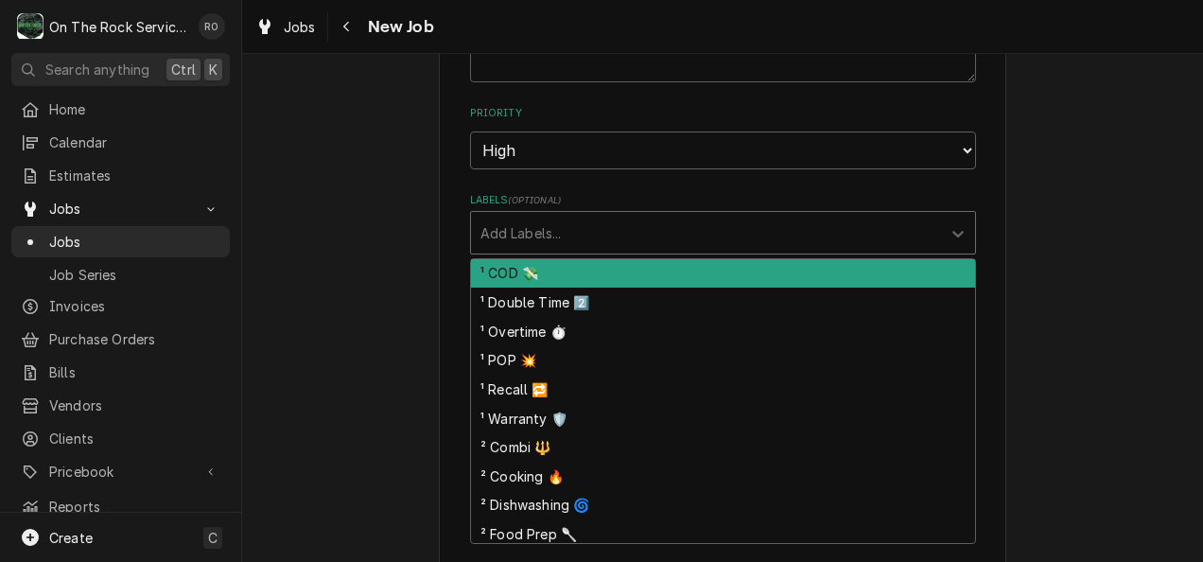
type input "2"
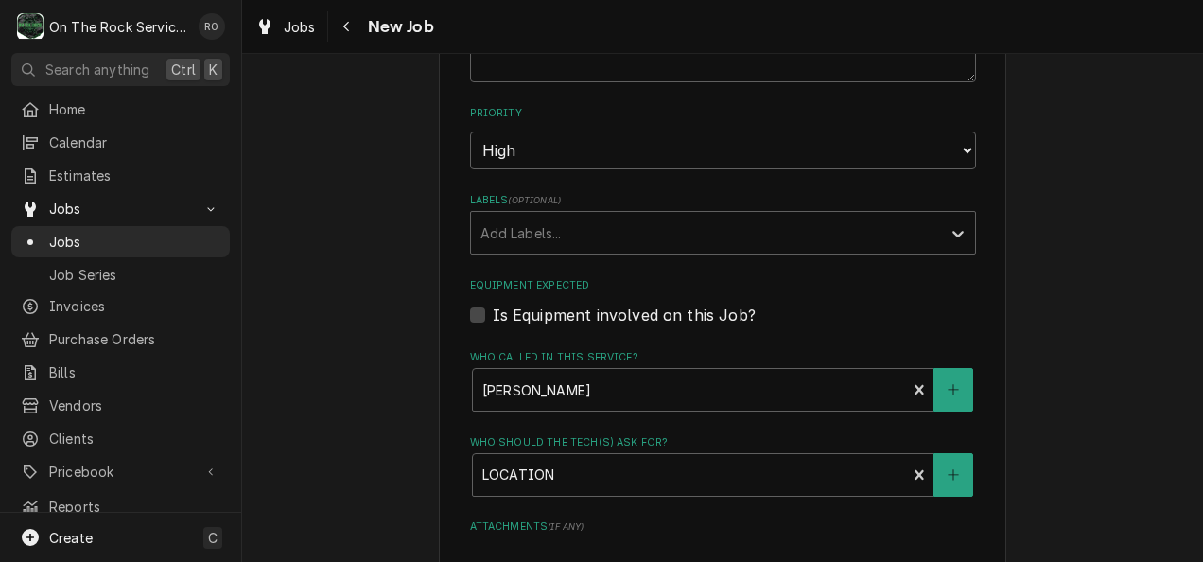
click at [1044, 253] on div "Use the fields below to edit this job: Client Details Client SOAR Restaurants L…" at bounding box center [722, 117] width 961 height 1999
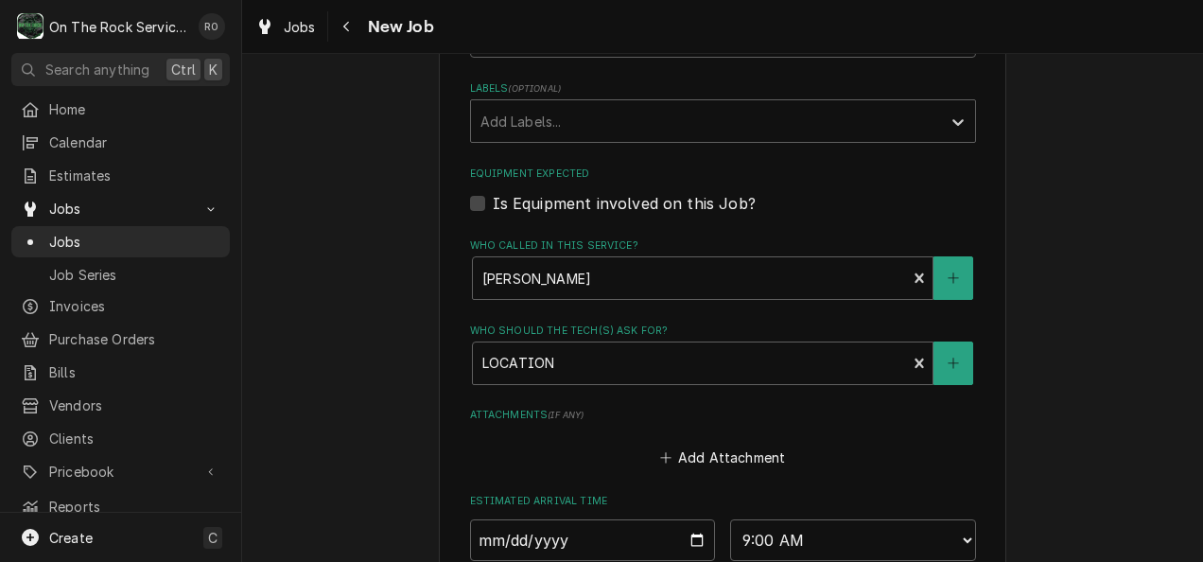
scroll to position [1066, 0]
click at [823, 117] on div "Labels" at bounding box center [705, 122] width 451 height 34
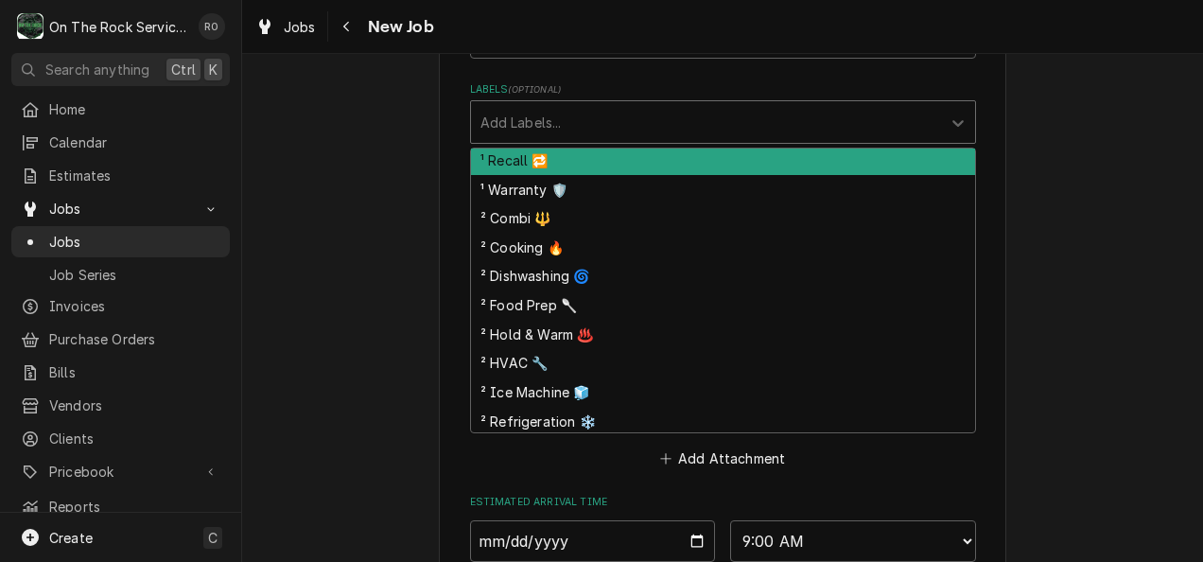
scroll to position [120, 0]
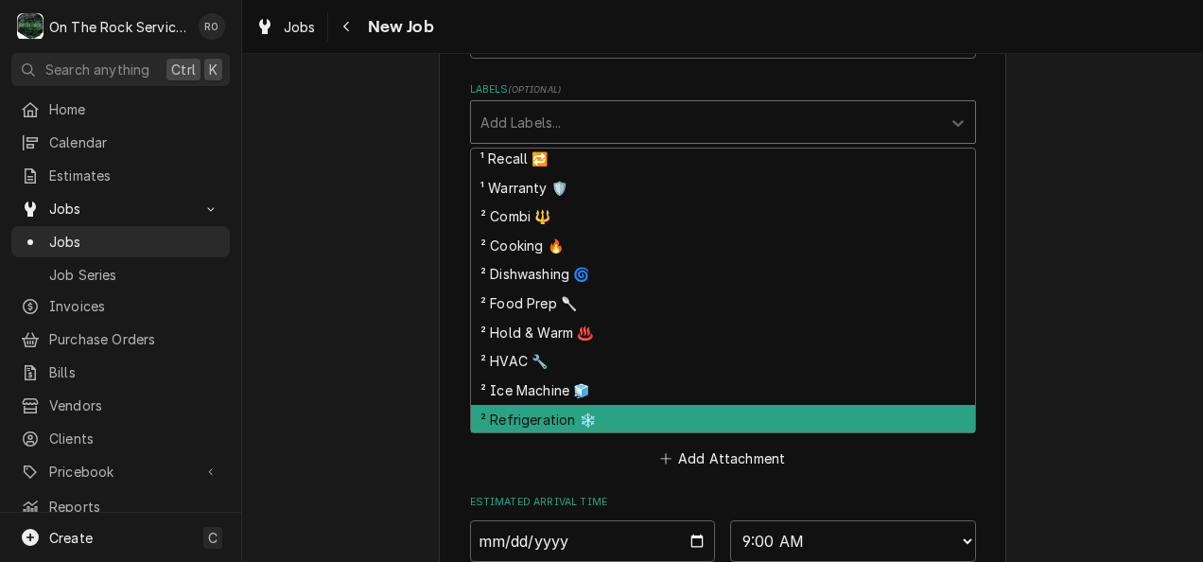
click at [689, 413] on div "² Refrigeration ❄️" at bounding box center [723, 419] width 504 height 29
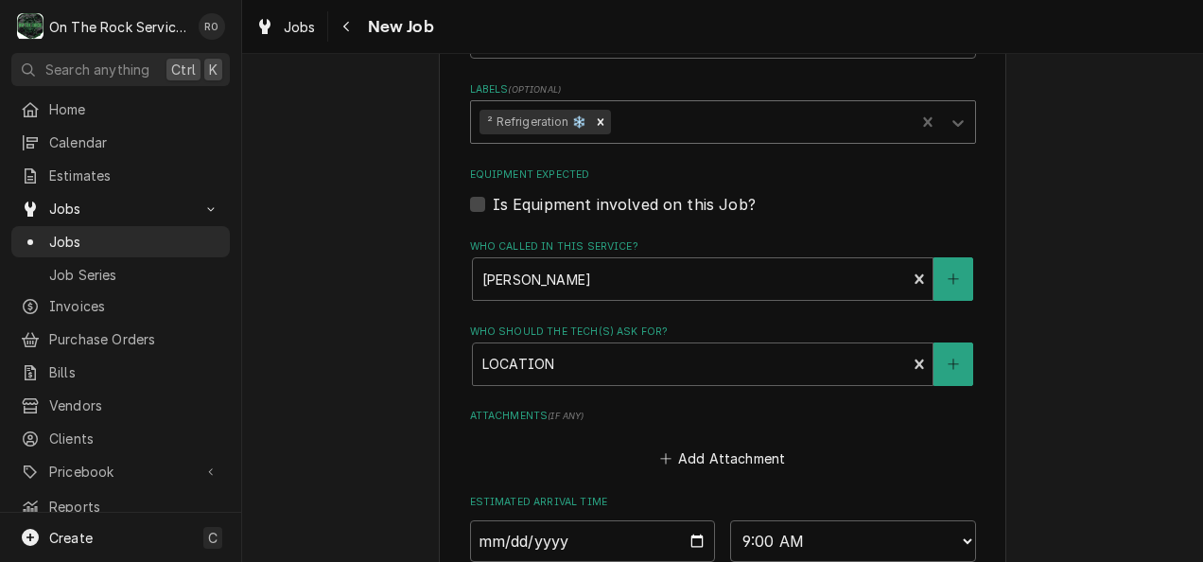
type textarea "x"
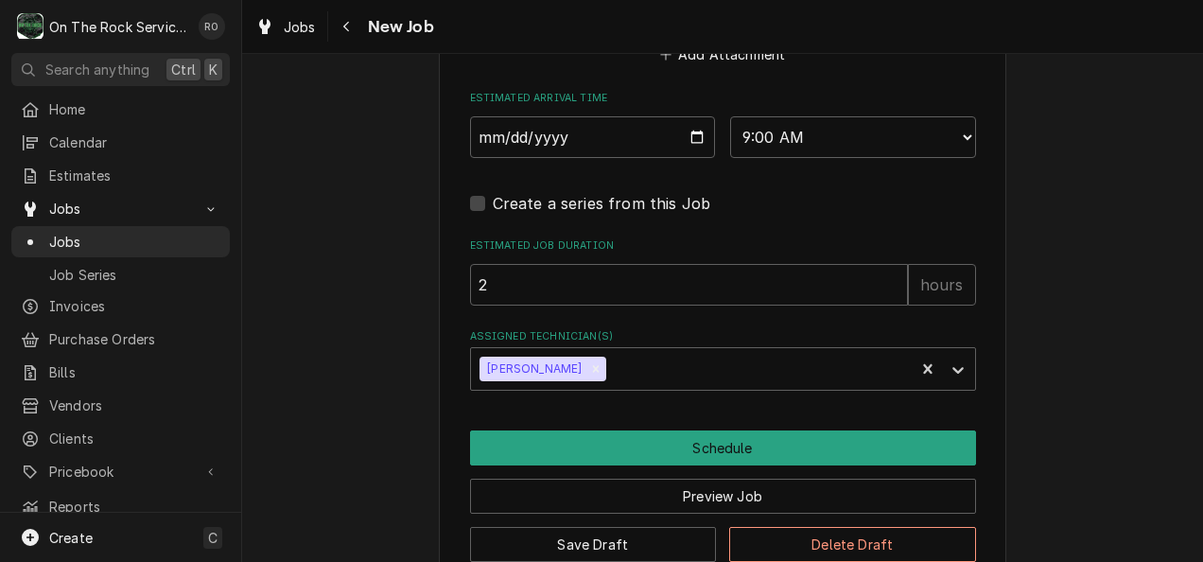
scroll to position [1469, 0]
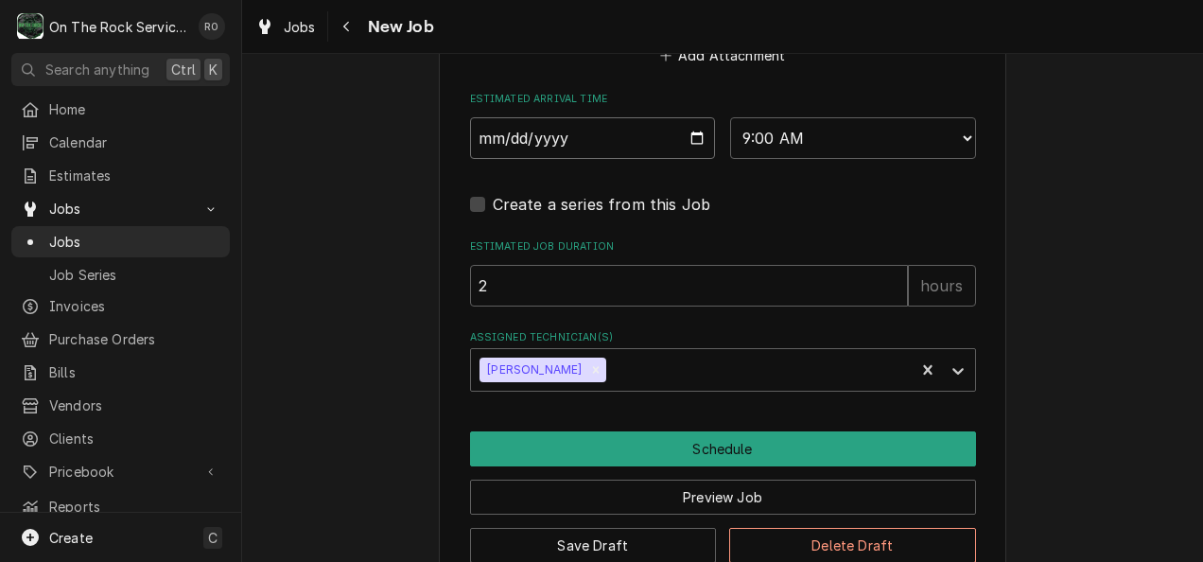
click at [692, 138] on input "2025-08-14" at bounding box center [593, 138] width 246 height 42
type input "2025-08-15"
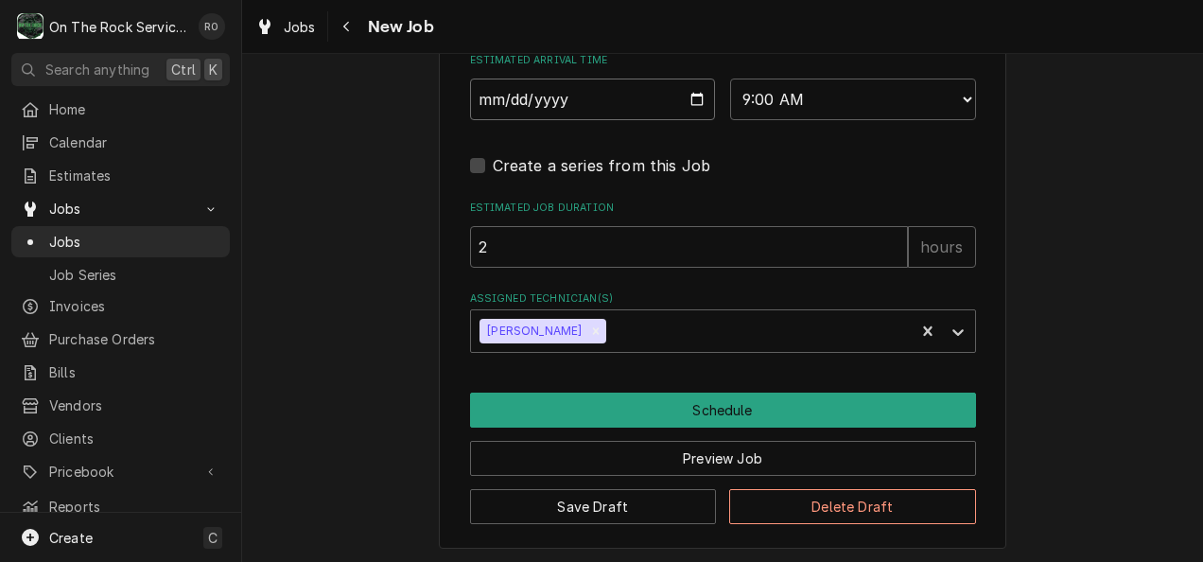
scroll to position [1516, 0]
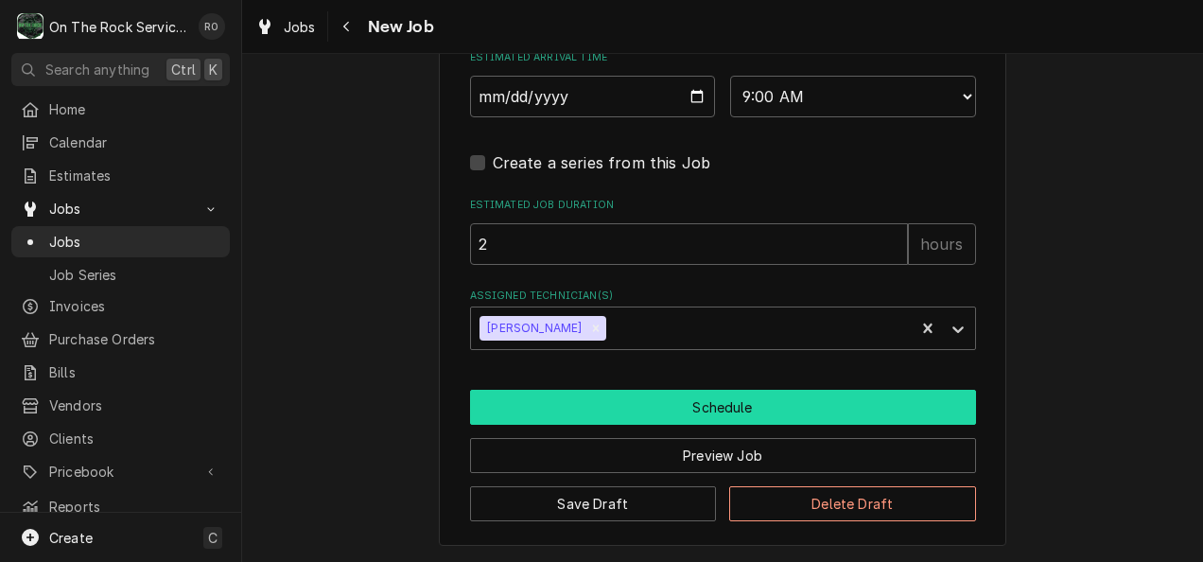
click at [894, 405] on button "Schedule" at bounding box center [723, 407] width 506 height 35
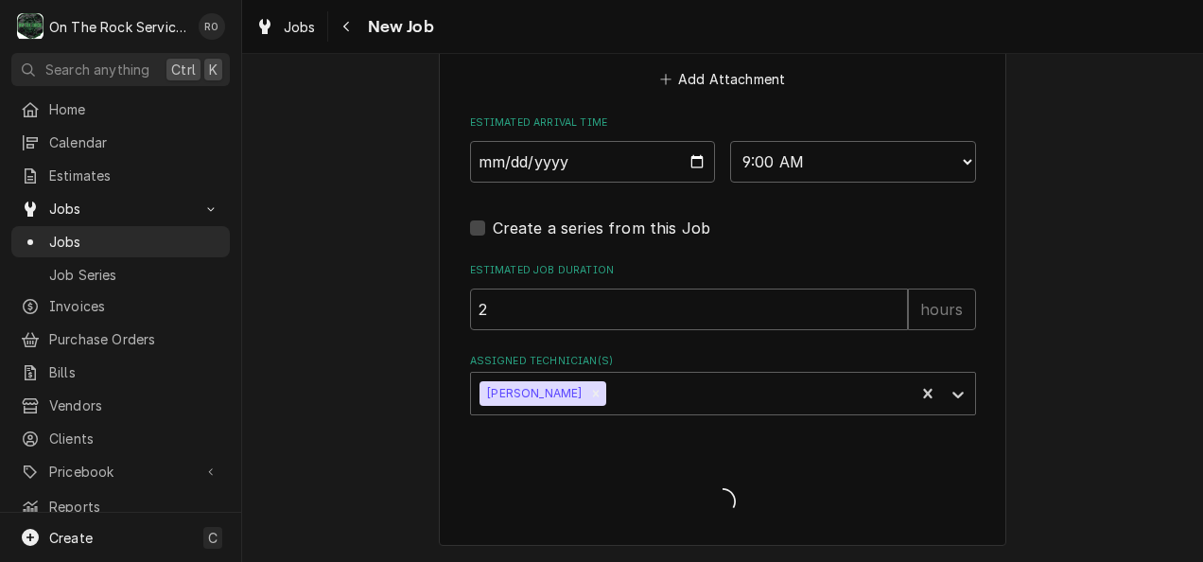
type textarea "x"
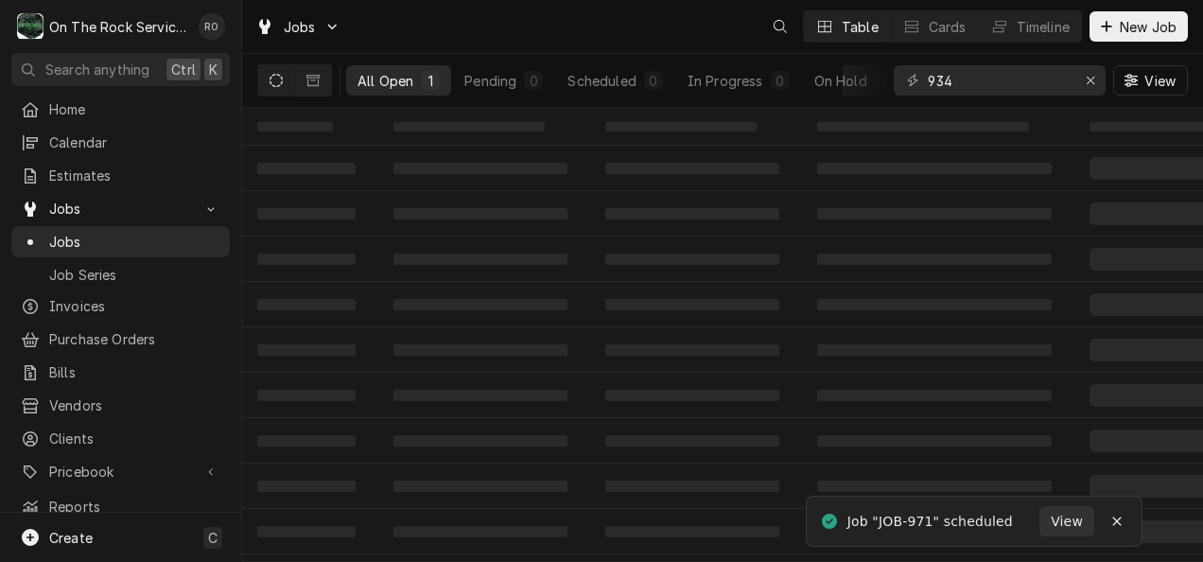
click at [1059, 351] on td "‌" at bounding box center [938, 349] width 272 height 45
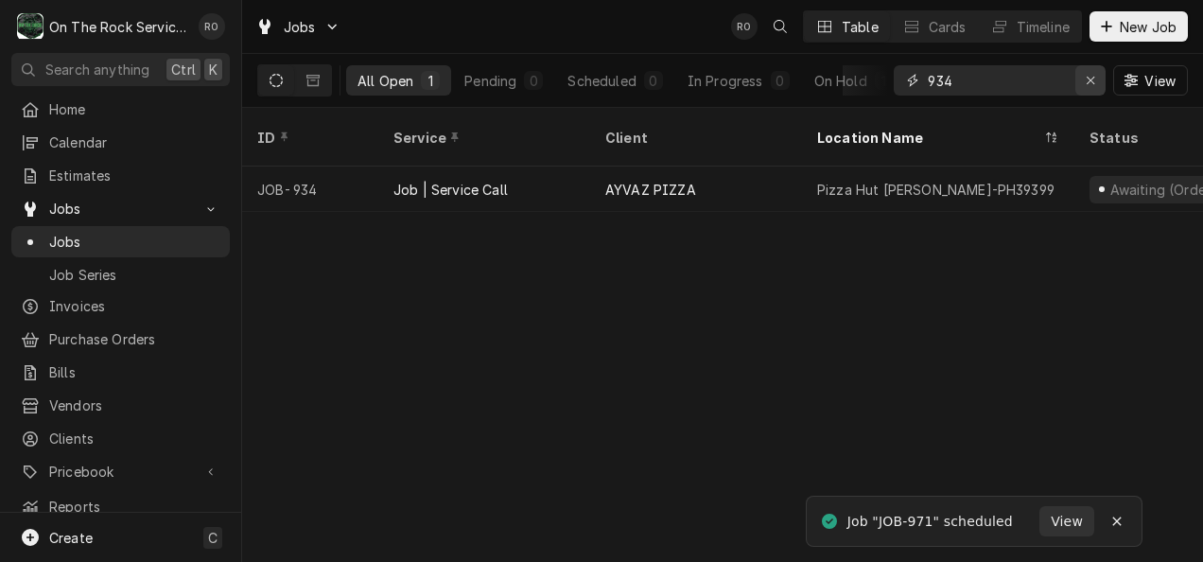
click at [1087, 72] on div "Erase input" at bounding box center [1090, 80] width 19 height 19
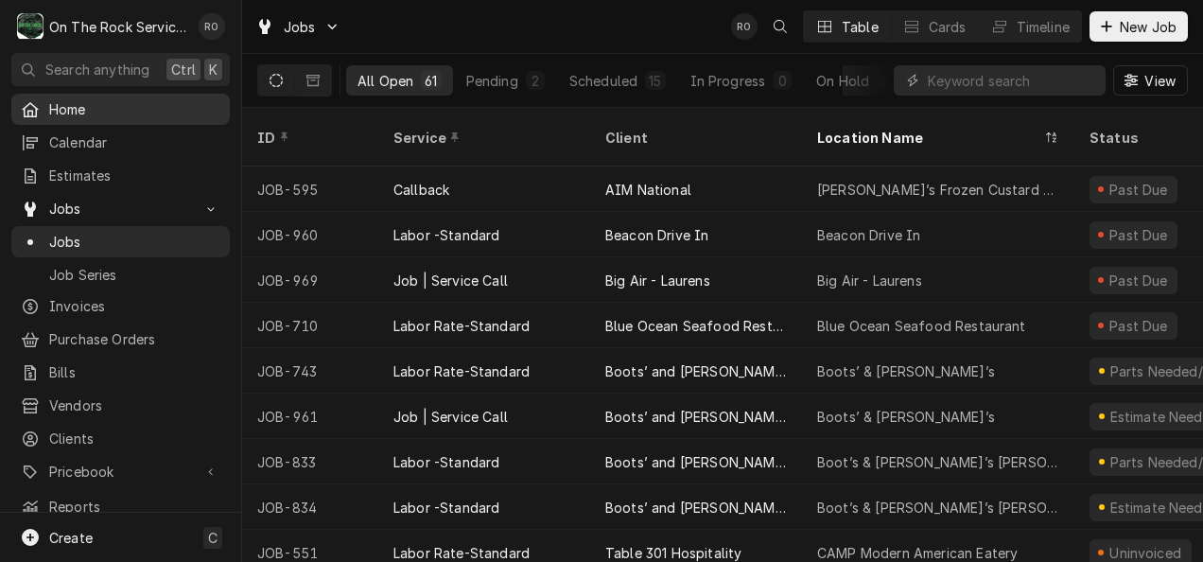
click at [94, 99] on span "Home" at bounding box center [134, 109] width 171 height 20
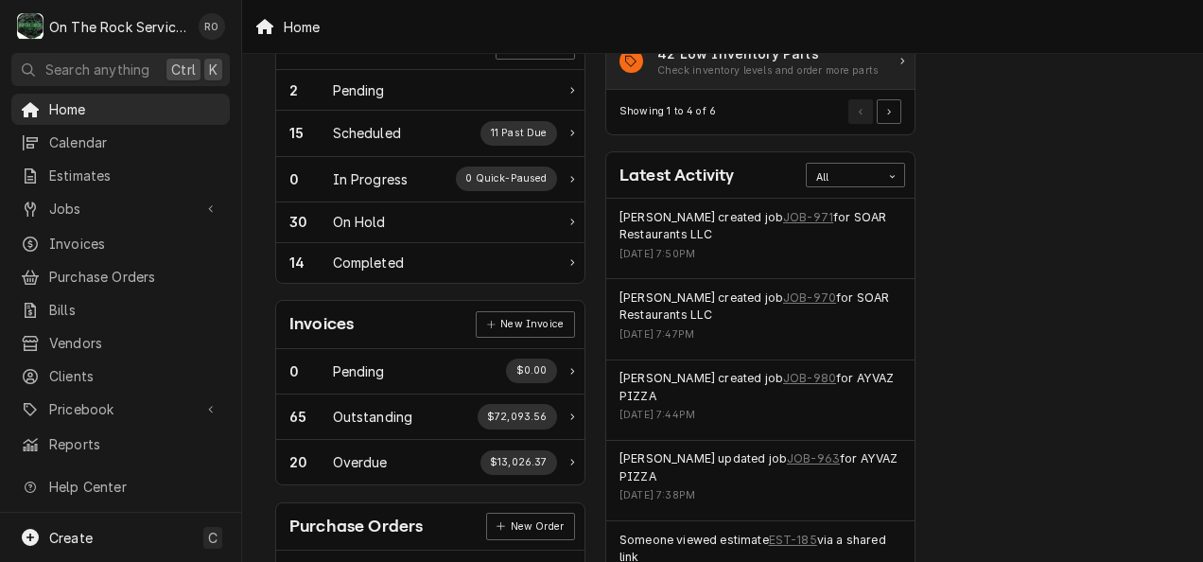
scroll to position [107, 0]
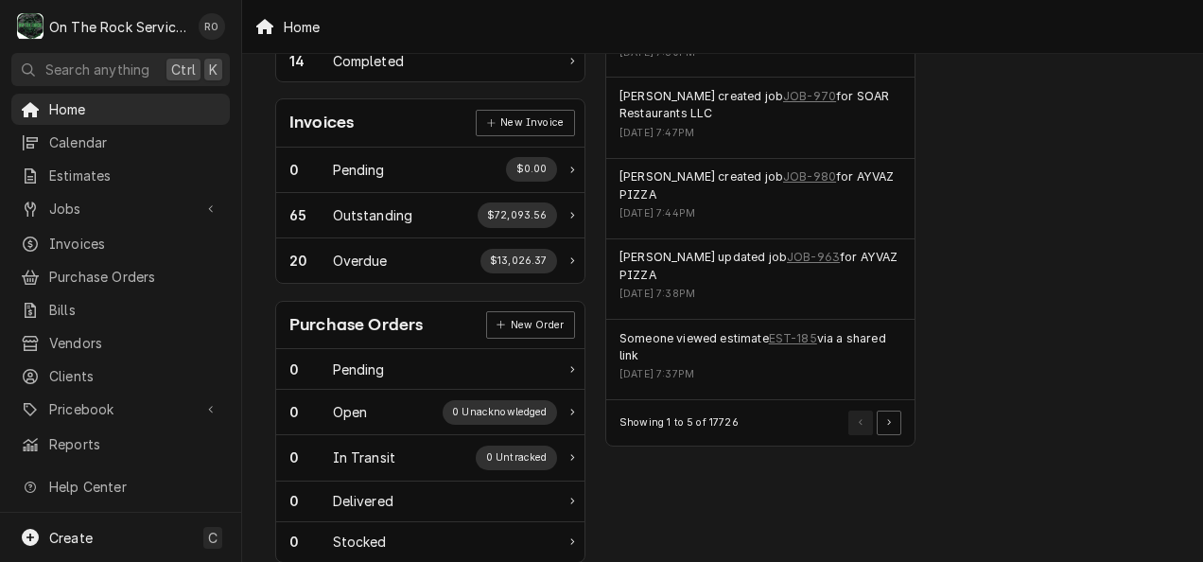
scroll to position [526, 0]
drag, startPoint x: 0, startPoint y: 0, endPoint x: 987, endPoint y: 287, distance: 1028.0
click at [987, 287] on div "Performance Metrics Revenue Potential All 73% $815,232.77 73 % Collected $301,8…" at bounding box center [1091, 158] width 330 height 1227
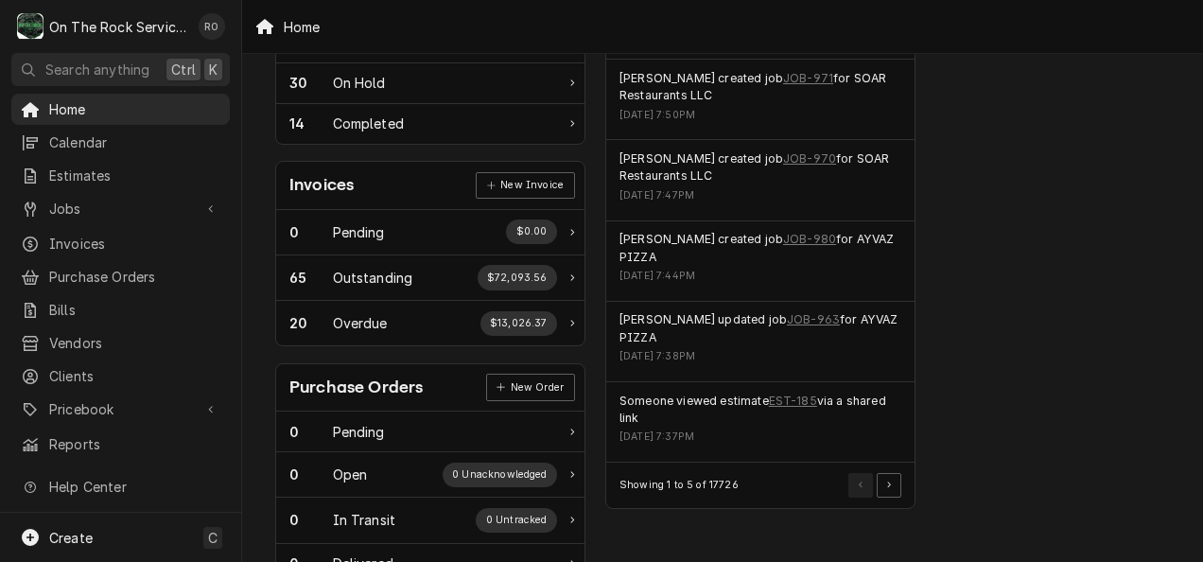
scroll to position [463, 0]
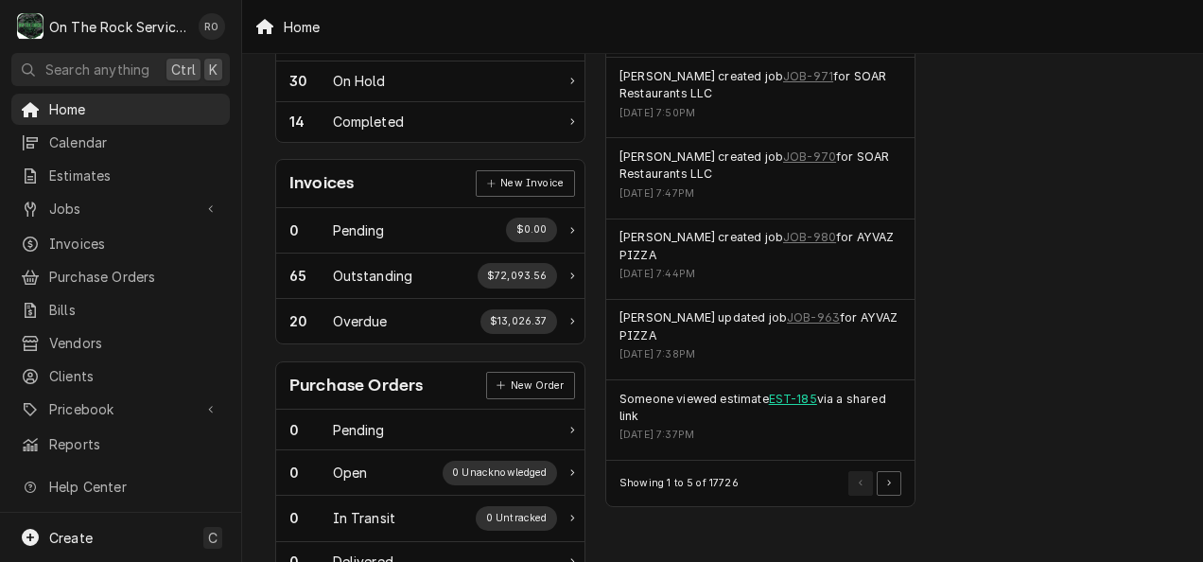
click at [794, 391] on link "EST-185" at bounding box center [793, 398] width 48 height 17
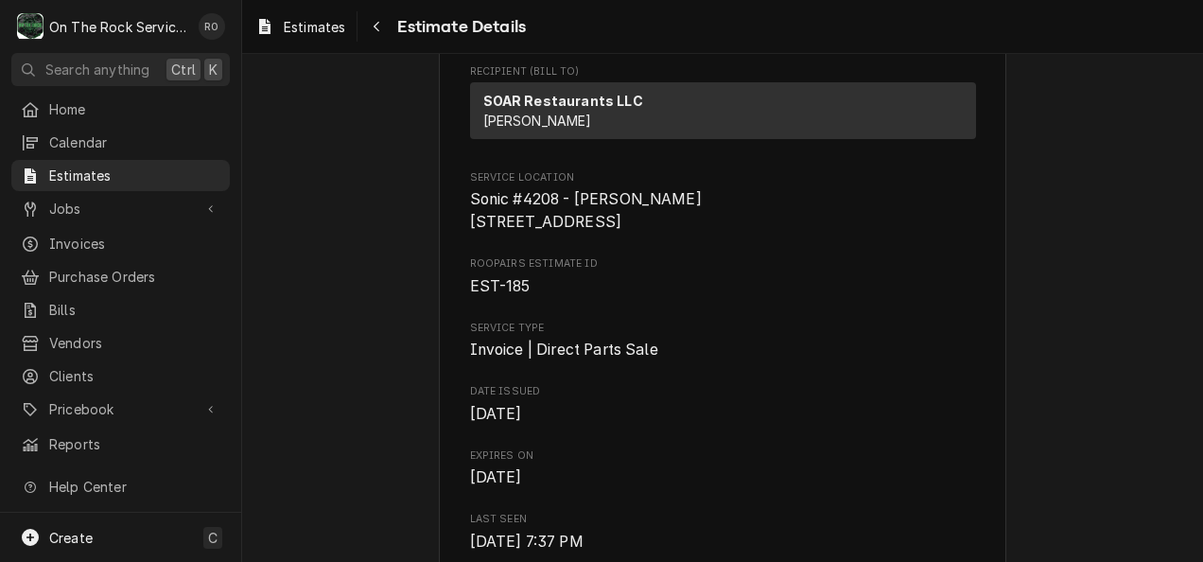
scroll to position [323, 0]
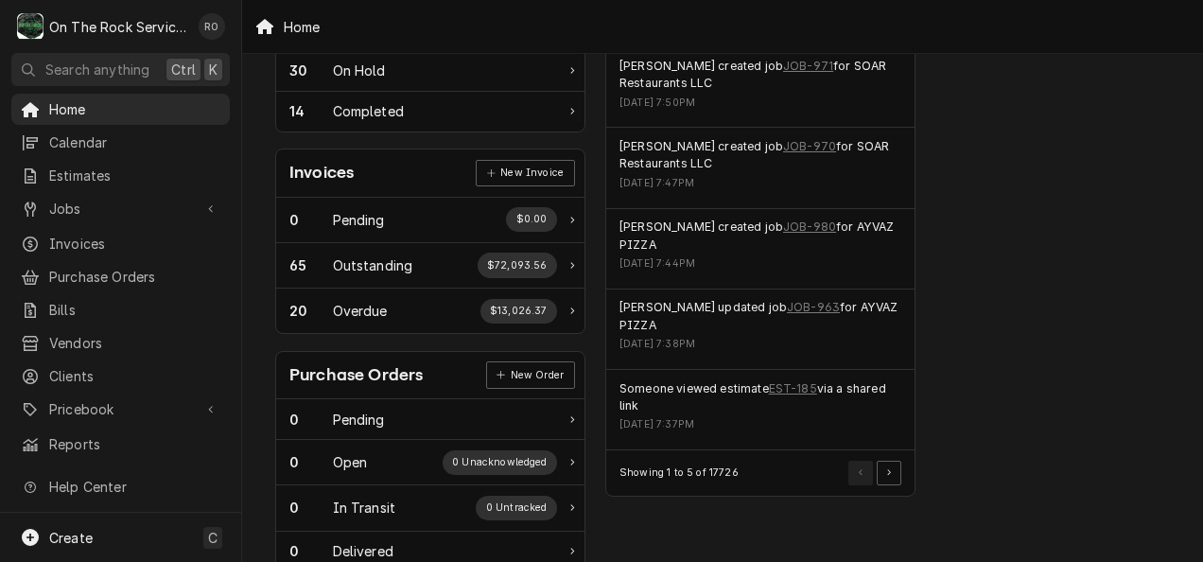
scroll to position [528, 0]
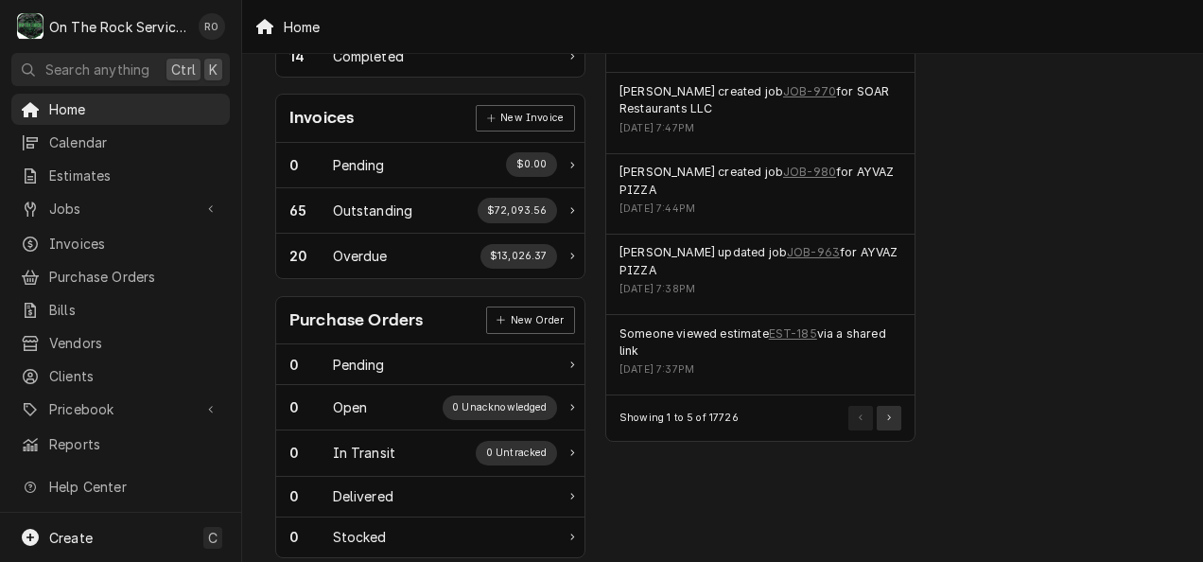
click at [885, 407] on button "Pagination Controls" at bounding box center [888, 418] width 25 height 25
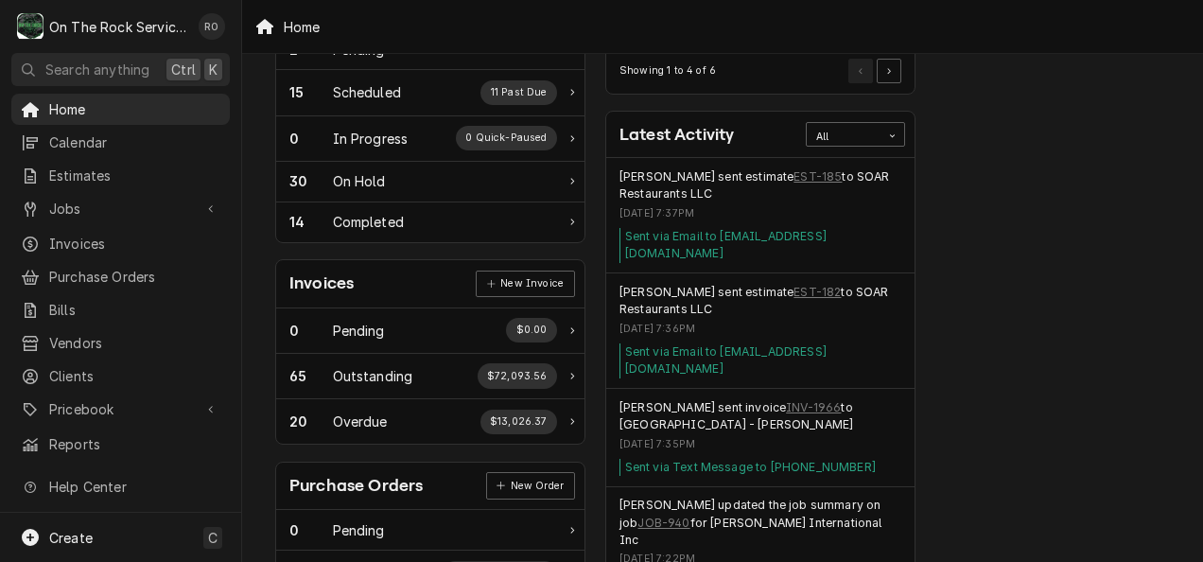
scroll to position [361, 0]
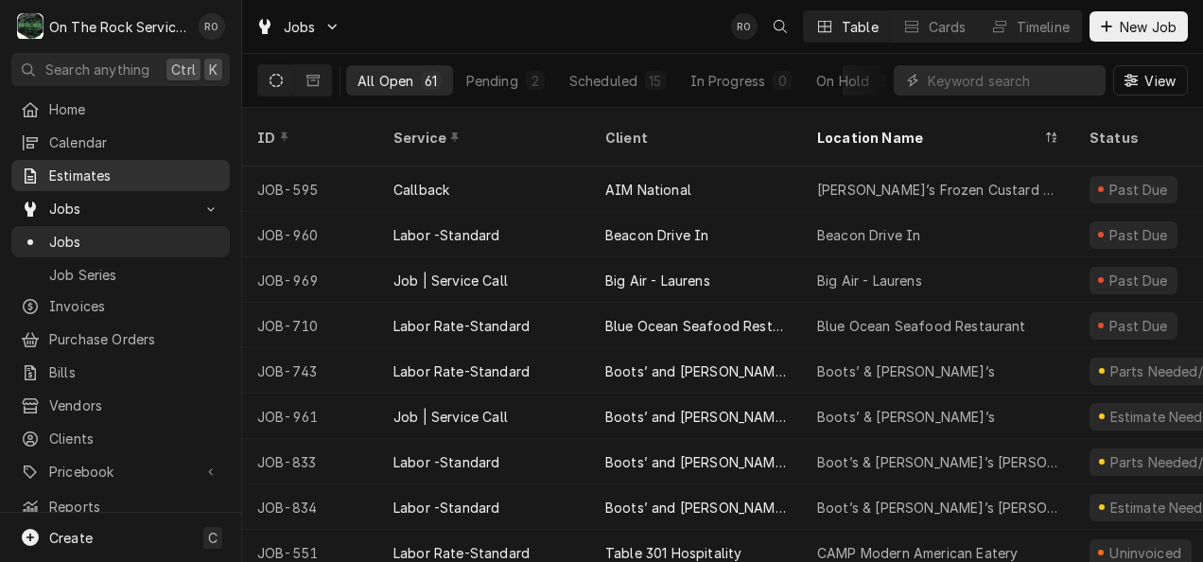
click at [113, 166] on span "Estimates" at bounding box center [134, 175] width 171 height 20
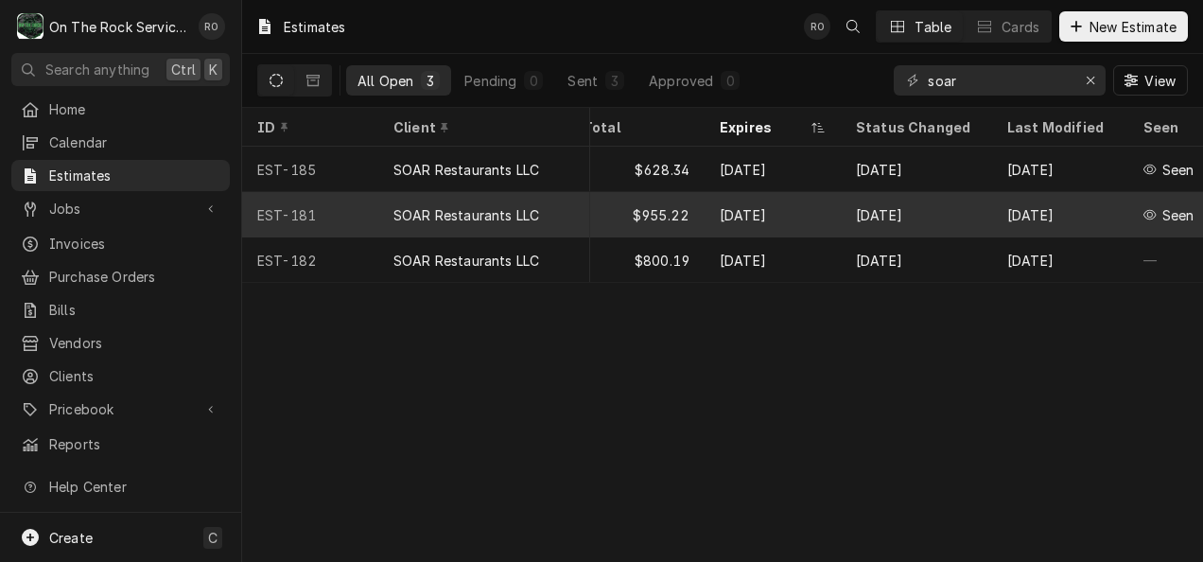
scroll to position [0, 1308]
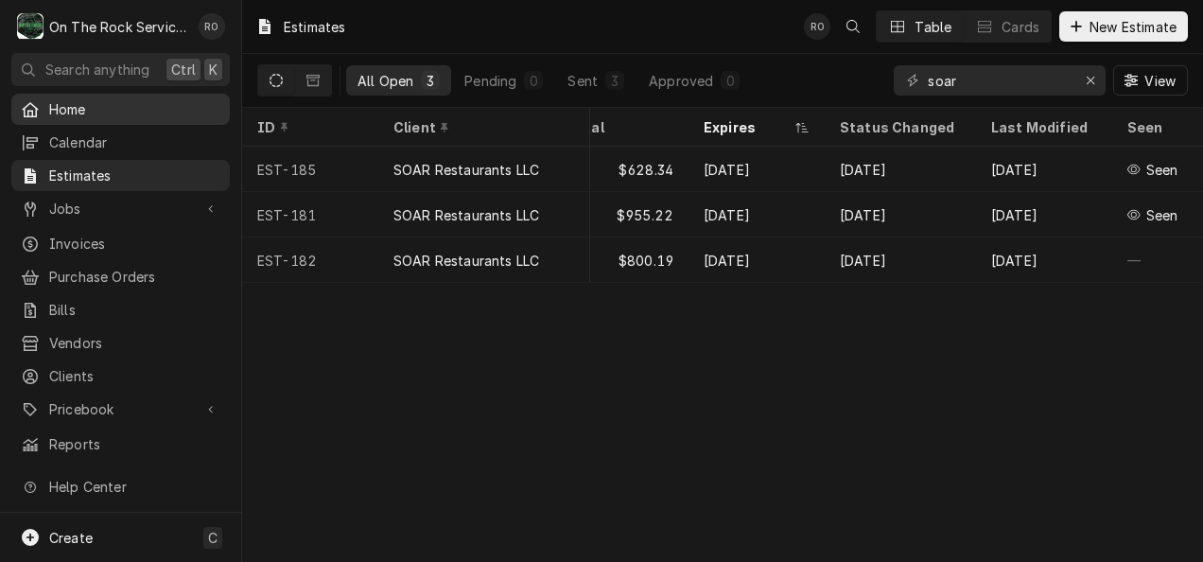
click at [137, 112] on span "Home" at bounding box center [134, 109] width 171 height 20
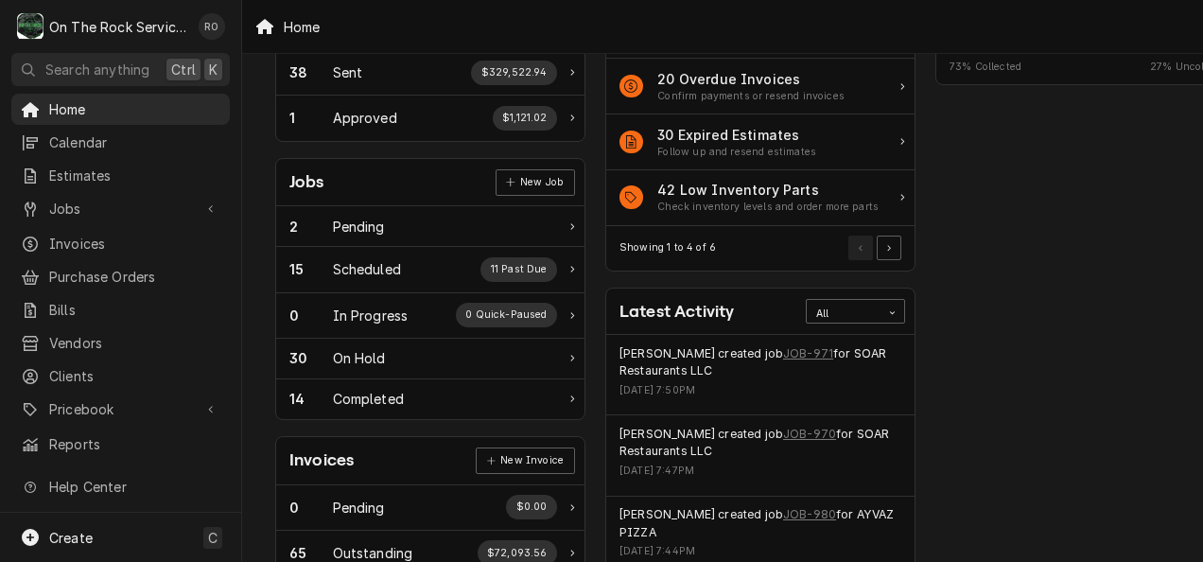
scroll to position [185, 0]
click at [155, 102] on span "Home" at bounding box center [134, 109] width 171 height 20
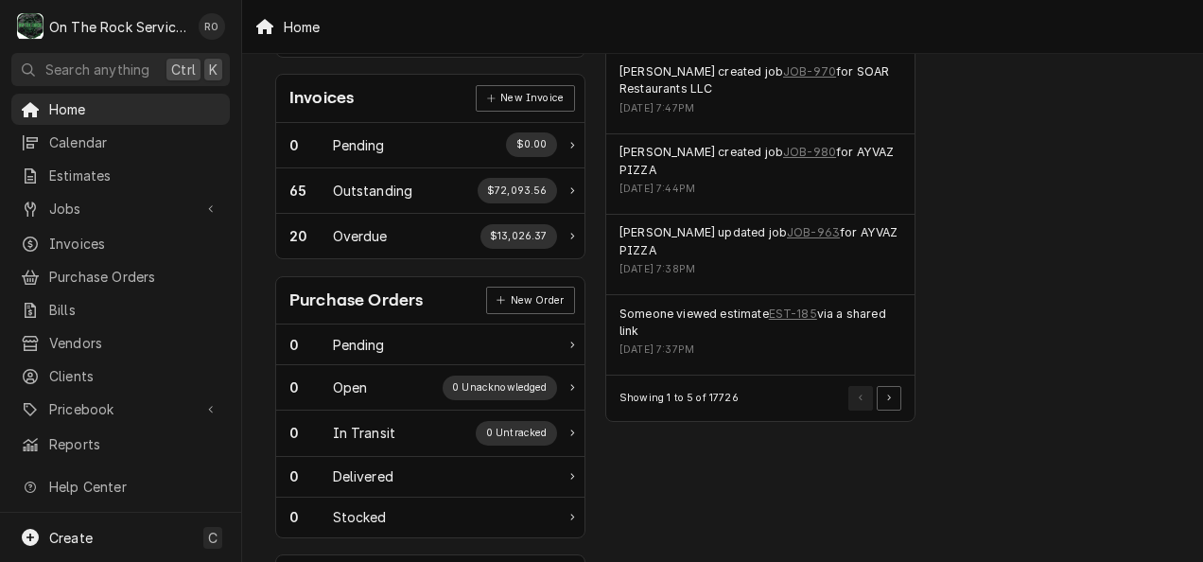
scroll to position [553, 0]
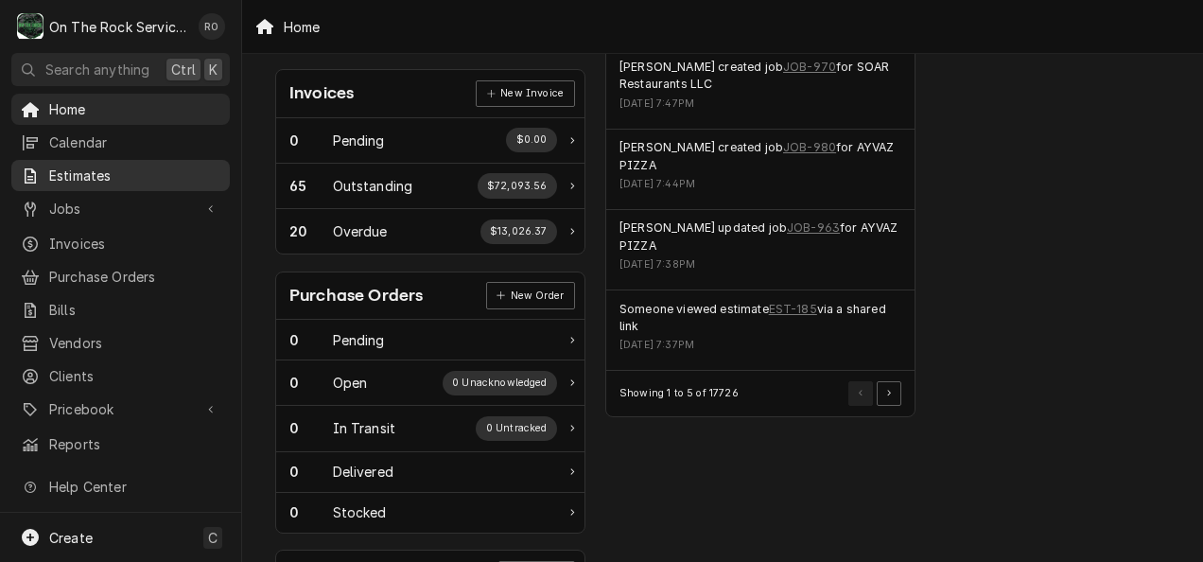
click at [125, 174] on span "Estimates" at bounding box center [134, 175] width 171 height 20
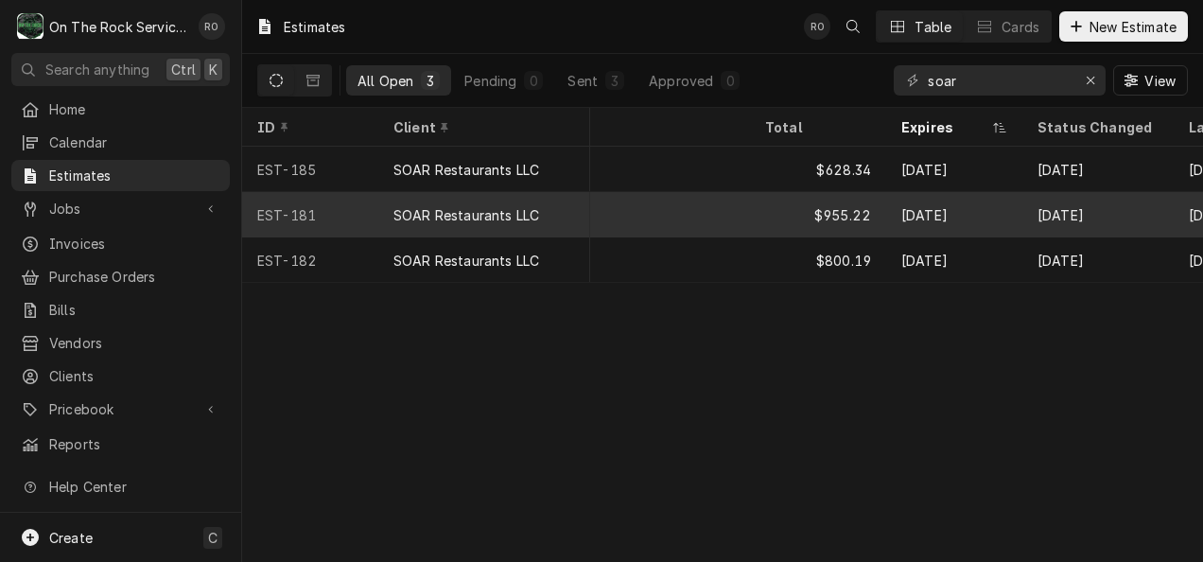
scroll to position [0, 1308]
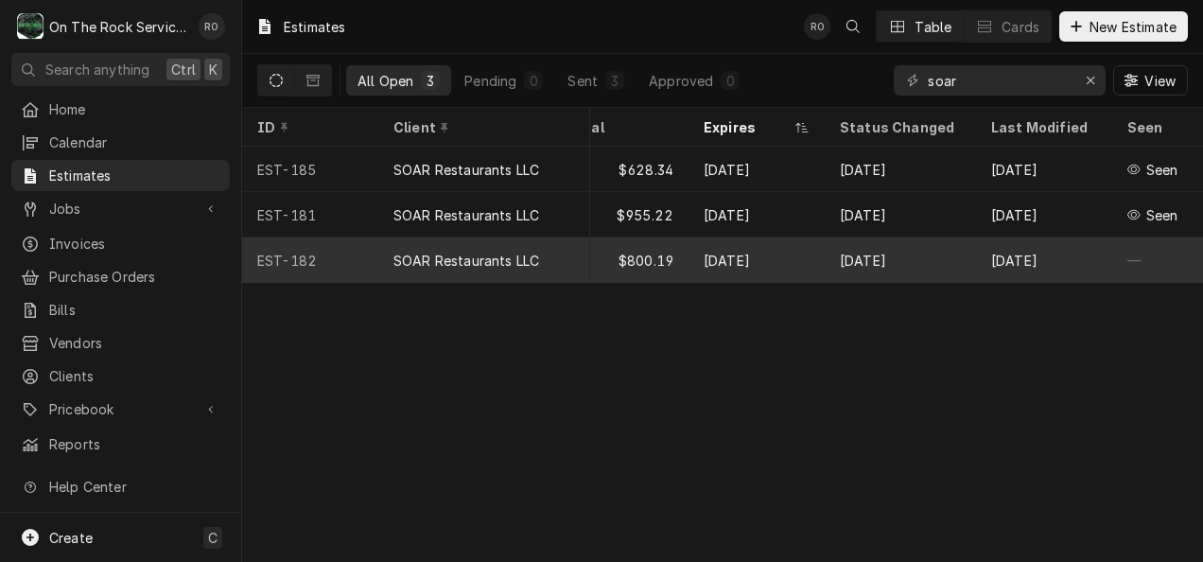
click at [683, 253] on div "$800.19" at bounding box center [620, 259] width 136 height 45
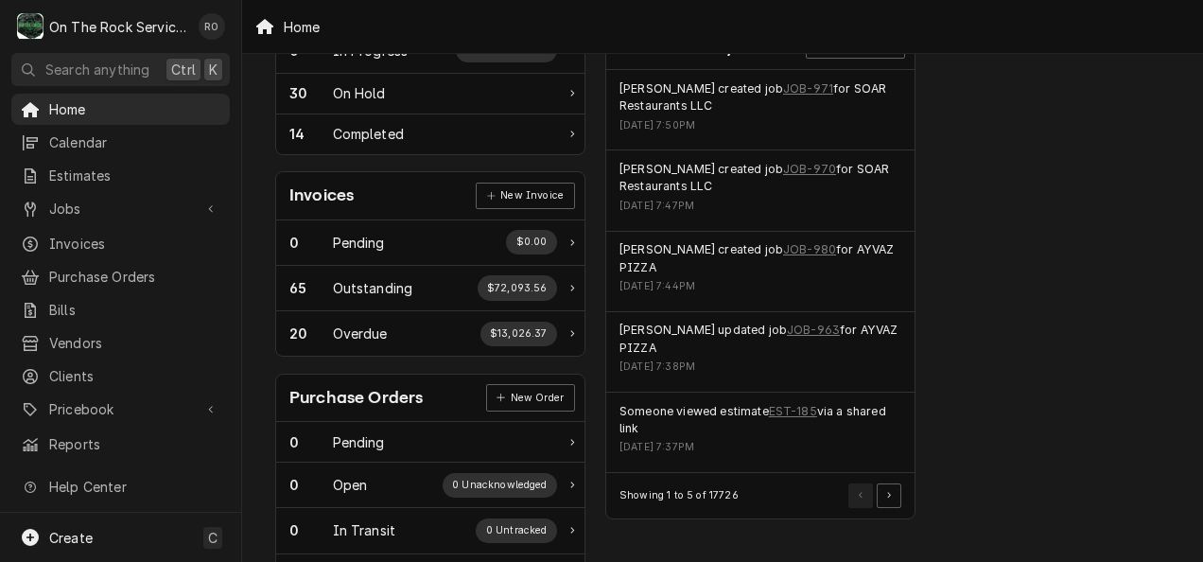
scroll to position [484, 0]
